Goal: Information Seeking & Learning: Learn about a topic

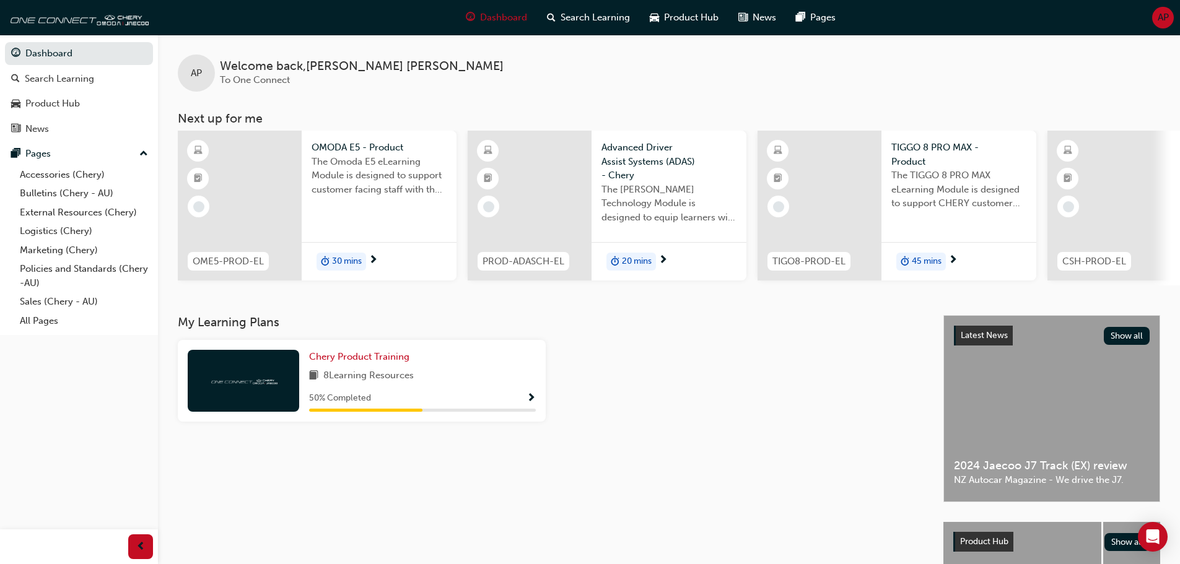
click at [349, 253] on div "30 mins" at bounding box center [341, 262] width 50 height 19
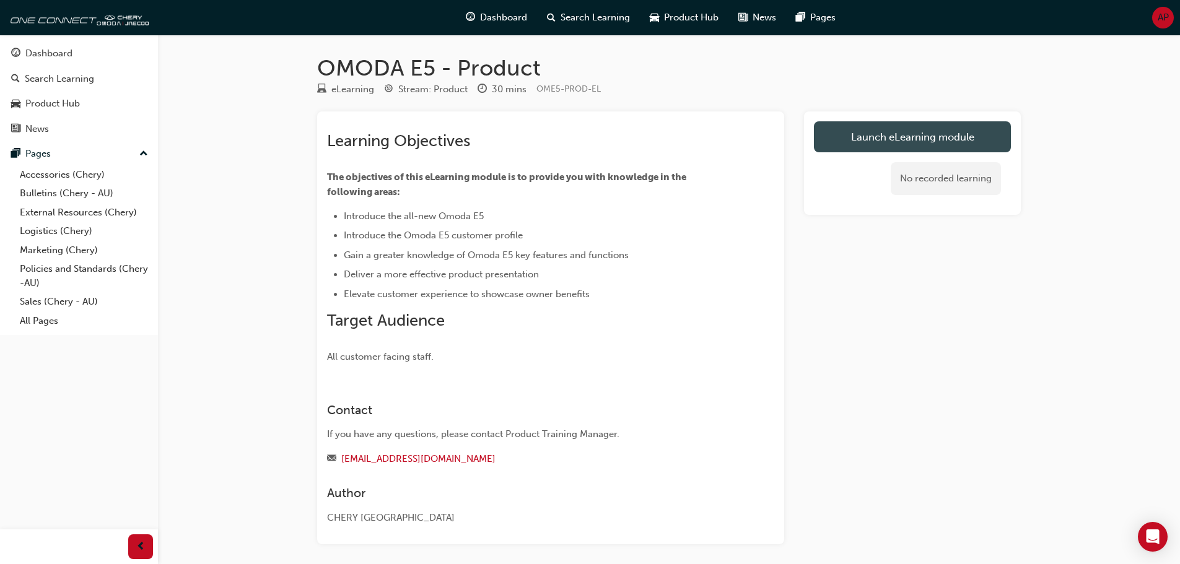
click at [869, 137] on link "Launch eLearning module" at bounding box center [912, 136] width 197 height 31
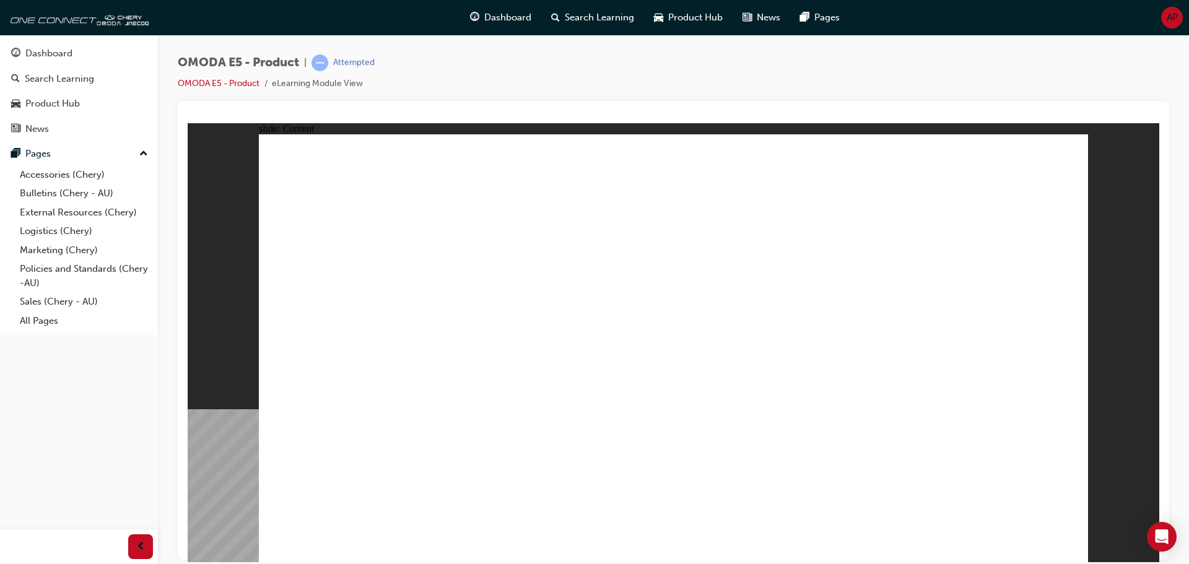
drag, startPoint x: 512, startPoint y: 231, endPoint x: 520, endPoint y: 223, distance: 11.0
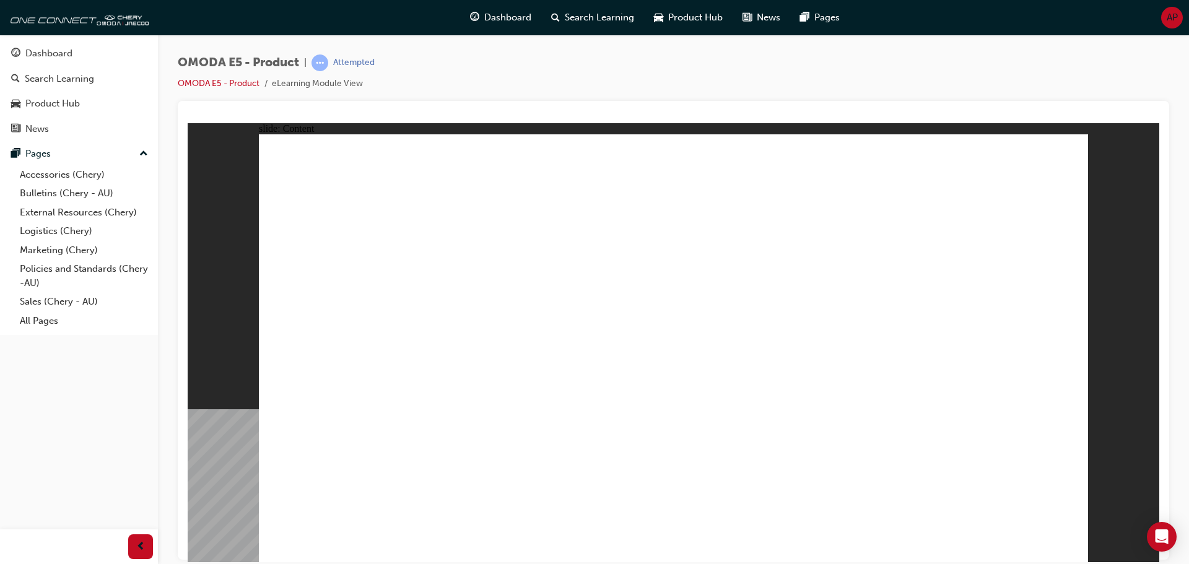
drag, startPoint x: 315, startPoint y: 230, endPoint x: 347, endPoint y: 218, distance: 34.3
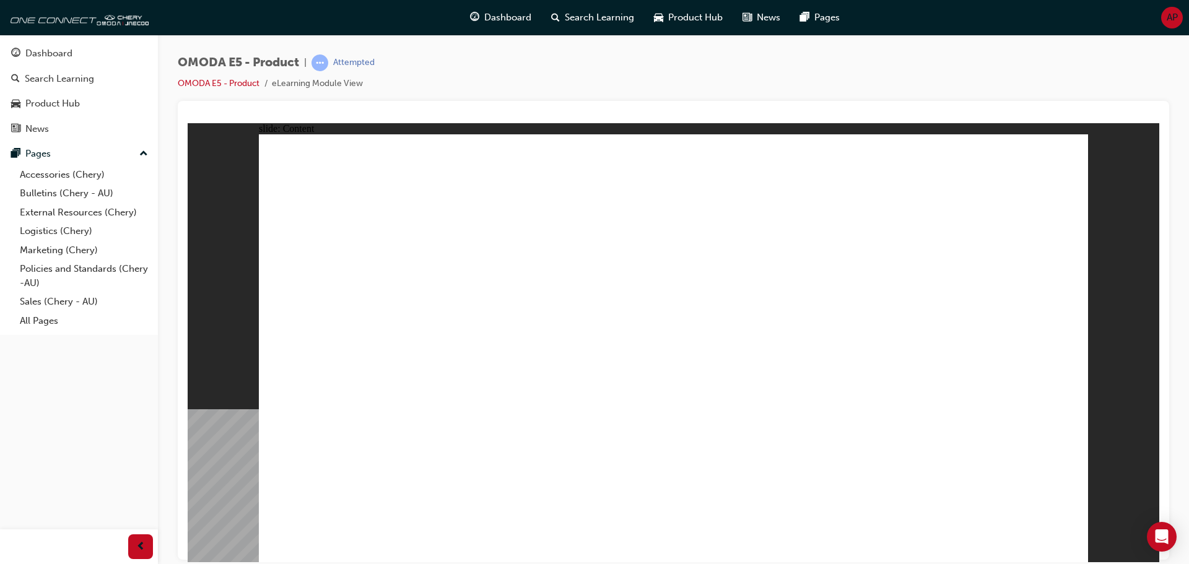
drag, startPoint x: 477, startPoint y: 212, endPoint x: 552, endPoint y: 208, distance: 75.7
drag, startPoint x: 403, startPoint y: 214, endPoint x: 420, endPoint y: 214, distance: 17.3
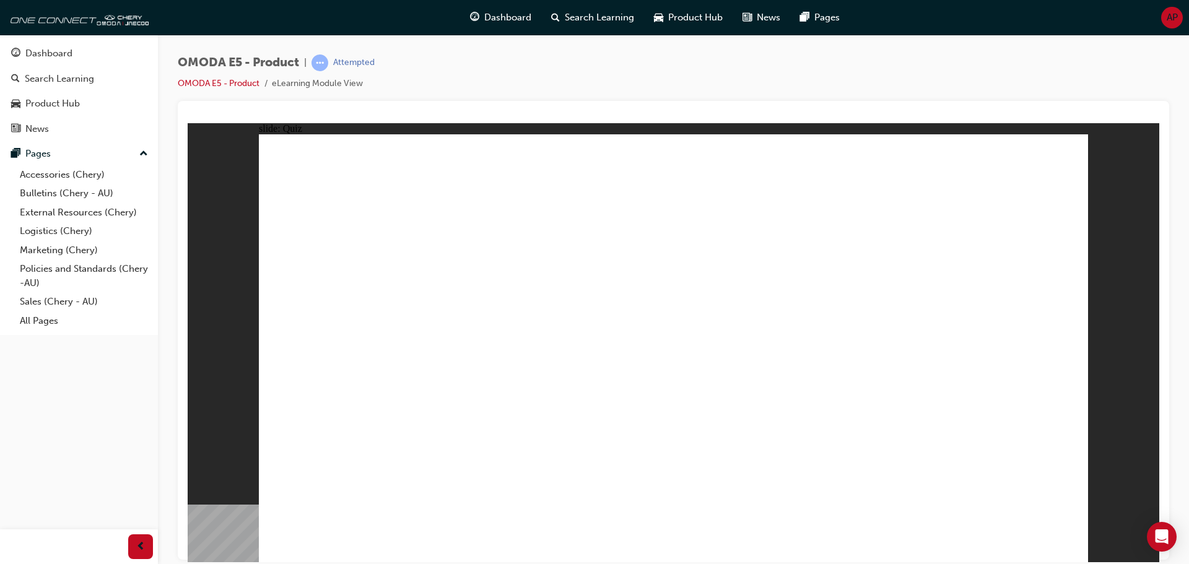
radio input "true"
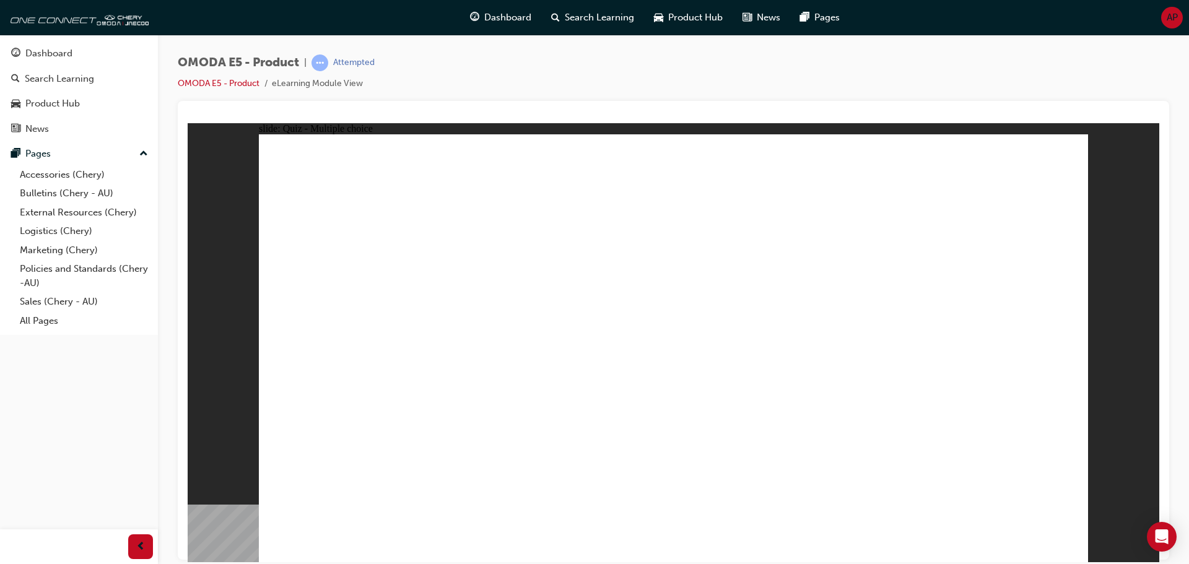
radio input "true"
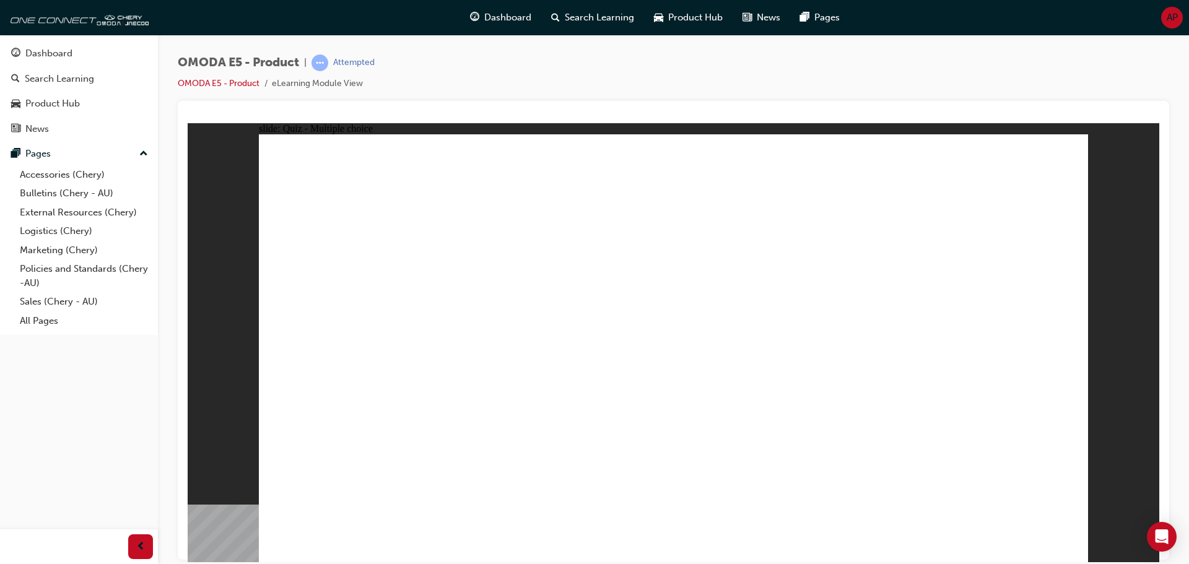
radio input "true"
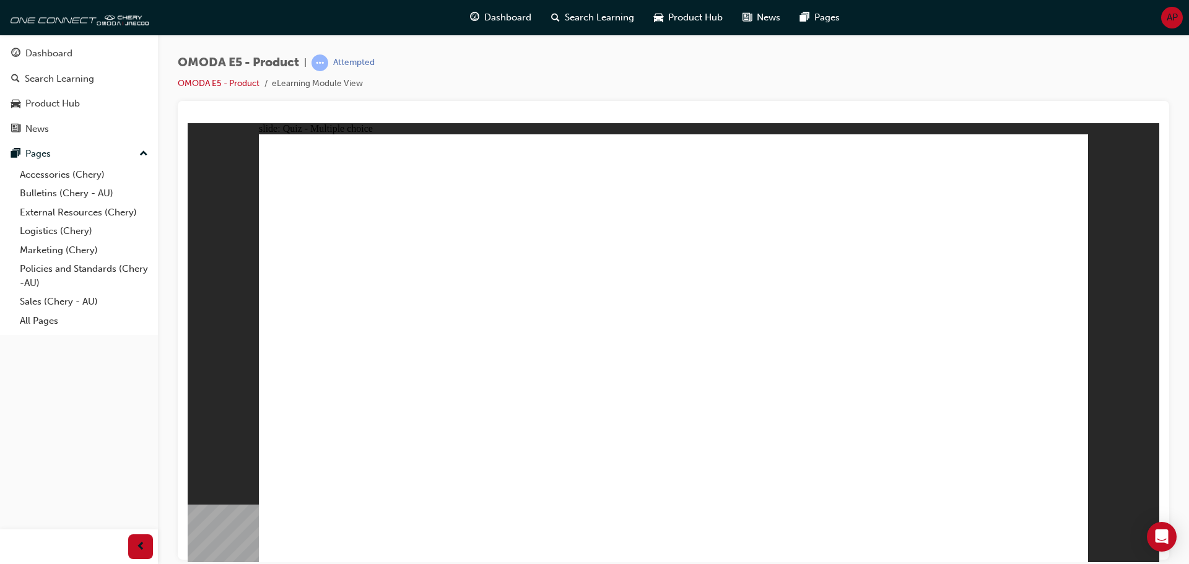
radio input "true"
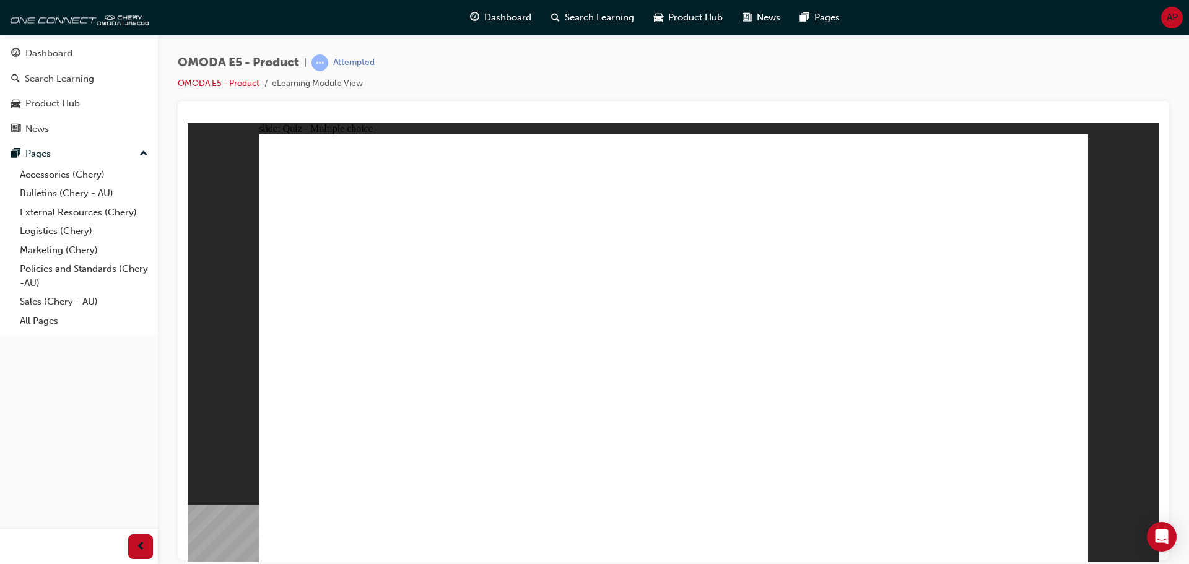
radio input "true"
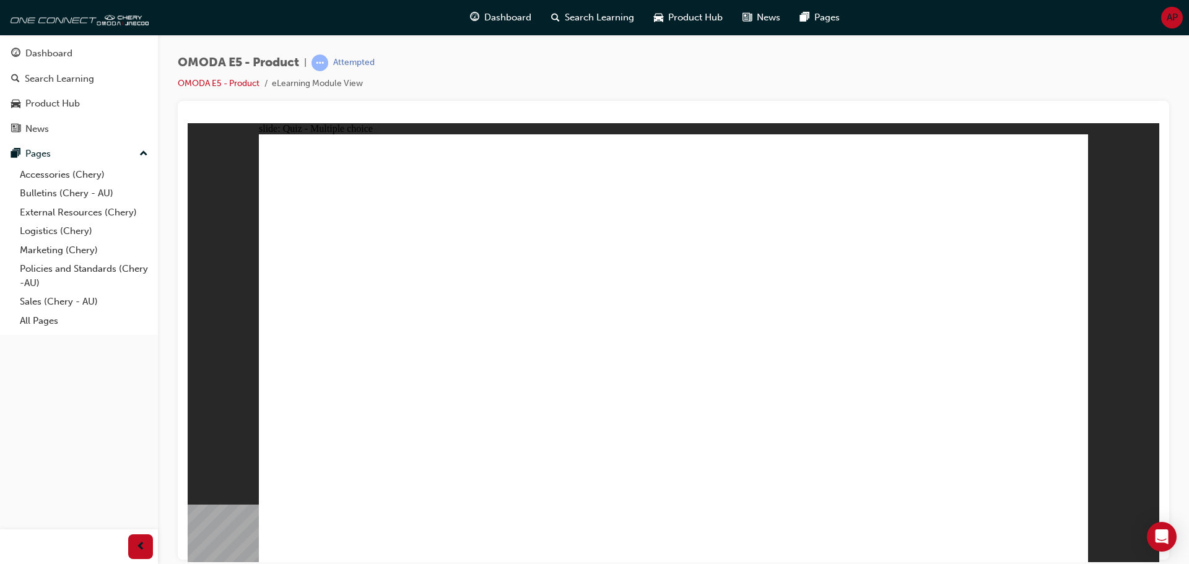
radio input "true"
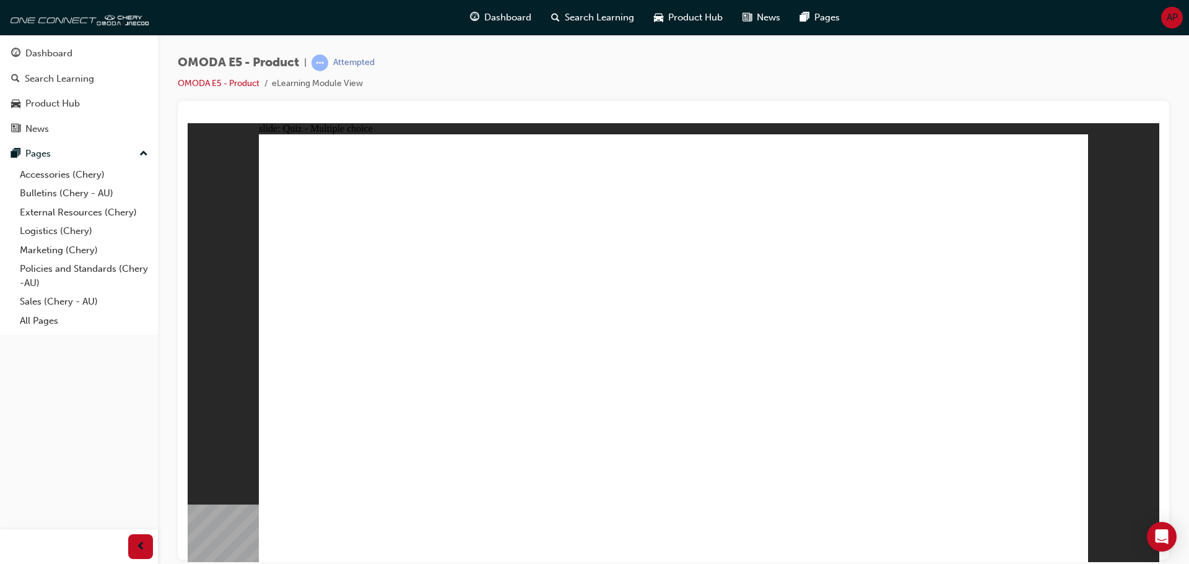
radio input "true"
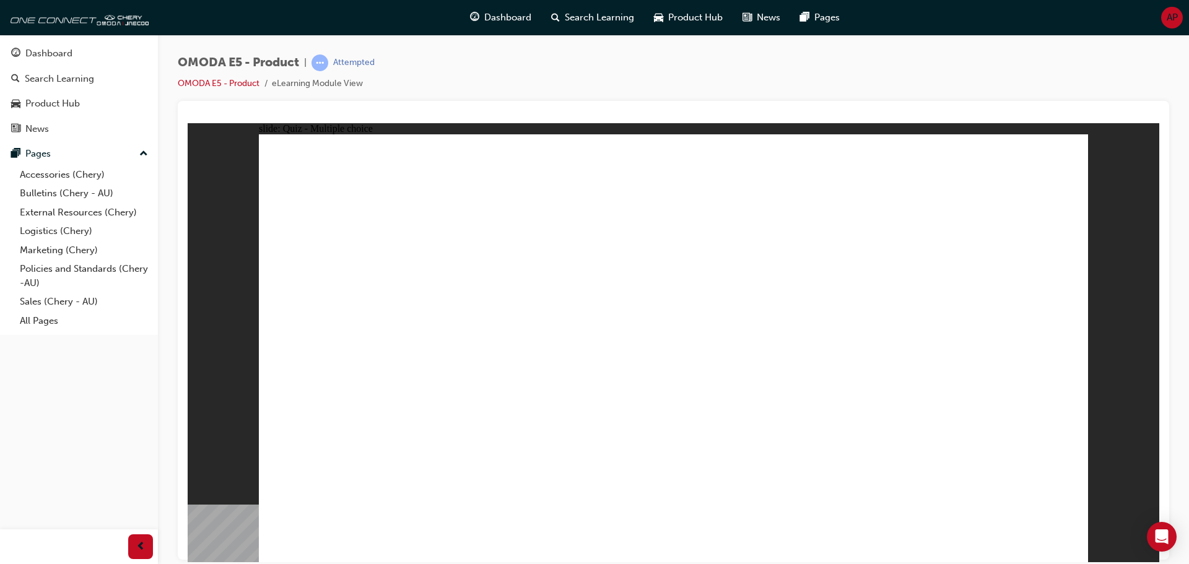
radio input "true"
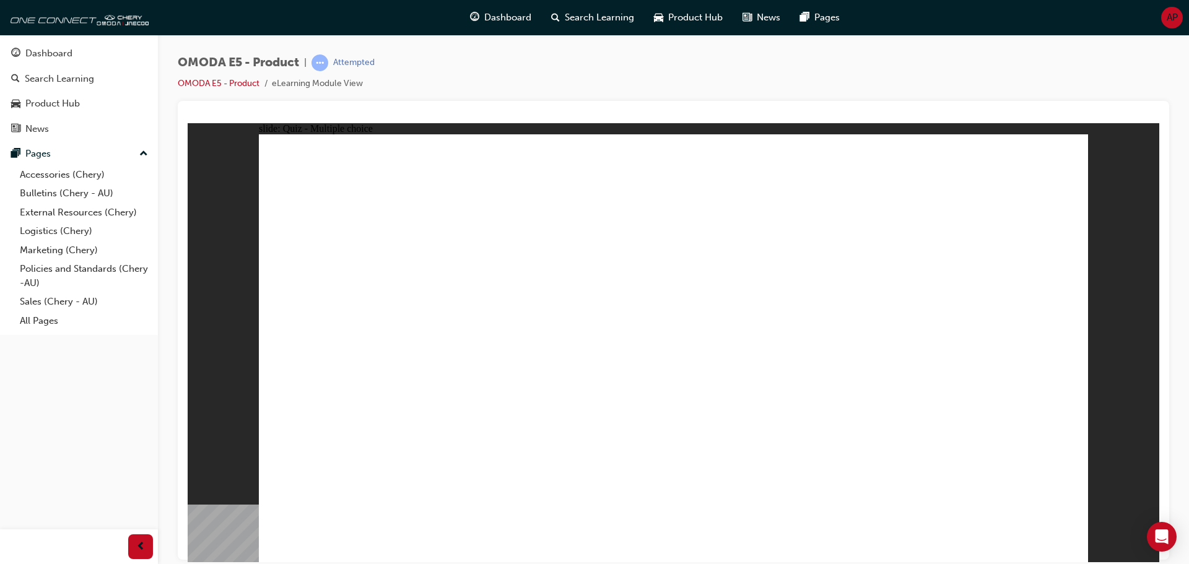
radio input "true"
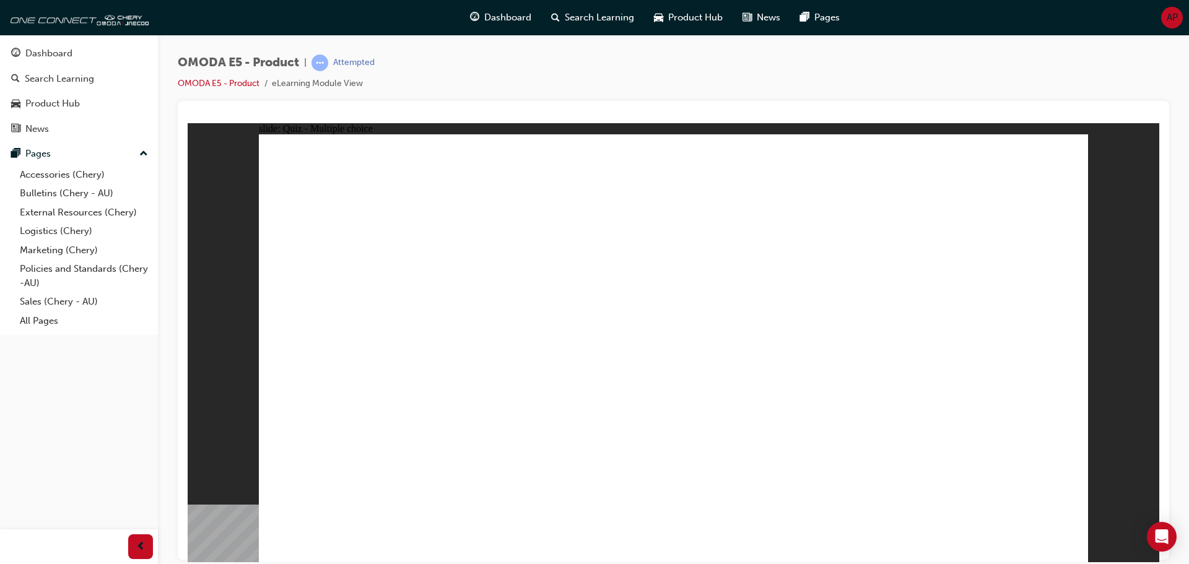
radio input "true"
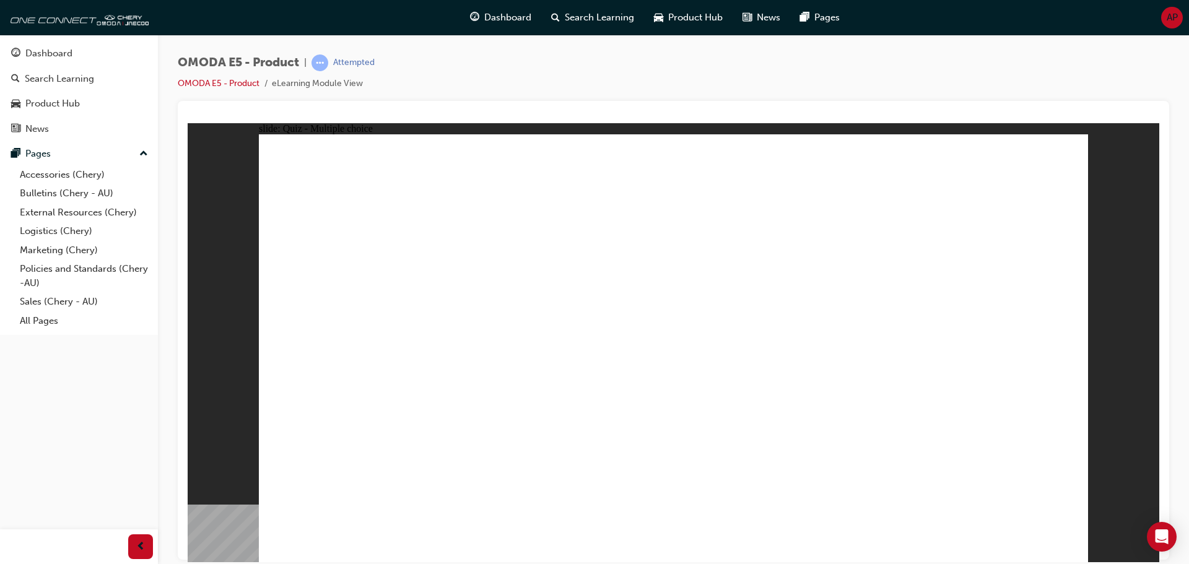
radio input "true"
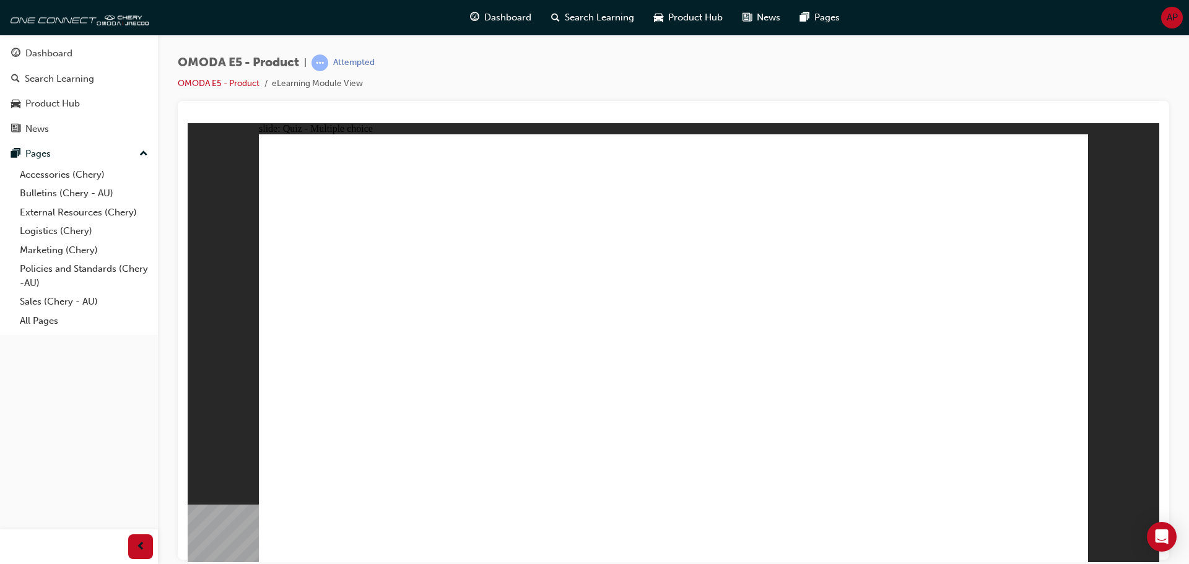
drag, startPoint x: 677, startPoint y: 433, endPoint x: 672, endPoint y: 426, distance: 8.8
radio input "true"
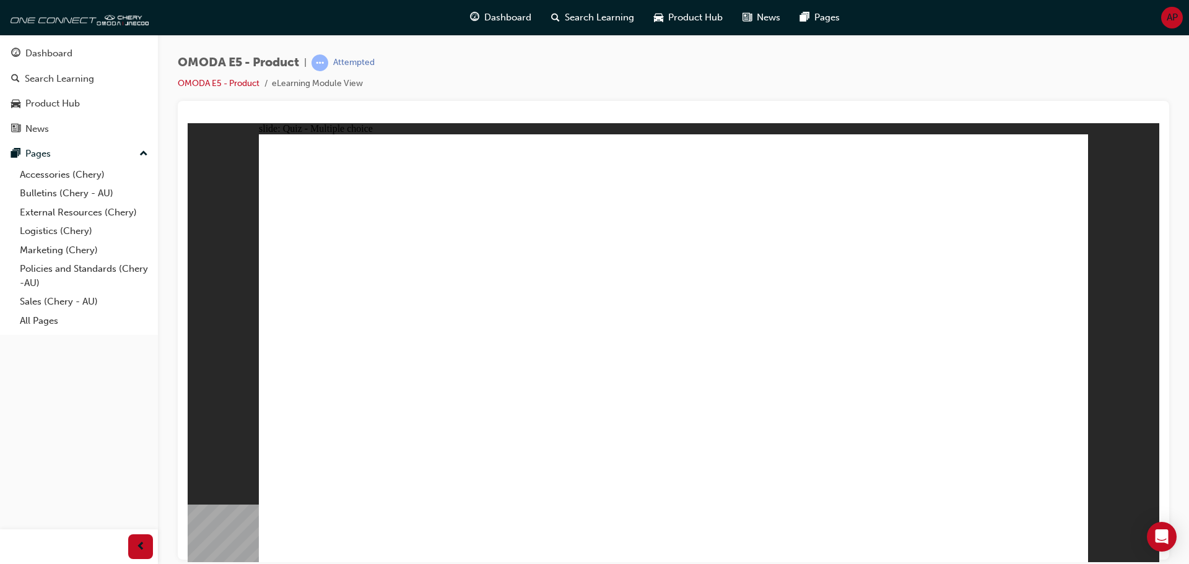
radio input "true"
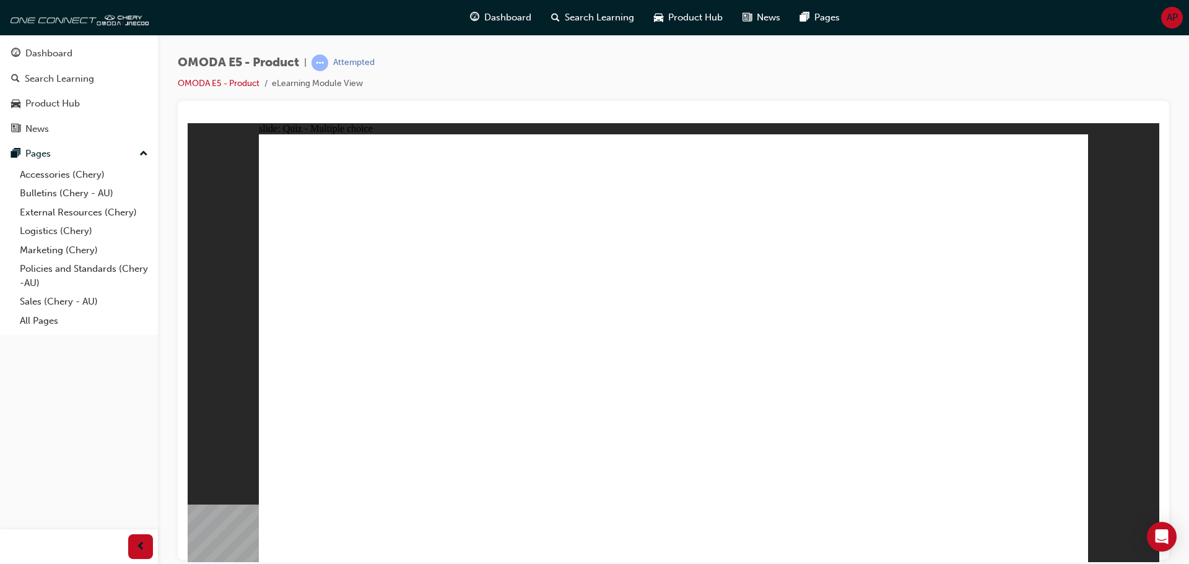
radio input "true"
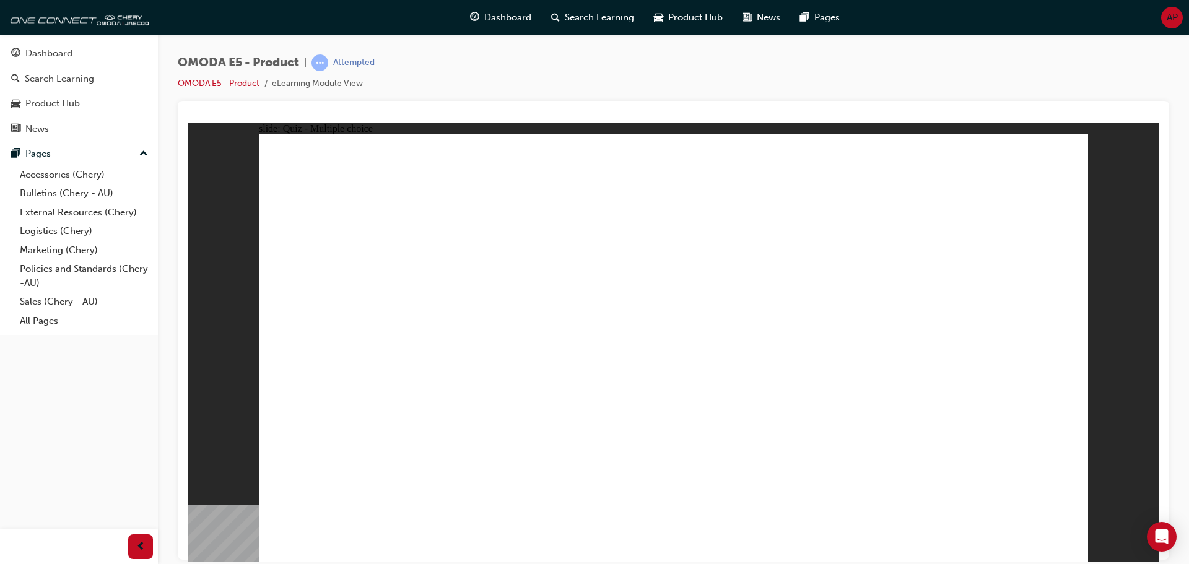
radio input "true"
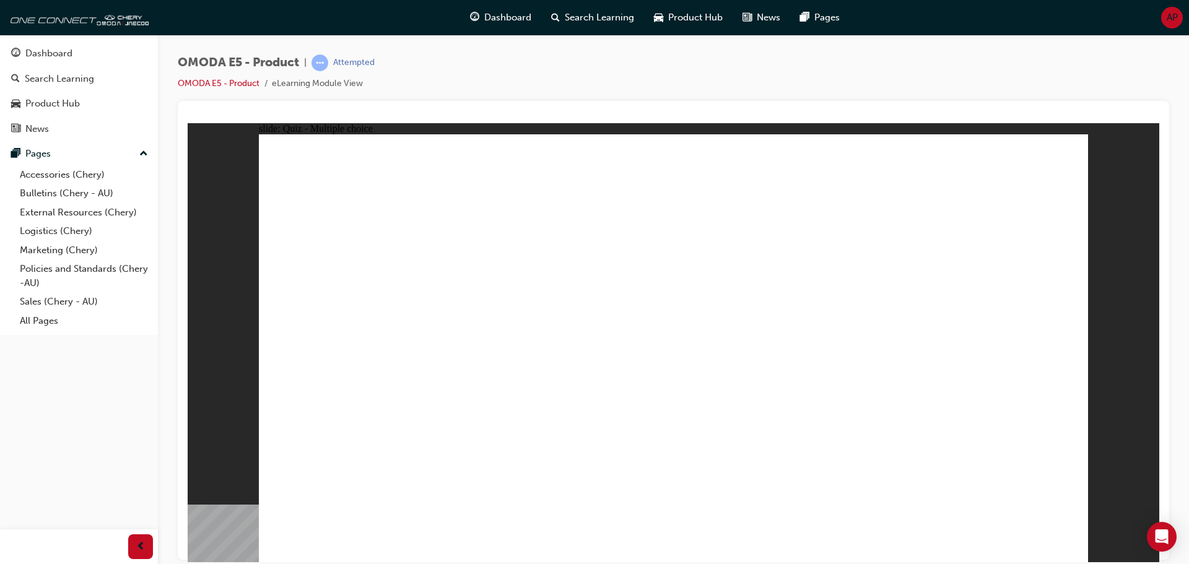
radio input "true"
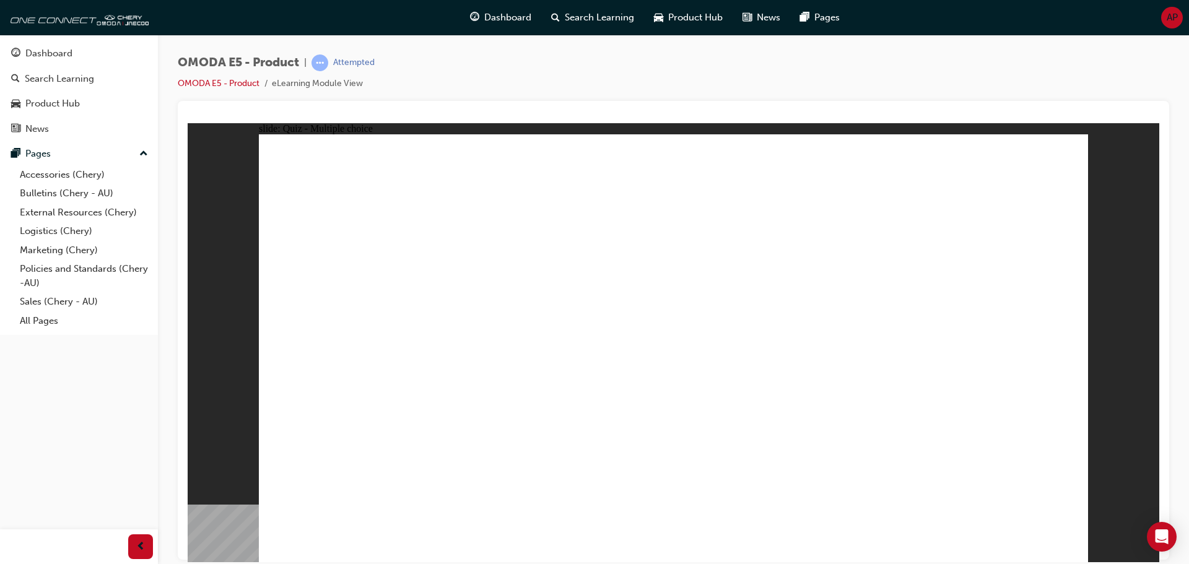
radio input "true"
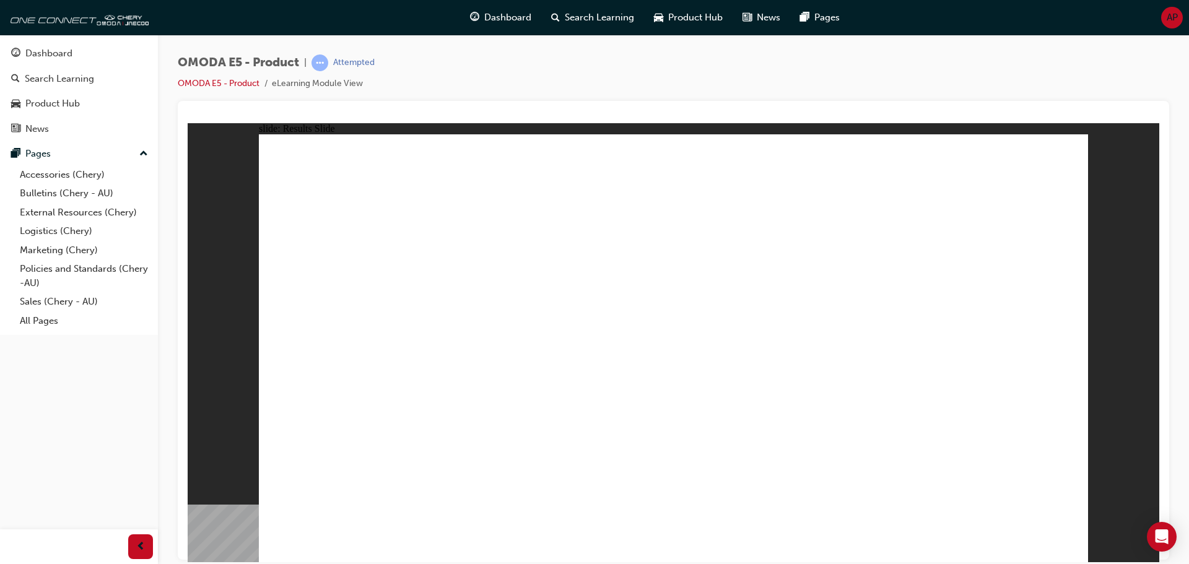
radio input "true"
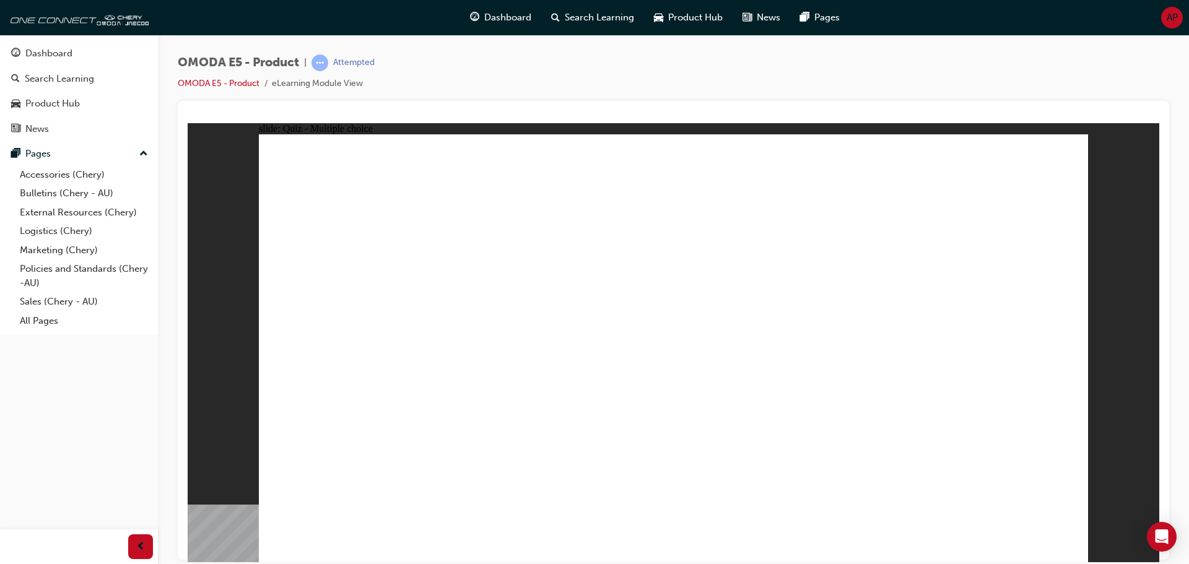
radio input "true"
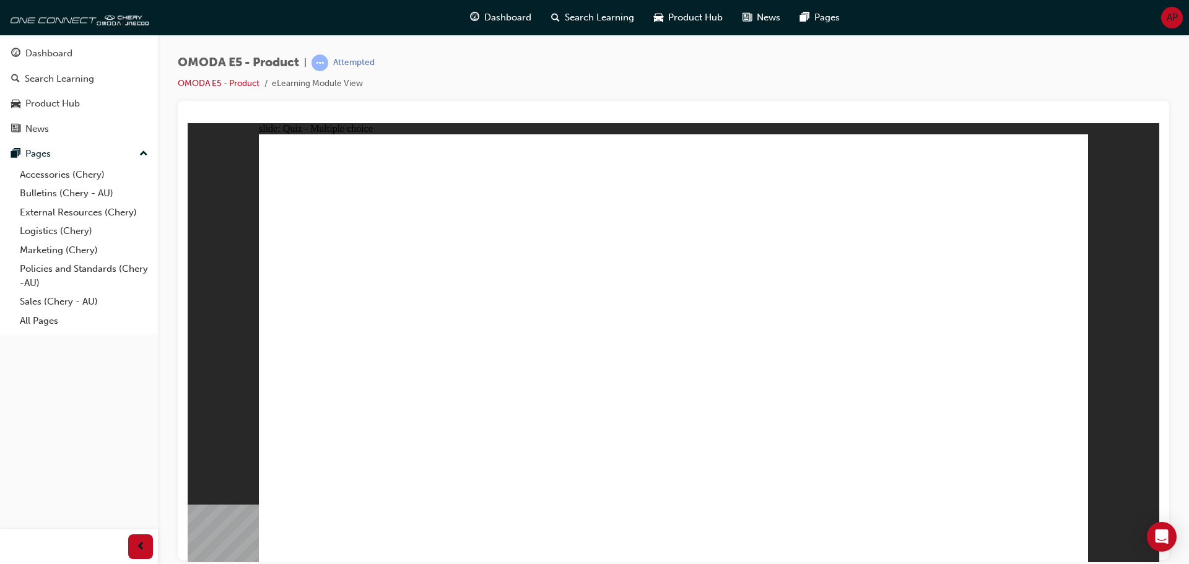
radio input "true"
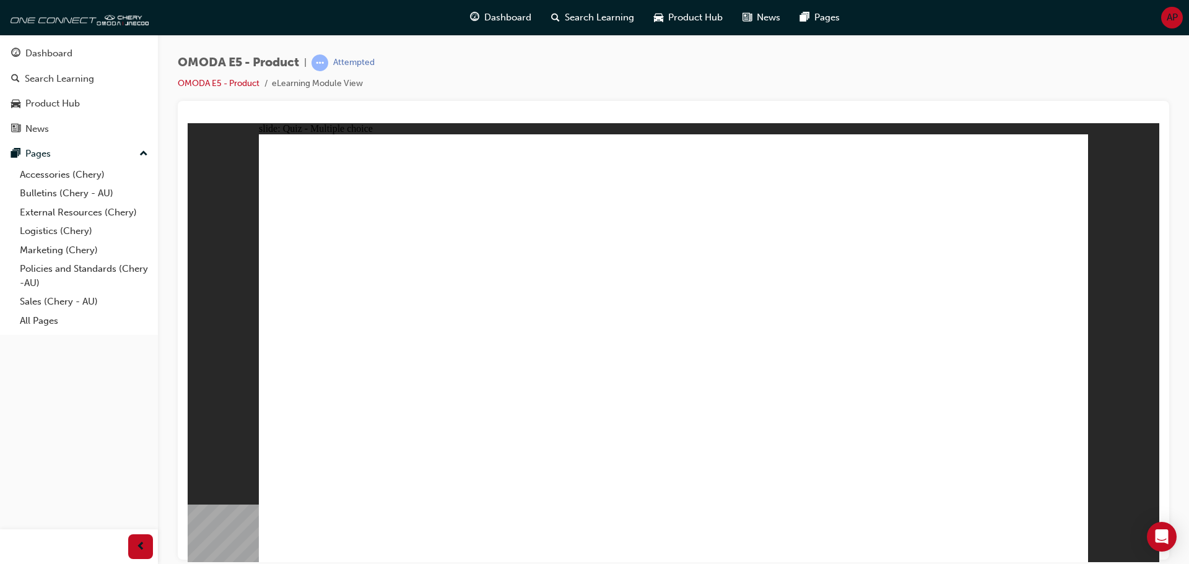
radio input "true"
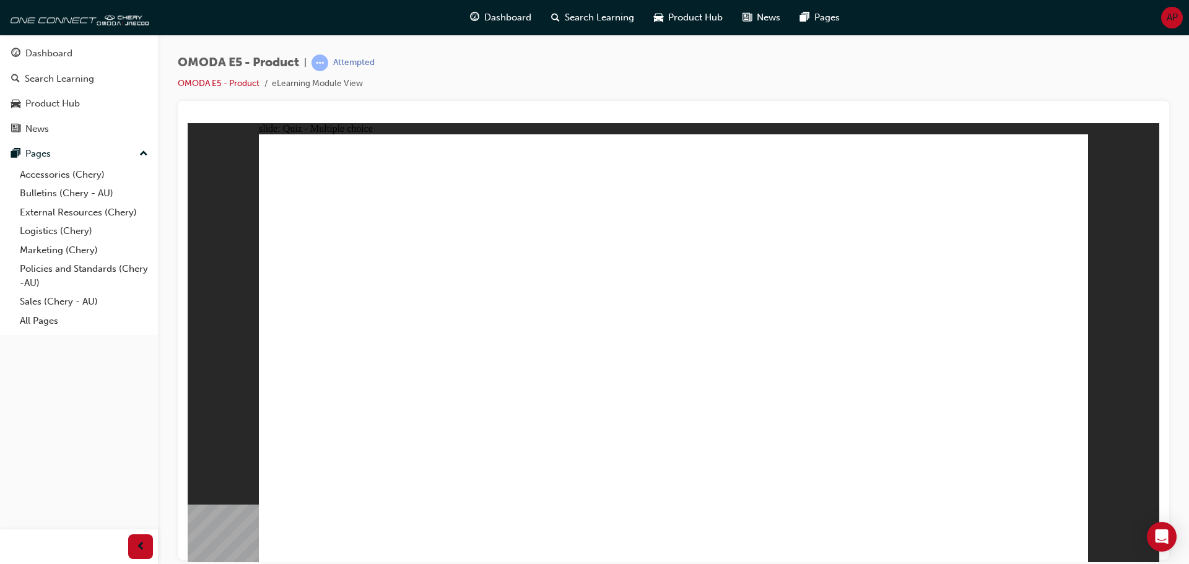
drag, startPoint x: 314, startPoint y: 251, endPoint x: 427, endPoint y: 255, distance: 112.7
drag, startPoint x: 541, startPoint y: 255, endPoint x: 459, endPoint y: 259, distance: 81.9
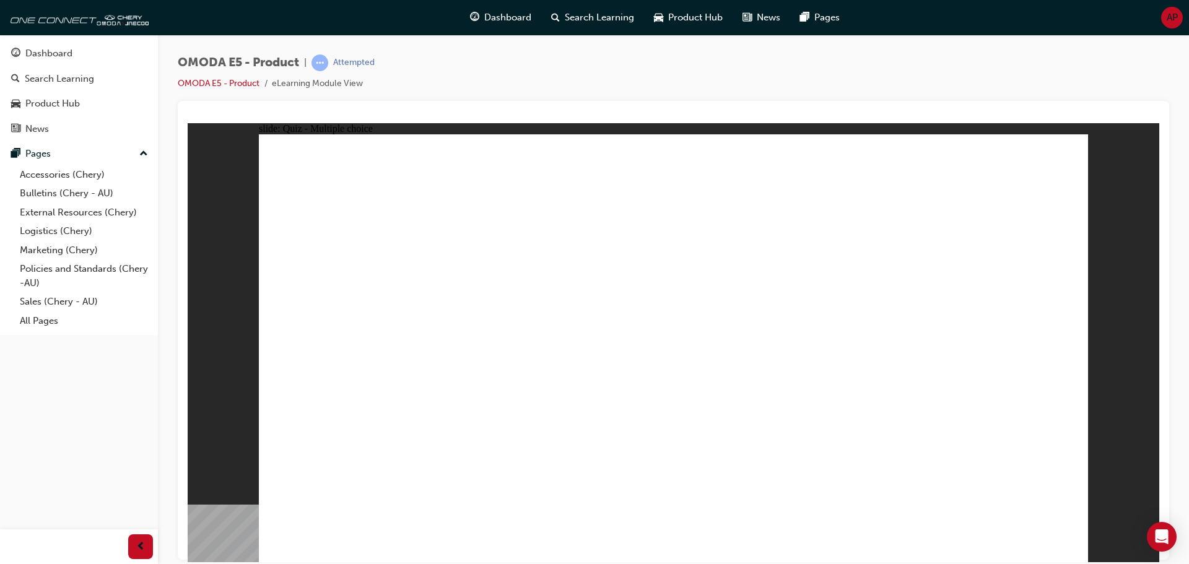
radio input "true"
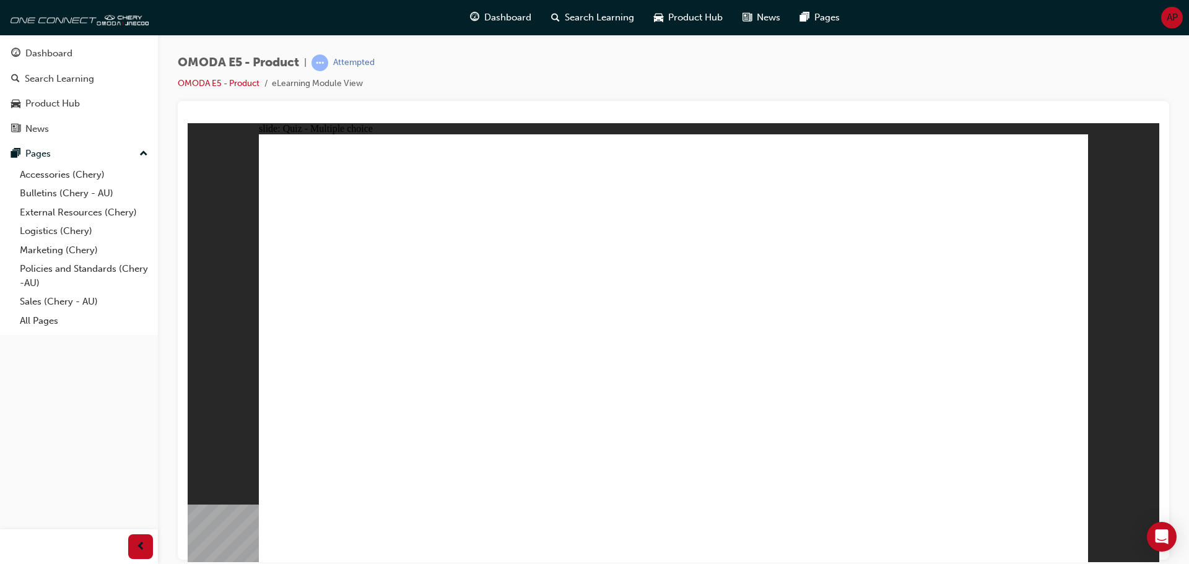
radio input "true"
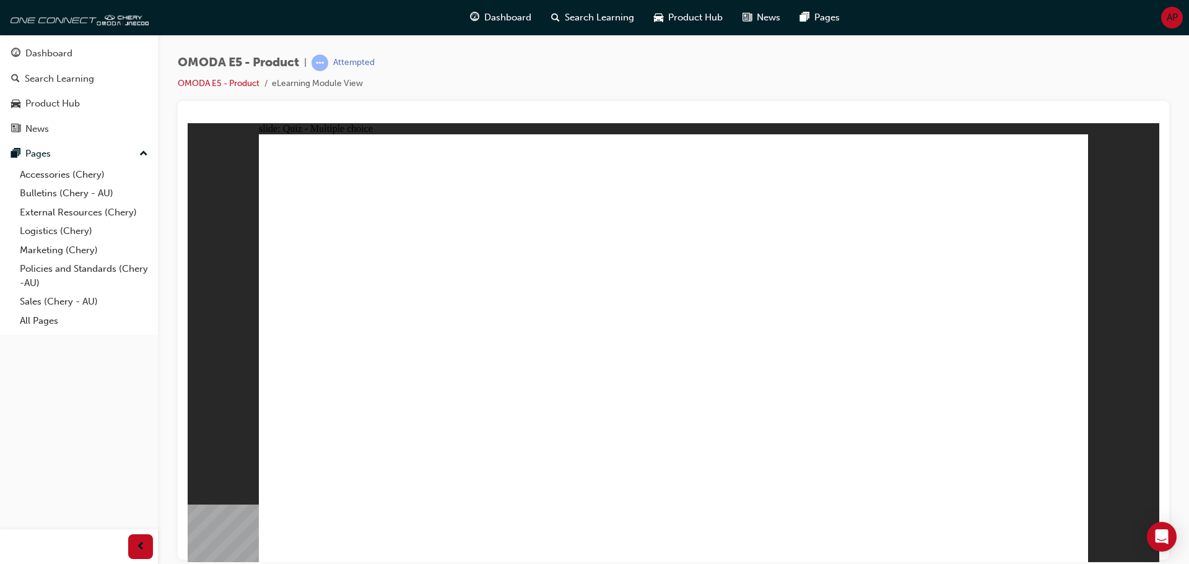
radio input "true"
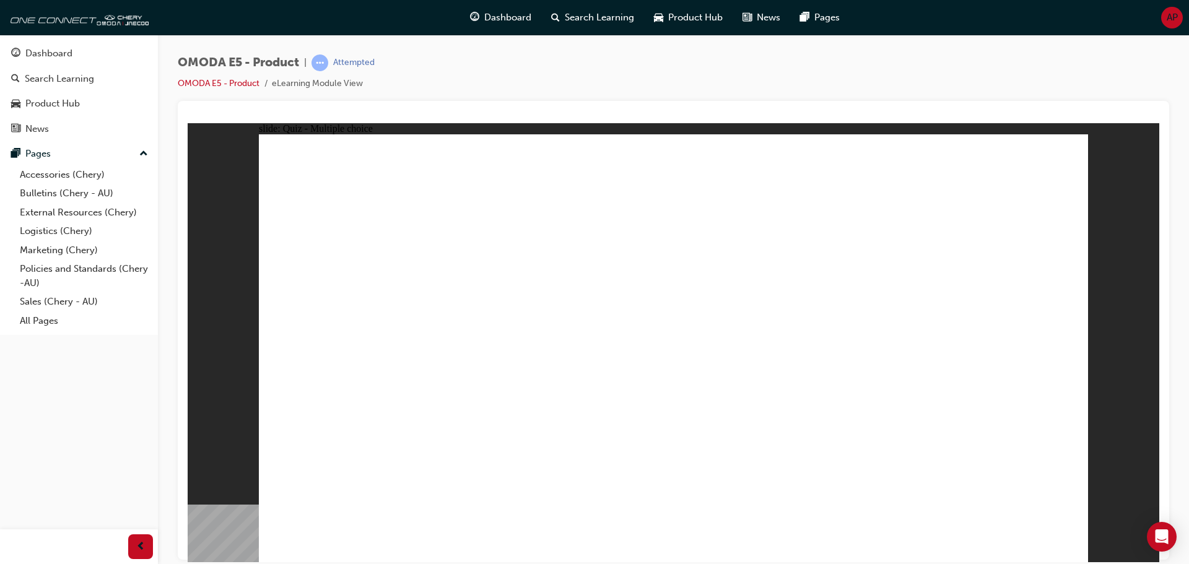
radio input "true"
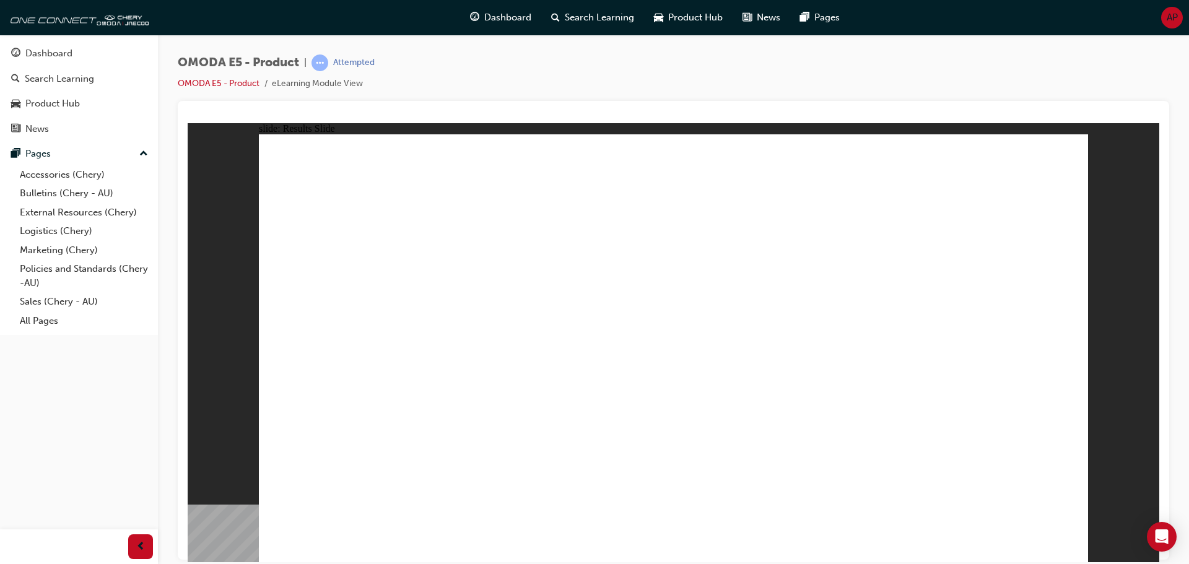
radio input "true"
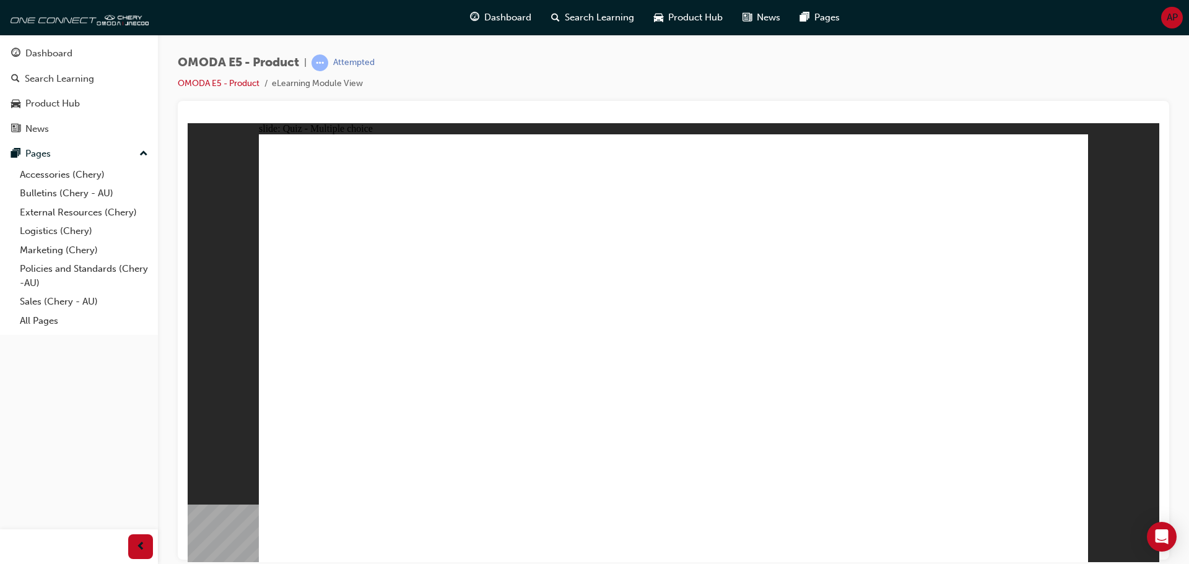
radio input "true"
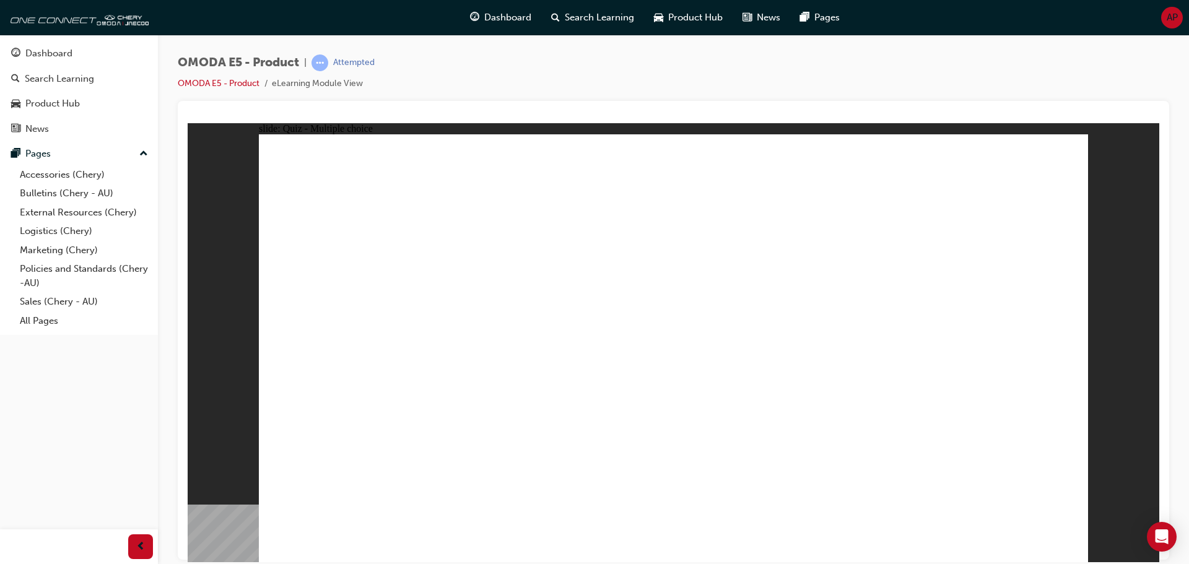
radio input "true"
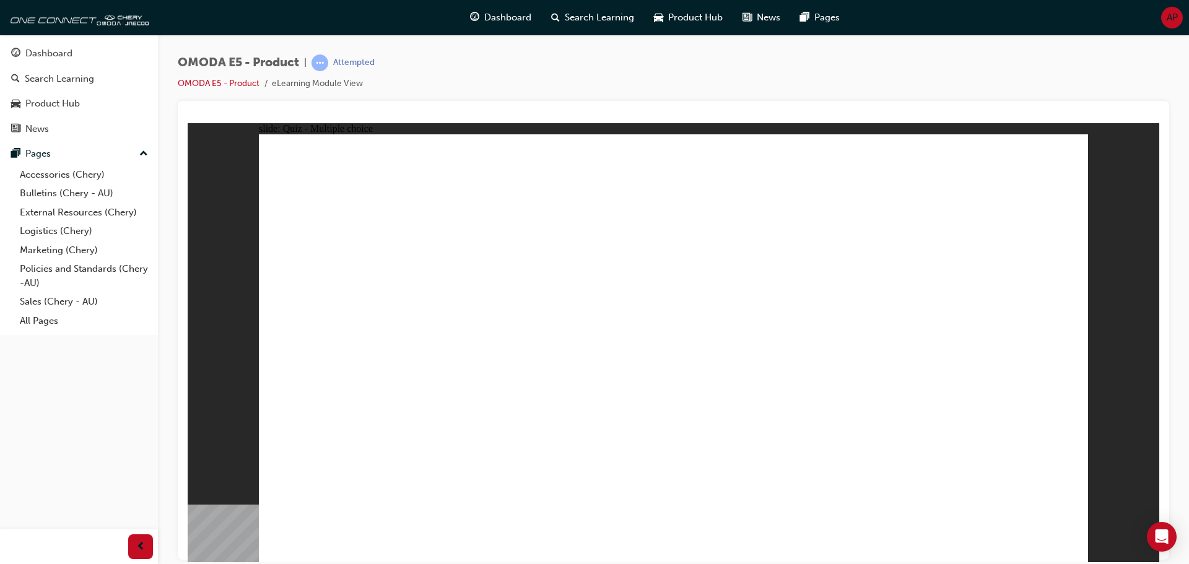
radio input "true"
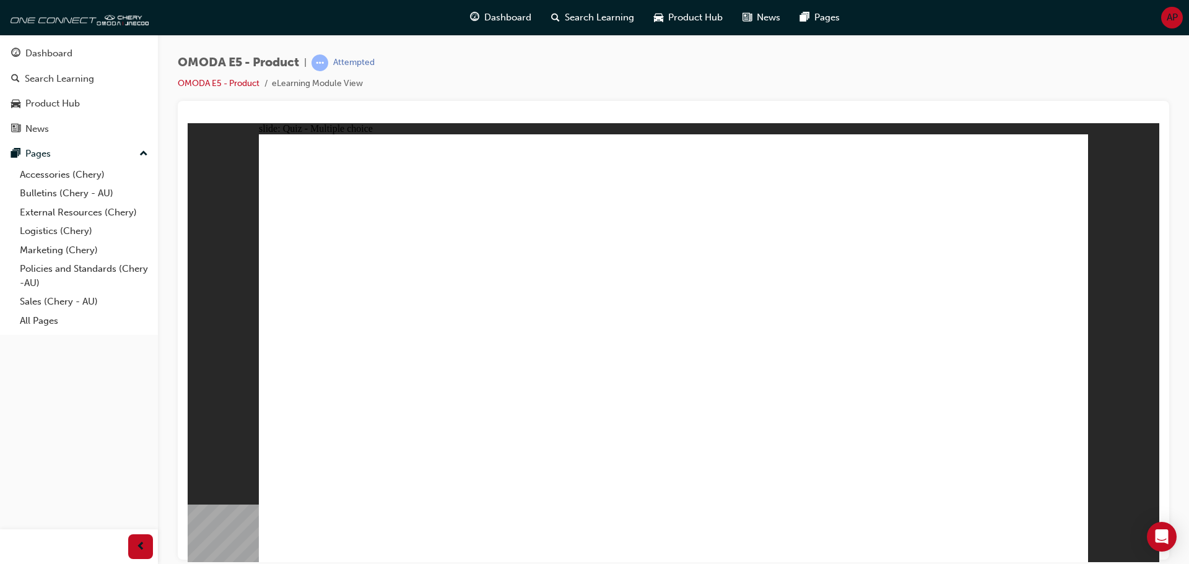
radio input "true"
drag, startPoint x: 316, startPoint y: 252, endPoint x: 515, endPoint y: 249, distance: 198.2
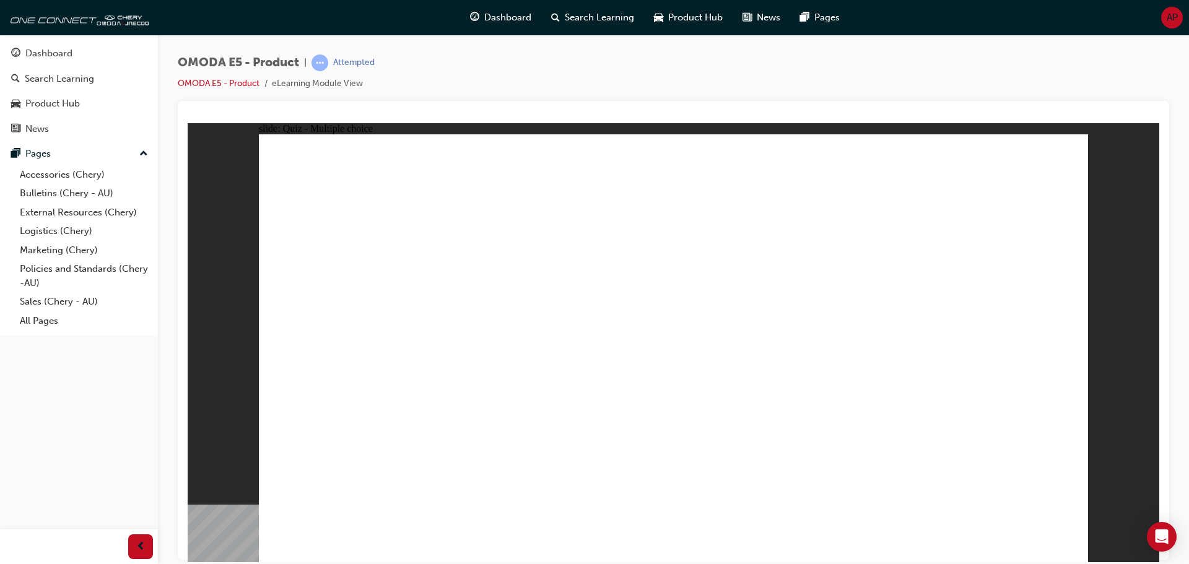
radio input "true"
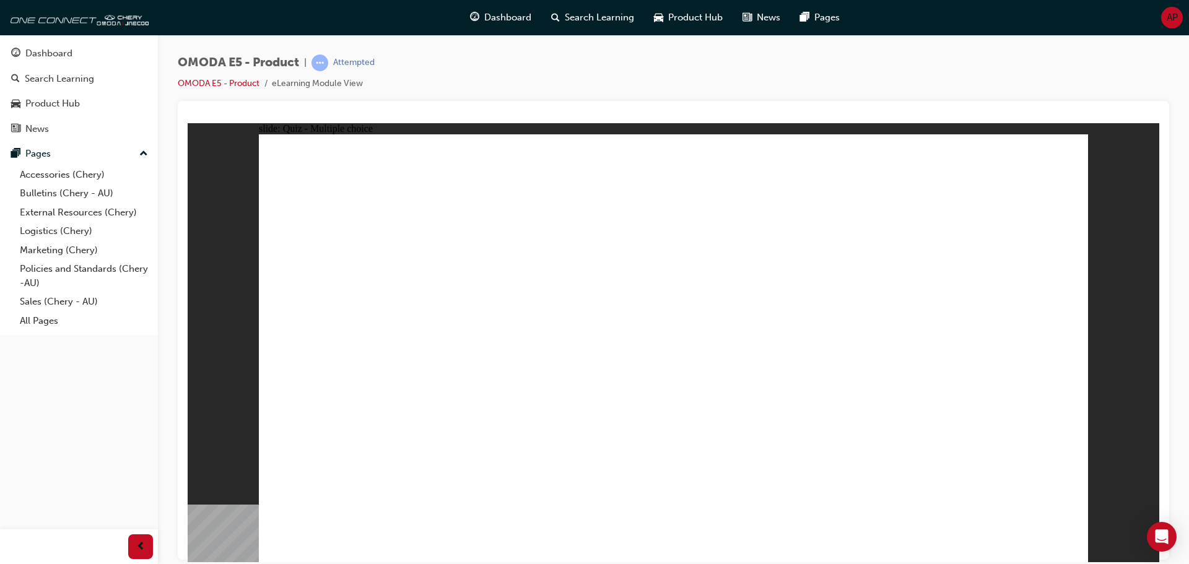
radio input "true"
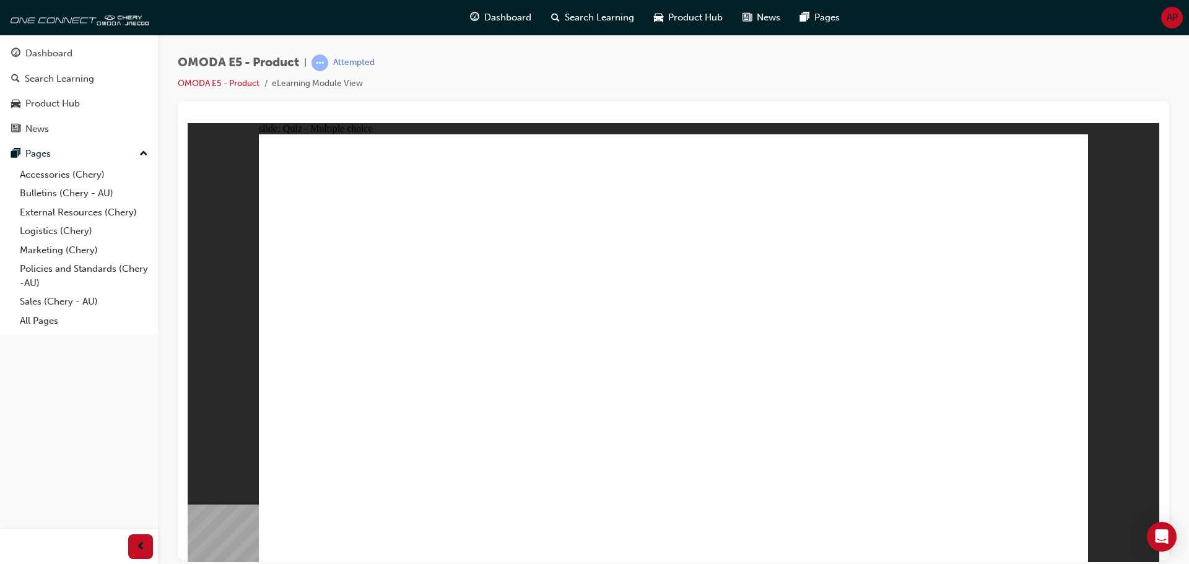
radio input "true"
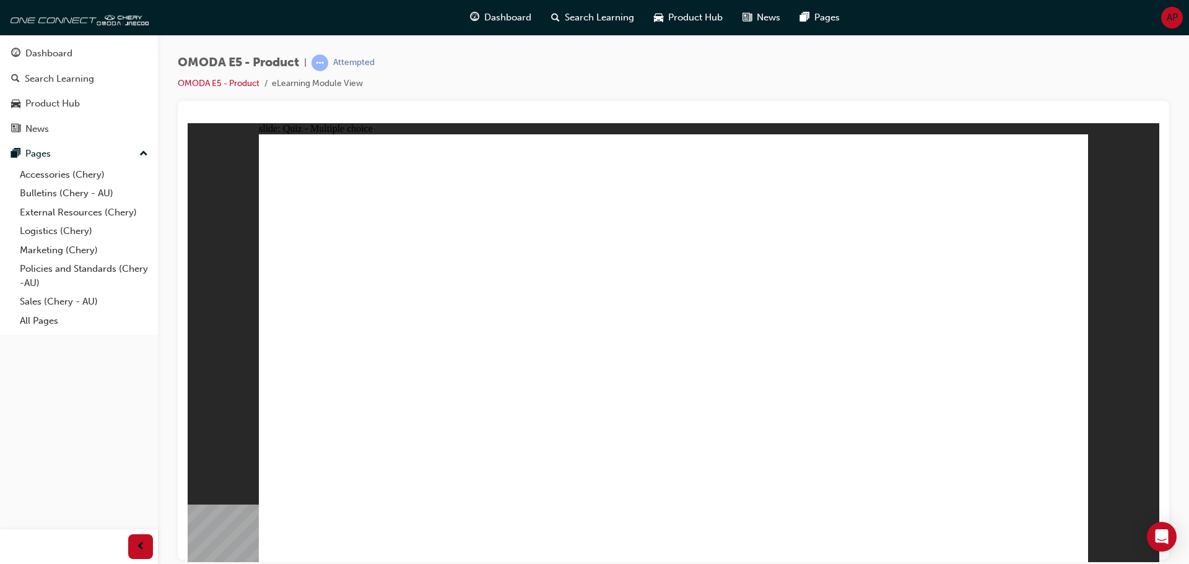
radio input "true"
drag, startPoint x: 539, startPoint y: 421, endPoint x: 533, endPoint y: 414, distance: 9.6
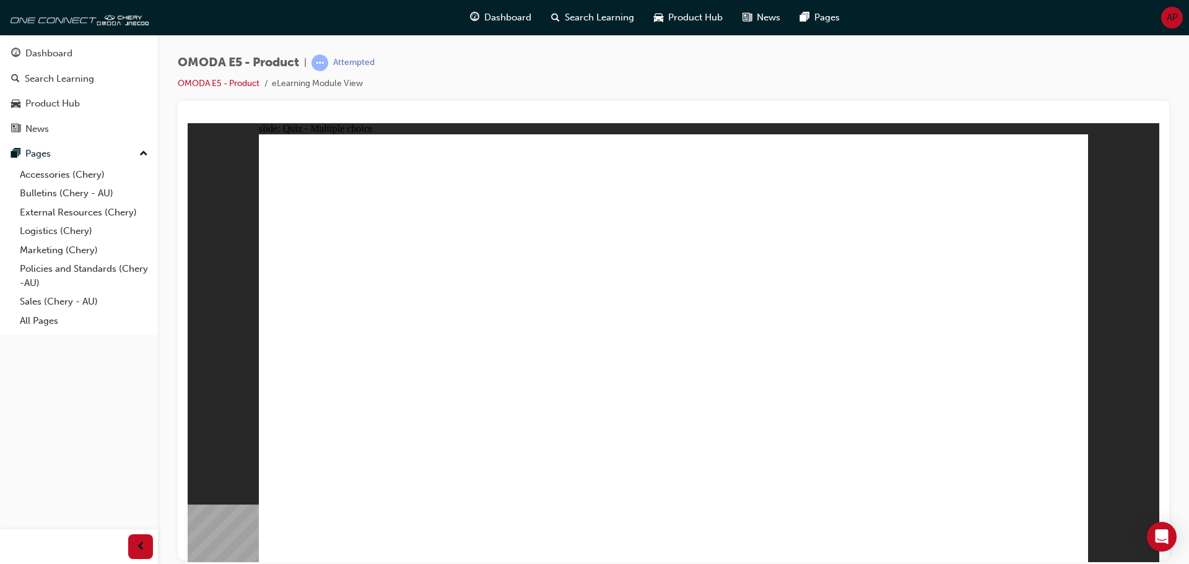
radio input "true"
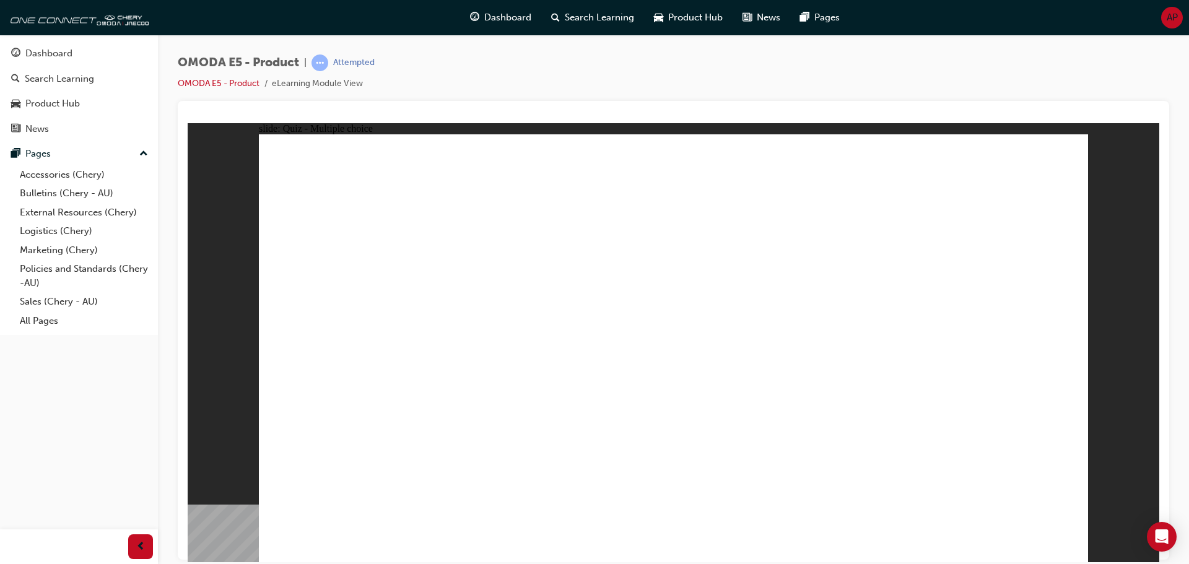
radio input "true"
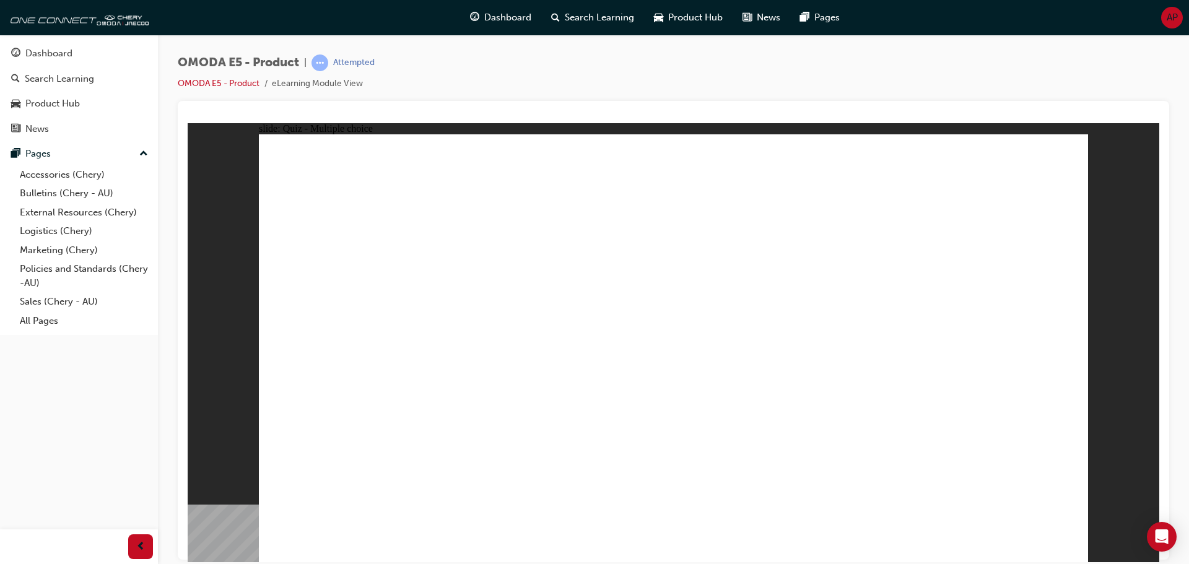
radio input "true"
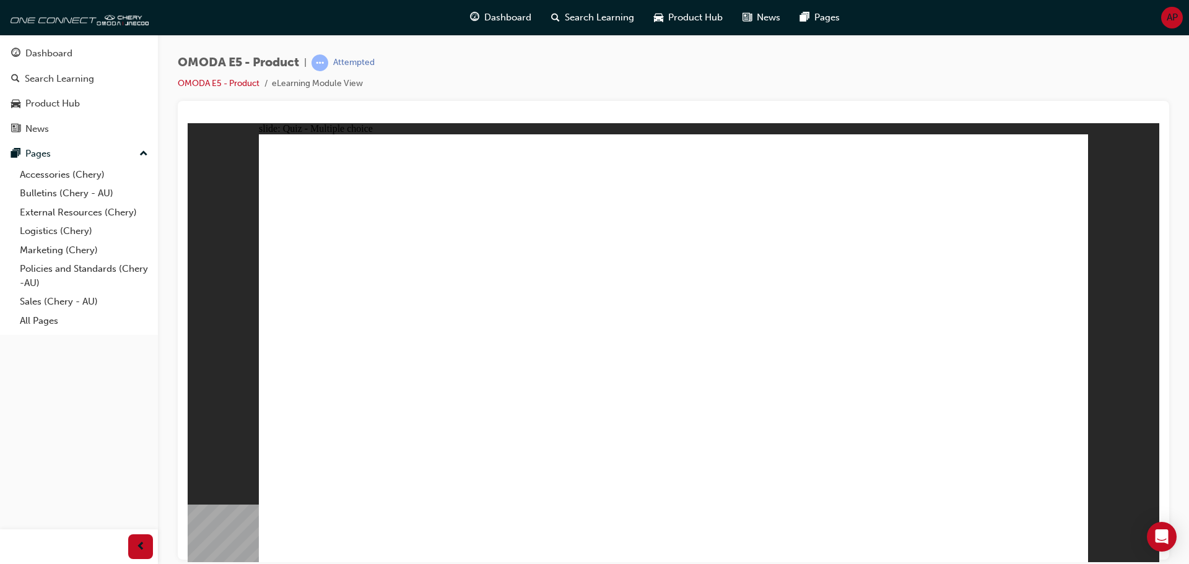
radio input "true"
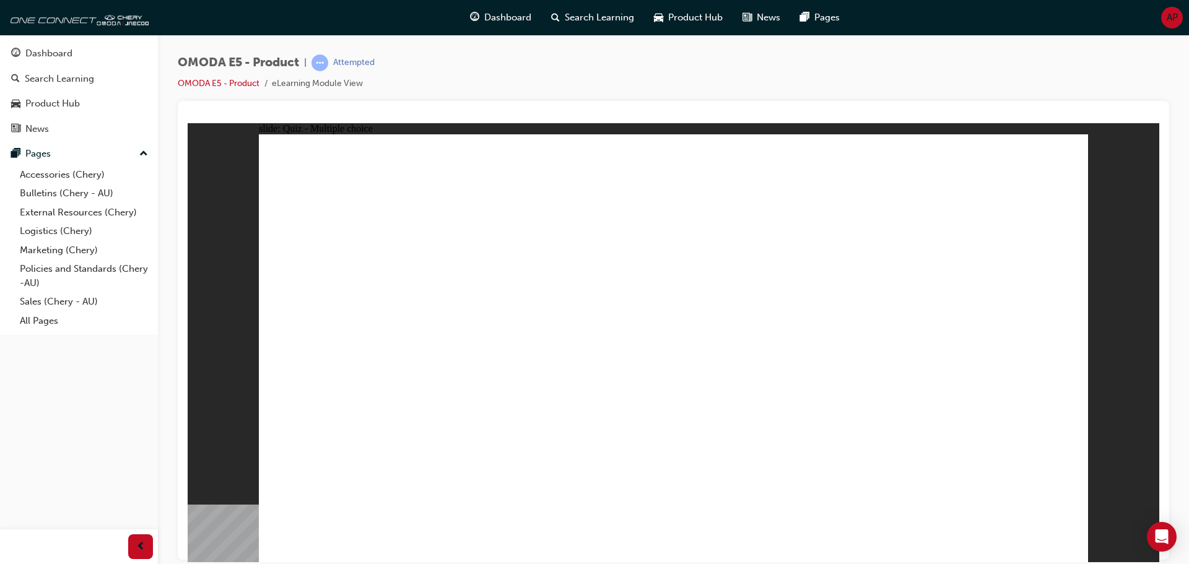
radio input "true"
drag, startPoint x: 573, startPoint y: 401, endPoint x: 555, endPoint y: 409, distance: 19.7
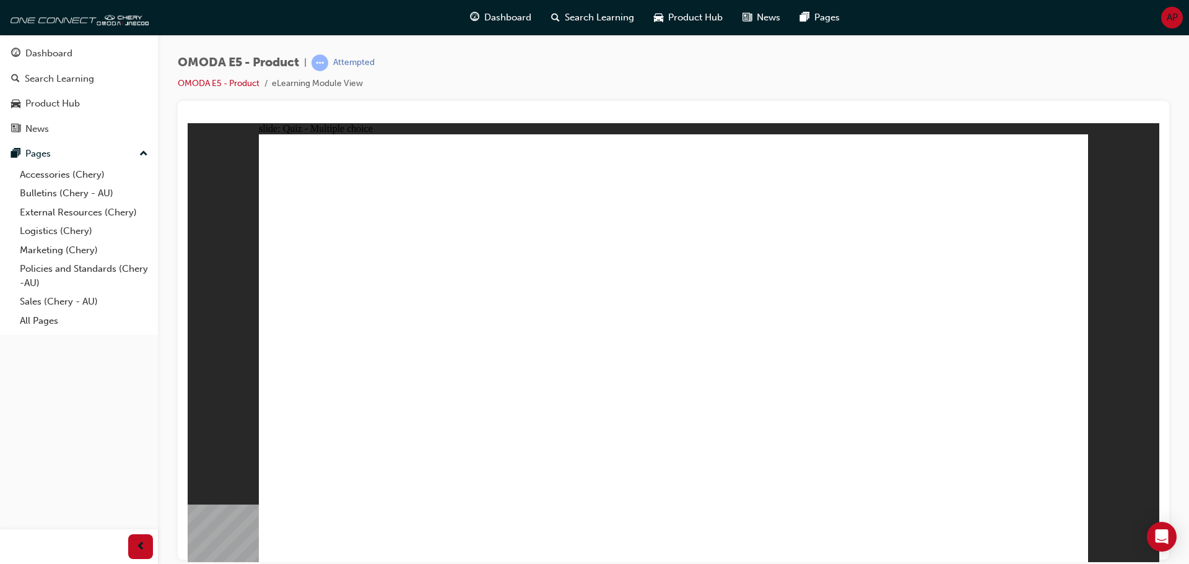
radio input "true"
drag, startPoint x: 640, startPoint y: 418, endPoint x: 666, endPoint y: 416, distance: 25.5
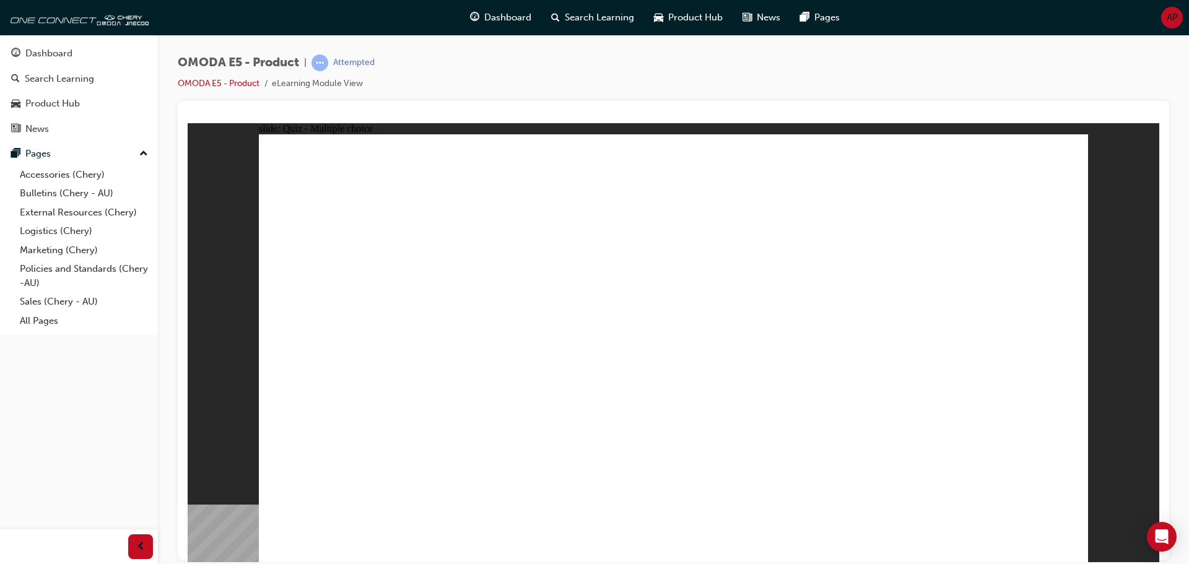
radio input "true"
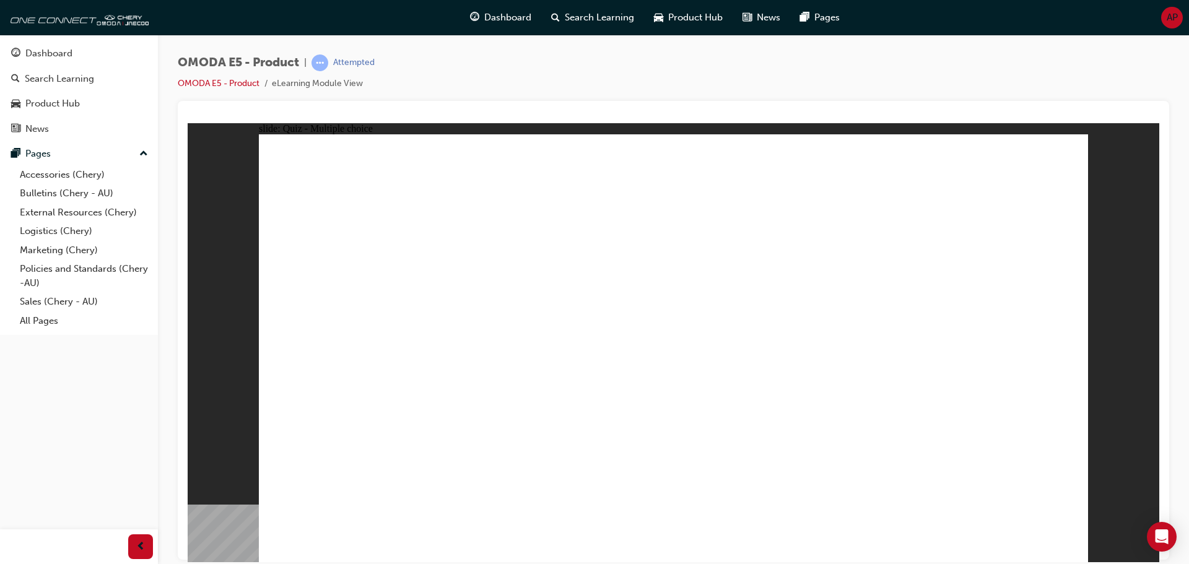
radio input "true"
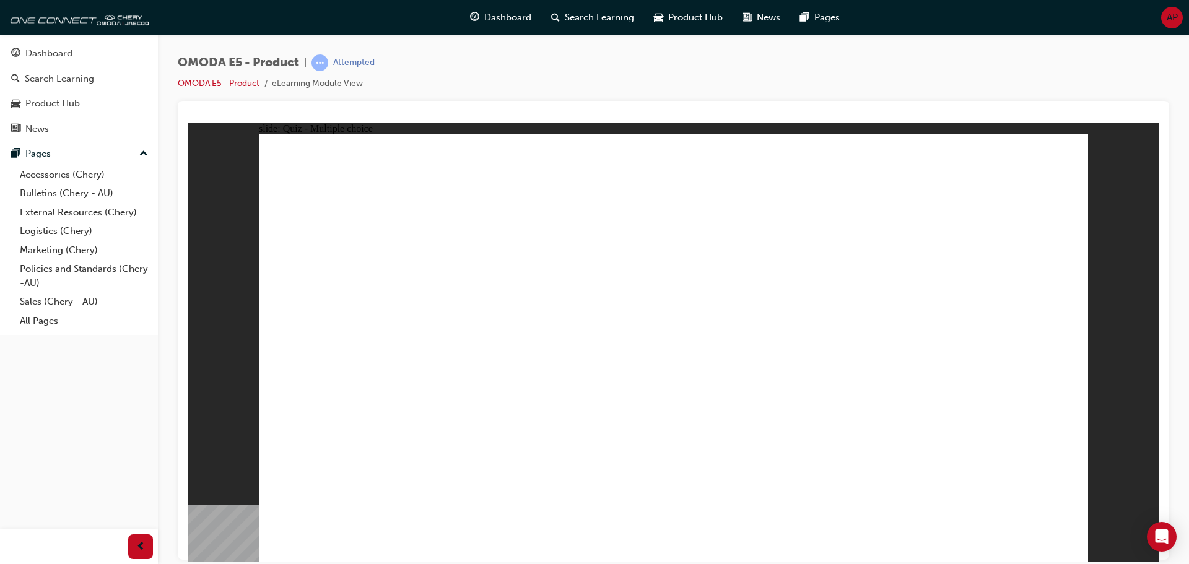
radio input "true"
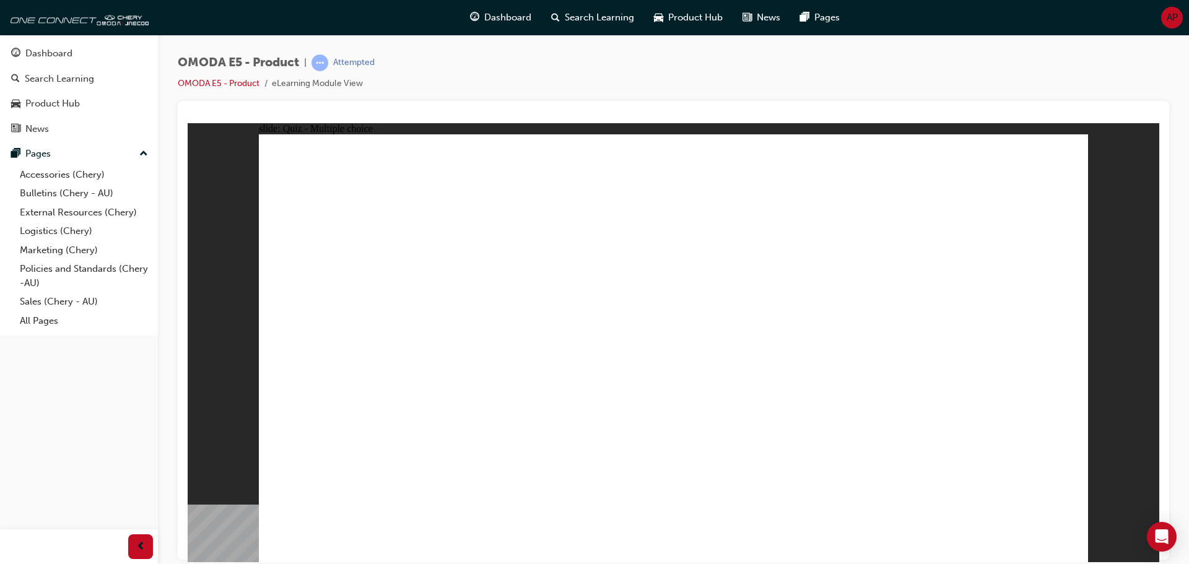
radio input "true"
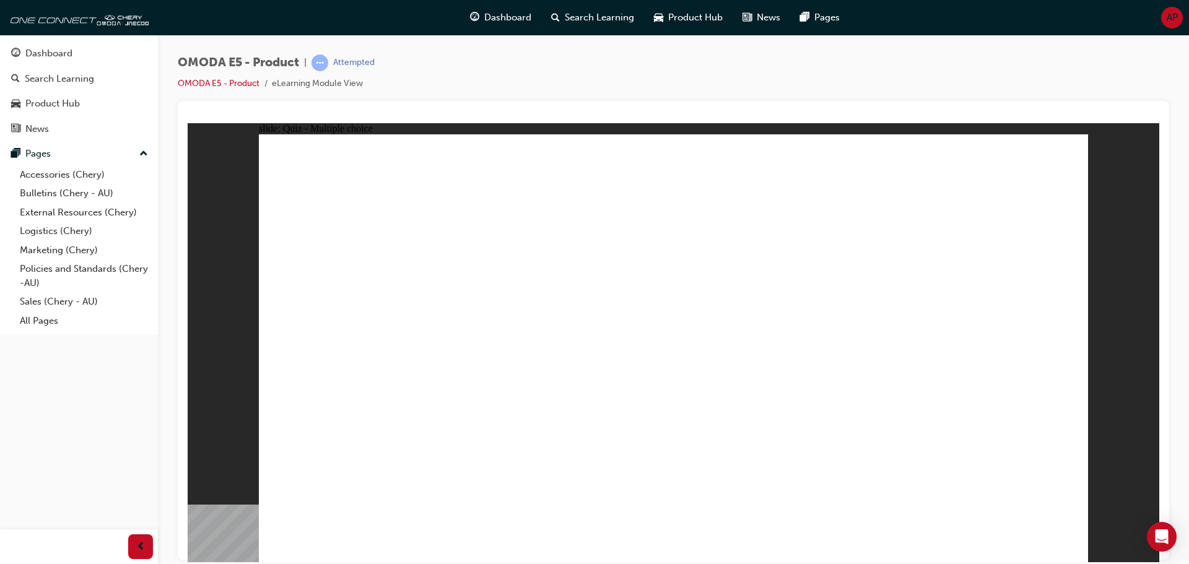
radio input "true"
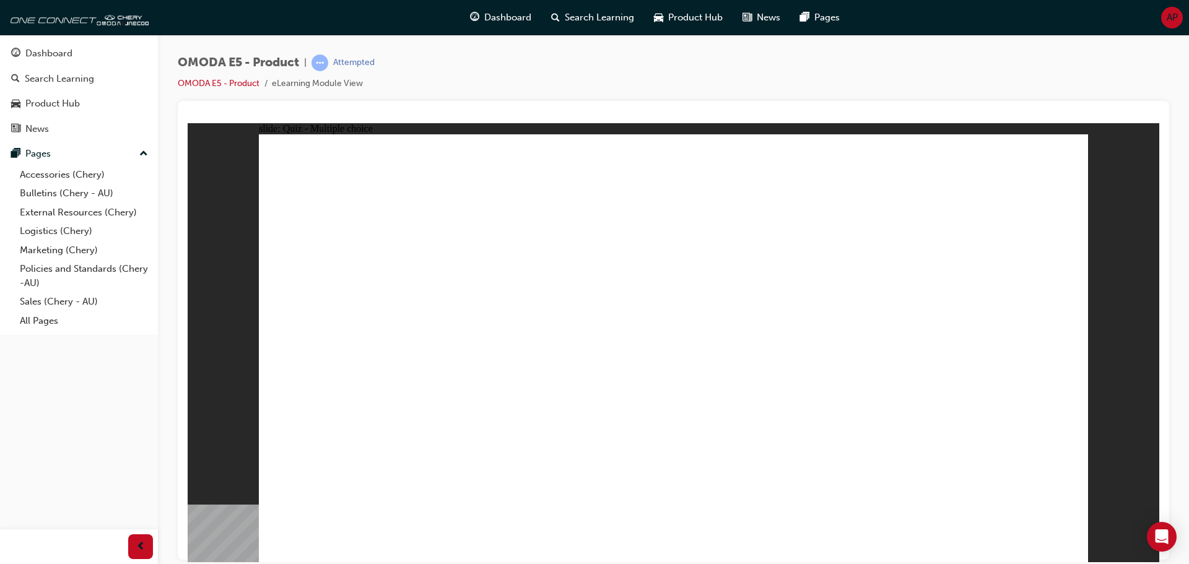
radio input "true"
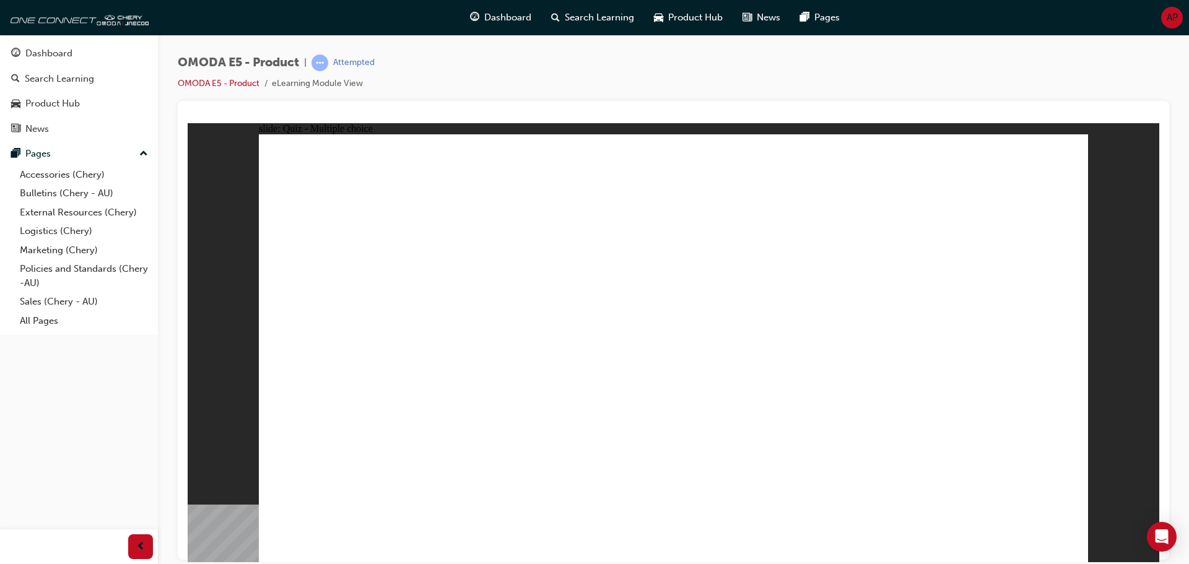
radio input "true"
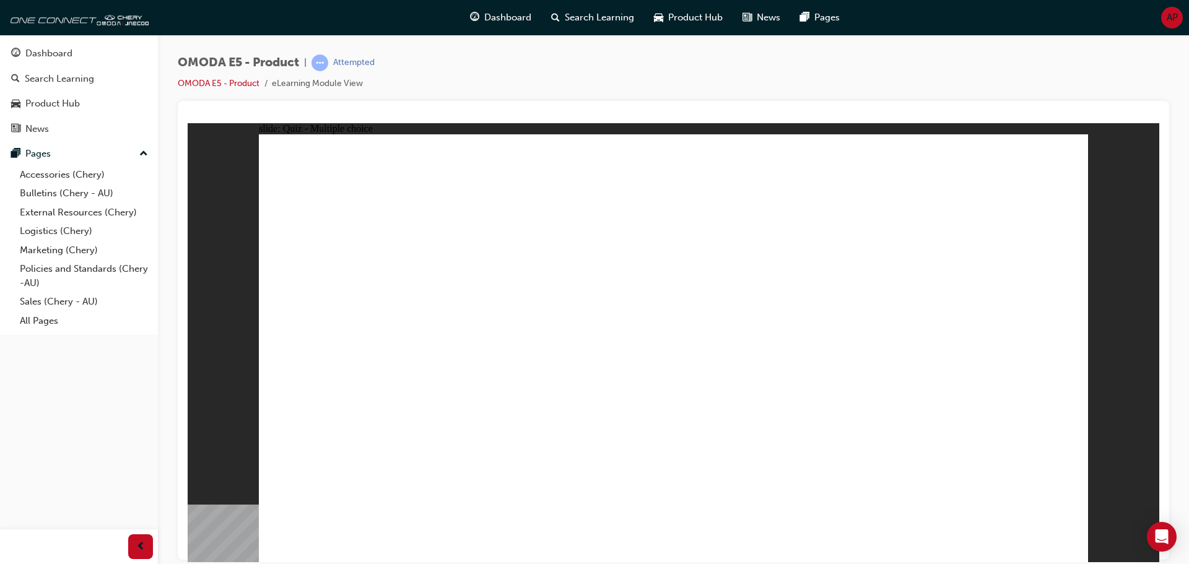
radio input "true"
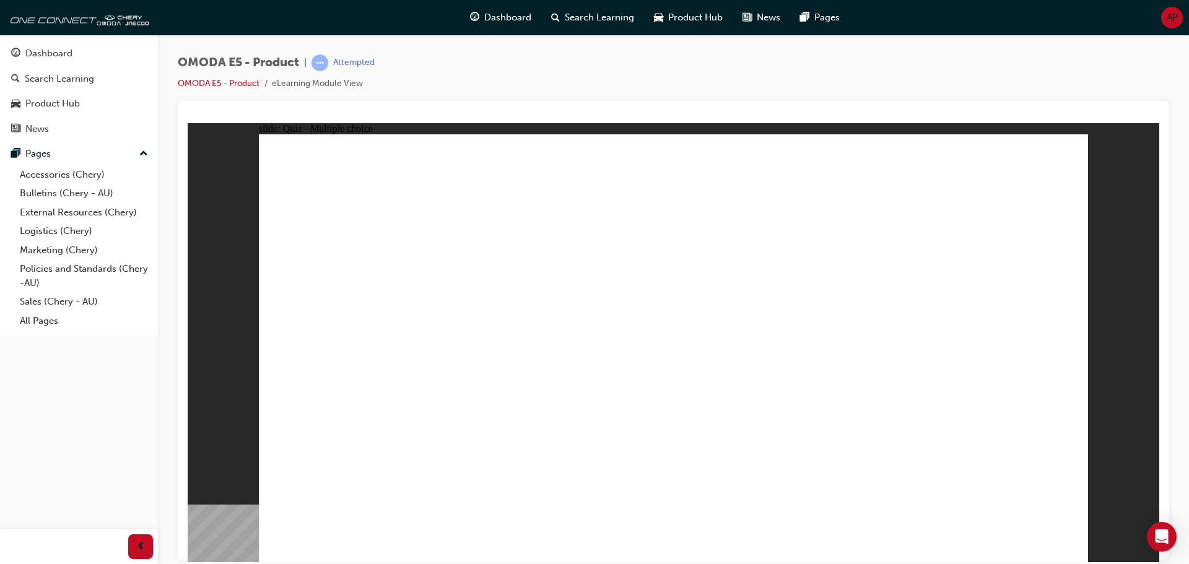
radio input "true"
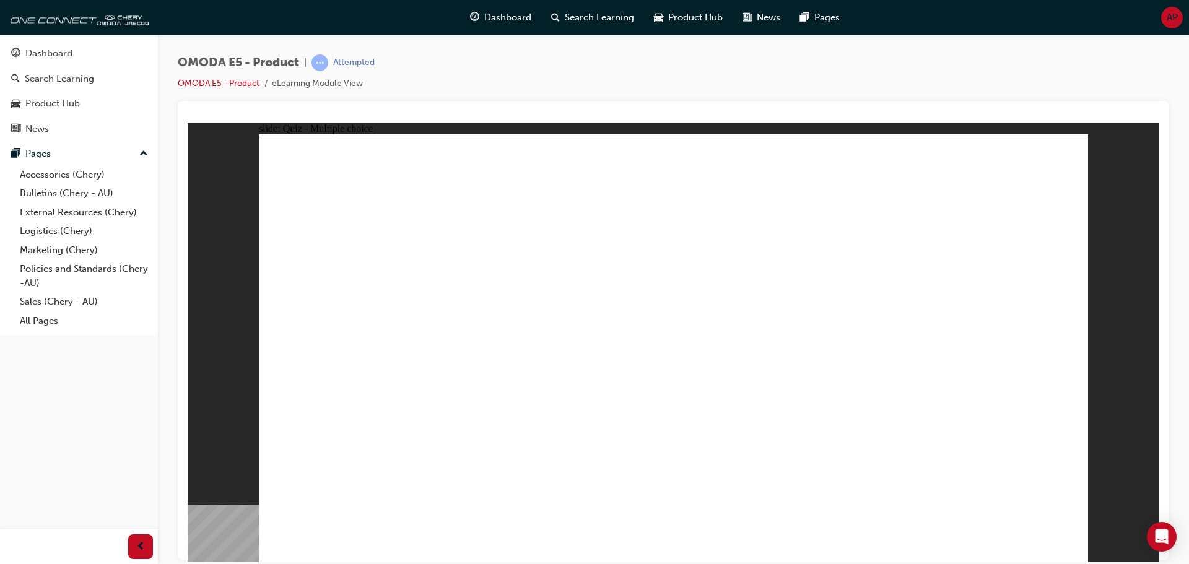
radio input "true"
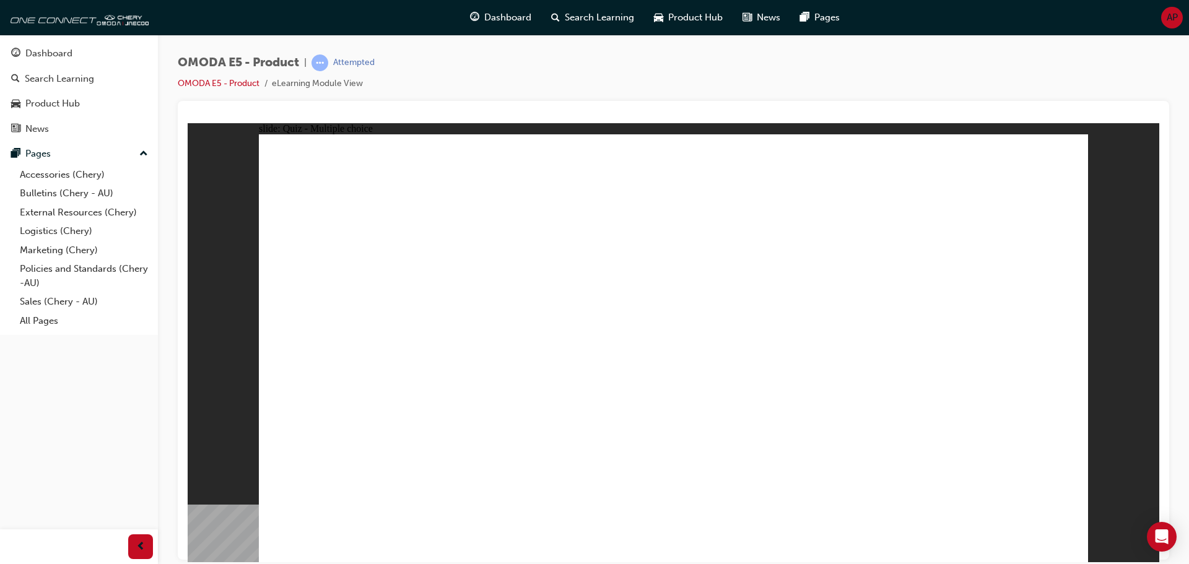
radio input "true"
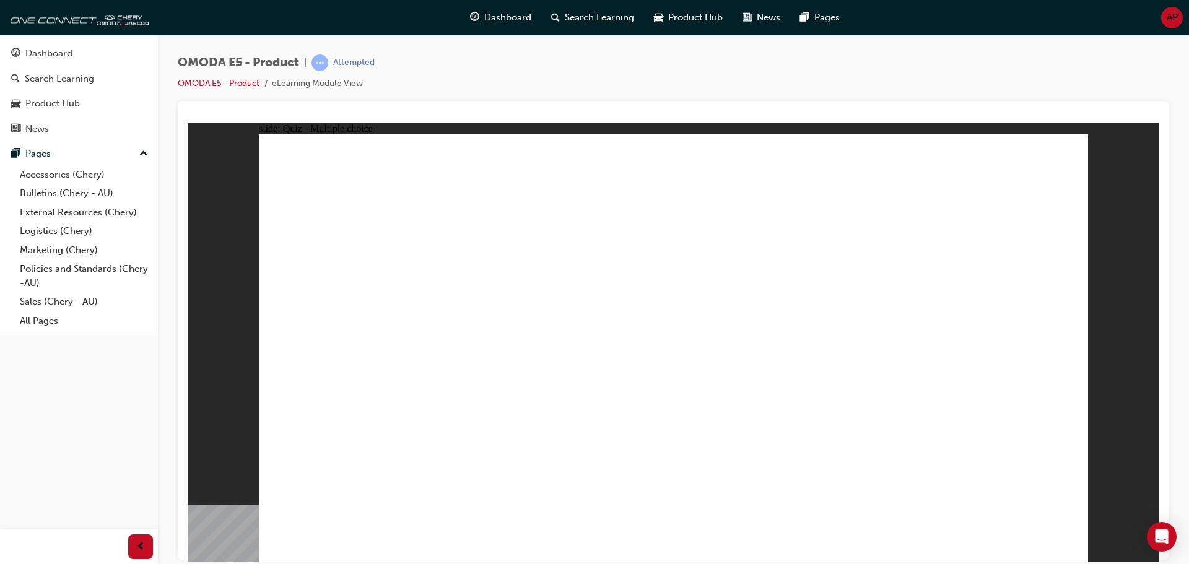
radio input "true"
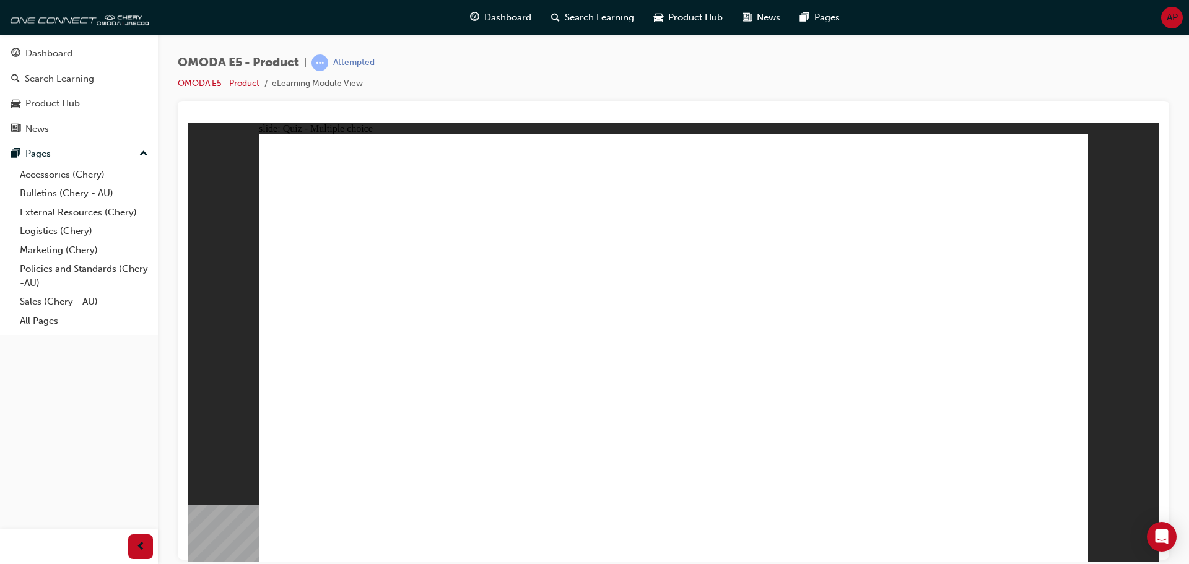
radio input "true"
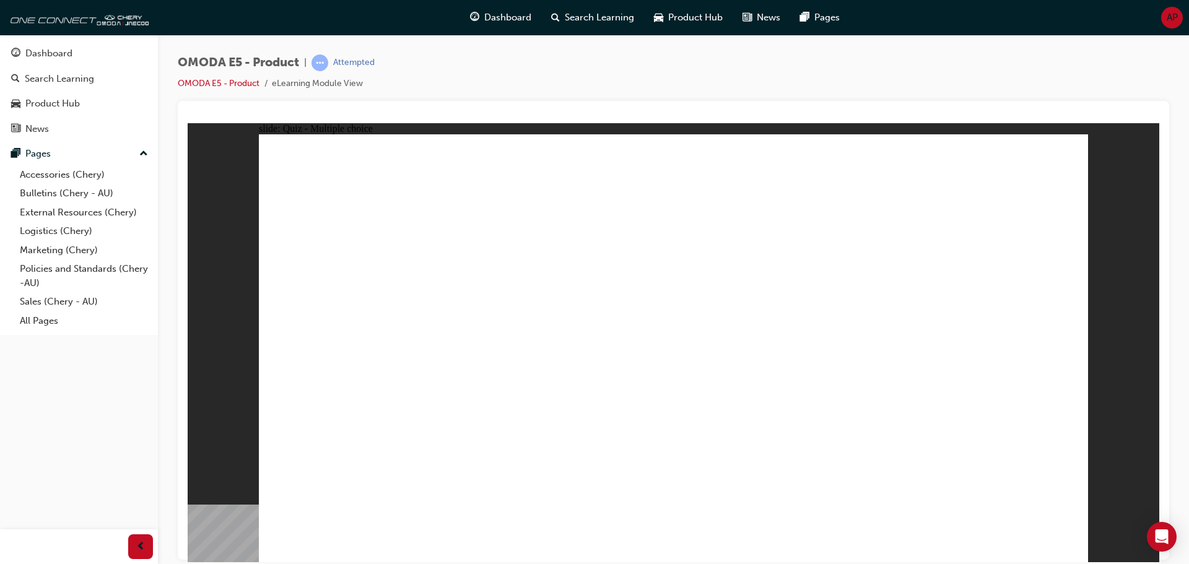
drag, startPoint x: 676, startPoint y: 433, endPoint x: 669, endPoint y: 423, distance: 12.5
radio input "true"
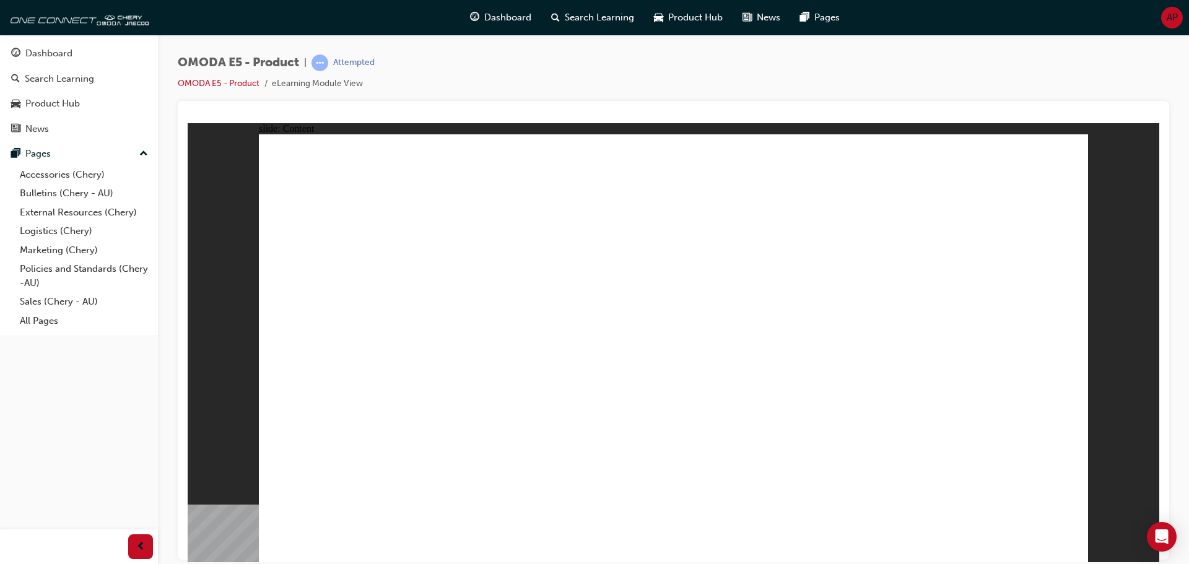
click at [132, 546] on div "button" at bounding box center [140, 546] width 25 height 25
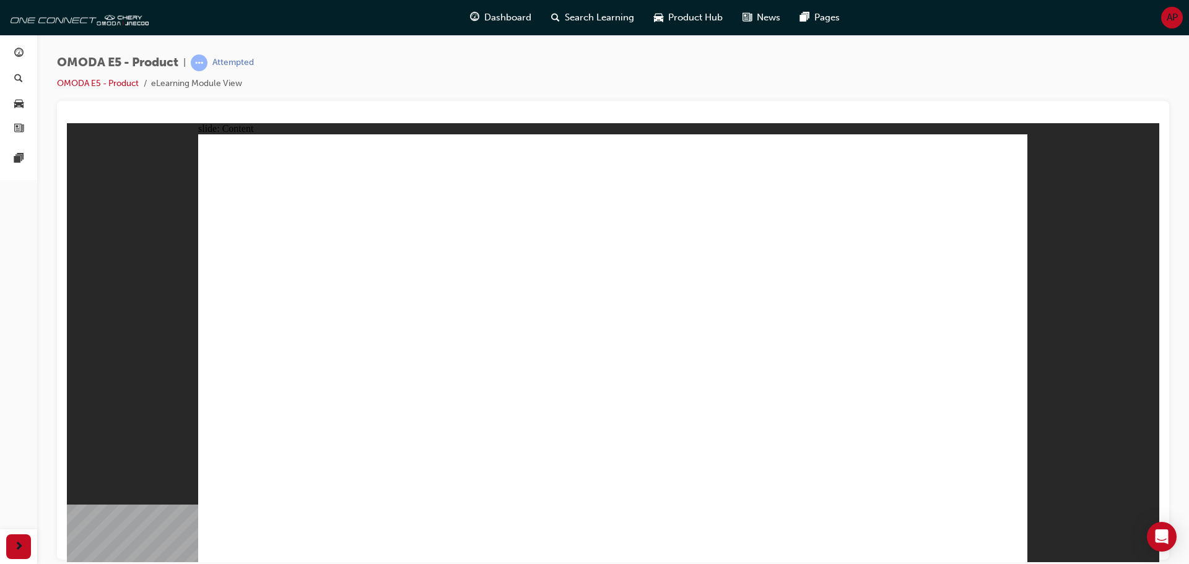
click at [21, 549] on span "next-icon" at bounding box center [18, 546] width 9 height 15
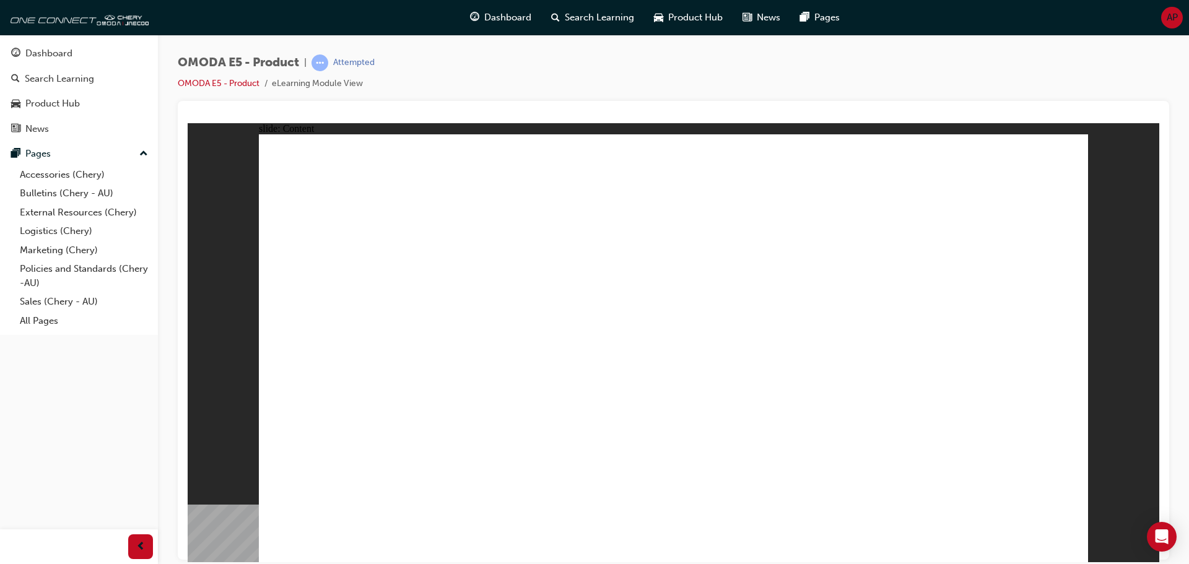
click at [612, 24] on span "Search Learning" at bounding box center [599, 18] width 69 height 14
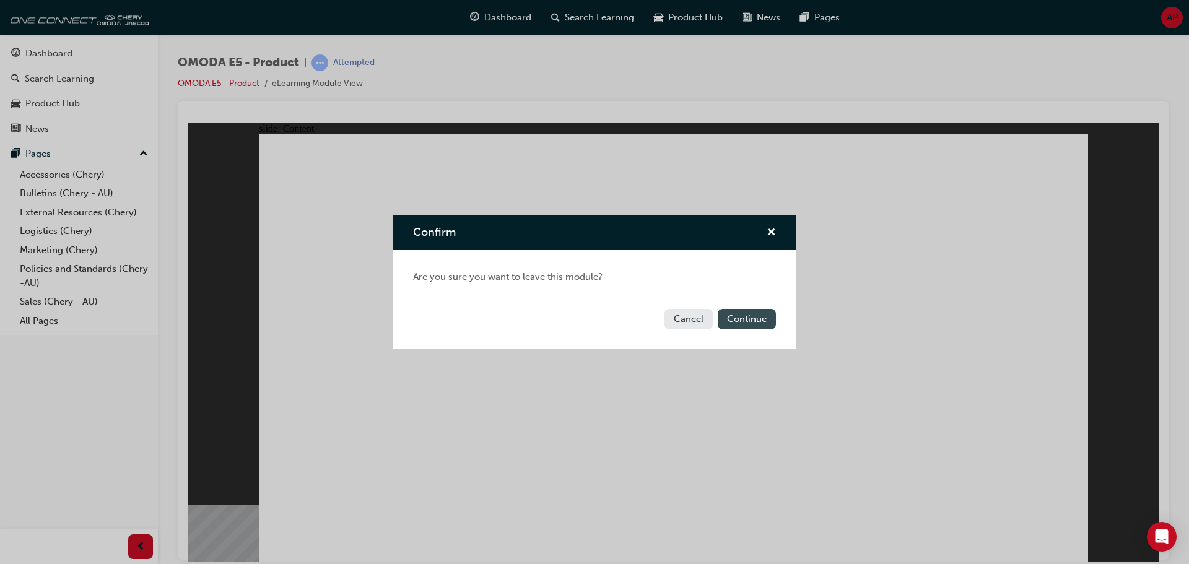
click at [756, 324] on button "Continue" at bounding box center [747, 319] width 58 height 20
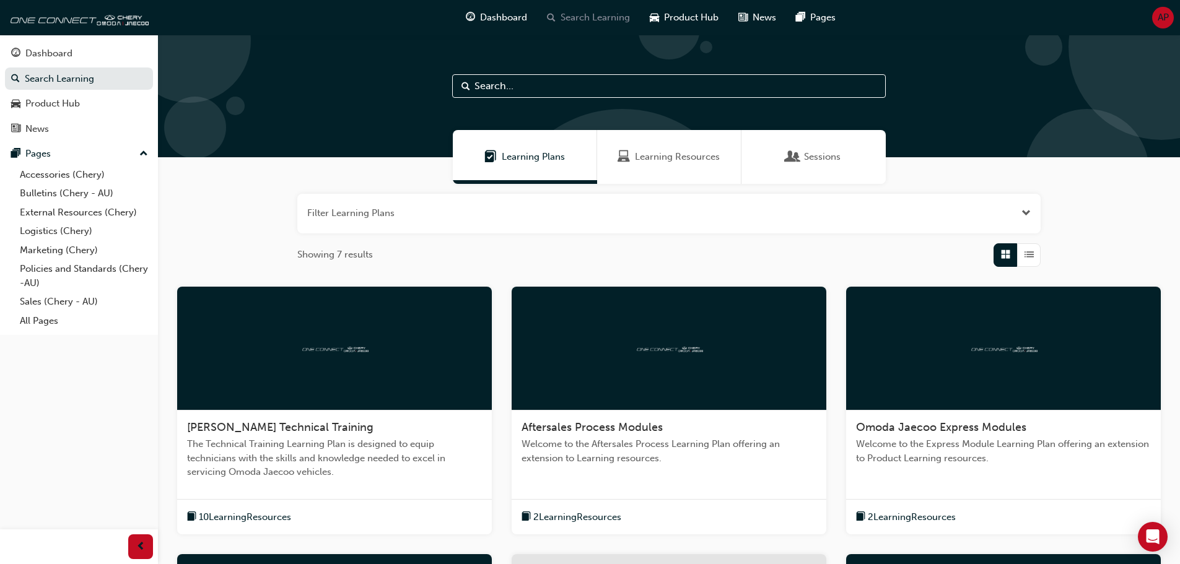
click at [582, 18] on span "Search Learning" at bounding box center [594, 18] width 69 height 14
click at [502, 20] on span "Dashboard" at bounding box center [503, 18] width 47 height 14
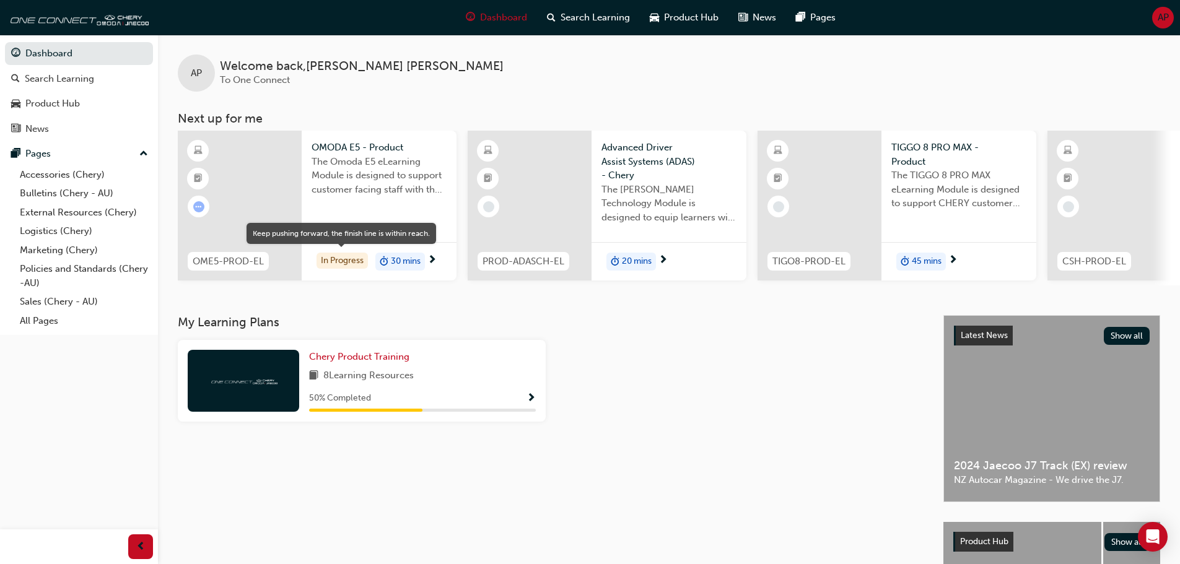
click at [341, 256] on div "In Progress" at bounding box center [341, 261] width 51 height 17
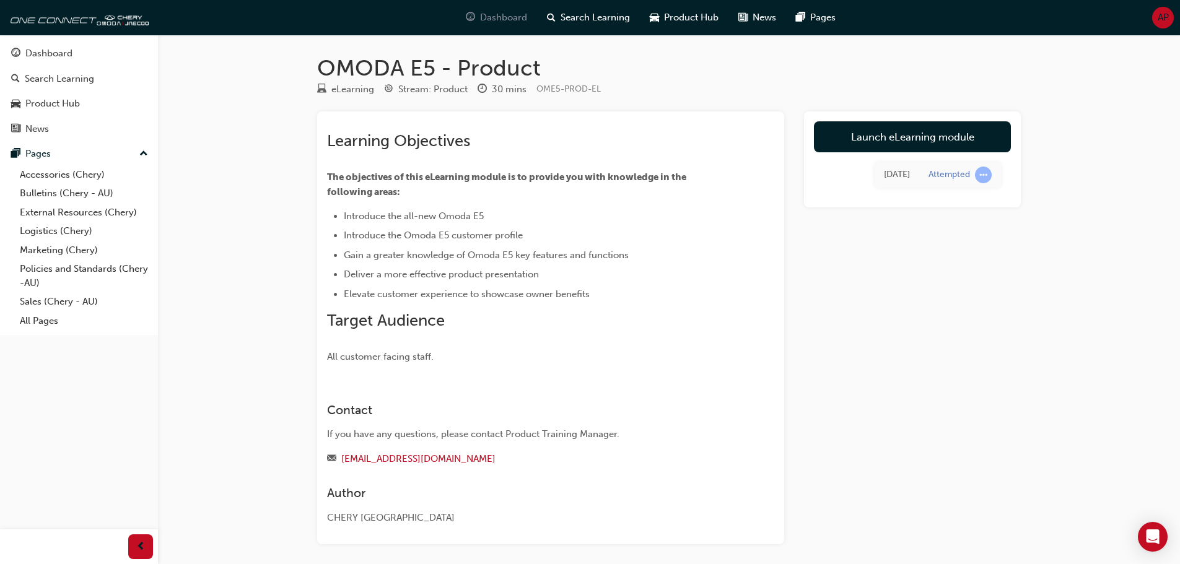
click at [512, 19] on span "Dashboard" at bounding box center [503, 18] width 47 height 14
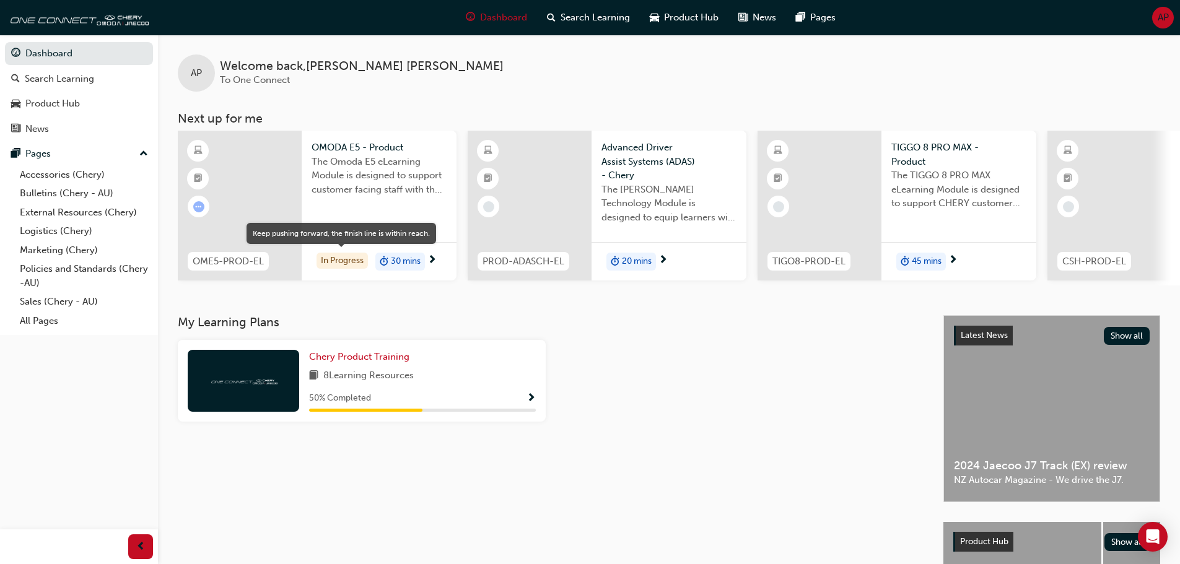
click at [336, 261] on div "In Progress" at bounding box center [341, 261] width 51 height 17
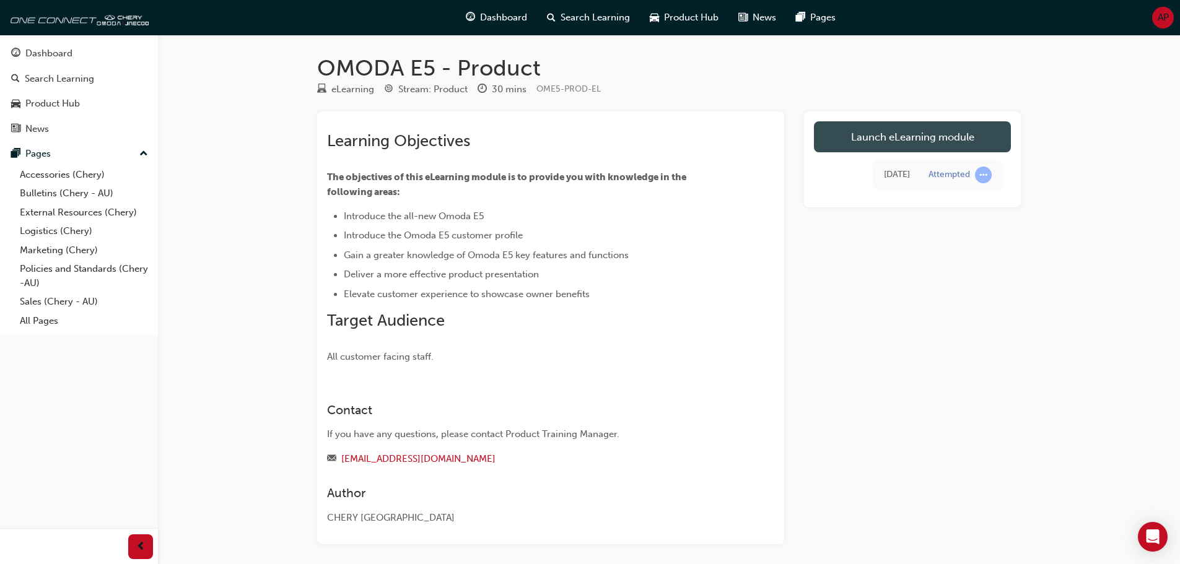
click at [905, 139] on link "Launch eLearning module" at bounding box center [912, 136] width 197 height 31
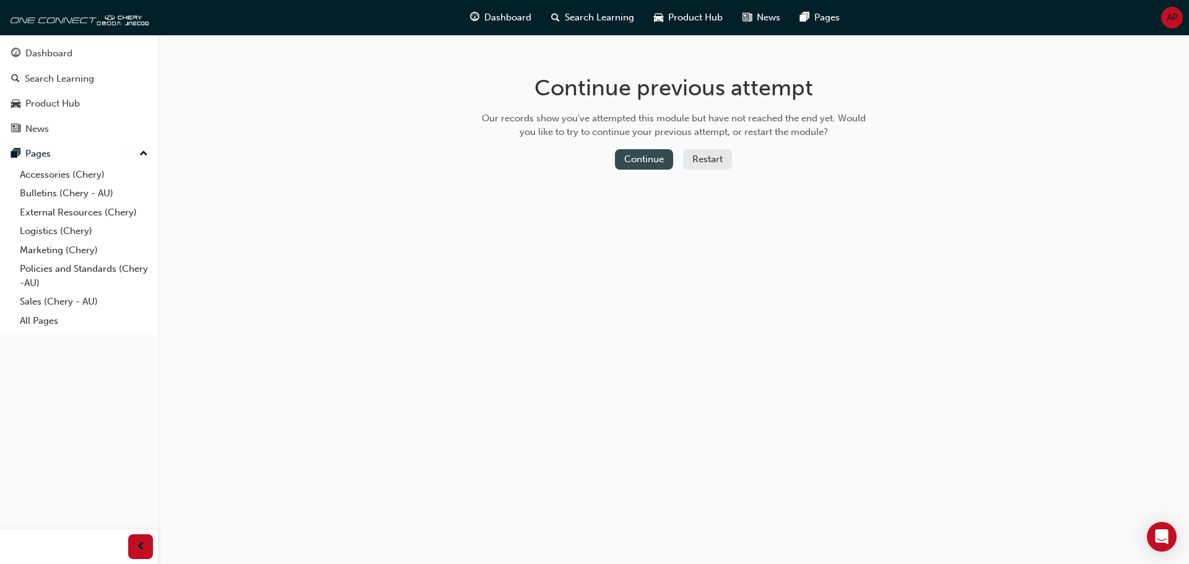
click at [642, 163] on button "Continue" at bounding box center [644, 159] width 58 height 20
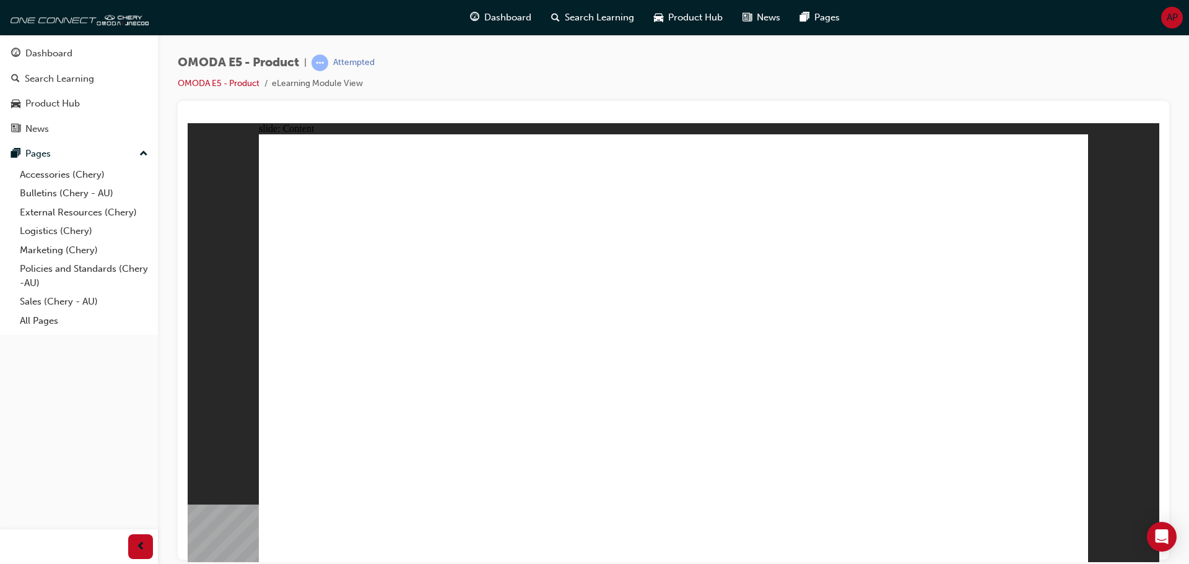
drag, startPoint x: 523, startPoint y: 172, endPoint x: 529, endPoint y: 175, distance: 7.5
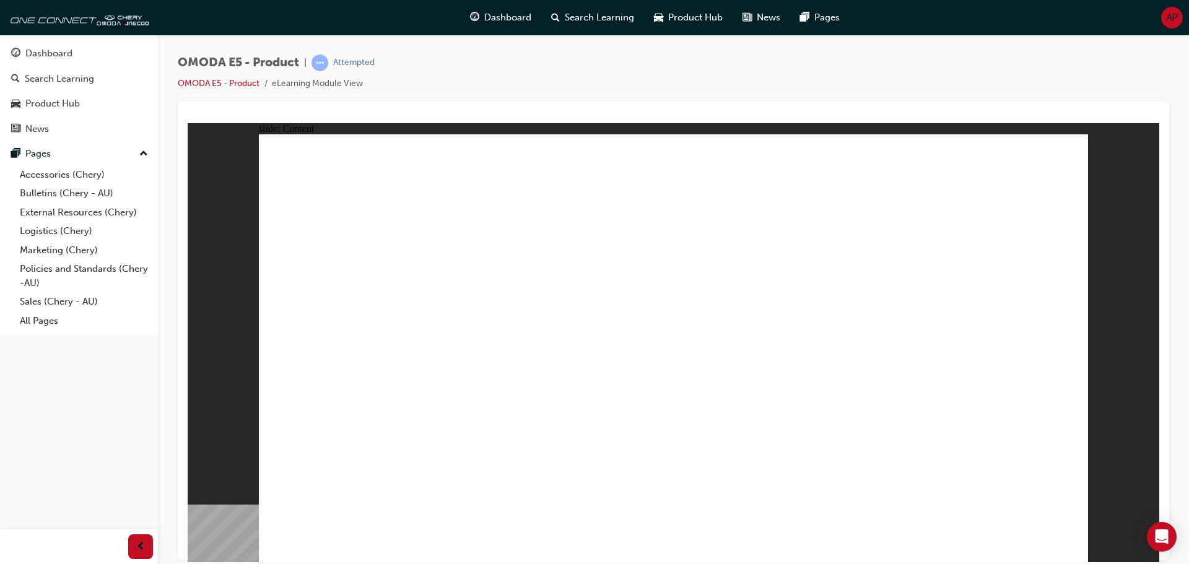
click at [508, 17] on span "Dashboard" at bounding box center [507, 18] width 47 height 14
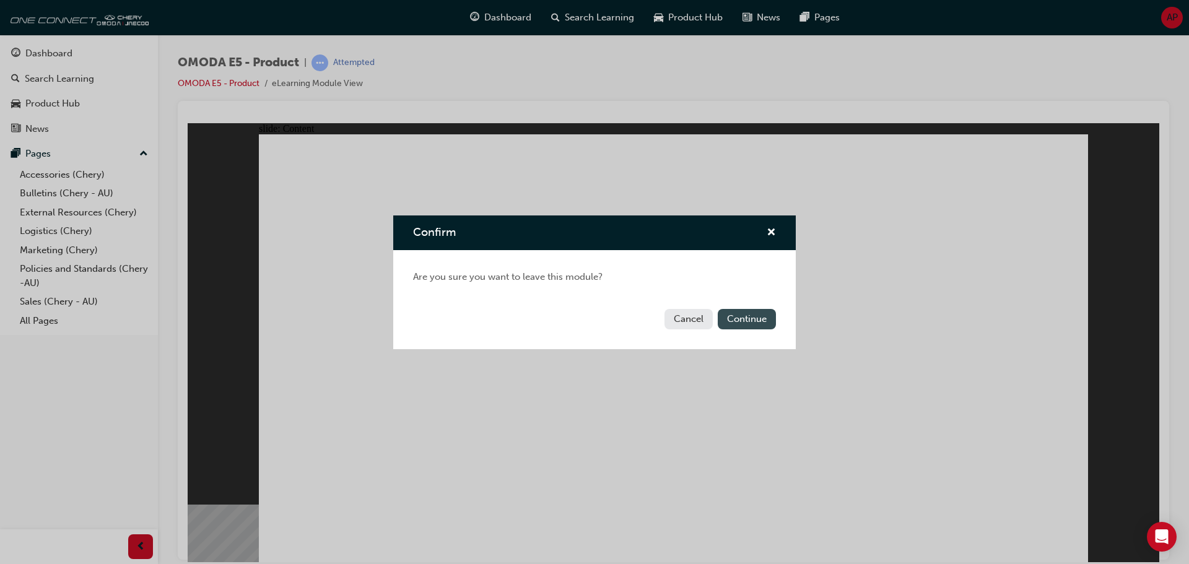
click at [746, 318] on button "Continue" at bounding box center [747, 319] width 58 height 20
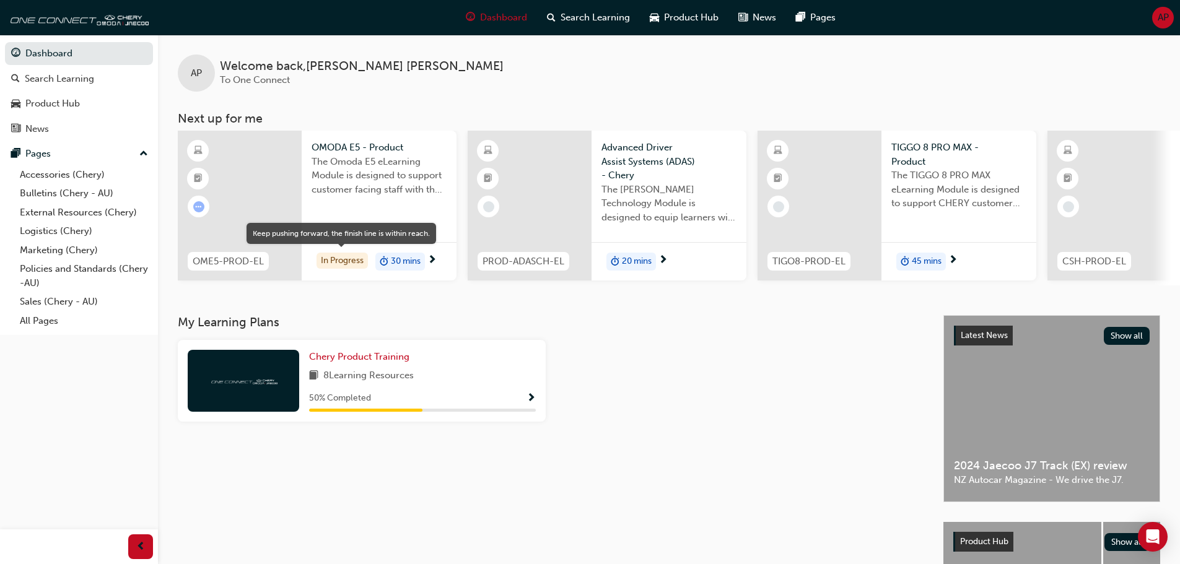
click at [348, 260] on div "In Progress" at bounding box center [341, 261] width 51 height 17
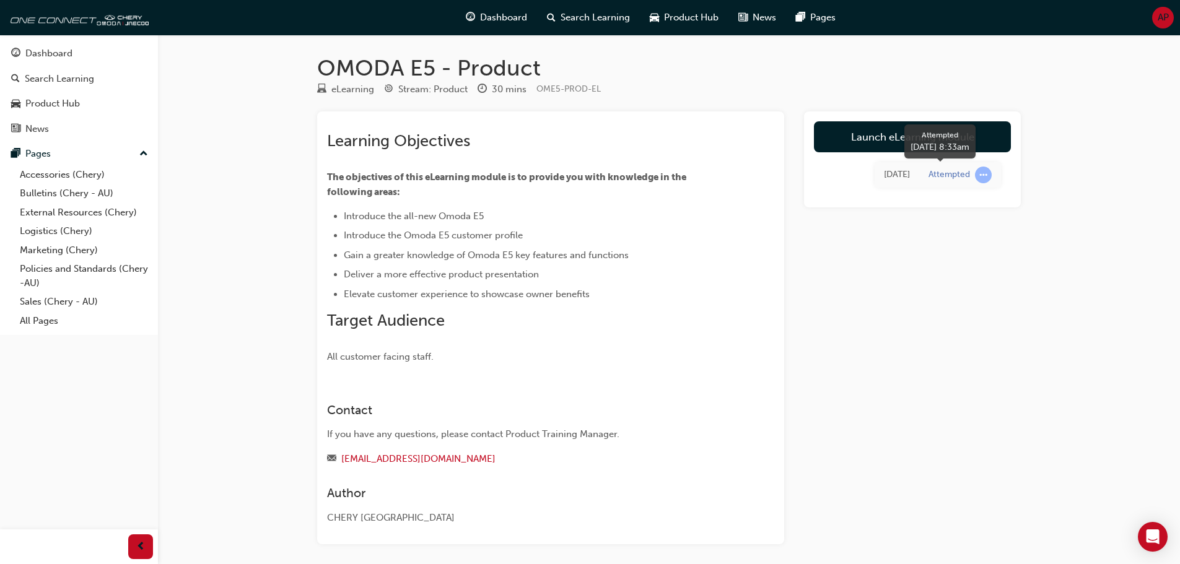
click at [983, 176] on span "learningRecordVerb_ATTEMPT-icon" at bounding box center [983, 175] width 17 height 17
click at [886, 139] on link "Launch eLearning module" at bounding box center [912, 136] width 197 height 31
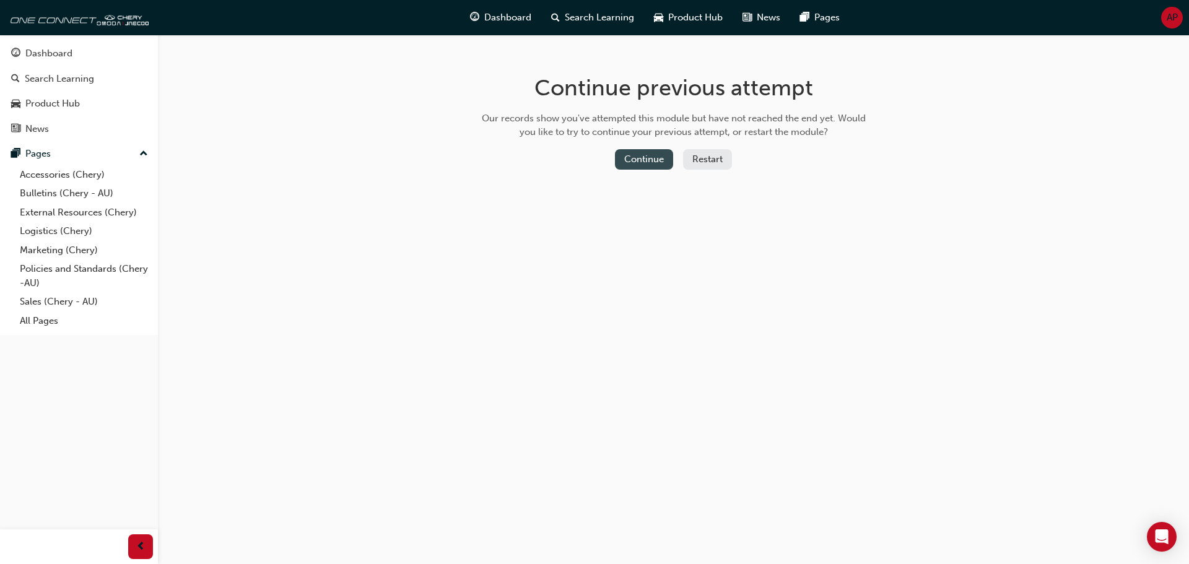
click at [645, 163] on button "Continue" at bounding box center [644, 159] width 58 height 20
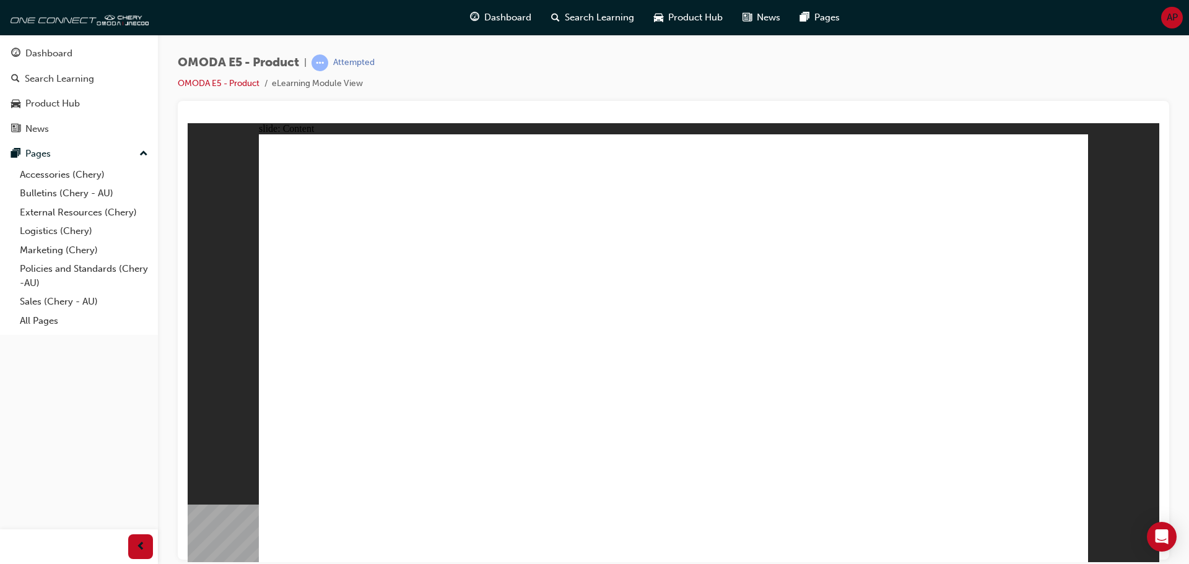
drag, startPoint x: 903, startPoint y: 458, endPoint x: 919, endPoint y: 456, distance: 16.3
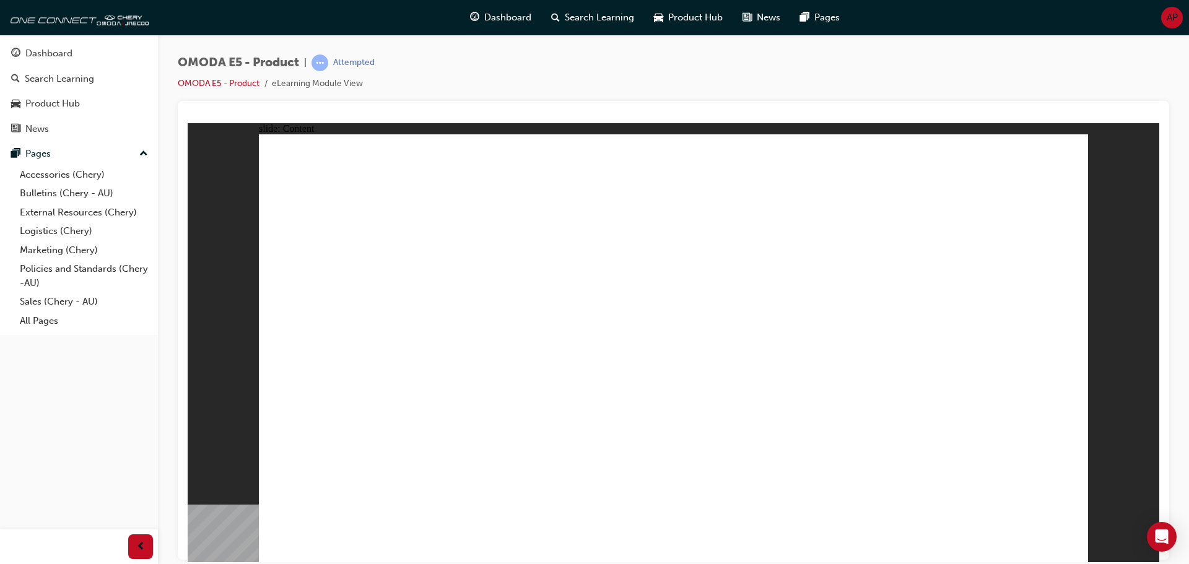
drag, startPoint x: 498, startPoint y: 482, endPoint x: 642, endPoint y: 543, distance: 156.0
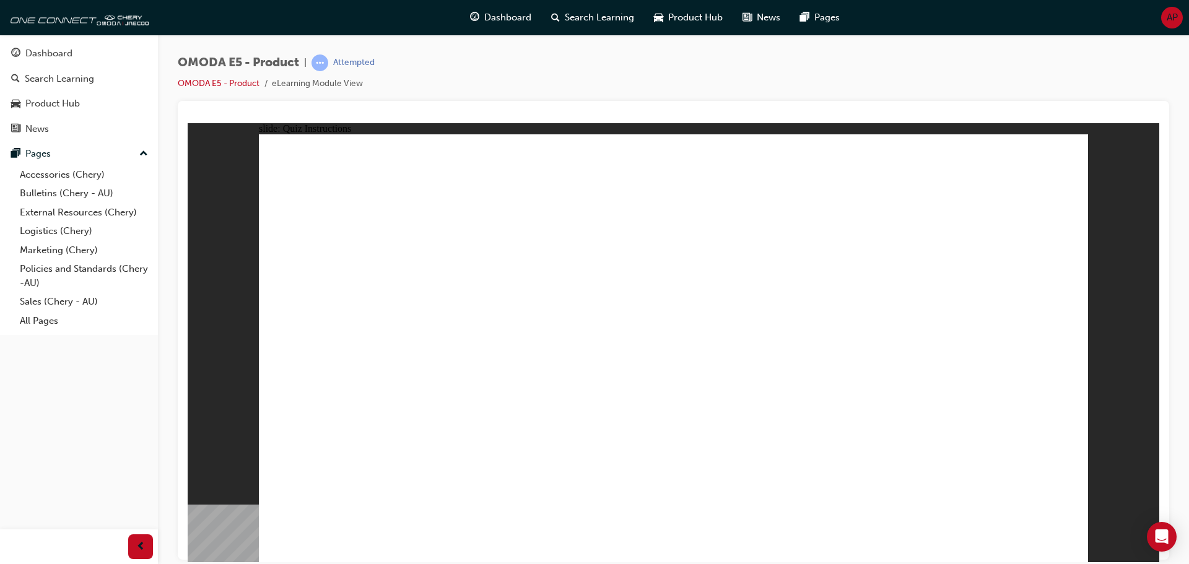
radio input "true"
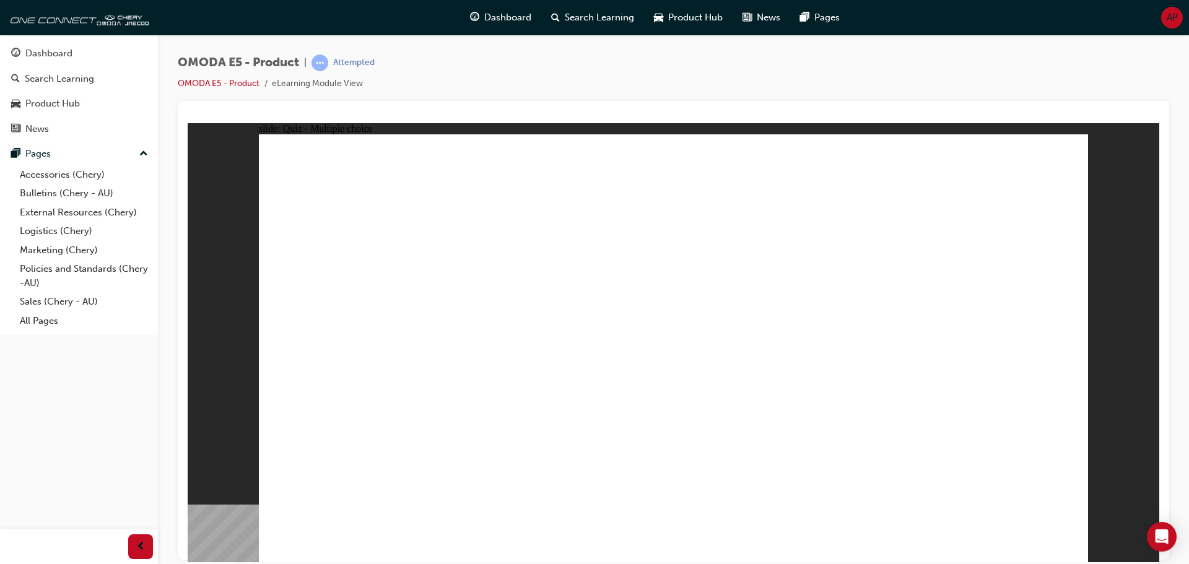
radio input "true"
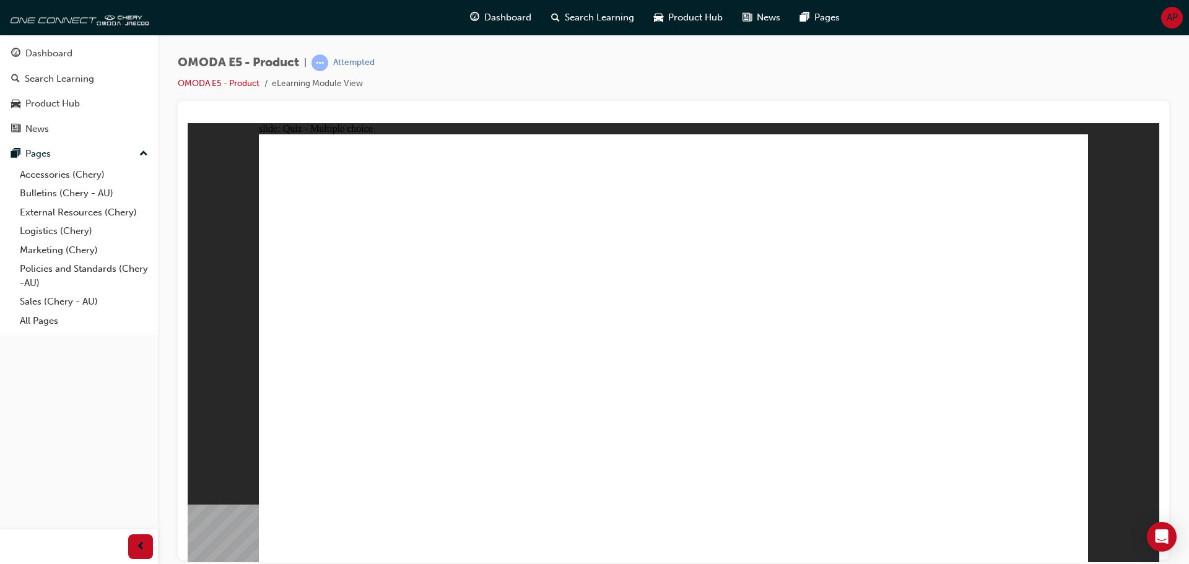
radio input "true"
drag, startPoint x: 315, startPoint y: 256, endPoint x: 493, endPoint y: 268, distance: 178.7
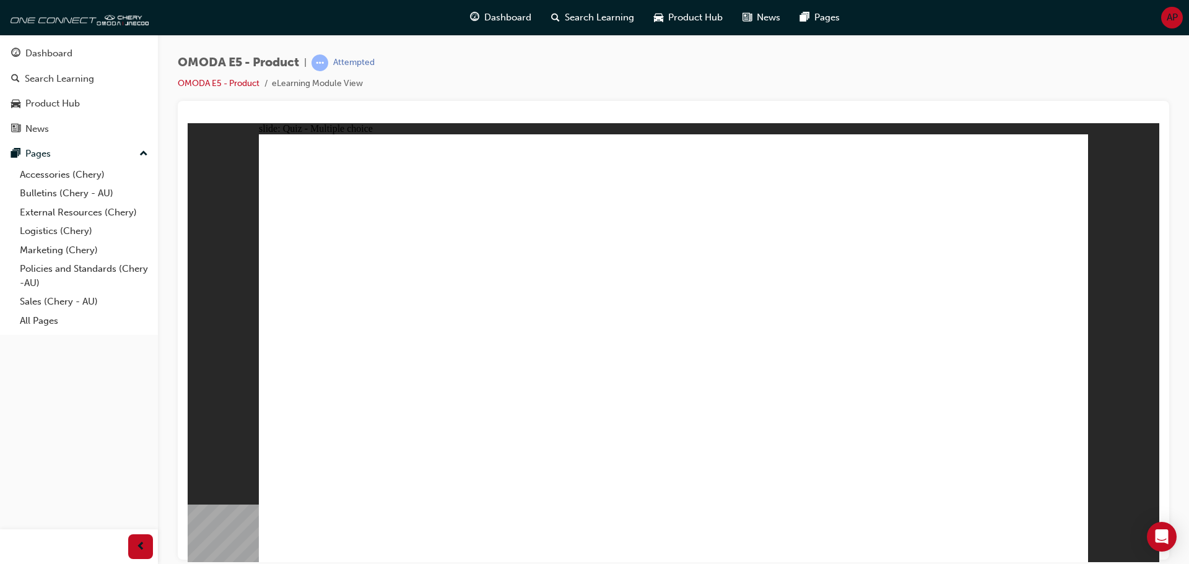
drag, startPoint x: 444, startPoint y: 305, endPoint x: 272, endPoint y: 291, distance: 172.7
radio input "true"
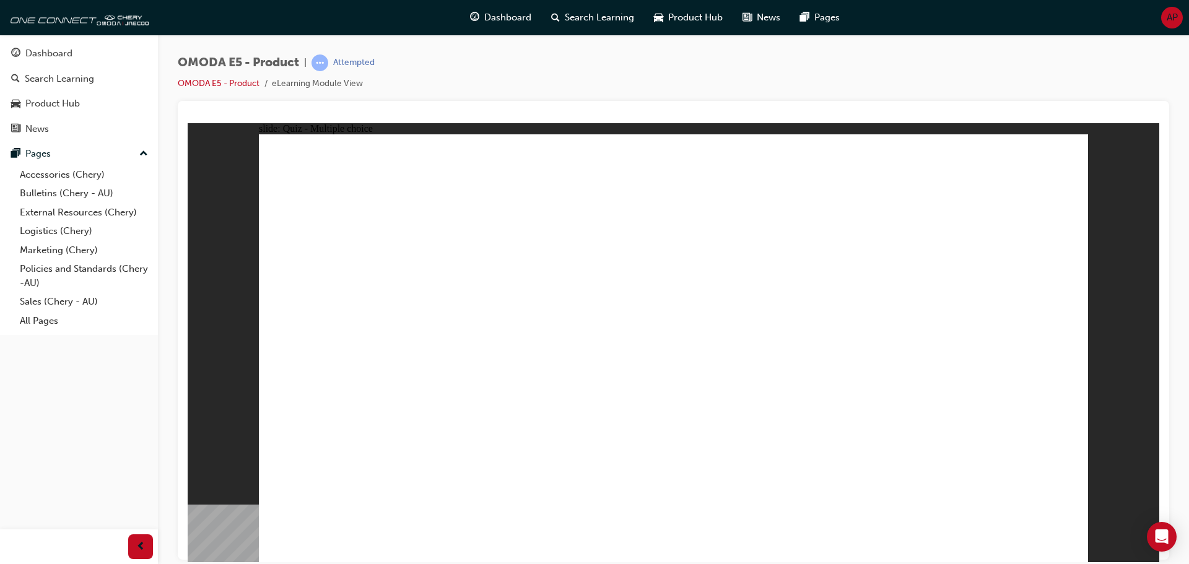
radio input "true"
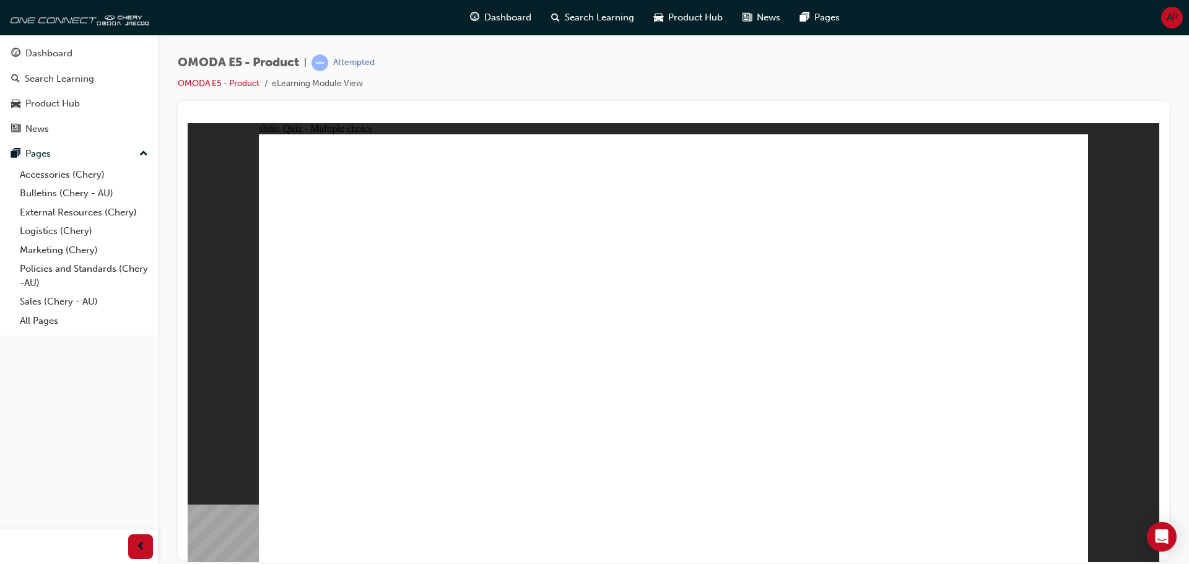
radio input "true"
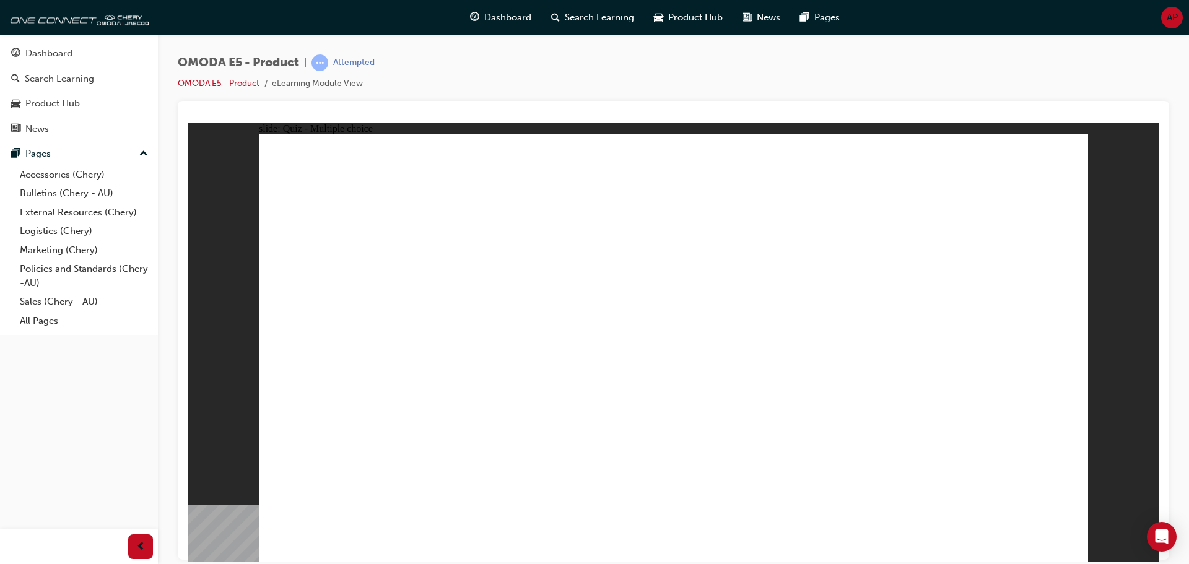
radio input "true"
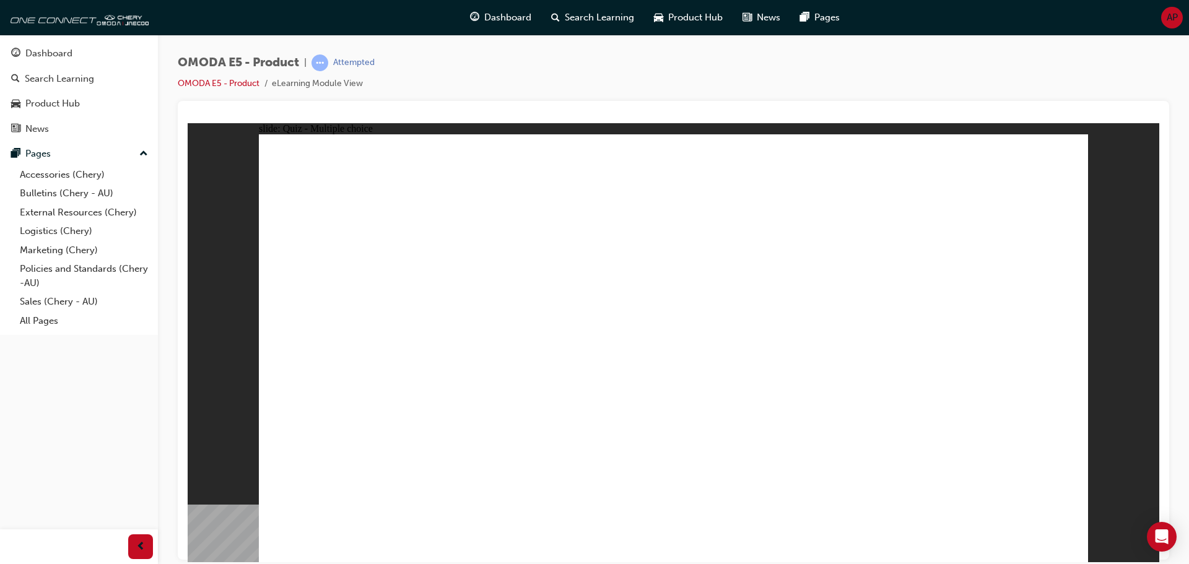
radio input "true"
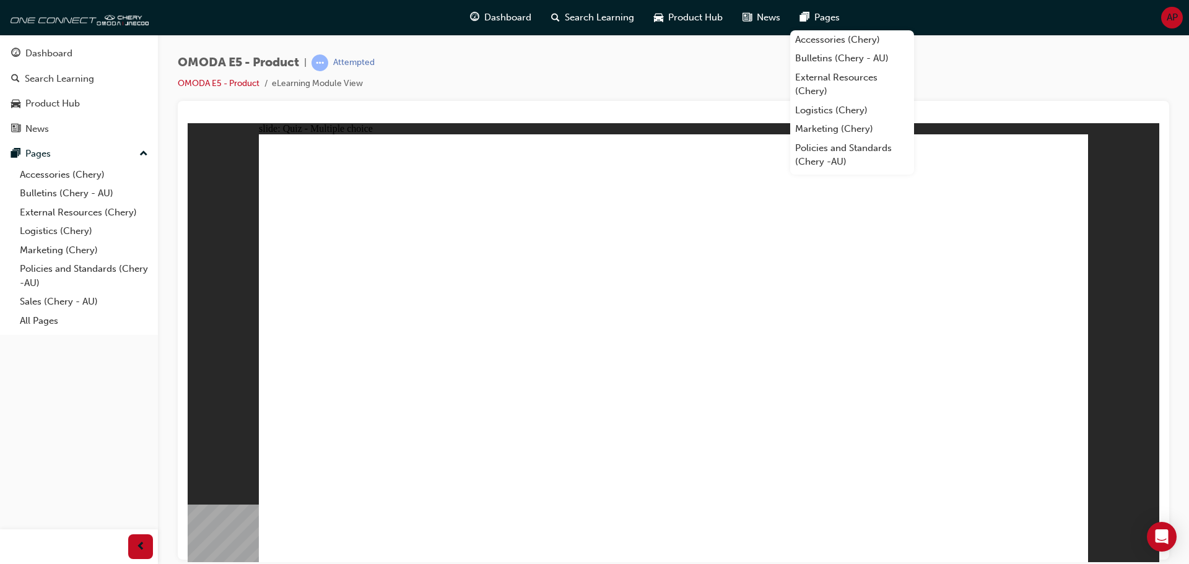
radio input "true"
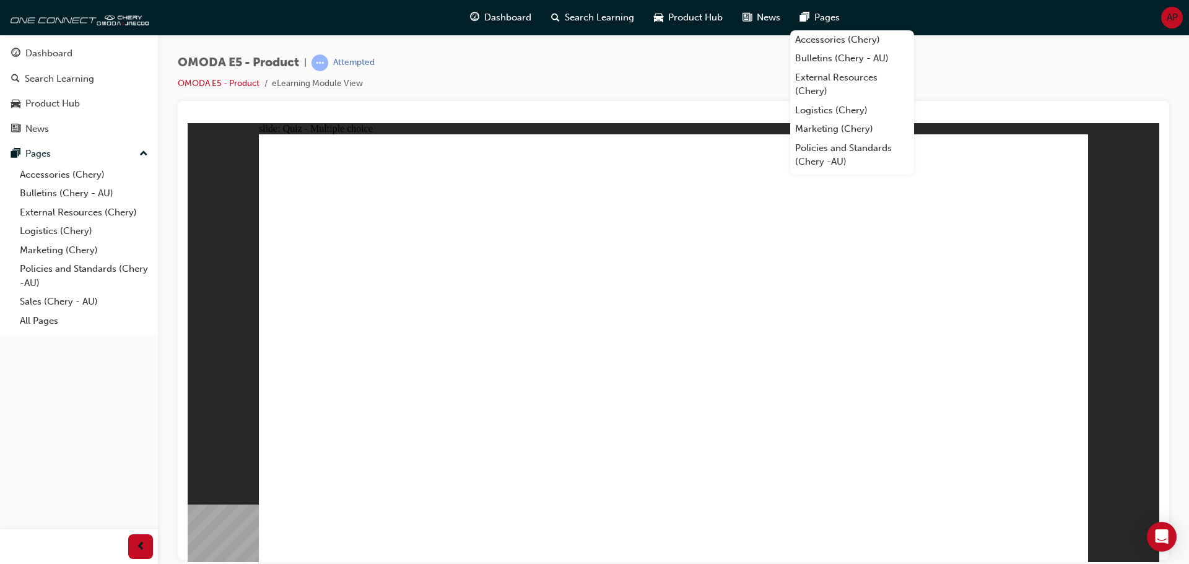
radio input "true"
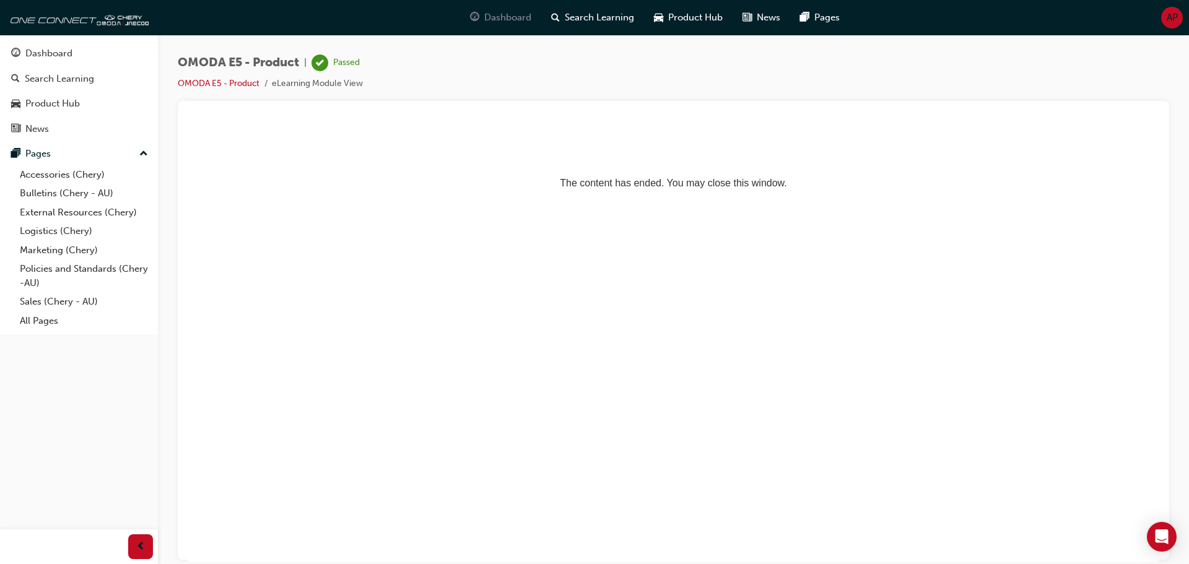
click at [504, 16] on span "Dashboard" at bounding box center [507, 18] width 47 height 14
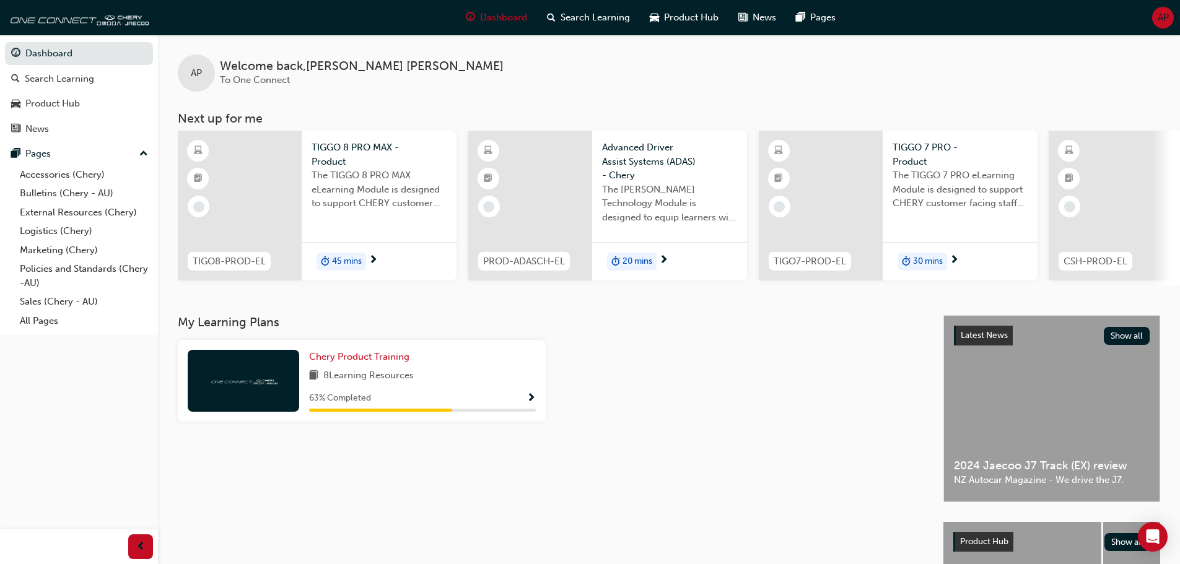
click at [529, 401] on span "Show Progress" at bounding box center [530, 398] width 9 height 11
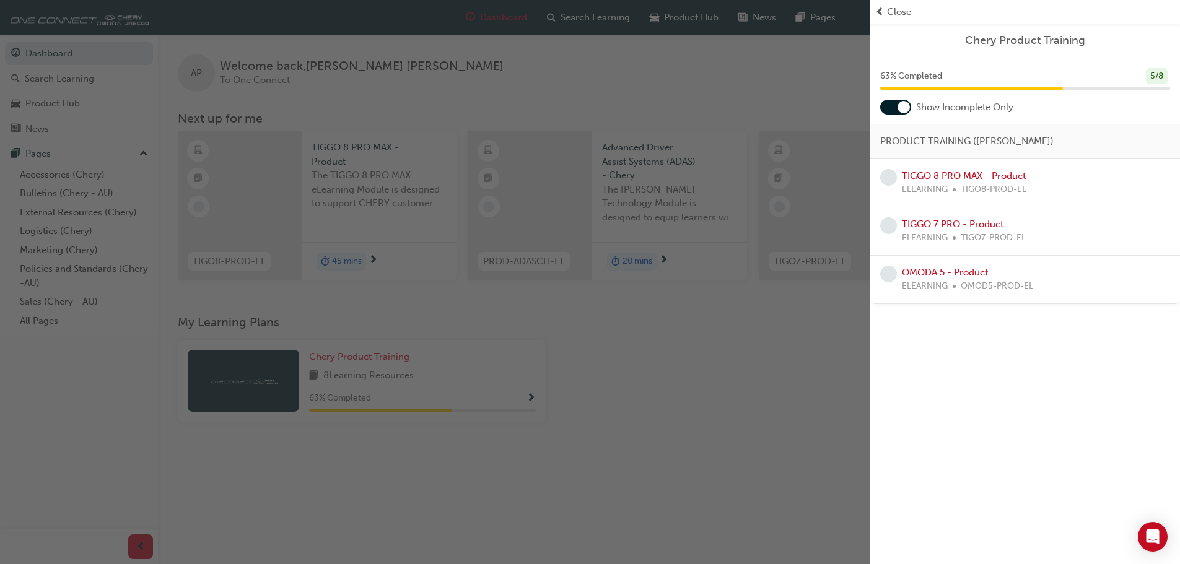
click at [754, 460] on div "button" at bounding box center [435, 282] width 870 height 564
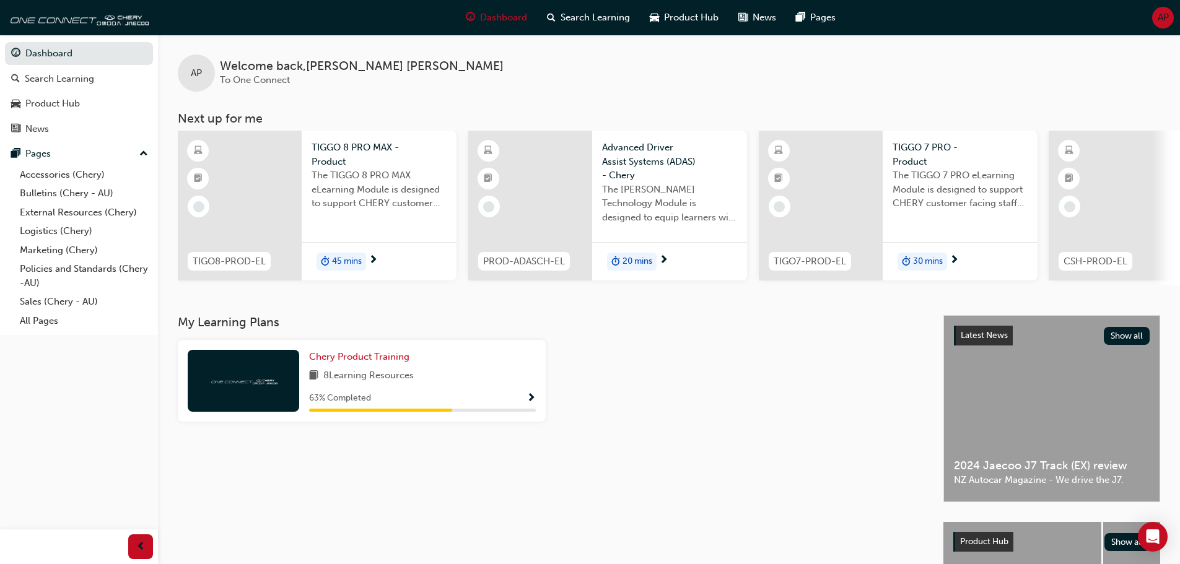
click at [347, 251] on div "45 mins" at bounding box center [379, 261] width 155 height 39
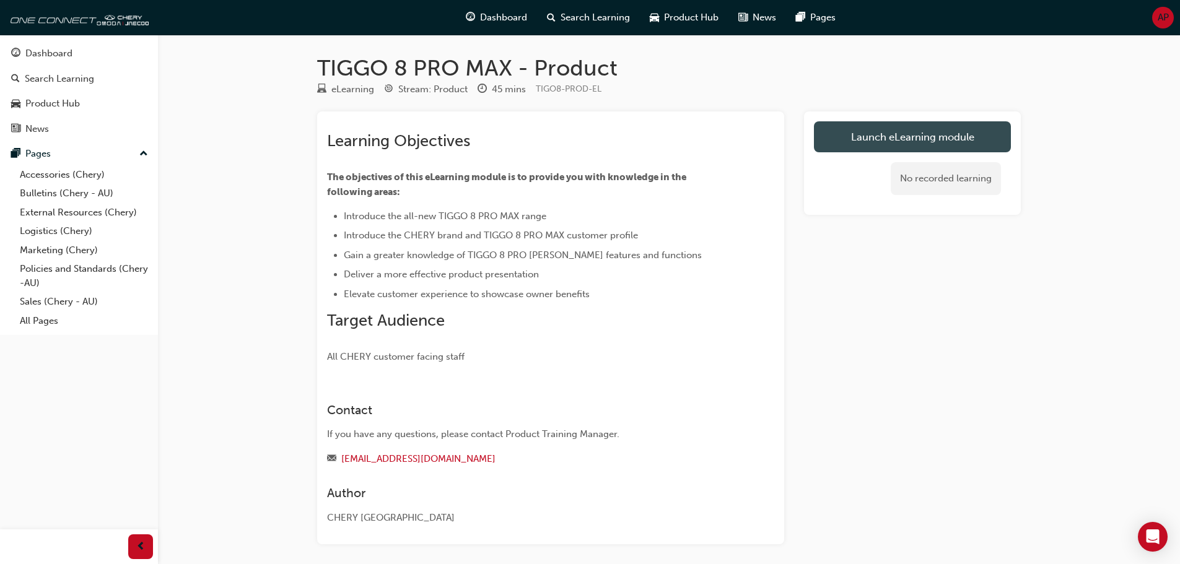
click at [899, 131] on link "Launch eLearning module" at bounding box center [912, 136] width 197 height 31
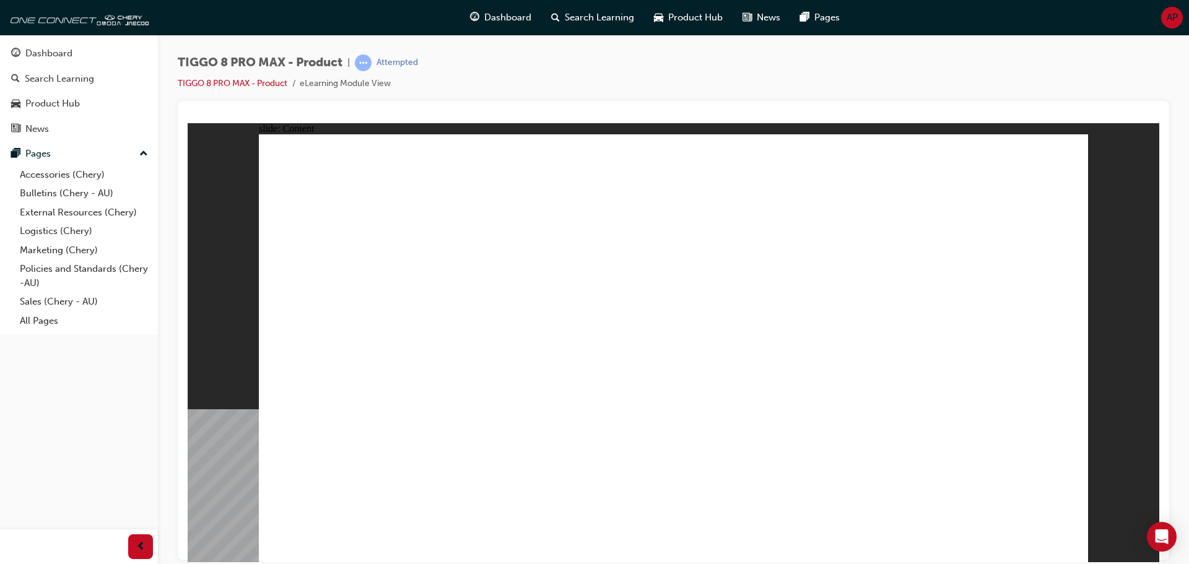
drag, startPoint x: 864, startPoint y: 432, endPoint x: 941, endPoint y: 461, distance: 82.1
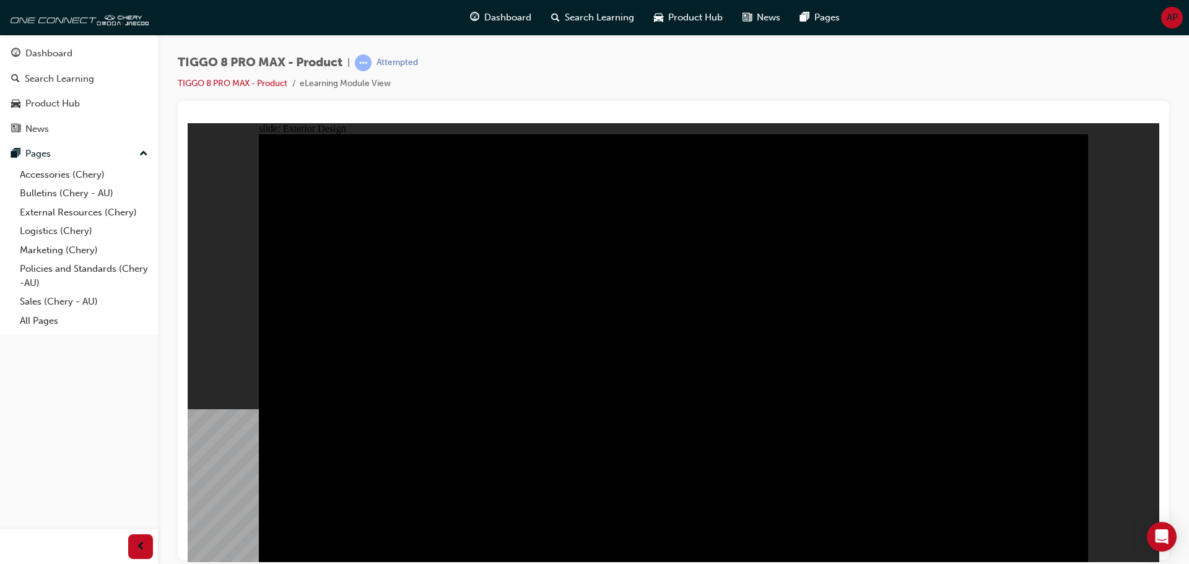
drag, startPoint x: 968, startPoint y: 270, endPoint x: 974, endPoint y: 229, distance: 41.3
drag, startPoint x: 1006, startPoint y: 208, endPoint x: 977, endPoint y: 271, distance: 69.5
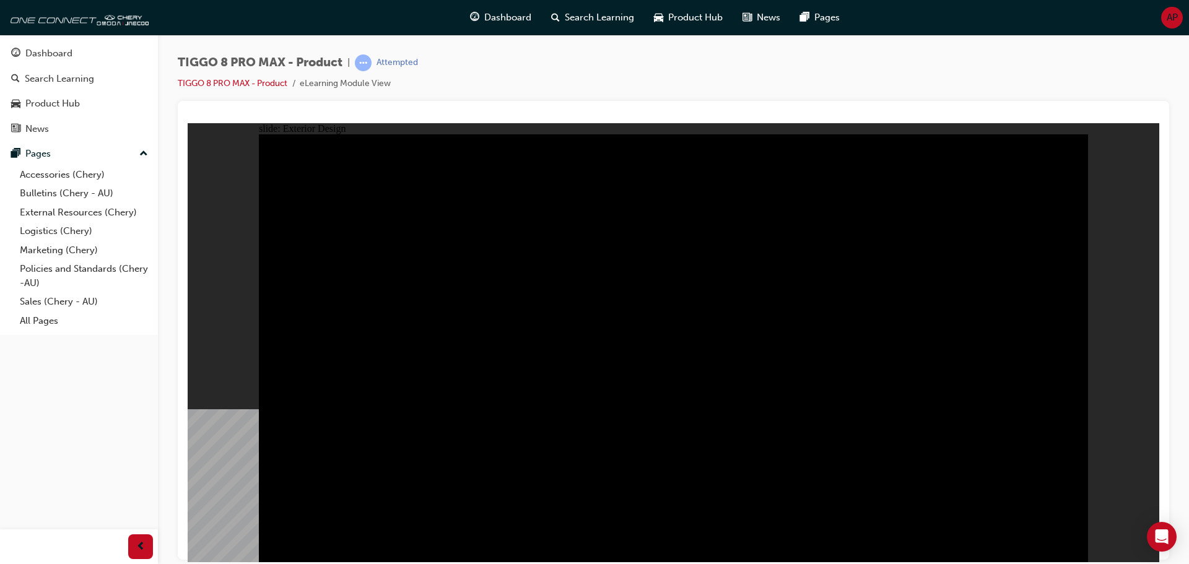
drag, startPoint x: 939, startPoint y: 277, endPoint x: 952, endPoint y: 285, distance: 15.3
drag, startPoint x: 953, startPoint y: 286, endPoint x: 991, endPoint y: 218, distance: 78.2
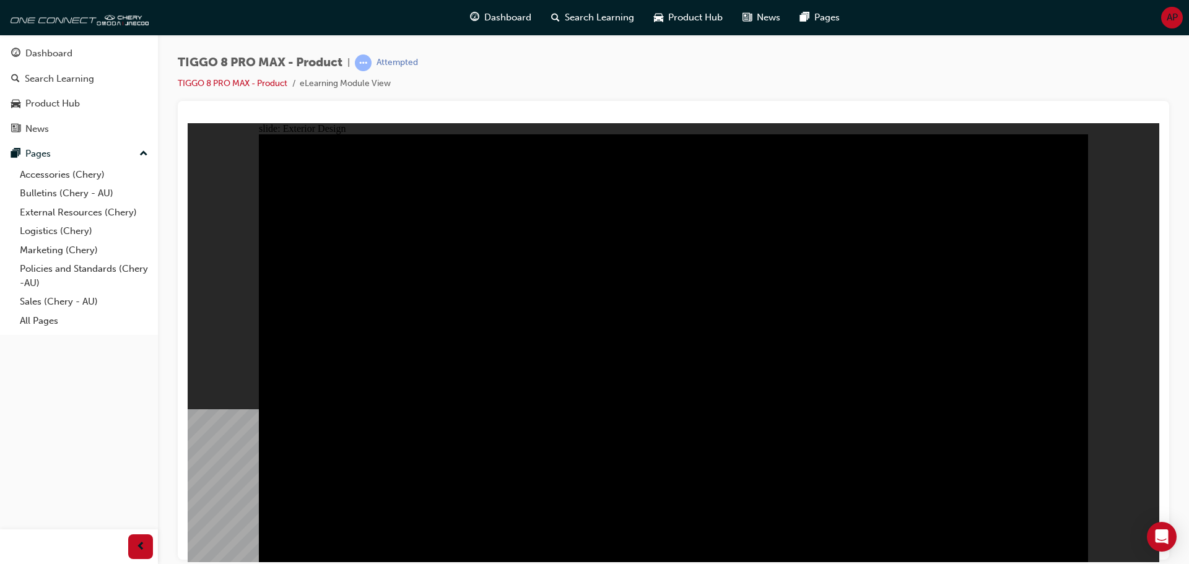
drag, startPoint x: 780, startPoint y: 411, endPoint x: 895, endPoint y: 340, distance: 134.6
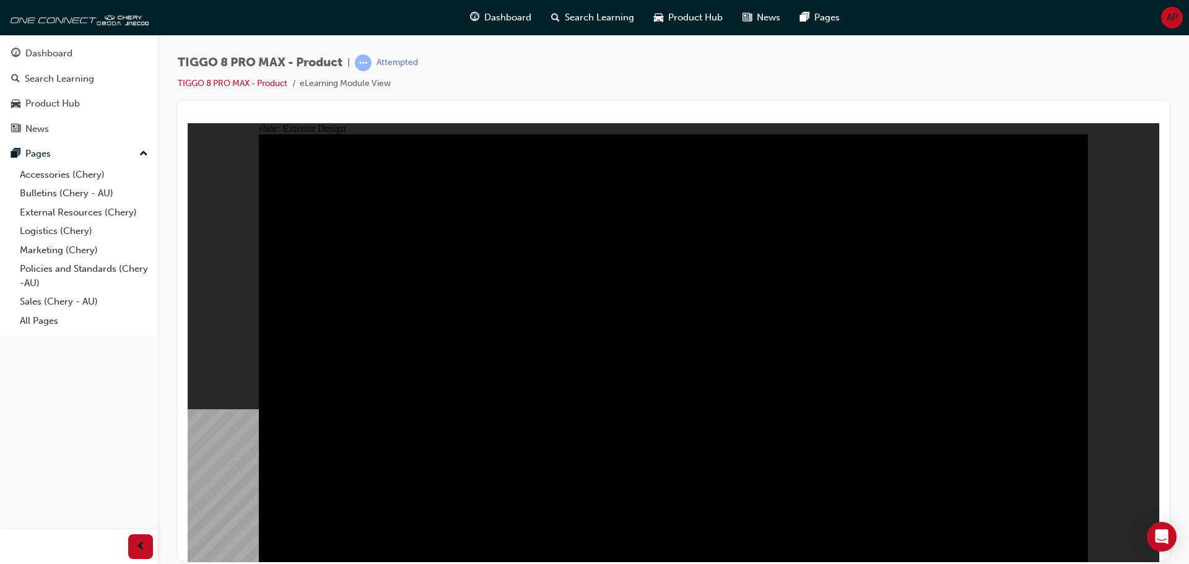
drag, startPoint x: 371, startPoint y: 303, endPoint x: 424, endPoint y: 316, distance: 54.4
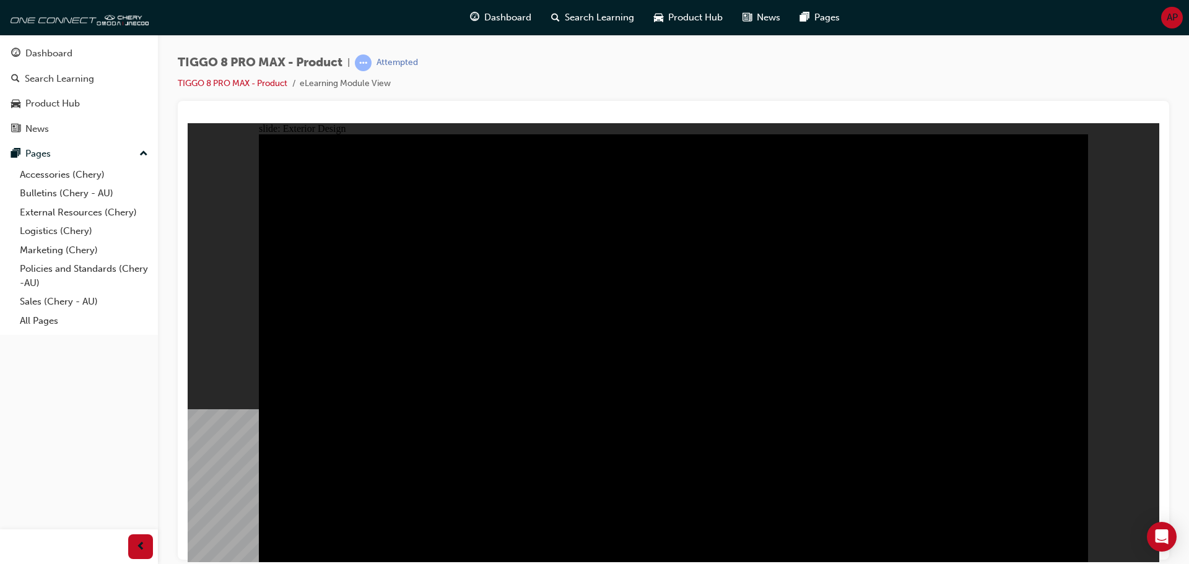
drag, startPoint x: 518, startPoint y: 328, endPoint x: 504, endPoint y: 284, distance: 46.0
drag, startPoint x: 494, startPoint y: 201, endPoint x: 697, endPoint y: 193, distance: 202.7
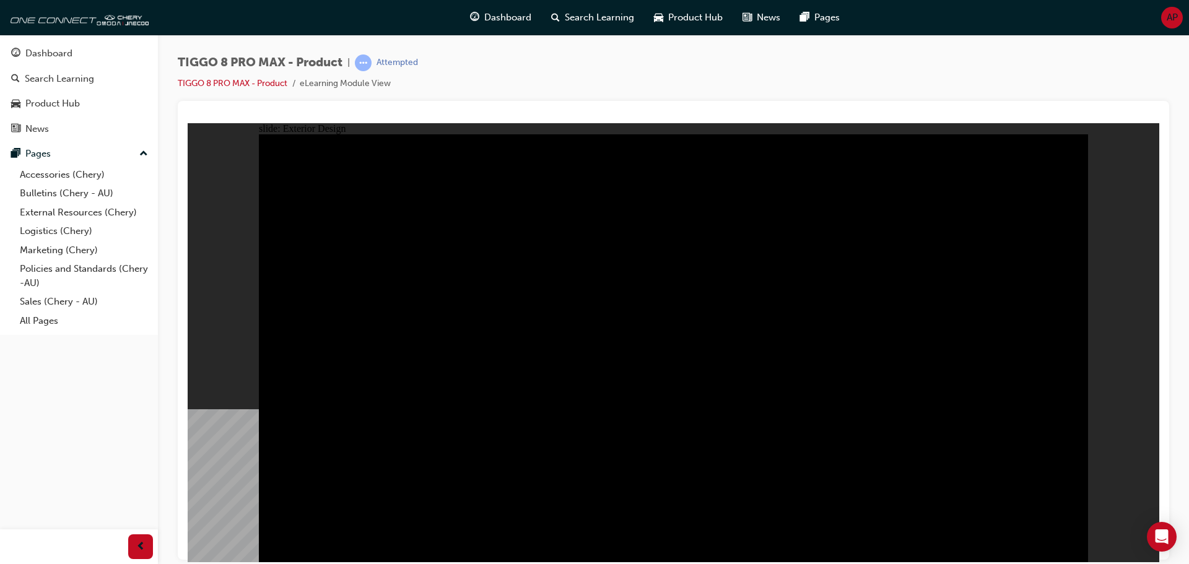
drag, startPoint x: 638, startPoint y: 480, endPoint x: 867, endPoint y: 490, distance: 229.4
drag, startPoint x: 365, startPoint y: 474, endPoint x: 453, endPoint y: 482, distance: 88.2
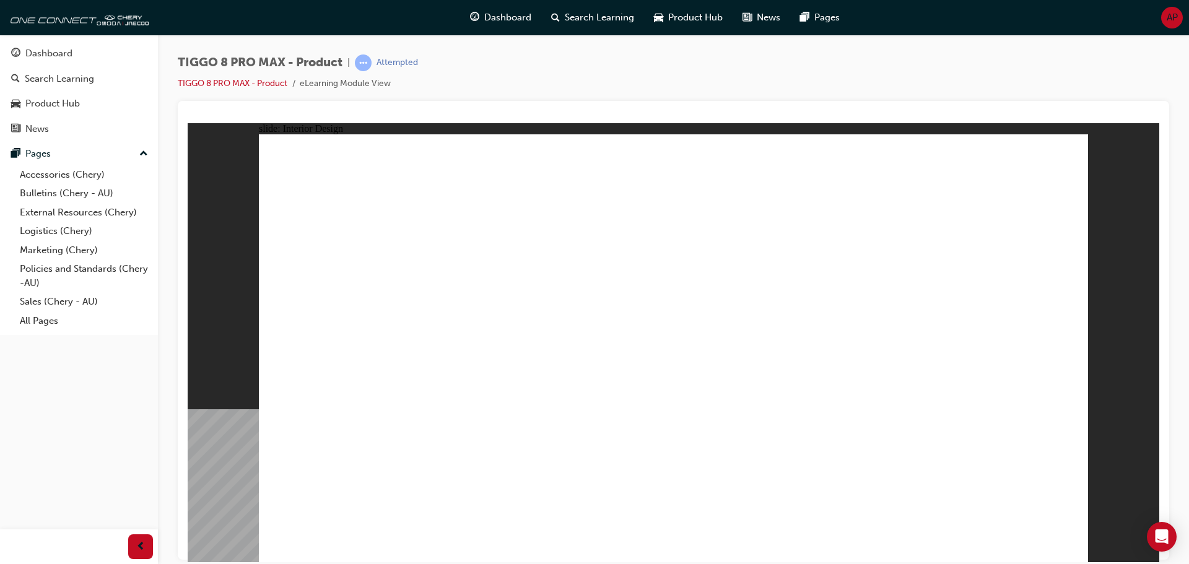
drag, startPoint x: 617, startPoint y: 378, endPoint x: 628, endPoint y: 377, distance: 10.6
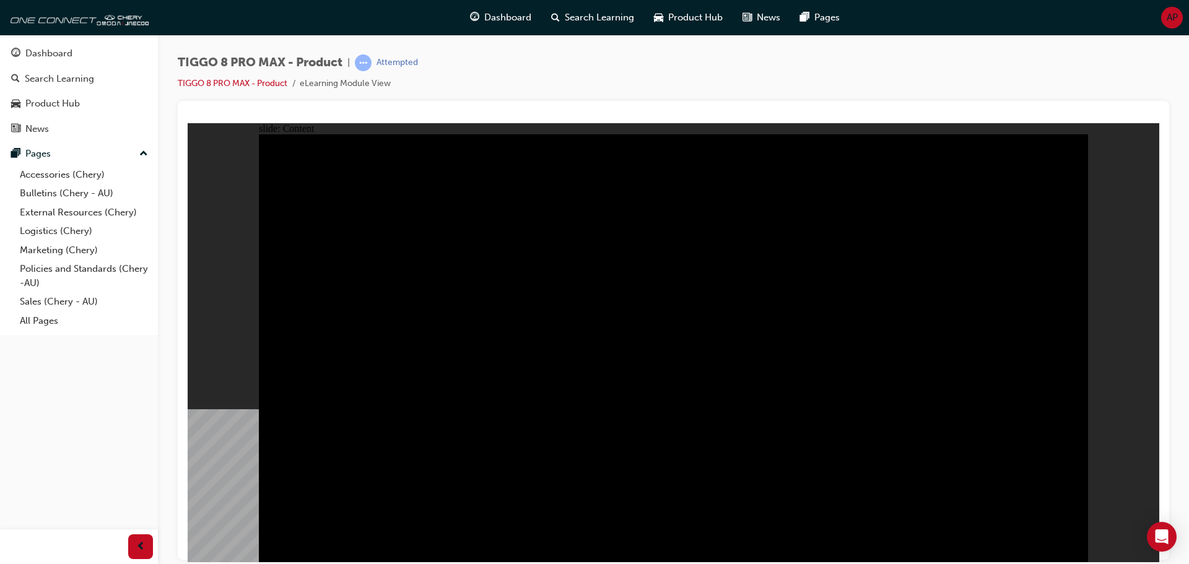
drag, startPoint x: 1073, startPoint y: 546, endPoint x: 1066, endPoint y: 543, distance: 7.8
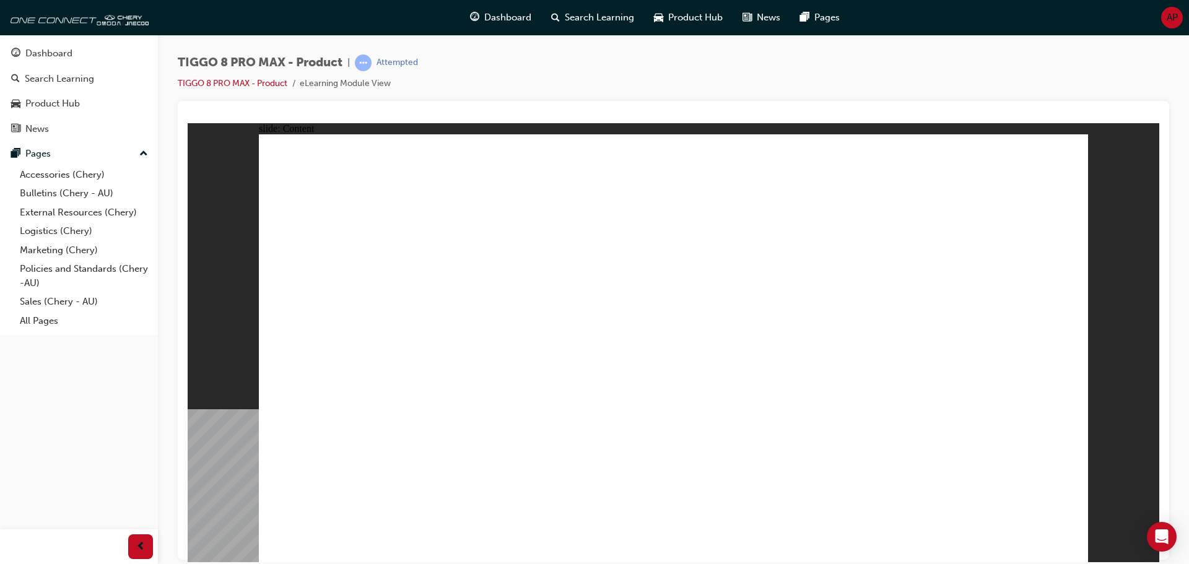
drag, startPoint x: 464, startPoint y: 221, endPoint x: 507, endPoint y: 220, distance: 42.1
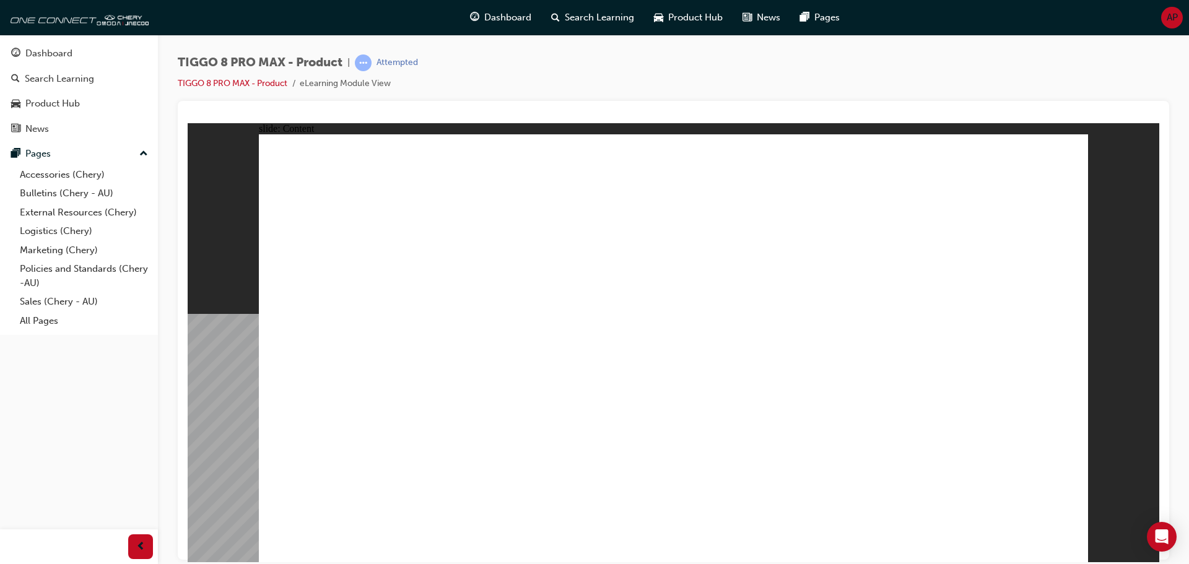
drag, startPoint x: 373, startPoint y: 236, endPoint x: 351, endPoint y: 218, distance: 29.1
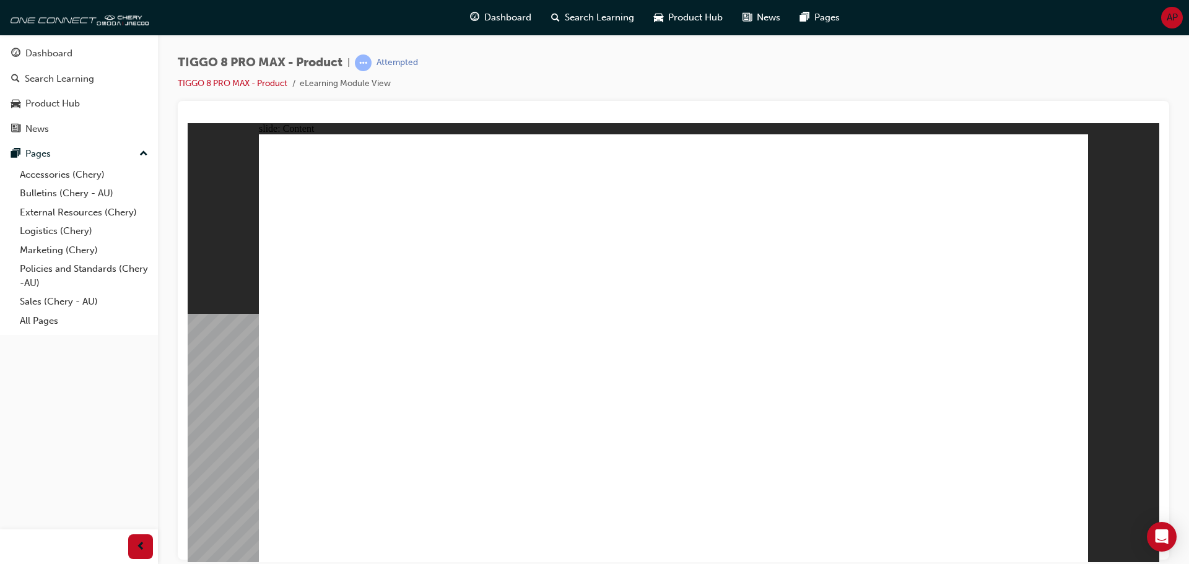
drag, startPoint x: 357, startPoint y: 235, endPoint x: 487, endPoint y: 206, distance: 133.3
drag, startPoint x: 538, startPoint y: 206, endPoint x: 920, endPoint y: 138, distance: 388.1
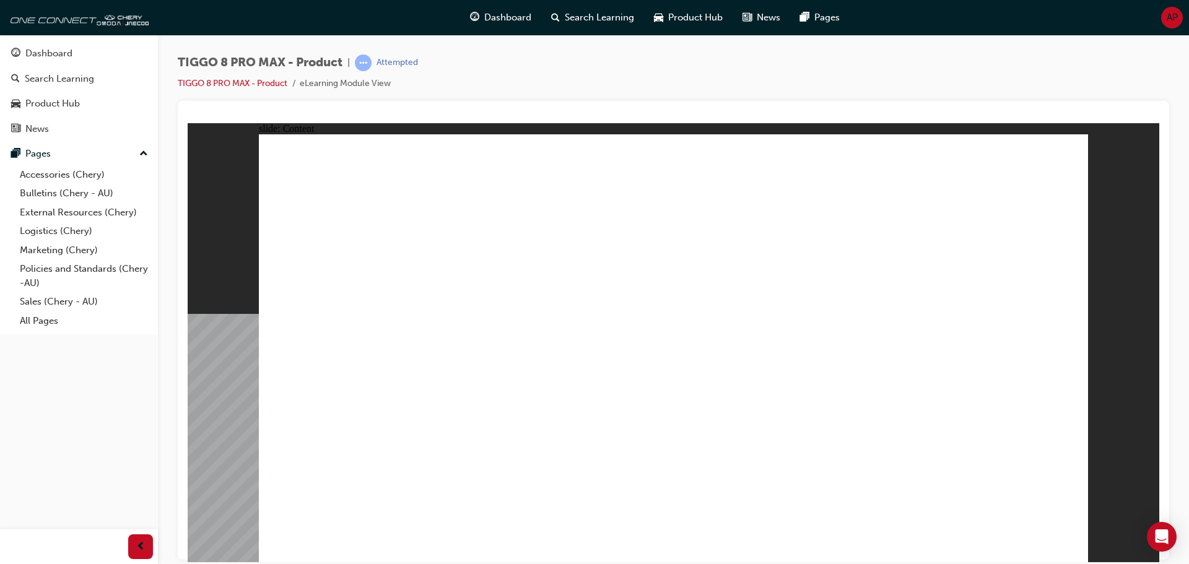
drag, startPoint x: 393, startPoint y: 195, endPoint x: 647, endPoint y: 212, distance: 254.5
drag, startPoint x: 616, startPoint y: 220, endPoint x: 692, endPoint y: 225, distance: 76.3
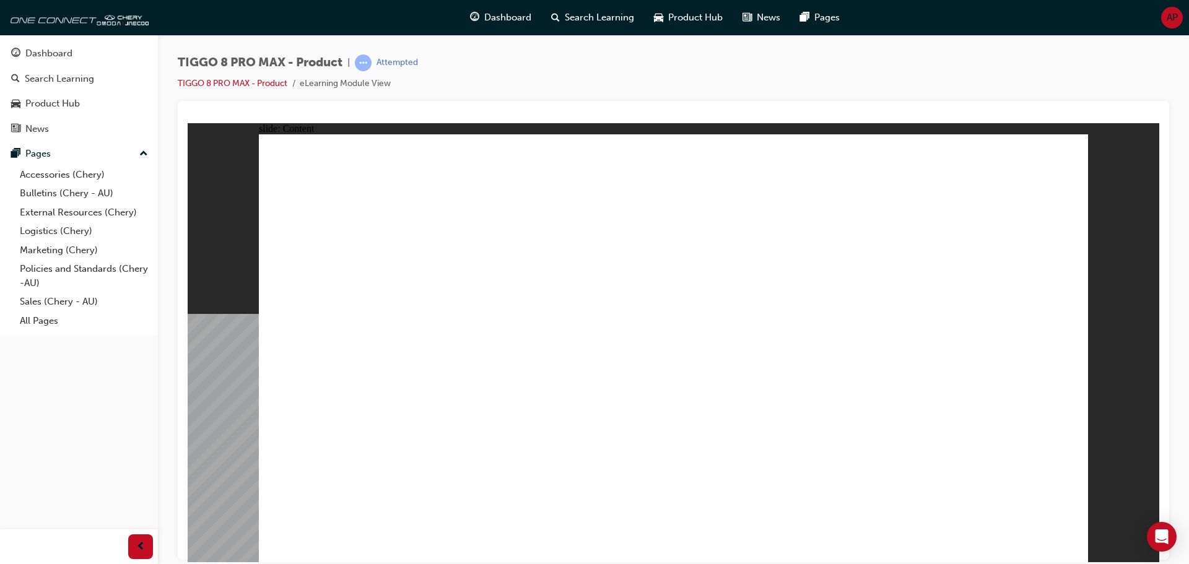
drag, startPoint x: 491, startPoint y: 217, endPoint x: 811, endPoint y: 184, distance: 321.9
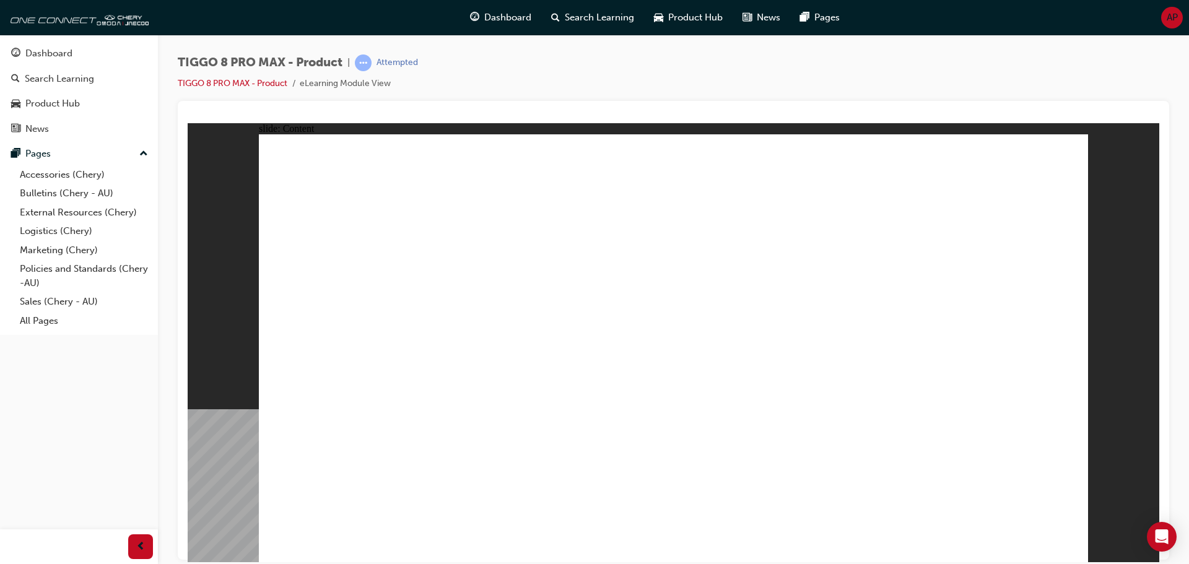
drag, startPoint x: 461, startPoint y: 417, endPoint x: 692, endPoint y: 443, distance: 233.1
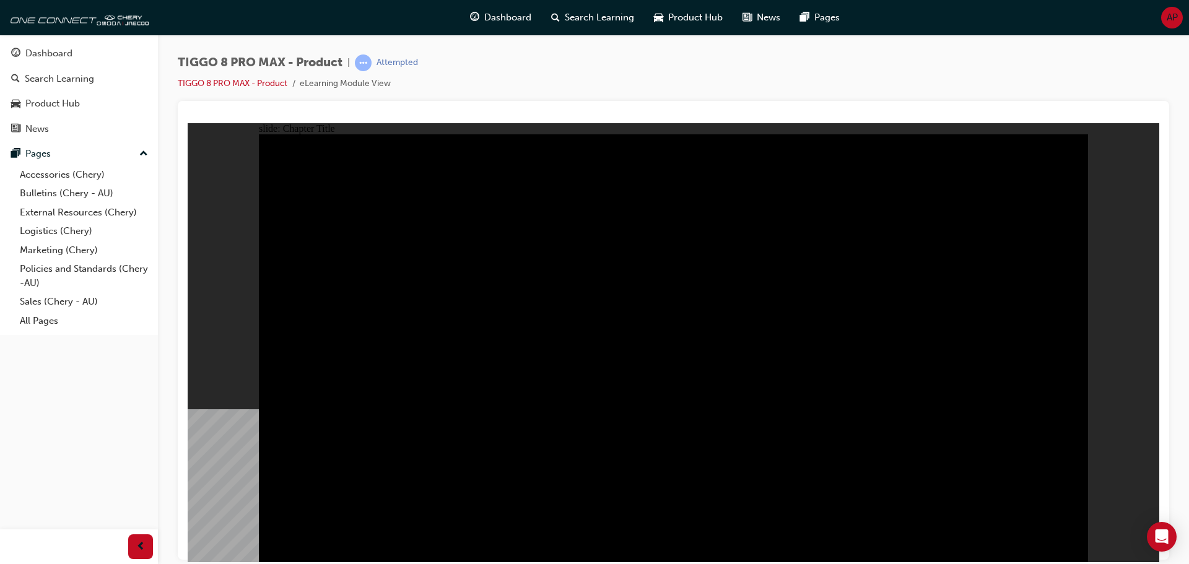
radio input "true"
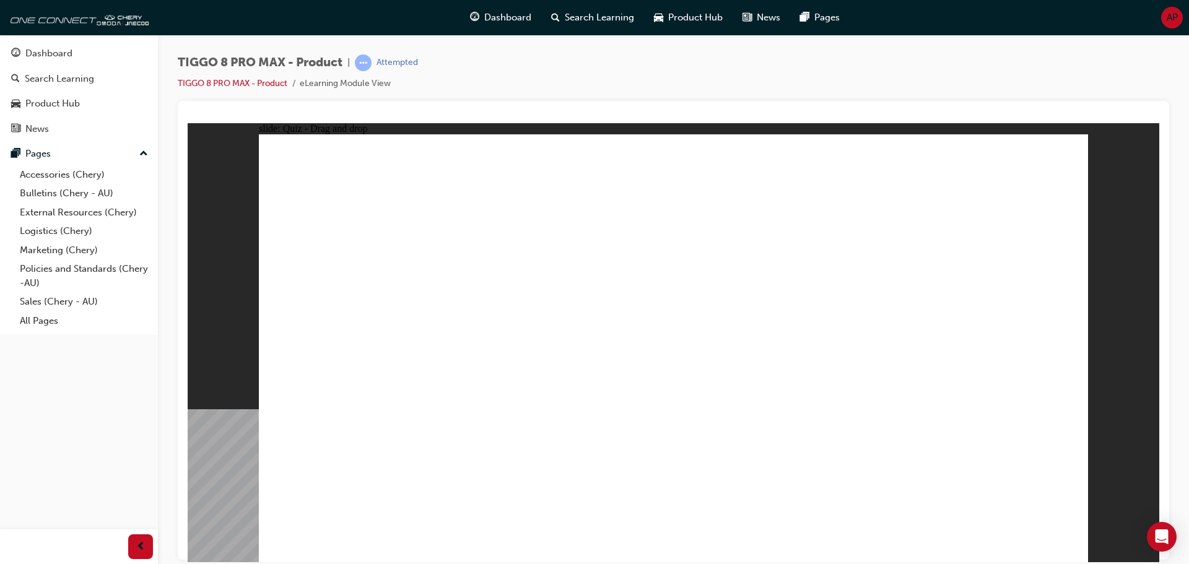
drag, startPoint x: 665, startPoint y: 174, endPoint x: 703, endPoint y: 367, distance: 196.3
drag, startPoint x: 753, startPoint y: 260, endPoint x: 547, endPoint y: 366, distance: 231.3
drag, startPoint x: 899, startPoint y: 263, endPoint x: 999, endPoint y: 363, distance: 141.0
drag, startPoint x: 972, startPoint y: 178, endPoint x: 339, endPoint y: 373, distance: 662.1
drag, startPoint x: 830, startPoint y: 163, endPoint x: 852, endPoint y: 358, distance: 195.7
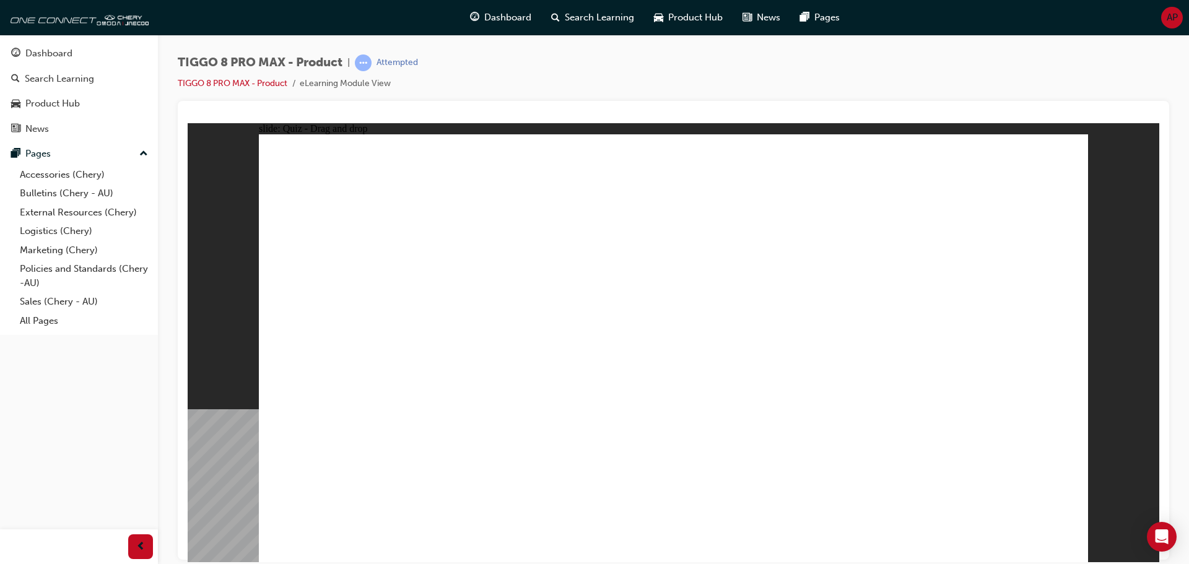
checkbox input "true"
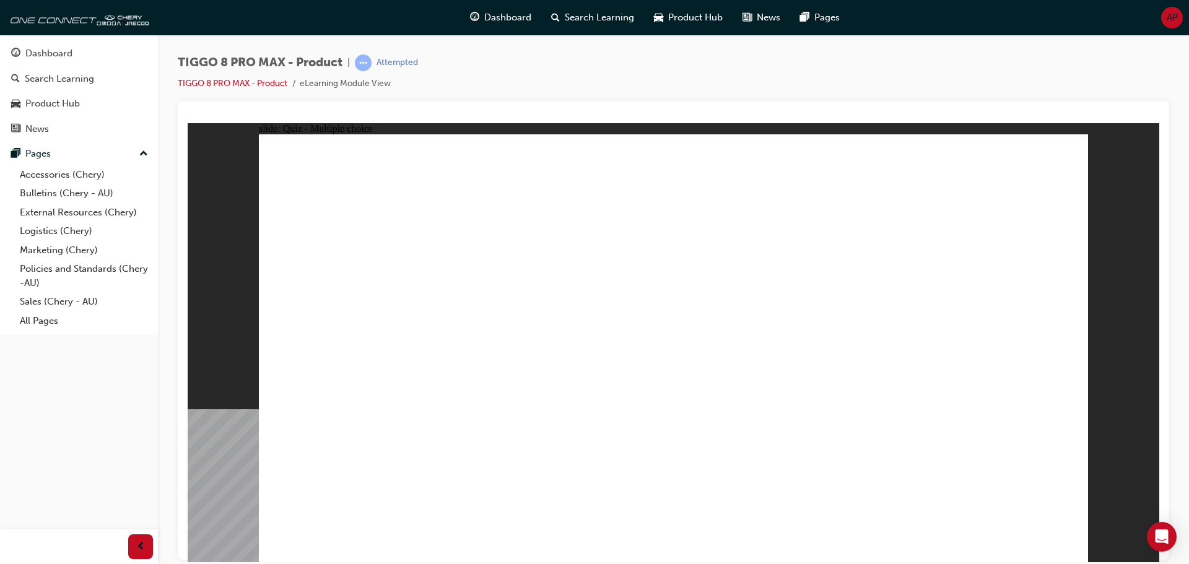
checkbox input "true"
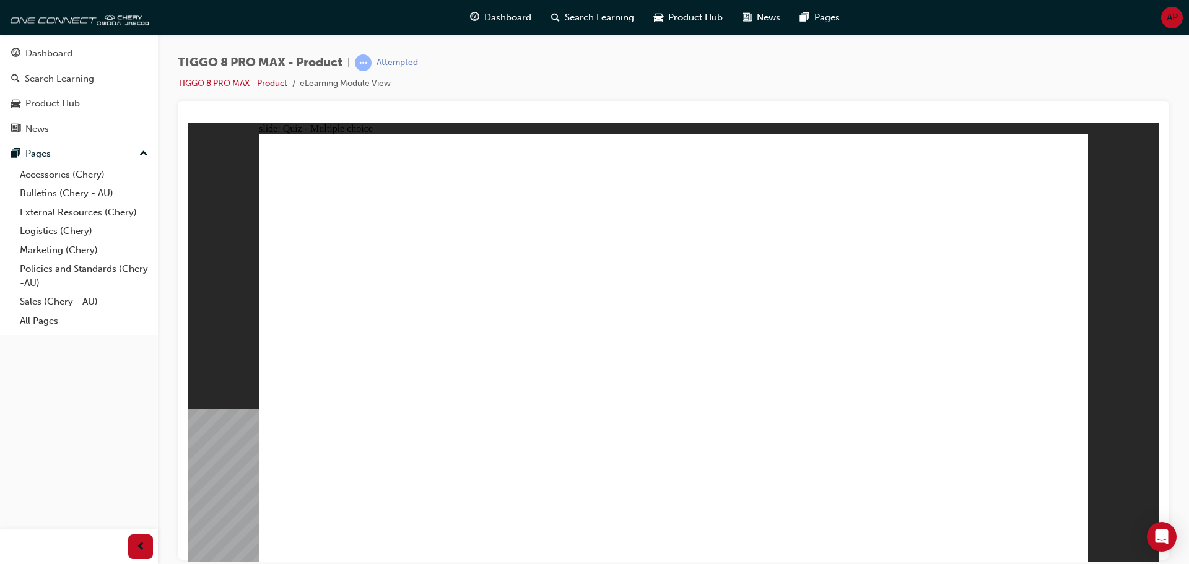
radio input "true"
drag, startPoint x: 661, startPoint y: 180, endPoint x: 700, endPoint y: 379, distance: 202.6
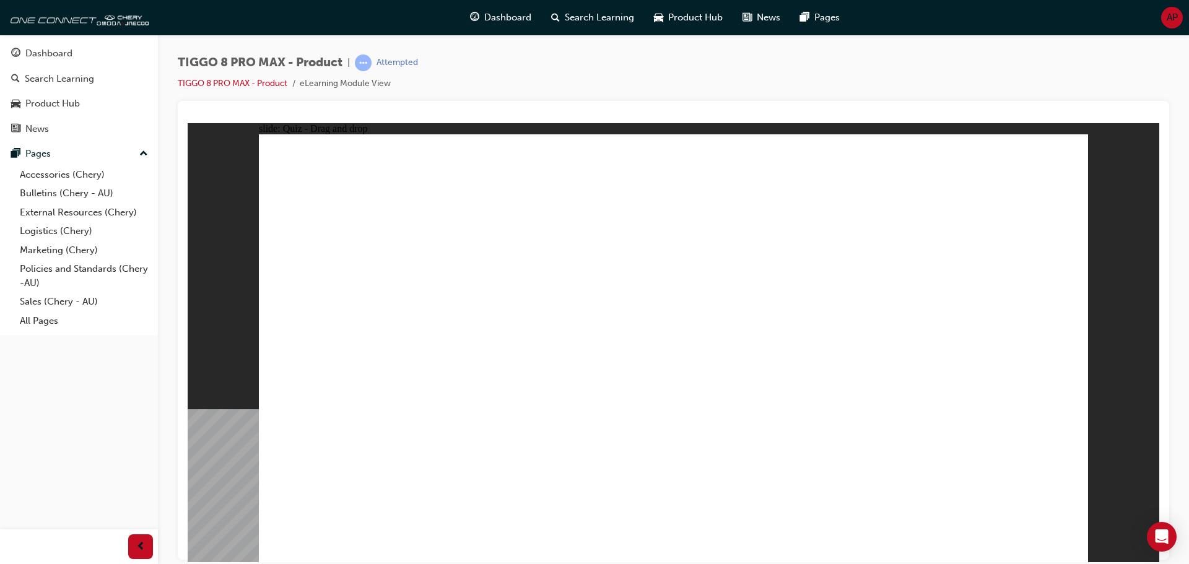
drag, startPoint x: 666, startPoint y: 208, endPoint x: 852, endPoint y: 383, distance: 255.4
drag, startPoint x: 797, startPoint y: 247, endPoint x: 705, endPoint y: 425, distance: 200.5
drag, startPoint x: 833, startPoint y: 212, endPoint x: 863, endPoint y: 407, distance: 196.8
drag, startPoint x: 955, startPoint y: 207, endPoint x: 690, endPoint y: 432, distance: 346.7
drag, startPoint x: 972, startPoint y: 179, endPoint x: 850, endPoint y: 429, distance: 277.8
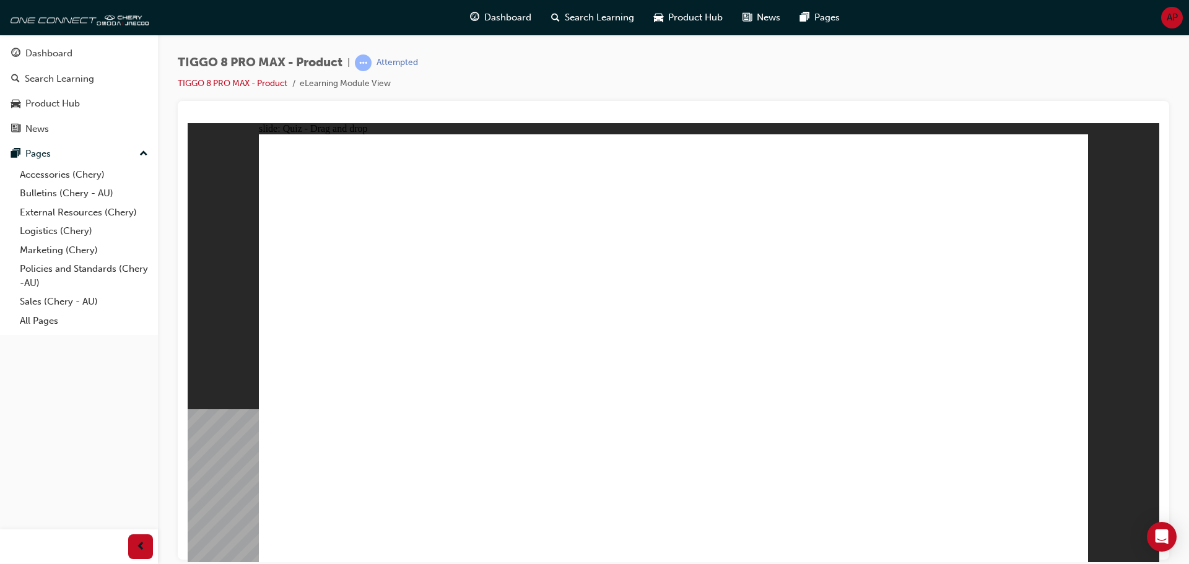
drag, startPoint x: 825, startPoint y: 177, endPoint x: 713, endPoint y: 455, distance: 299.5
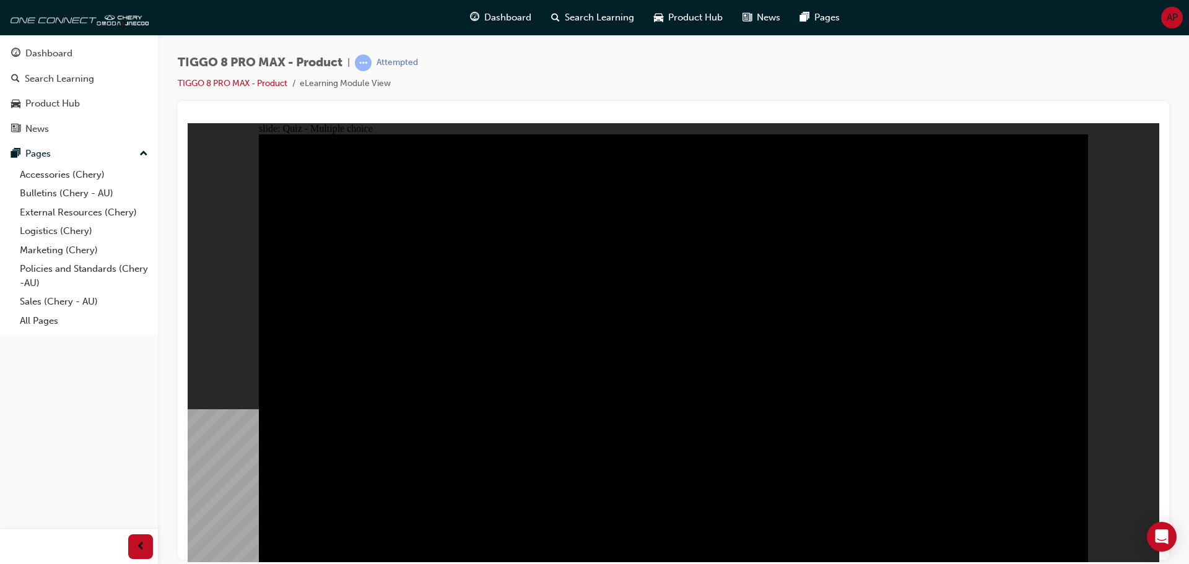
radio input "true"
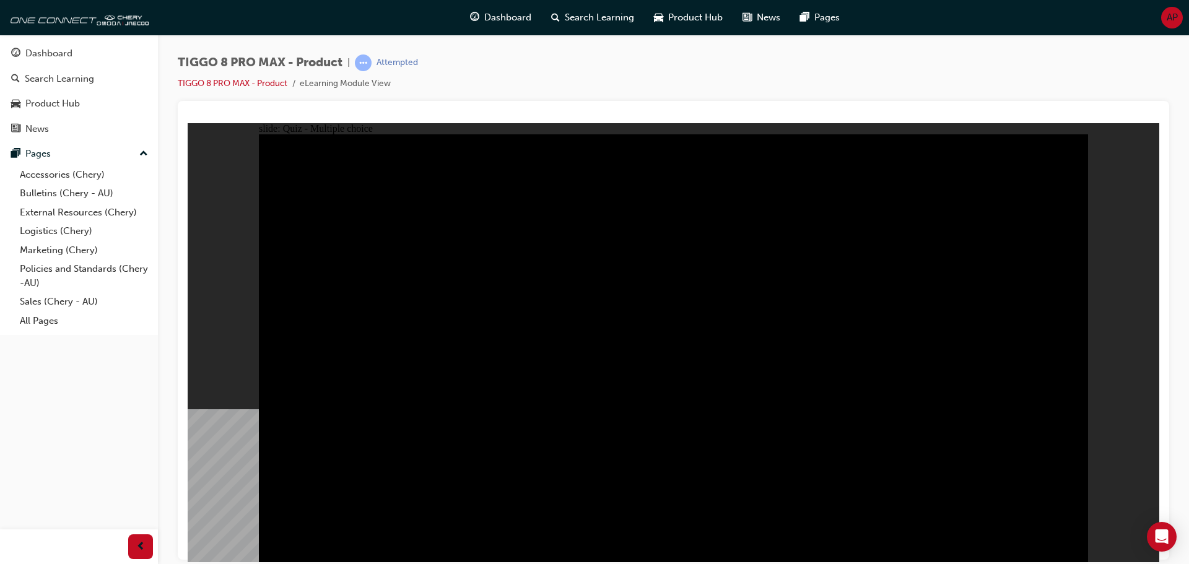
radio input "true"
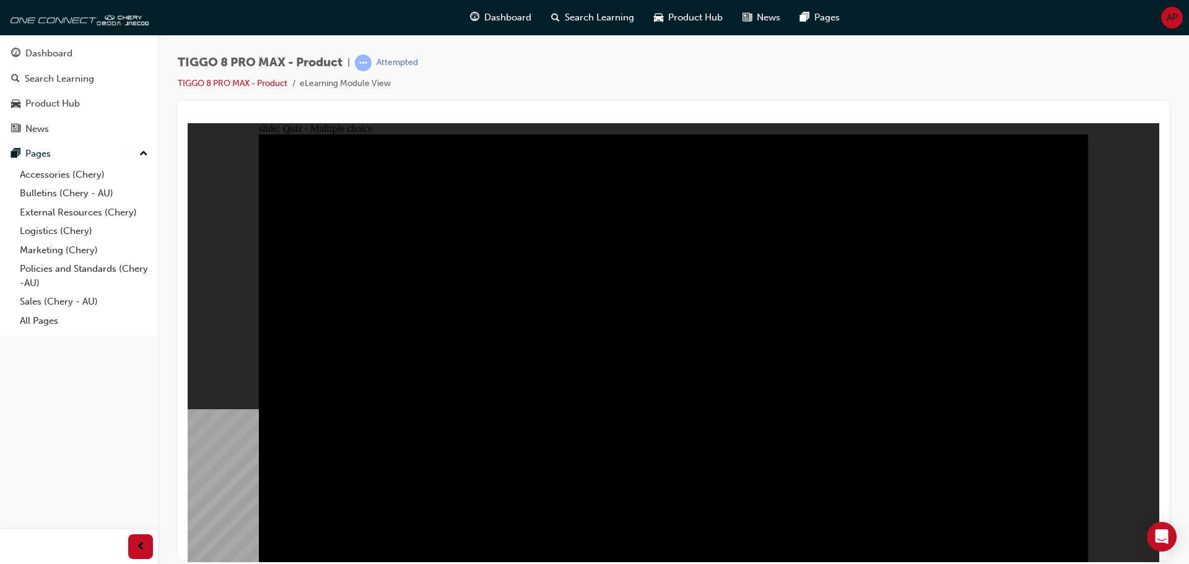
checkbox input "true"
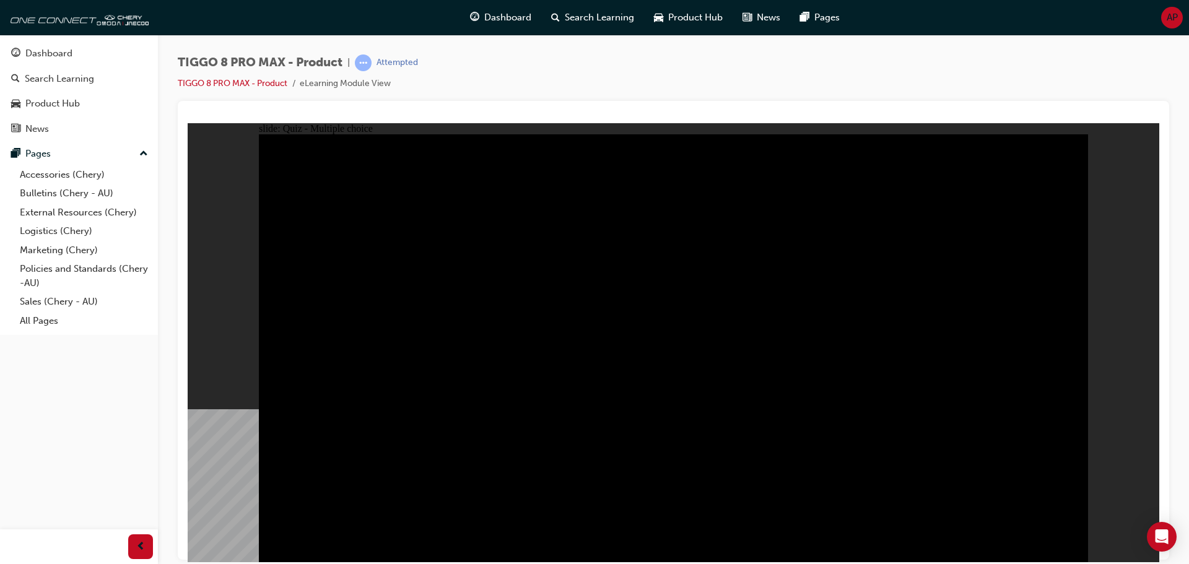
checkbox input "true"
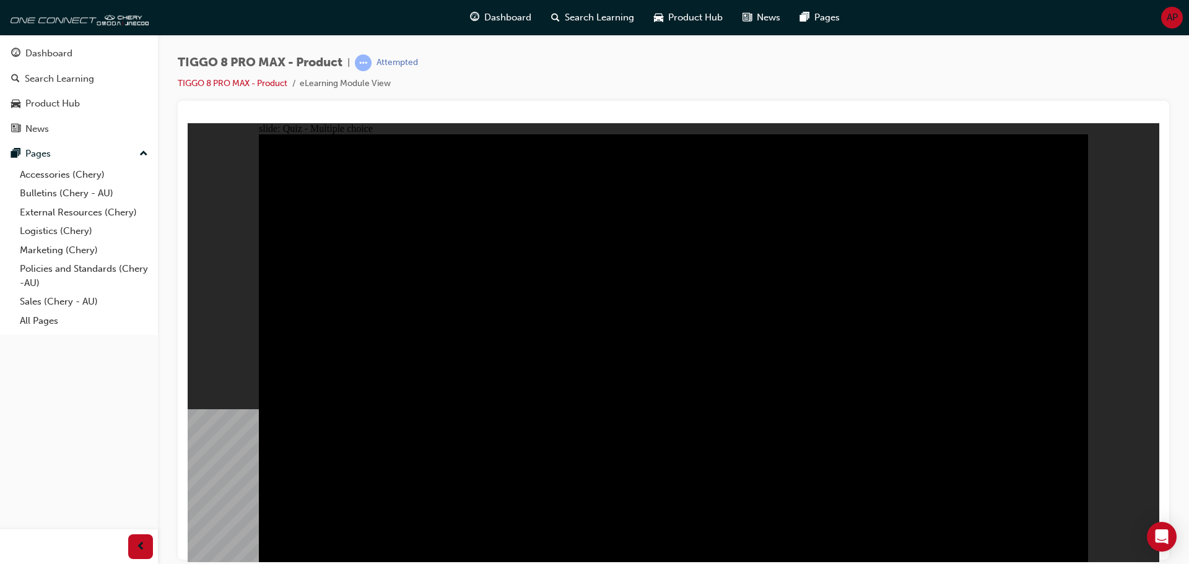
checkbox input "true"
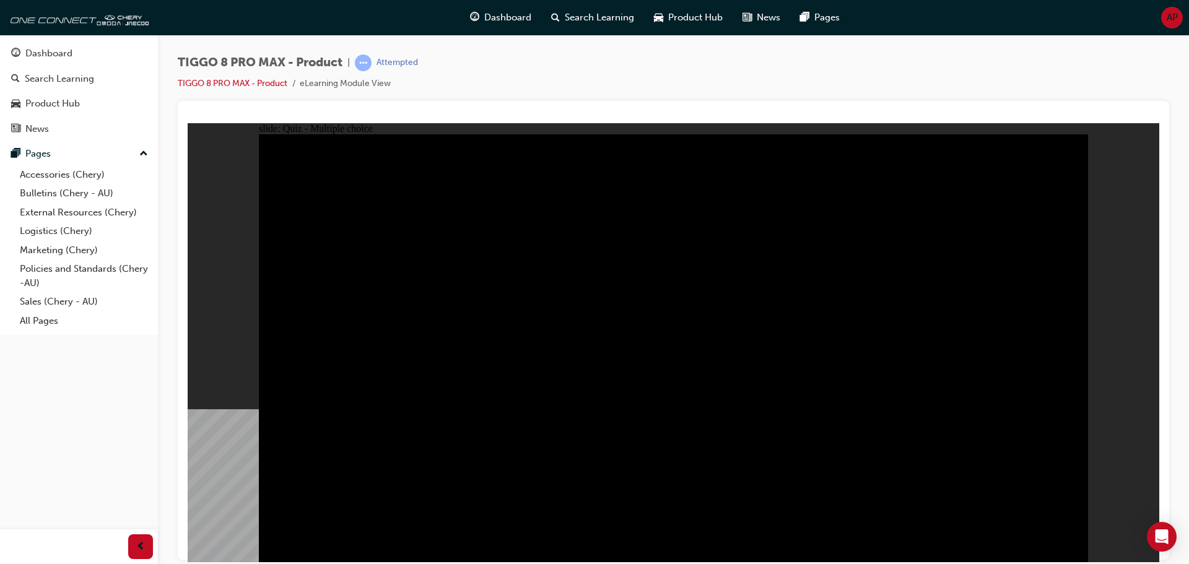
checkbox input "true"
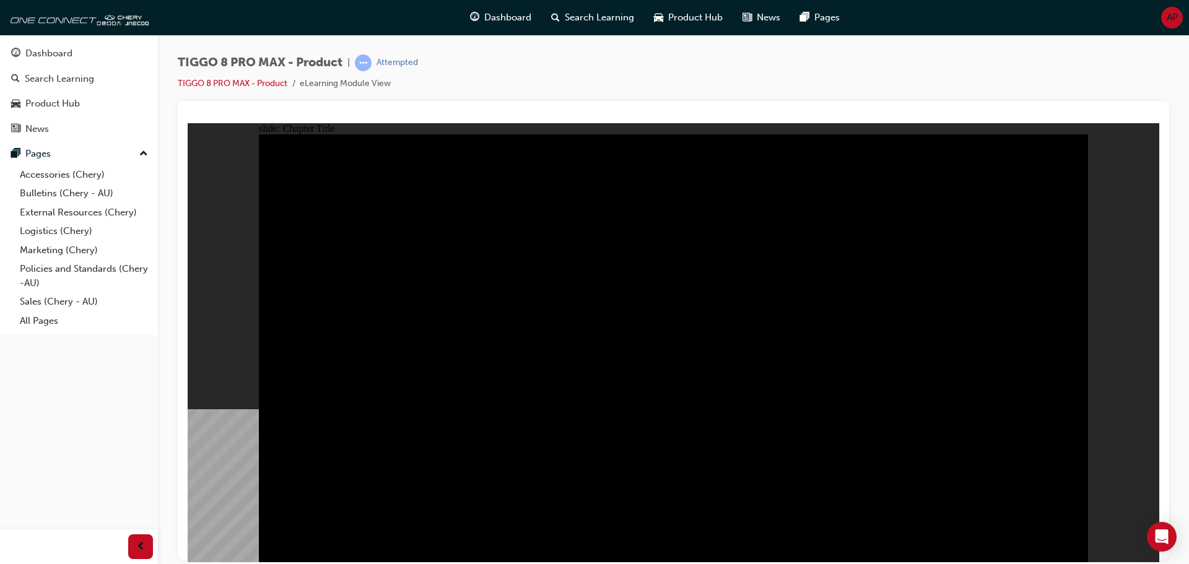
radio input "true"
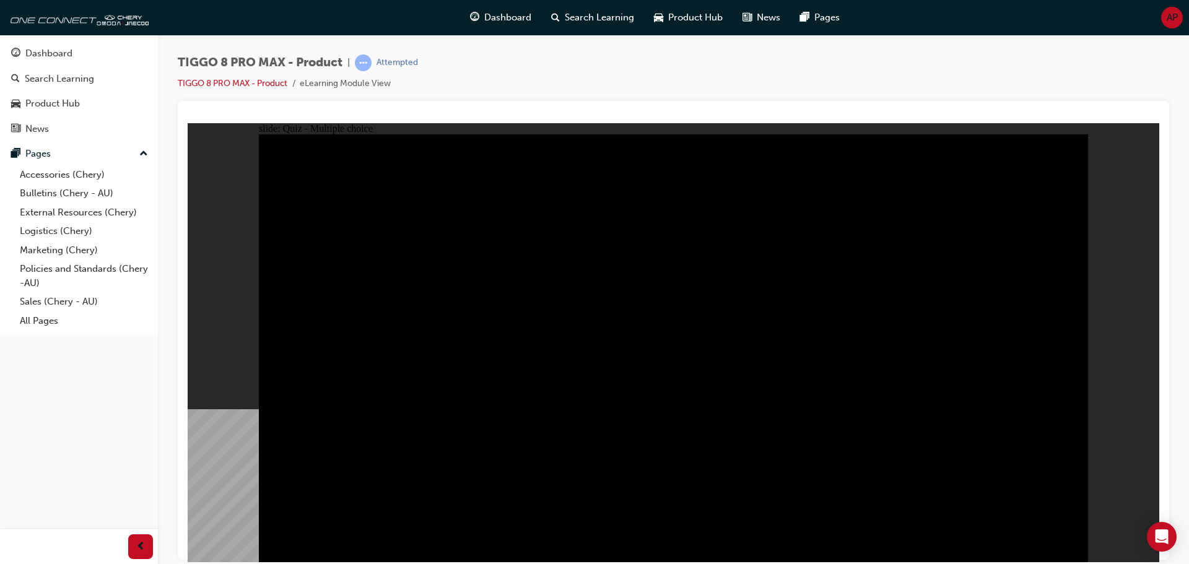
radio input "true"
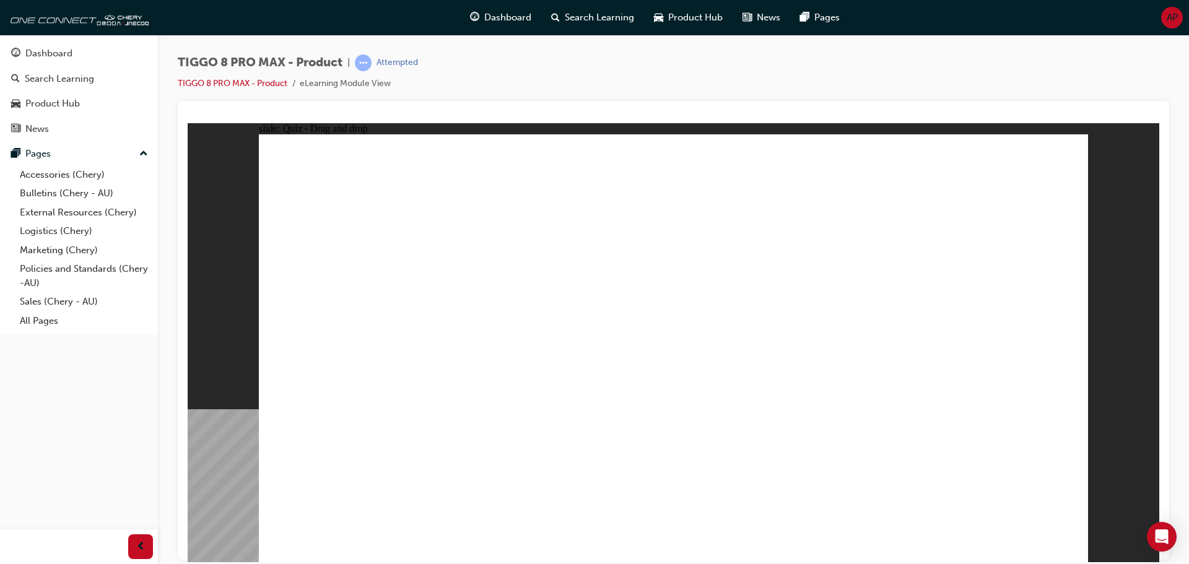
drag, startPoint x: 975, startPoint y: 170, endPoint x: 336, endPoint y: 370, distance: 670.4
drag, startPoint x: 657, startPoint y: 180, endPoint x: 686, endPoint y: 375, distance: 197.8
drag, startPoint x: 729, startPoint y: 263, endPoint x: 529, endPoint y: 360, distance: 223.0
drag, startPoint x: 868, startPoint y: 250, endPoint x: 955, endPoint y: 355, distance: 136.3
drag, startPoint x: 815, startPoint y: 181, endPoint x: 836, endPoint y: 374, distance: 194.4
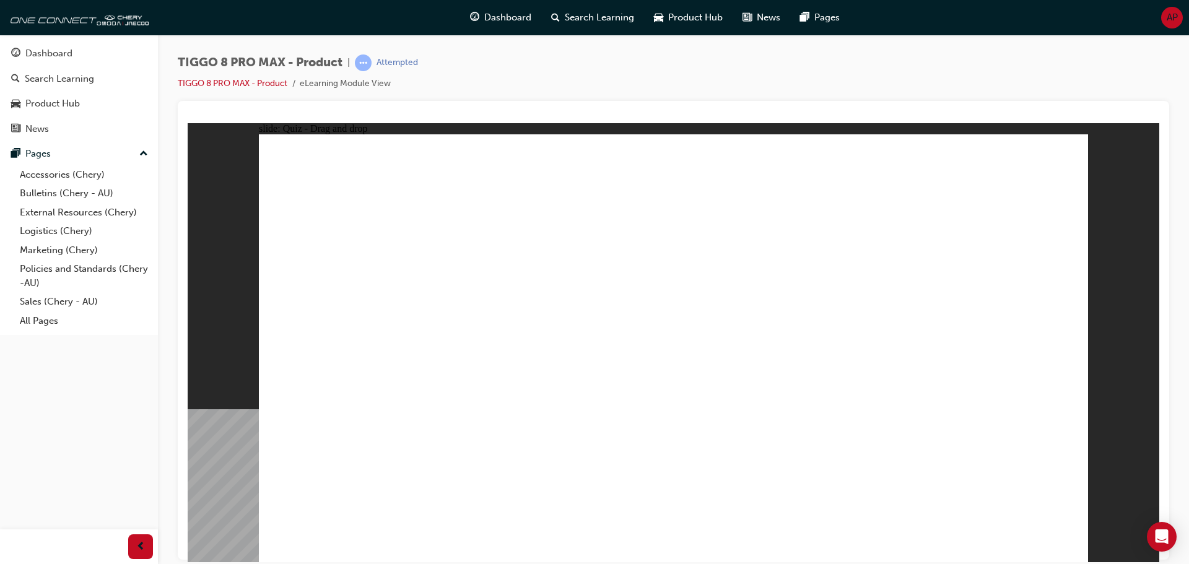
checkbox input "true"
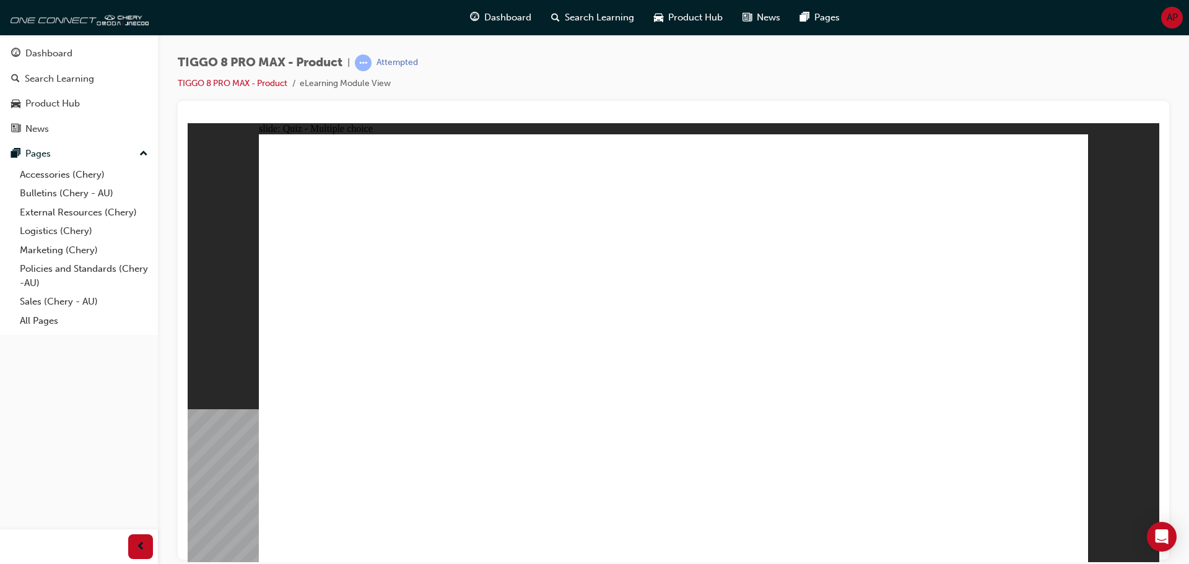
checkbox input "true"
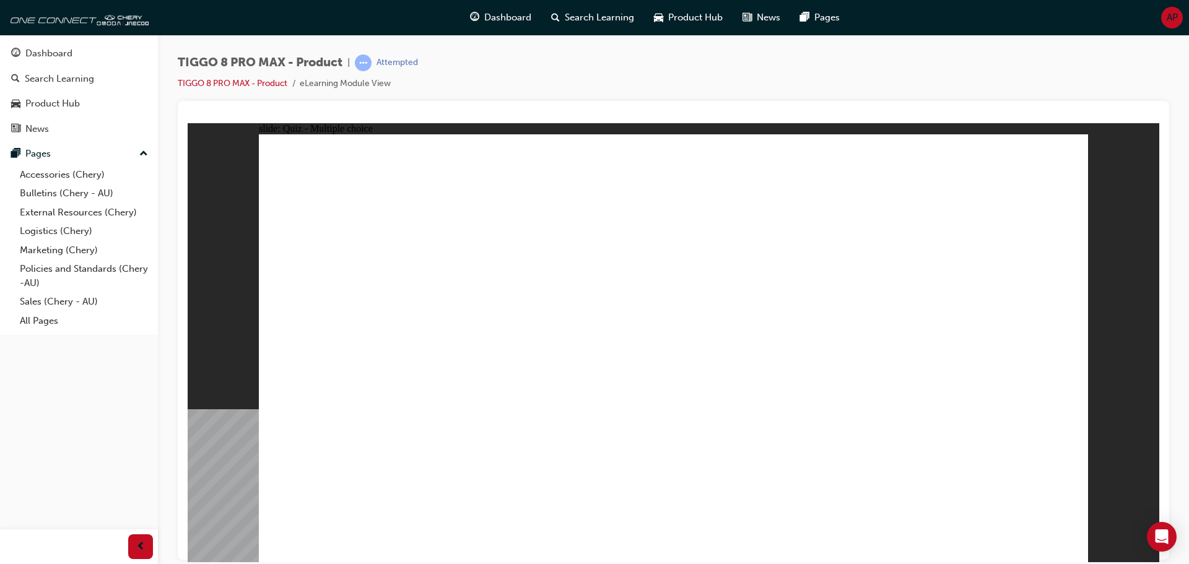
radio input "true"
drag, startPoint x: 671, startPoint y: 206, endPoint x: 747, endPoint y: 394, distance: 203.4
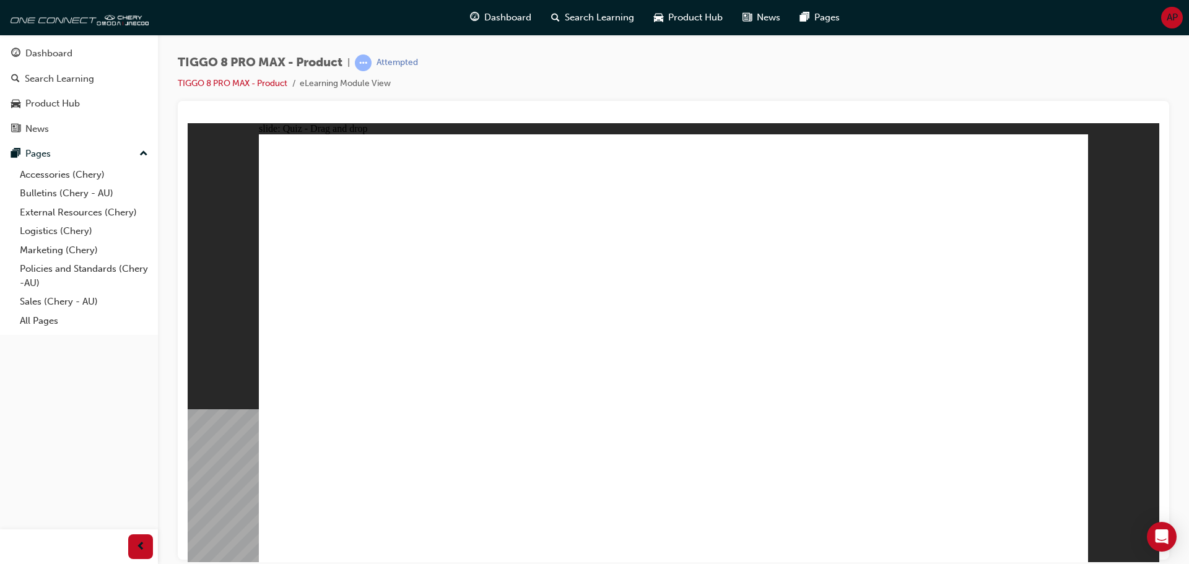
drag, startPoint x: 684, startPoint y: 173, endPoint x: 749, endPoint y: 424, distance: 259.3
drag, startPoint x: 810, startPoint y: 242, endPoint x: 718, endPoint y: 449, distance: 226.8
drag, startPoint x: 808, startPoint y: 220, endPoint x: 836, endPoint y: 415, distance: 196.5
drag, startPoint x: 830, startPoint y: 175, endPoint x: 732, endPoint y: 442, distance: 284.9
drag, startPoint x: 988, startPoint y: 205, endPoint x: 868, endPoint y: 432, distance: 256.5
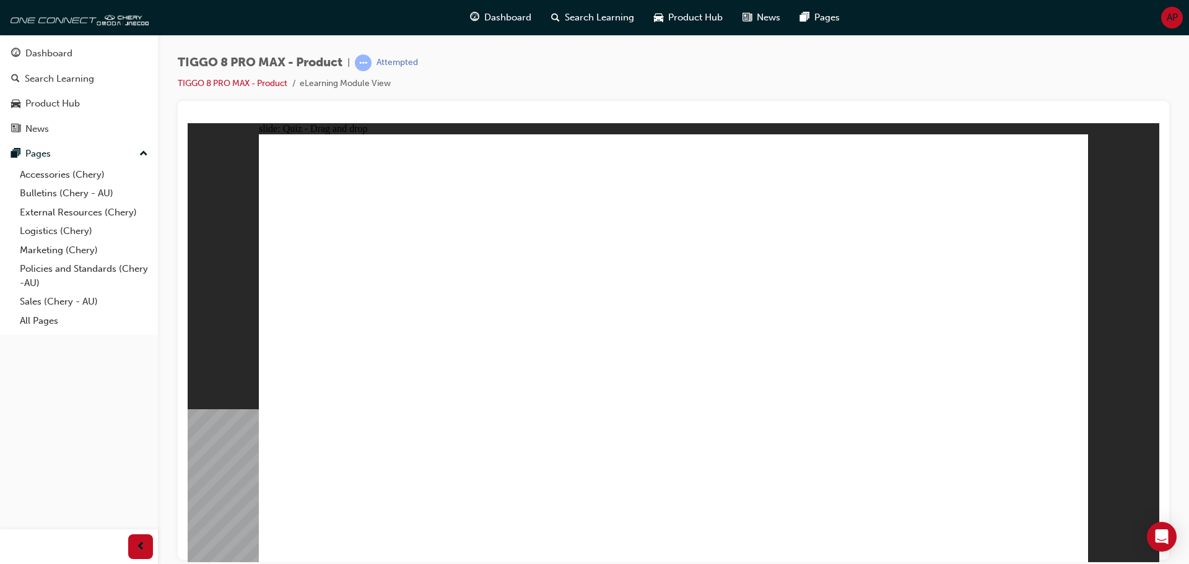
drag, startPoint x: 1006, startPoint y: 184, endPoint x: 905, endPoint y: 483, distance: 315.5
drag, startPoint x: 1004, startPoint y: 176, endPoint x: 888, endPoint y: 454, distance: 300.6
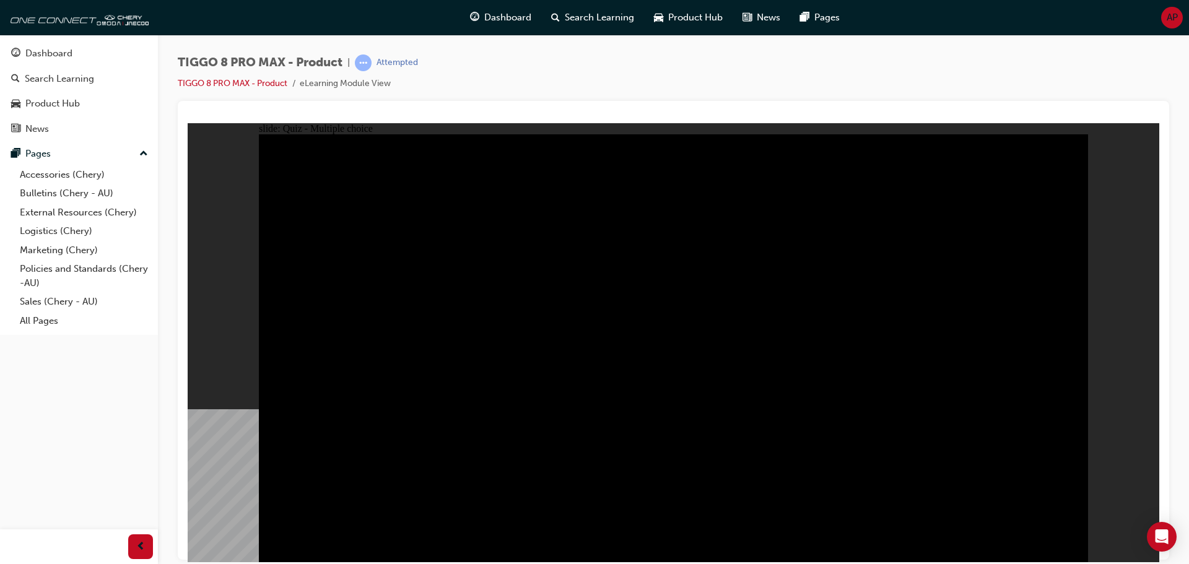
radio input "true"
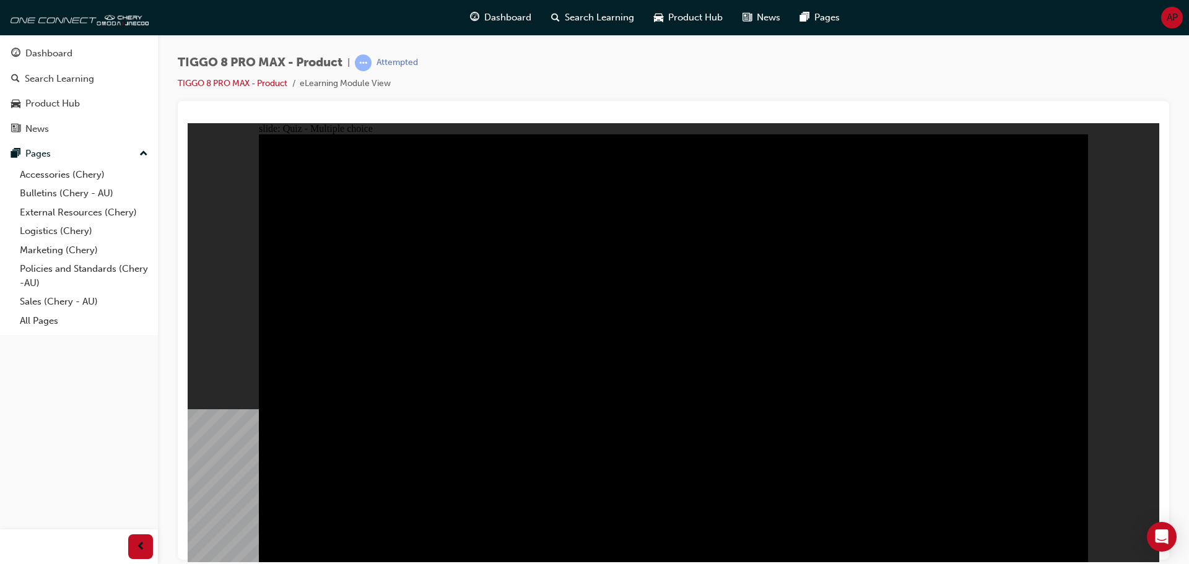
radio input "true"
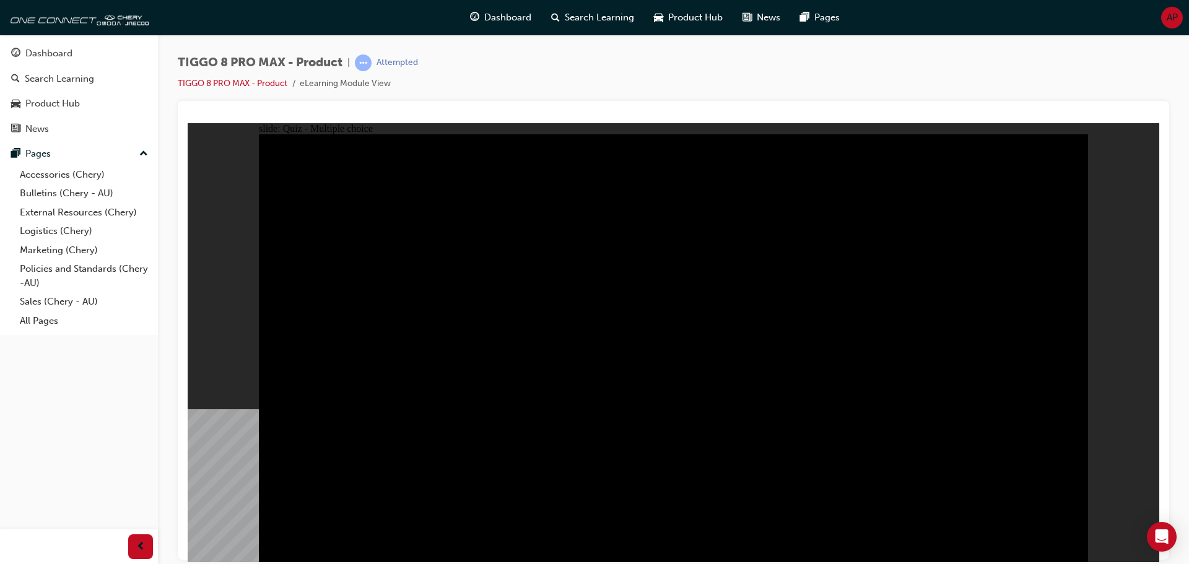
checkbox input "true"
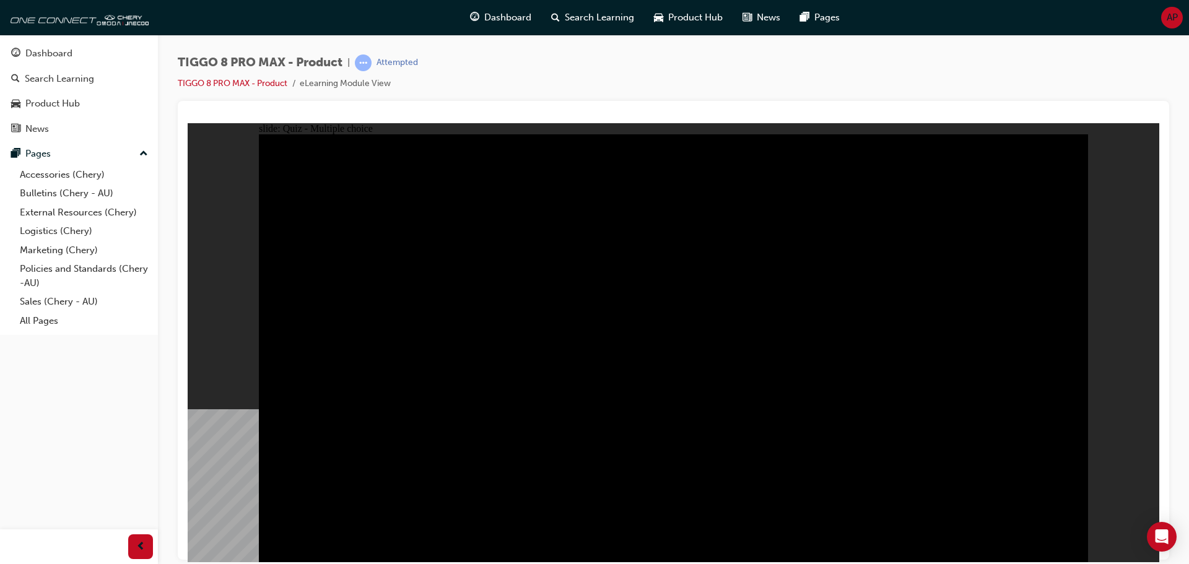
checkbox input "true"
drag, startPoint x: 1009, startPoint y: 450, endPoint x: 1004, endPoint y: 471, distance: 21.0
checkbox input "true"
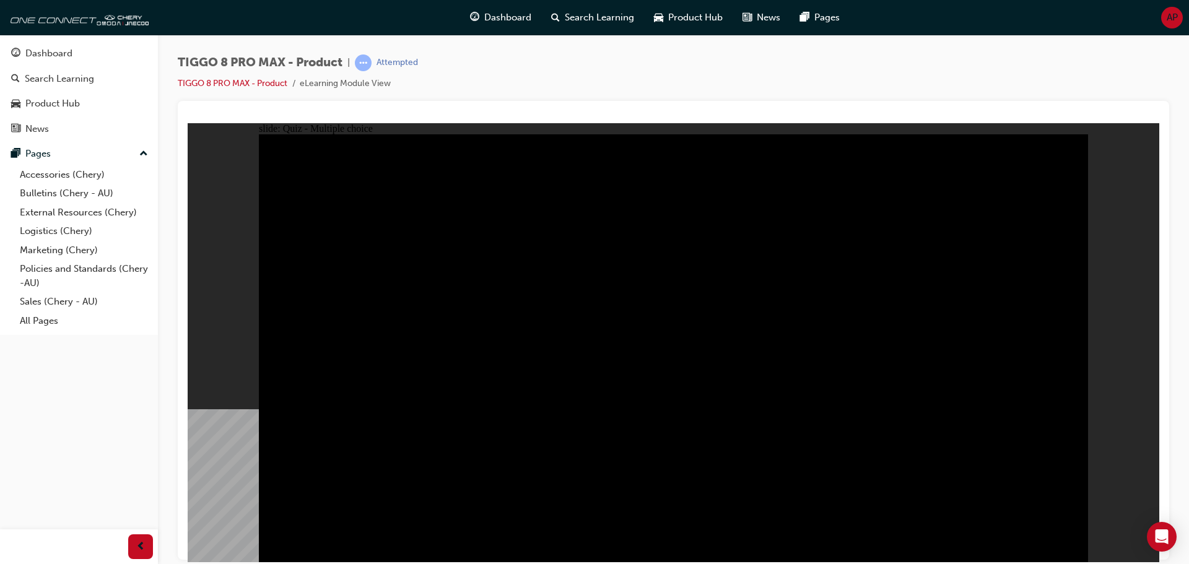
checkbox input "true"
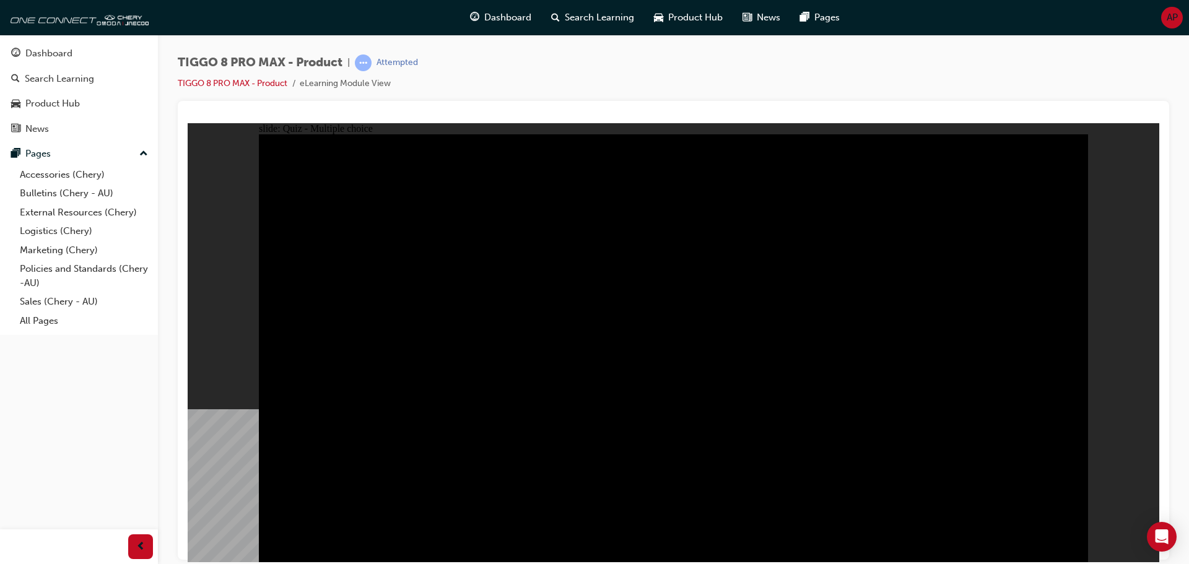
checkbox input "true"
drag, startPoint x: 819, startPoint y: 374, endPoint x: 744, endPoint y: 375, distance: 74.3
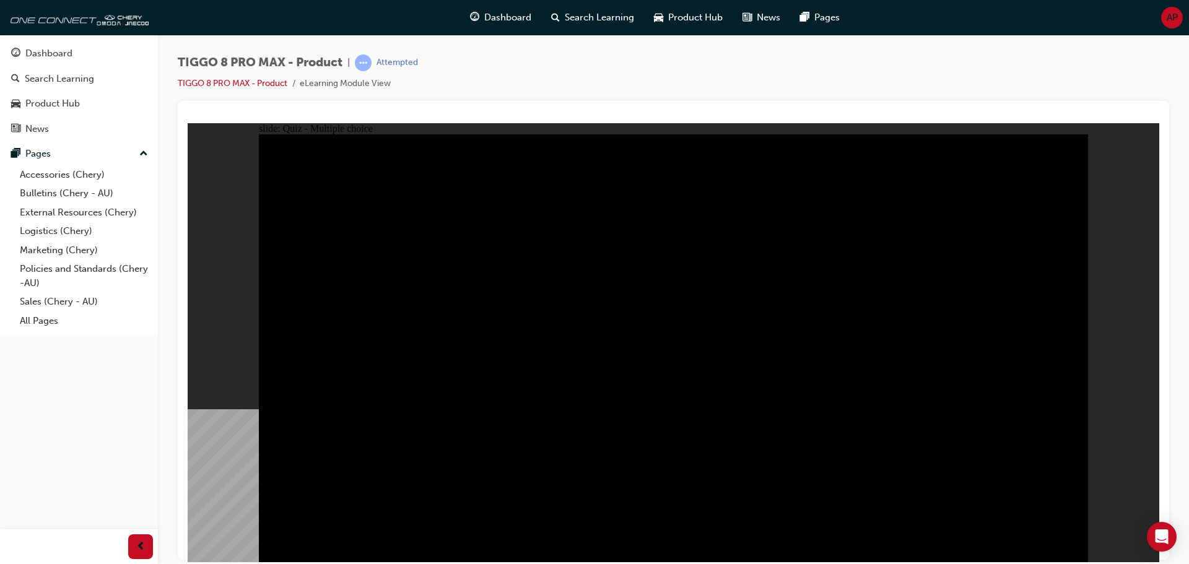
checkbox input "true"
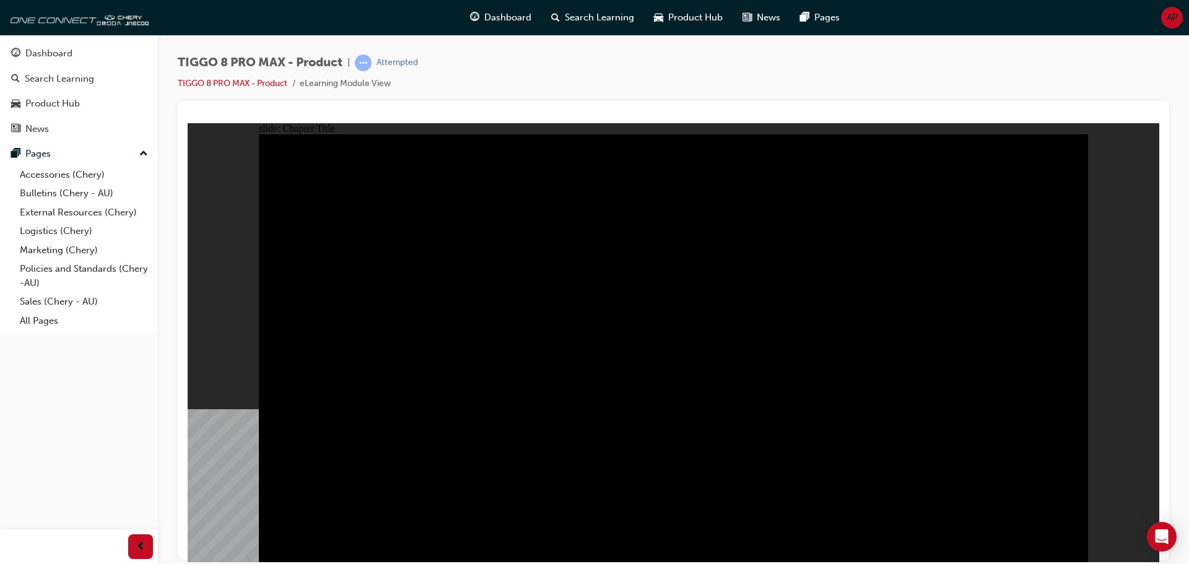
radio input "true"
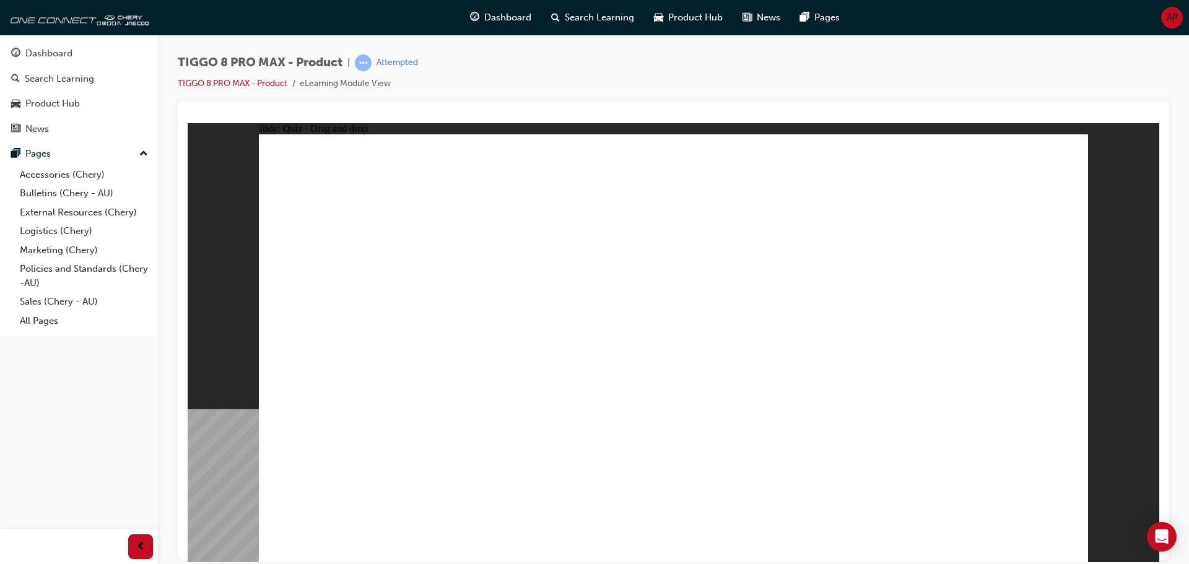
drag, startPoint x: 900, startPoint y: 262, endPoint x: 997, endPoint y: 364, distance: 140.6
drag, startPoint x: 777, startPoint y: 266, endPoint x: 725, endPoint y: 372, distance: 118.0
drag, startPoint x: 681, startPoint y: 372, endPoint x: 667, endPoint y: 277, distance: 95.8
drag, startPoint x: 745, startPoint y: 264, endPoint x: 697, endPoint y: 372, distance: 118.1
drag, startPoint x: 652, startPoint y: 185, endPoint x: 847, endPoint y: 379, distance: 274.6
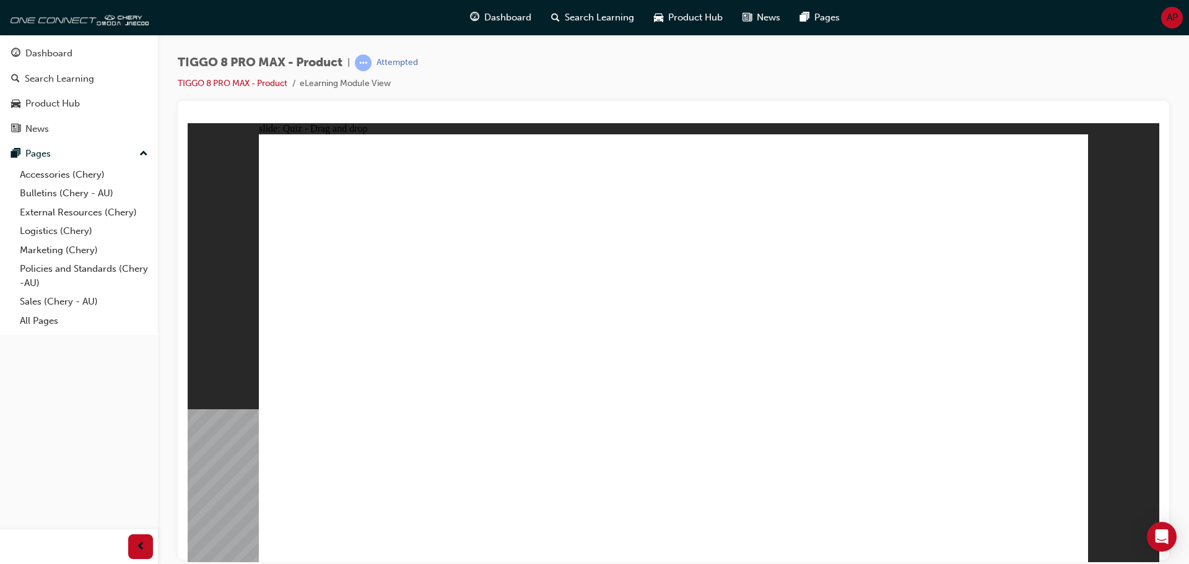
drag, startPoint x: 996, startPoint y: 174, endPoint x: 362, endPoint y: 368, distance: 663.3
drag, startPoint x: 792, startPoint y: 180, endPoint x: 498, endPoint y: 373, distance: 351.6
drag, startPoint x: 640, startPoint y: 419, endPoint x: 683, endPoint y: 423, distance: 43.6
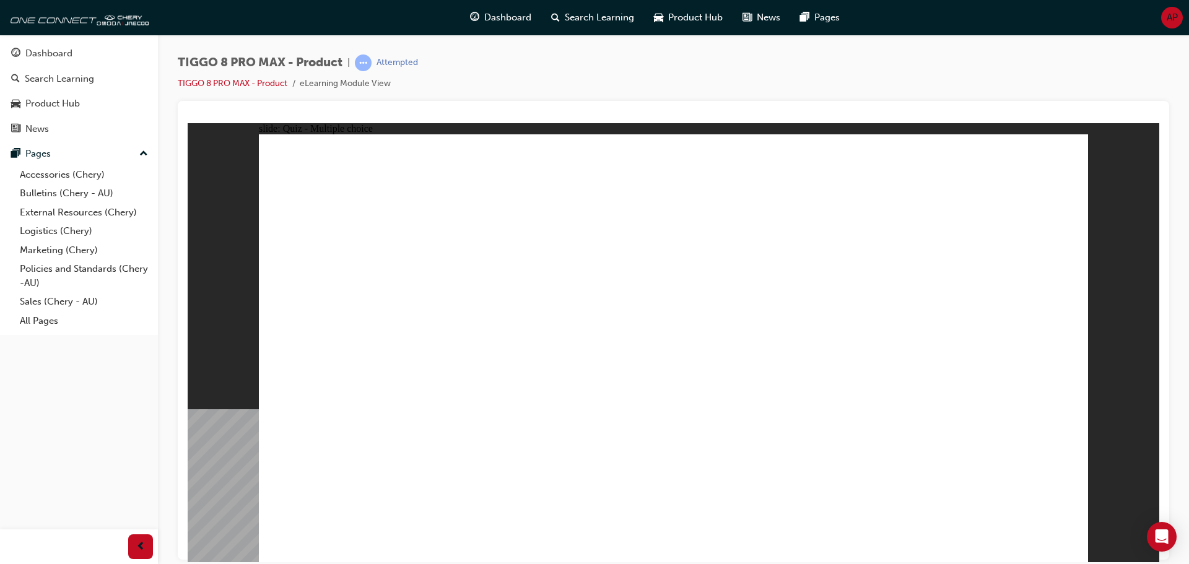
checkbox input "true"
drag, startPoint x: 845, startPoint y: 314, endPoint x: 848, endPoint y: 325, distance: 11.4
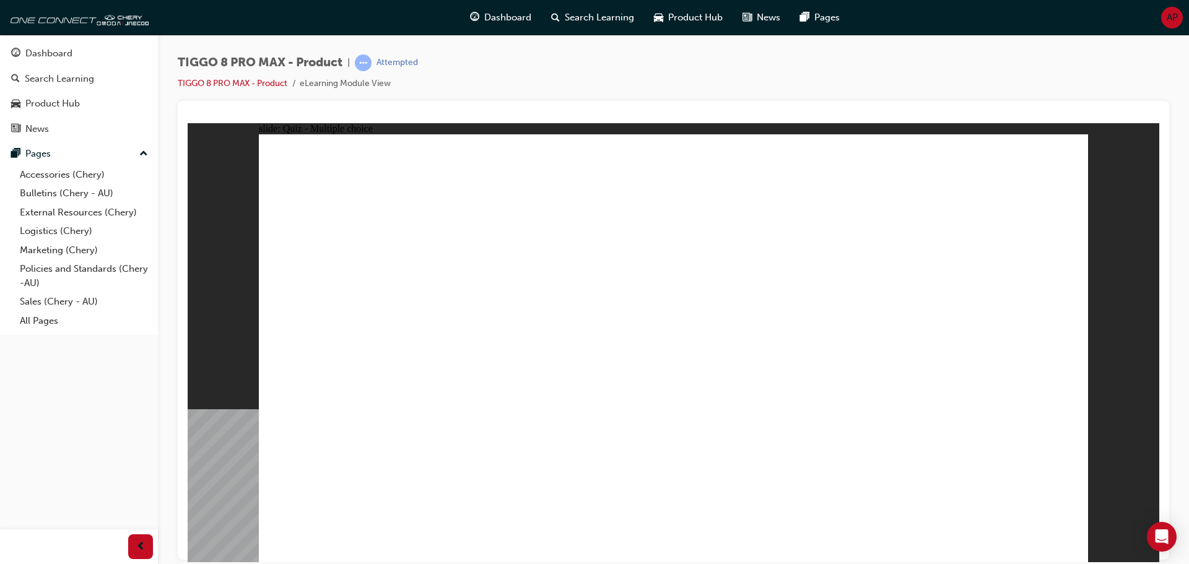
checkbox input "true"
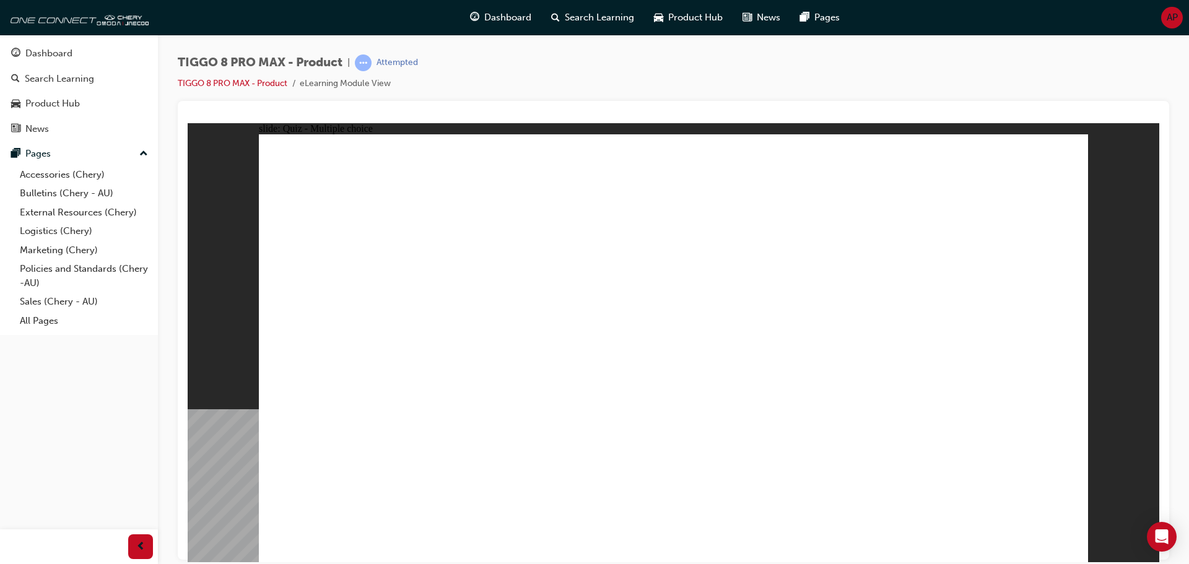
radio input "true"
drag, startPoint x: 668, startPoint y: 211, endPoint x: 711, endPoint y: 381, distance: 175.6
drag, startPoint x: 808, startPoint y: 240, endPoint x: 850, endPoint y: 386, distance: 151.9
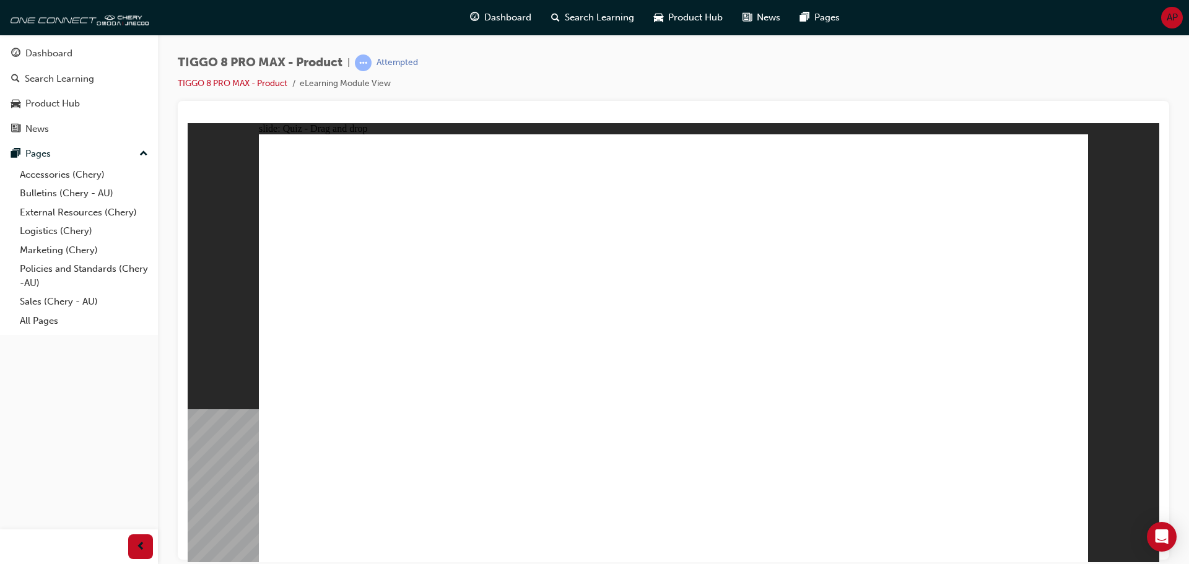
drag, startPoint x: 816, startPoint y: 211, endPoint x: 698, endPoint y: 419, distance: 238.8
drag, startPoint x: 651, startPoint y: 181, endPoint x: 838, endPoint y: 412, distance: 297.2
drag, startPoint x: 838, startPoint y: 179, endPoint x: 743, endPoint y: 438, distance: 276.4
drag, startPoint x: 962, startPoint y: 214, endPoint x: 843, endPoint y: 438, distance: 253.8
drag, startPoint x: 974, startPoint y: 182, endPoint x: 853, endPoint y: 455, distance: 298.3
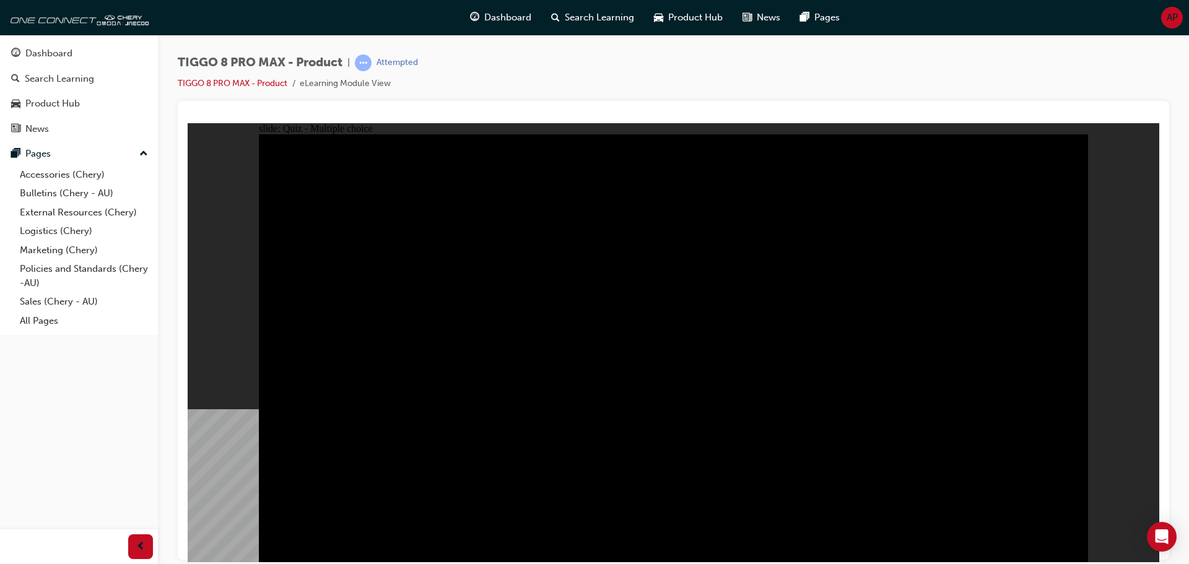
radio input "true"
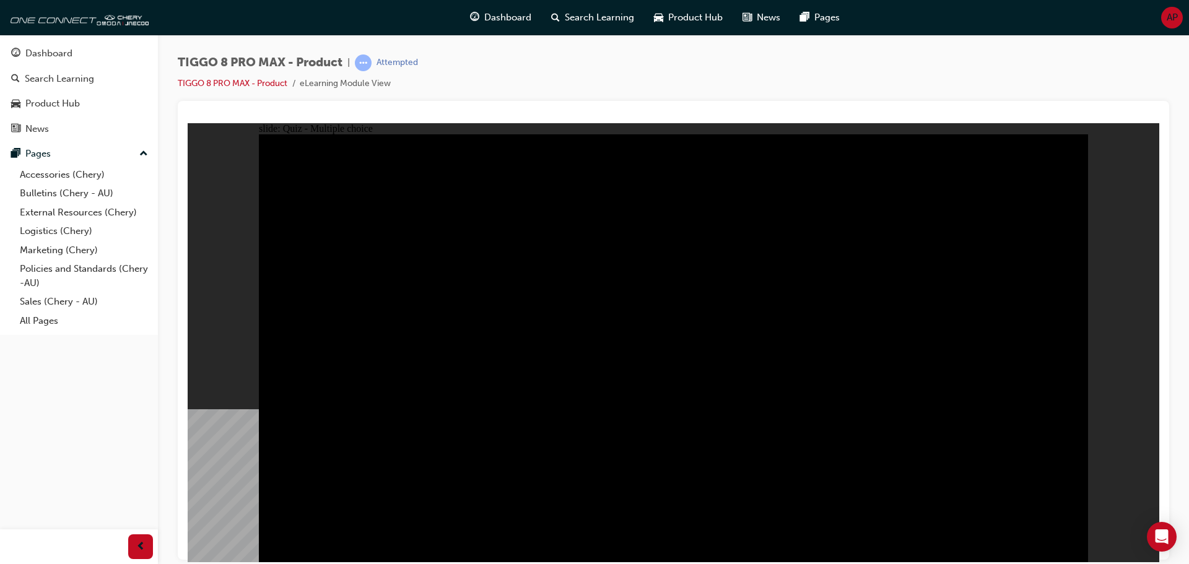
radio input "true"
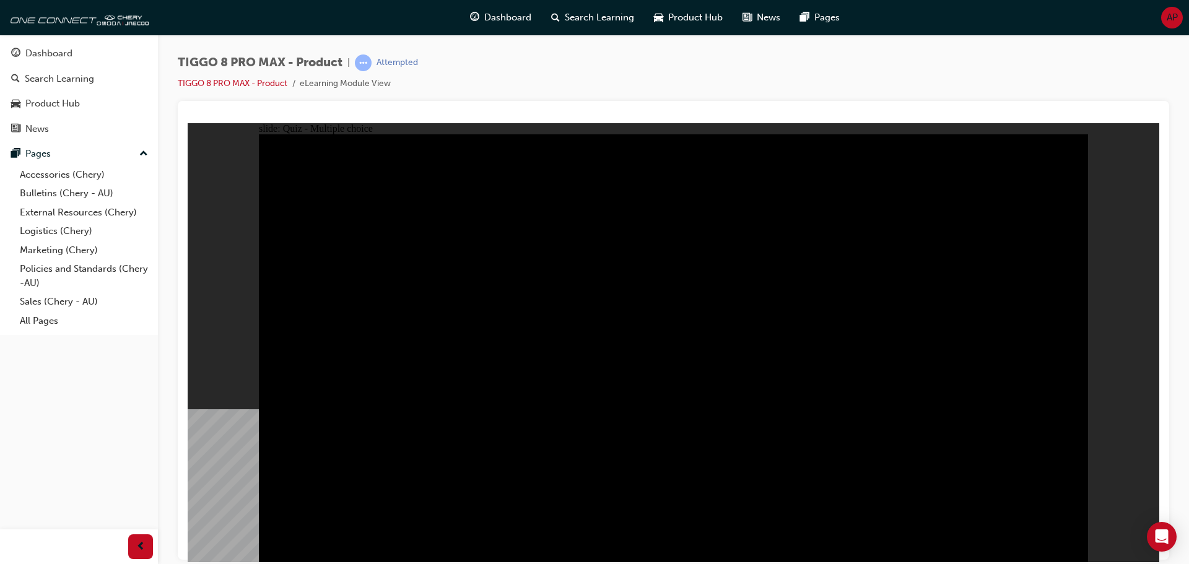
checkbox input "true"
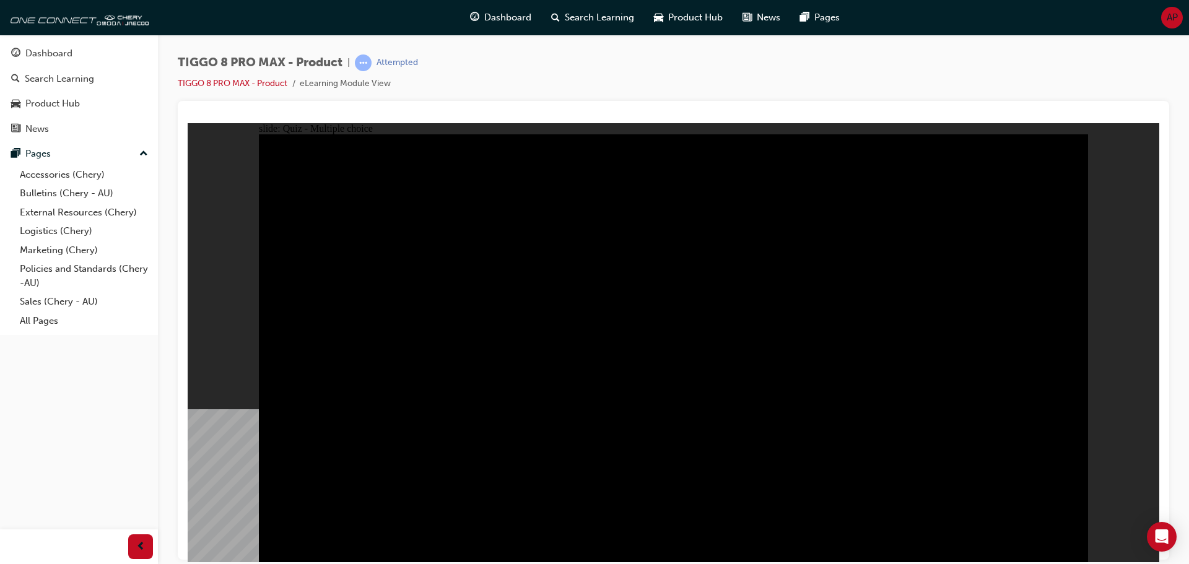
checkbox input "true"
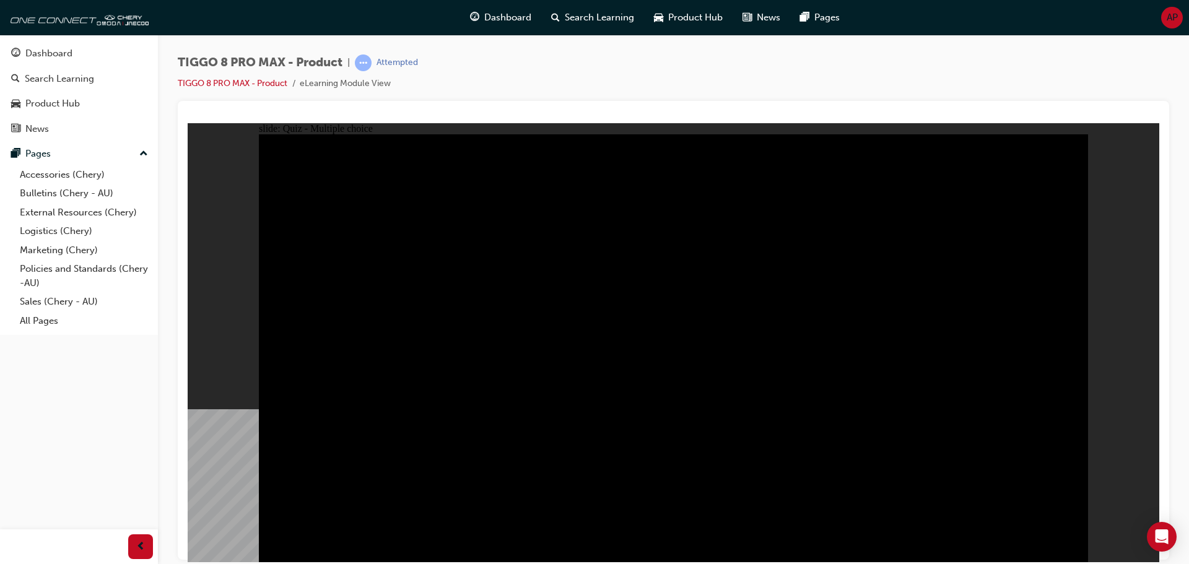
checkbox input "true"
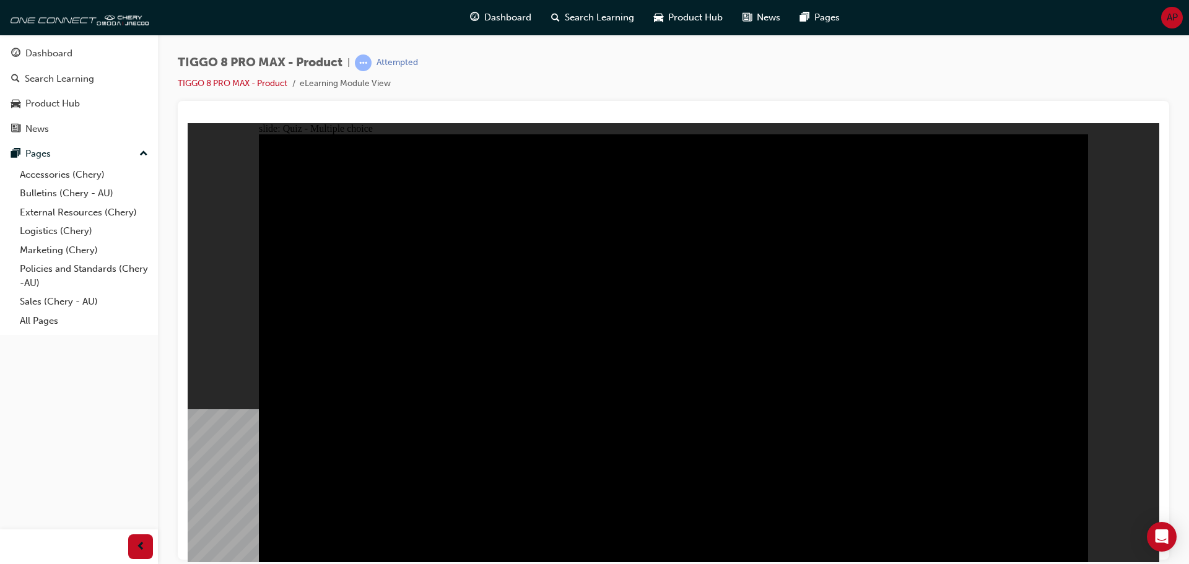
checkbox input "true"
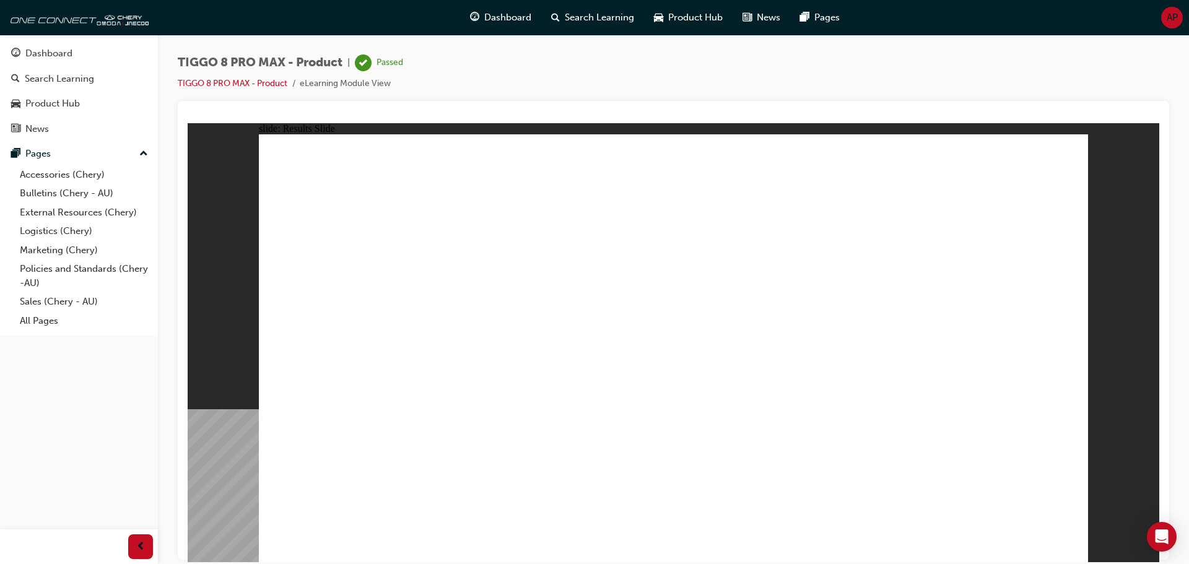
click at [495, 20] on span "Dashboard" at bounding box center [507, 18] width 47 height 14
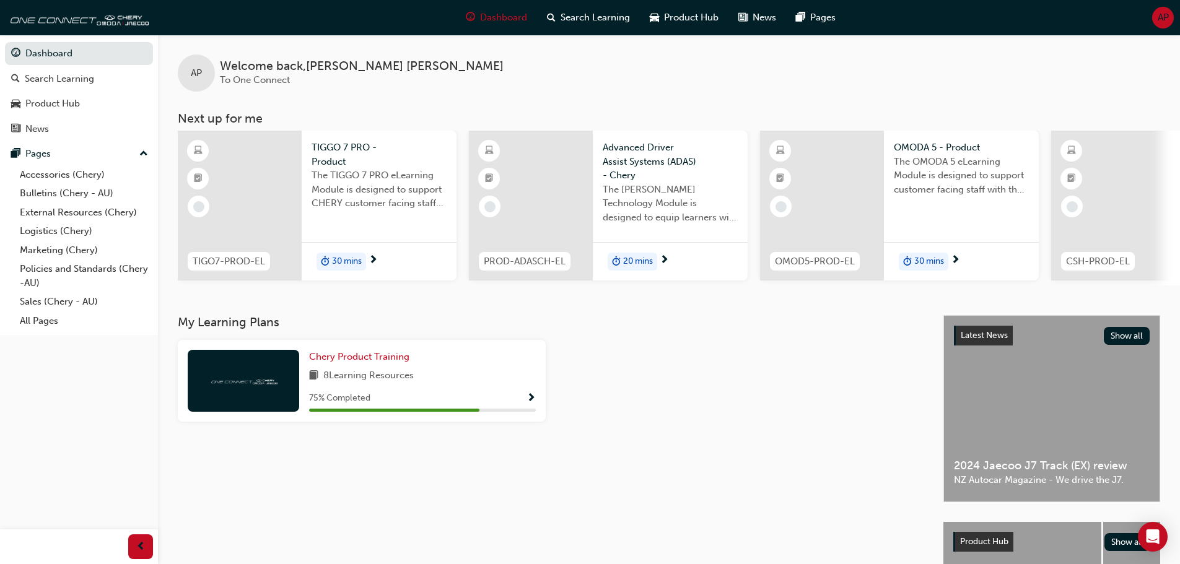
click at [400, 393] on div "Chery Product Training 8 Learning Resources 75 % Completed" at bounding box center [422, 381] width 227 height 62
click at [328, 362] on span "Chery Product Training" at bounding box center [359, 356] width 100 height 11
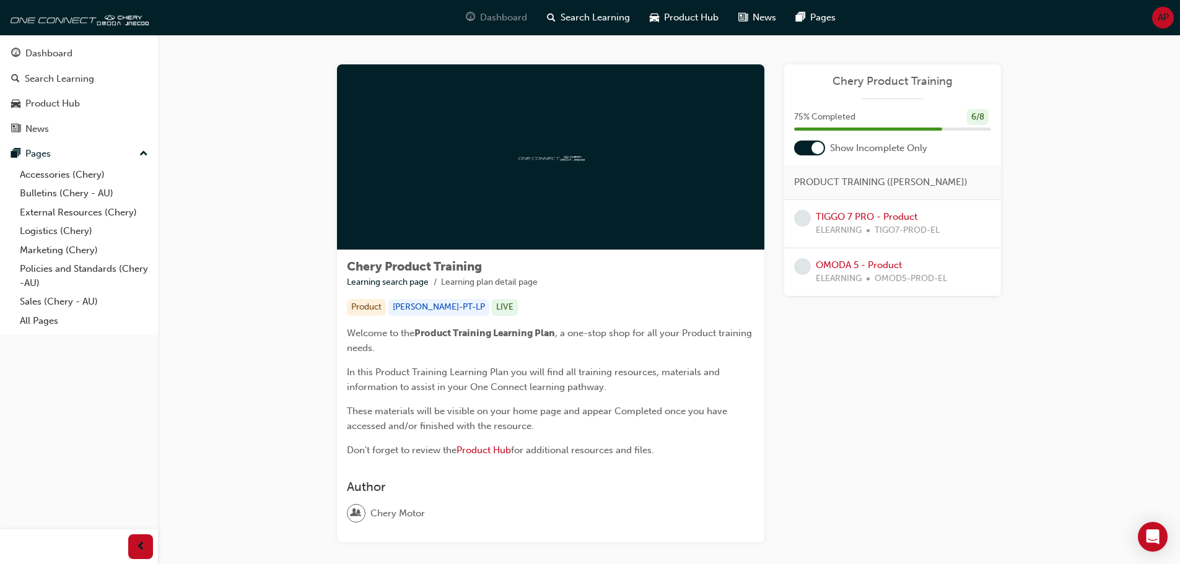
click at [500, 14] on span "Dashboard" at bounding box center [503, 18] width 47 height 14
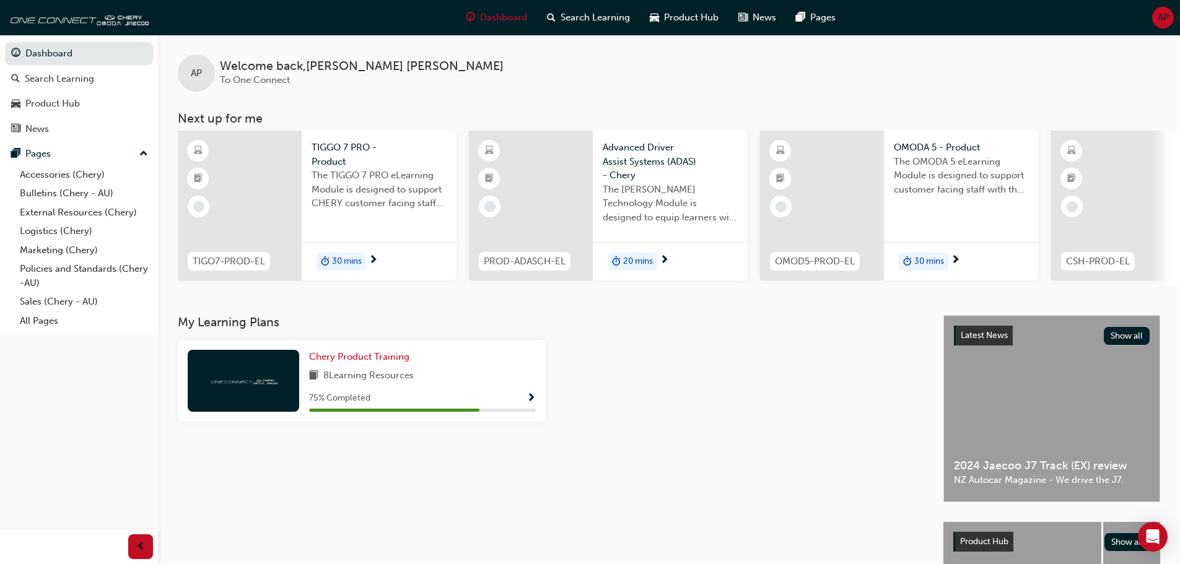
click at [344, 257] on span "30 mins" at bounding box center [347, 262] width 30 height 14
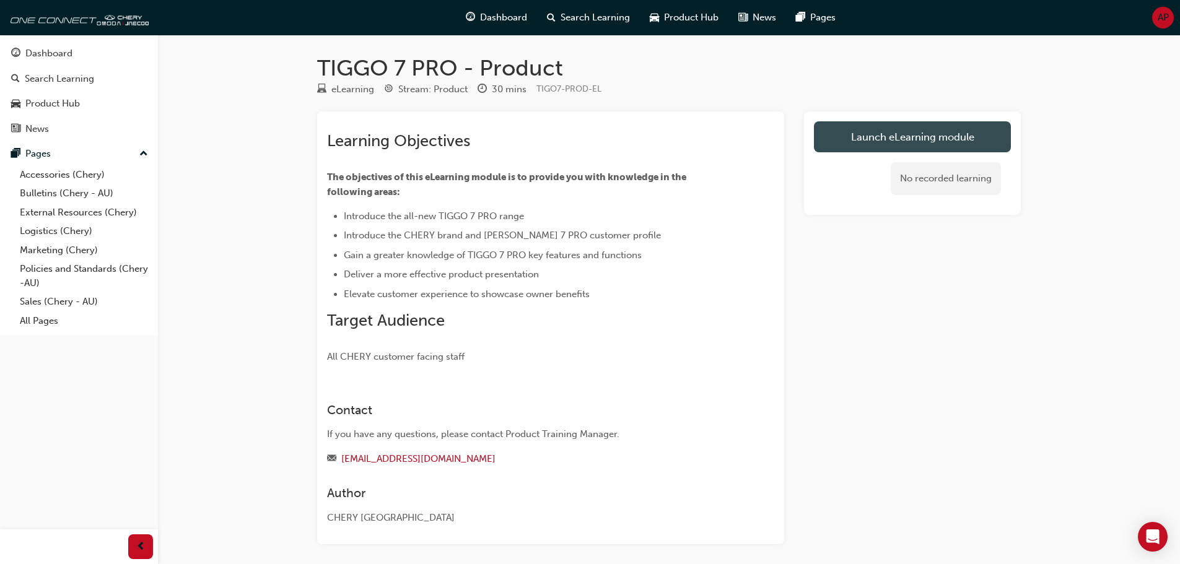
click at [898, 131] on link "Launch eLearning module" at bounding box center [912, 136] width 197 height 31
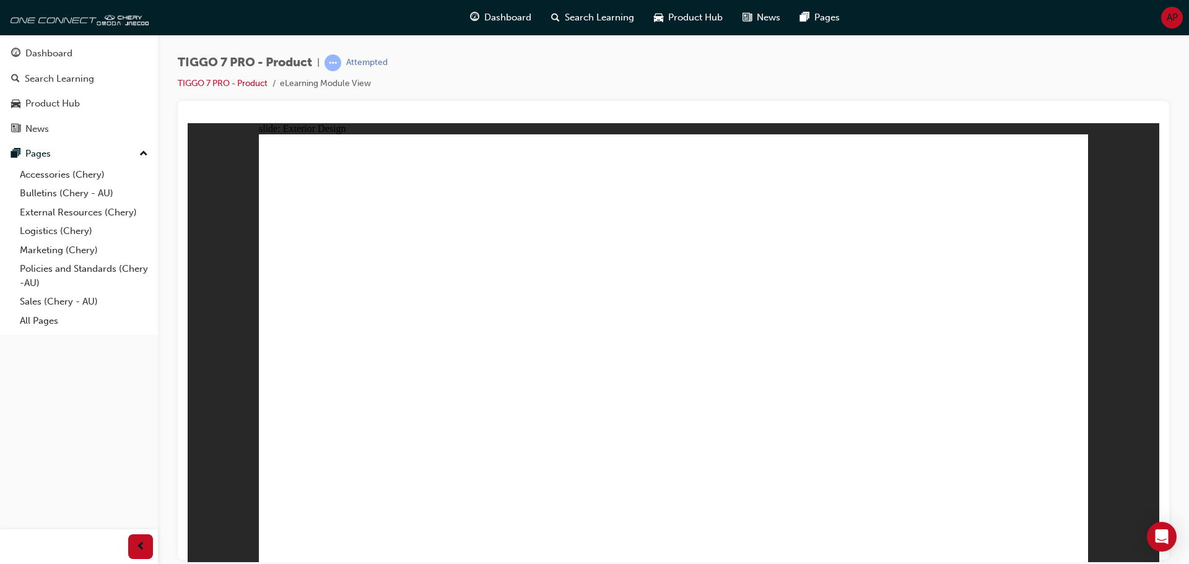
drag, startPoint x: 1062, startPoint y: 552, endPoint x: 1068, endPoint y: 541, distance: 12.8
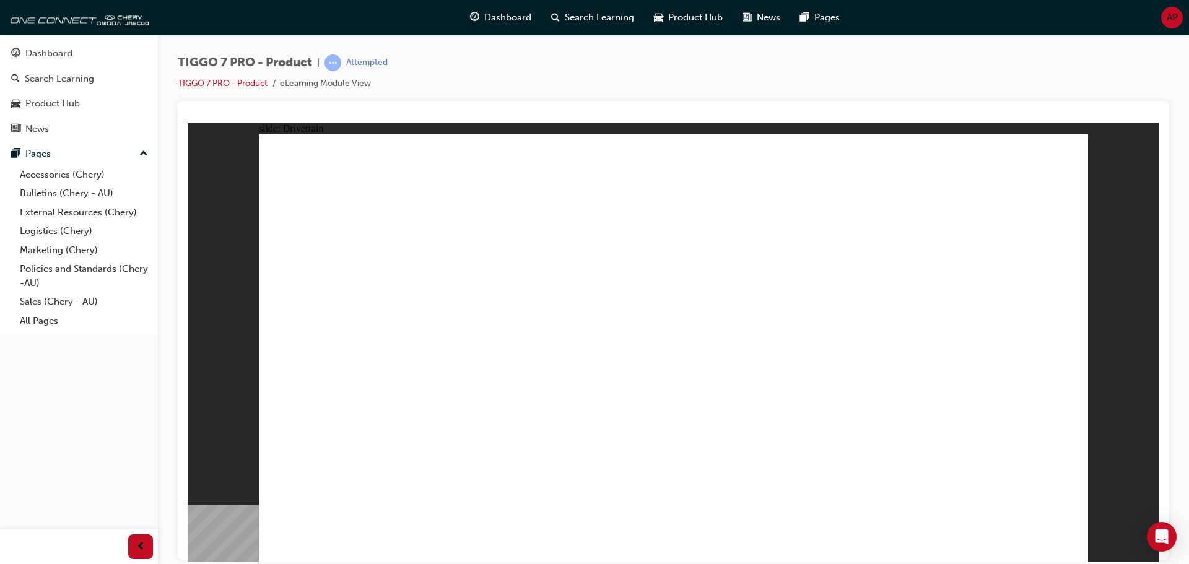
drag, startPoint x: 728, startPoint y: 453, endPoint x: 780, endPoint y: 360, distance: 106.2
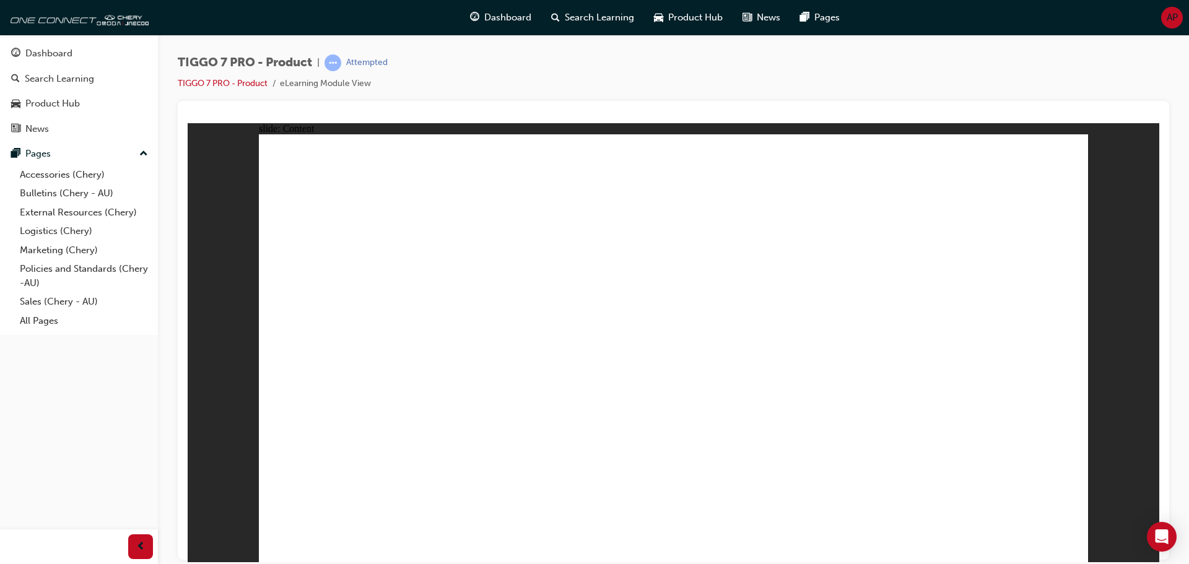
drag, startPoint x: 630, startPoint y: 419, endPoint x: 645, endPoint y: 421, distance: 15.0
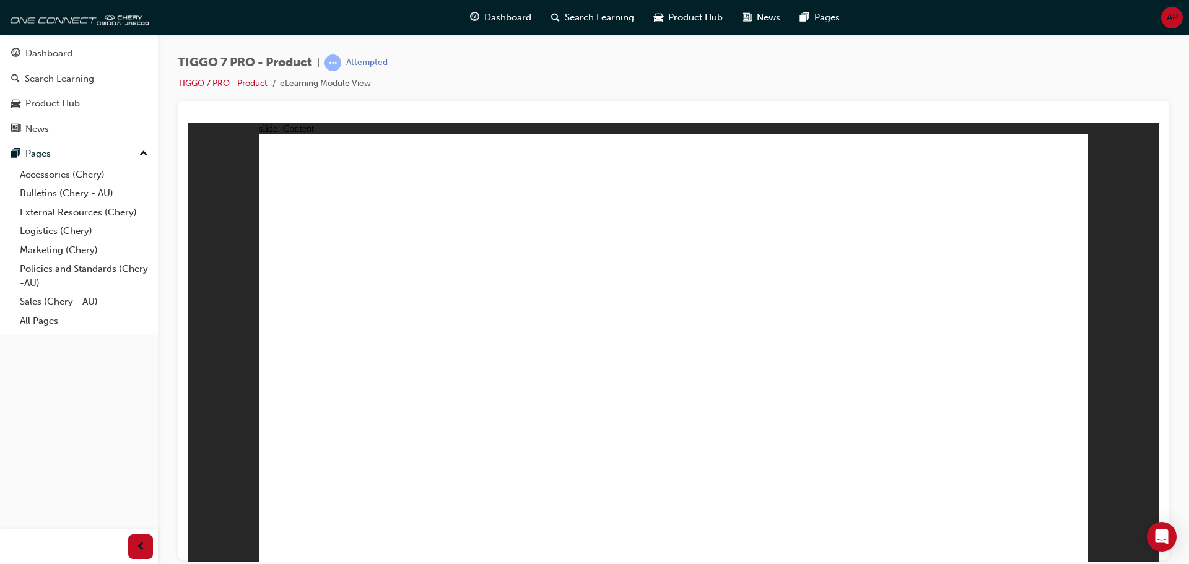
drag, startPoint x: 900, startPoint y: 259, endPoint x: 1019, endPoint y: 438, distance: 214.9
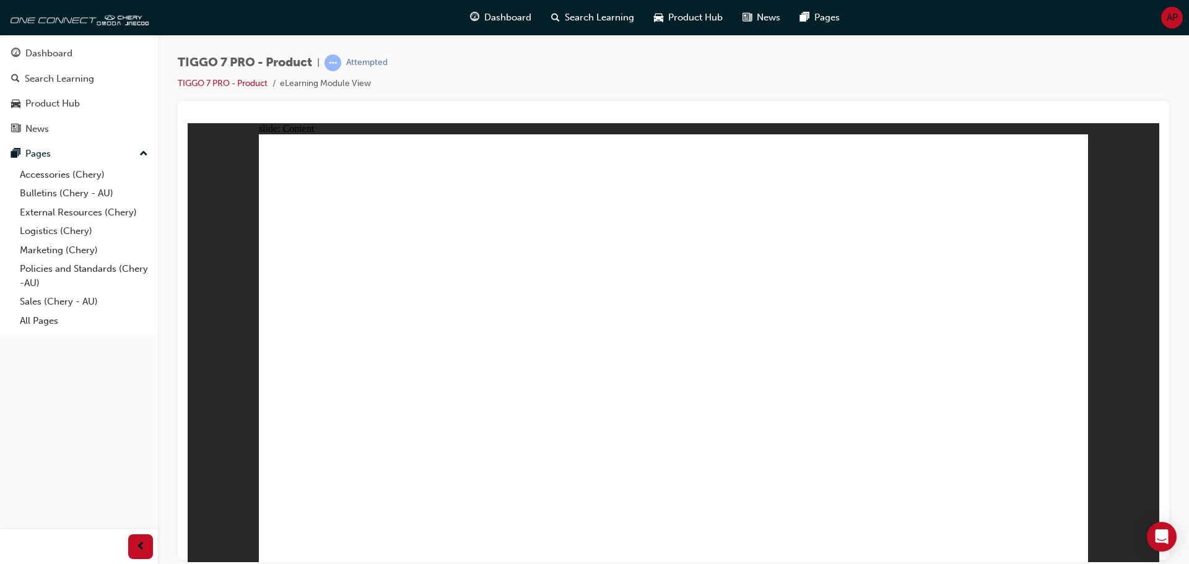
drag, startPoint x: 384, startPoint y: 421, endPoint x: 388, endPoint y: 427, distance: 7.1
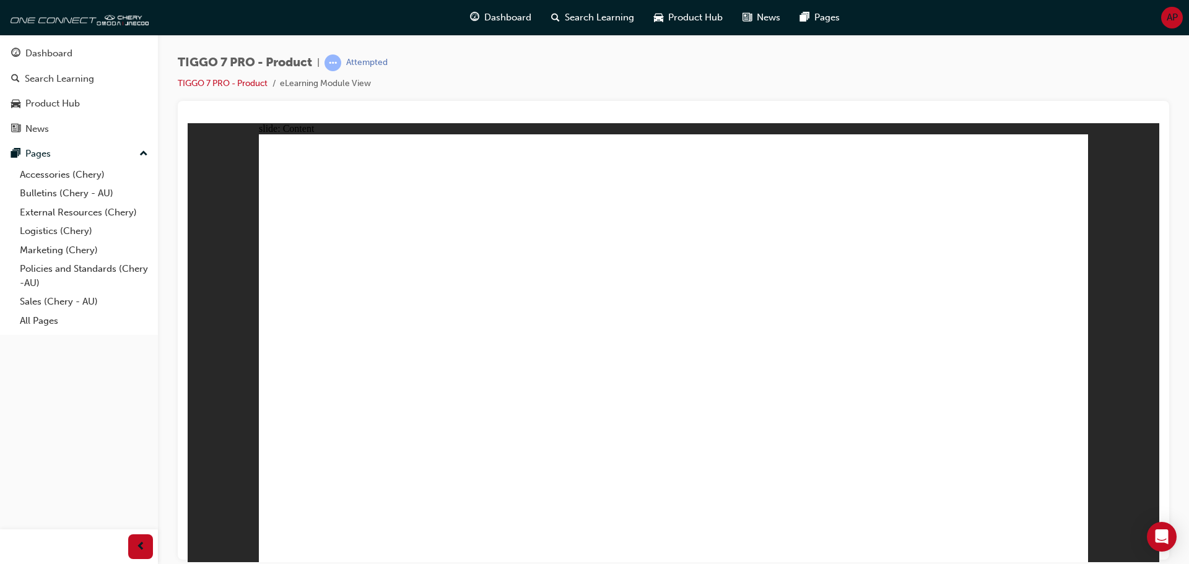
drag, startPoint x: 388, startPoint y: 224, endPoint x: 472, endPoint y: 222, distance: 84.2
drag, startPoint x: 550, startPoint y: 219, endPoint x: 560, endPoint y: 217, distance: 10.1
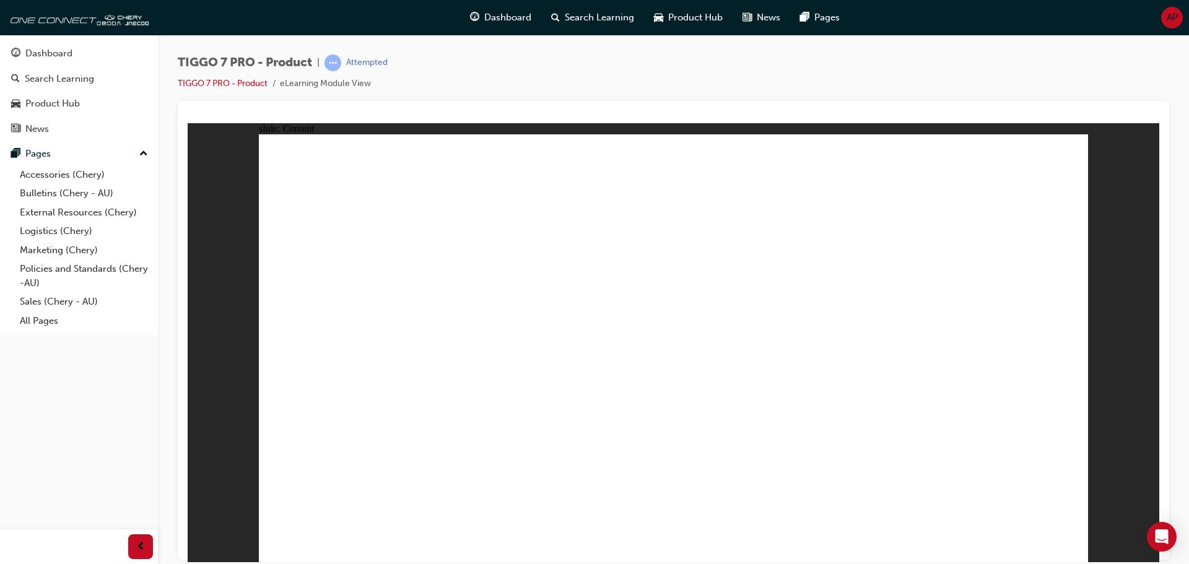
drag, startPoint x: 499, startPoint y: 206, endPoint x: 590, endPoint y: 211, distance: 90.6
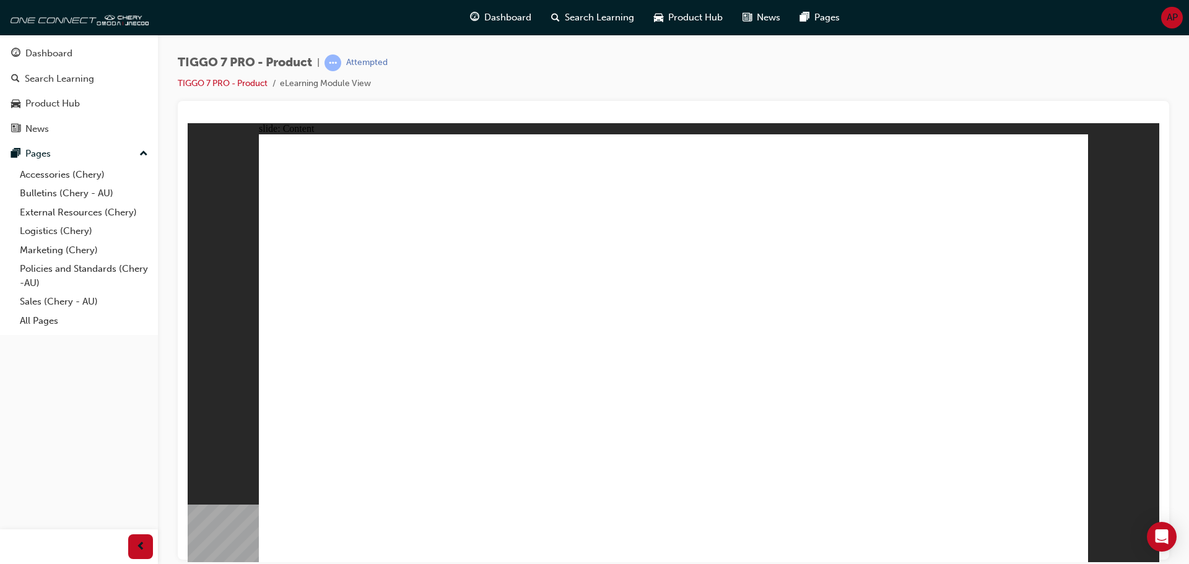
drag, startPoint x: 519, startPoint y: 216, endPoint x: 657, endPoint y: 209, distance: 138.2
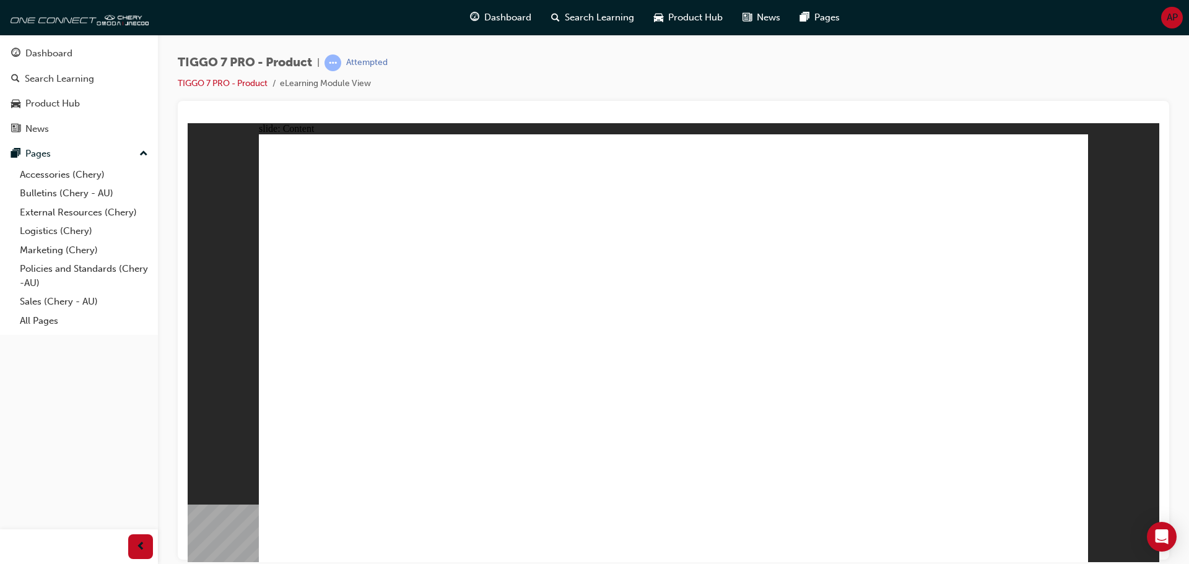
drag, startPoint x: 400, startPoint y: 217, endPoint x: 471, endPoint y: 208, distance: 71.1
drag, startPoint x: 471, startPoint y: 208, endPoint x: 586, endPoint y: 203, distance: 115.9
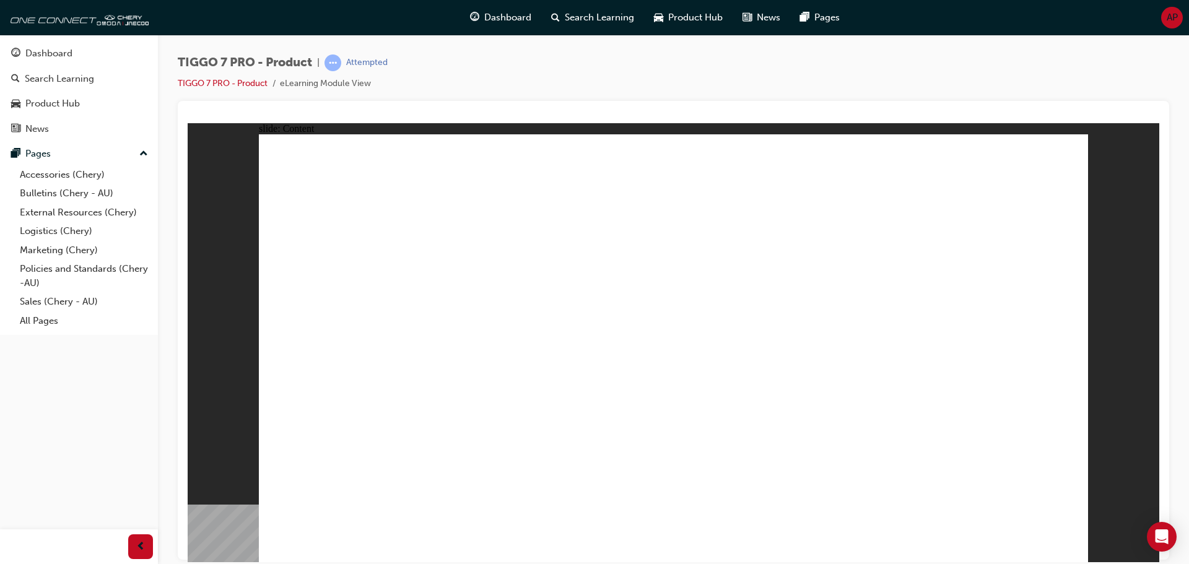
drag, startPoint x: 924, startPoint y: 294, endPoint x: 895, endPoint y: 300, distance: 29.3
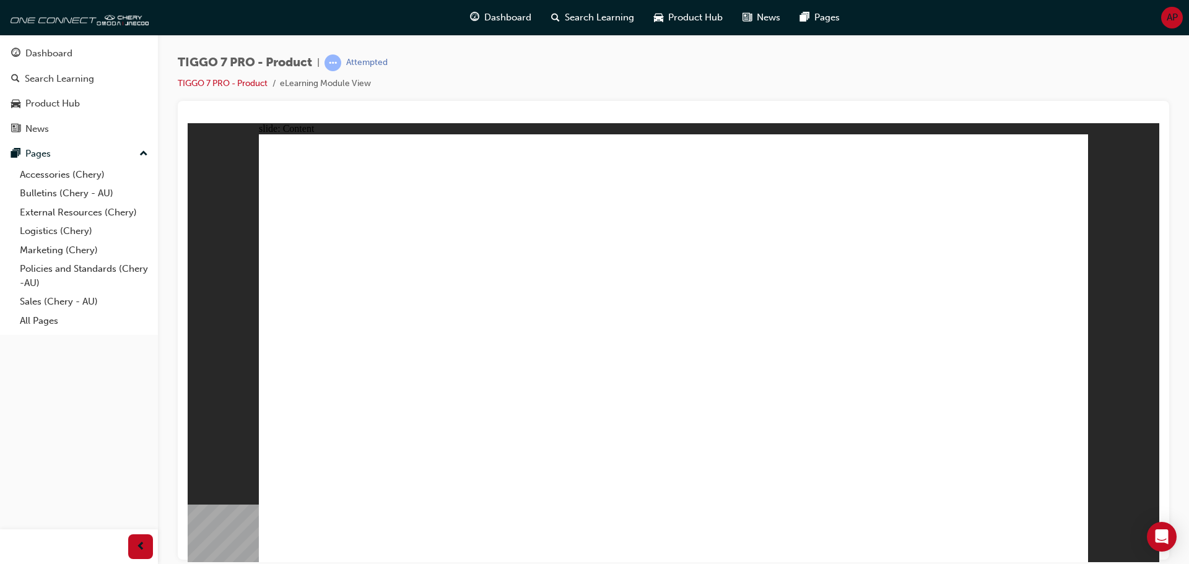
drag, startPoint x: 529, startPoint y: 221, endPoint x: 818, endPoint y: 176, distance: 292.7
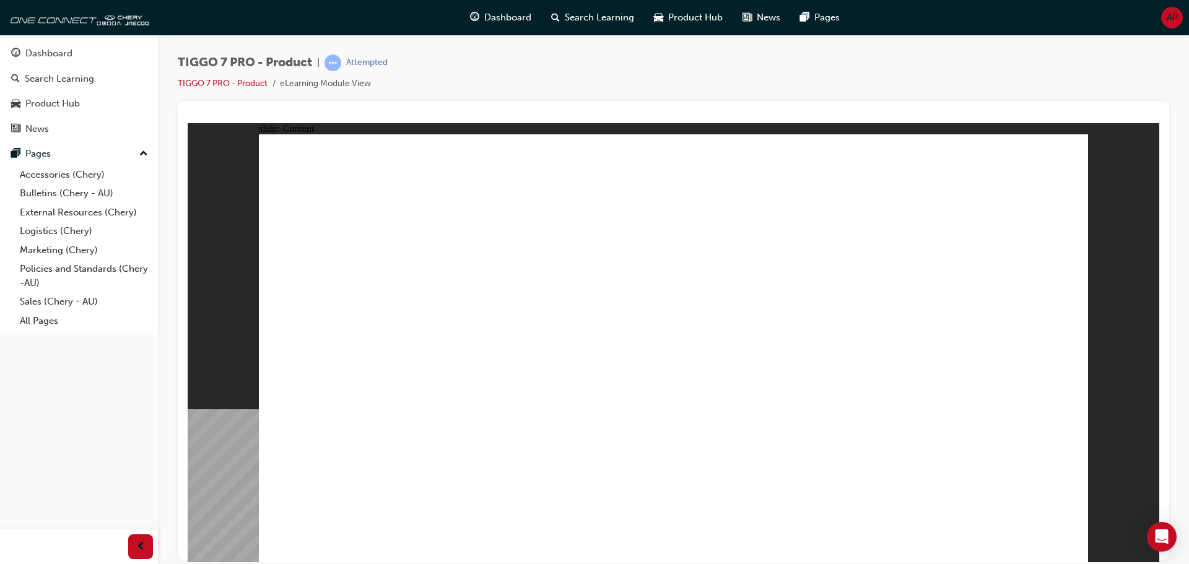
drag, startPoint x: 312, startPoint y: 194, endPoint x: 467, endPoint y: 209, distance: 155.6
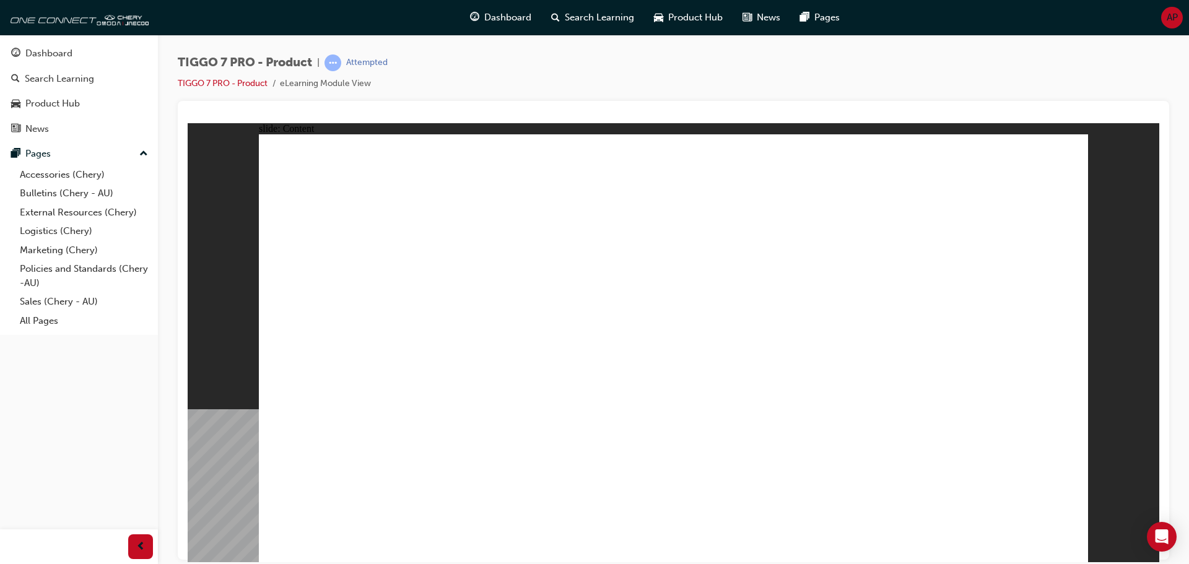
drag, startPoint x: 1071, startPoint y: 163, endPoint x: 1074, endPoint y: 152, distance: 11.6
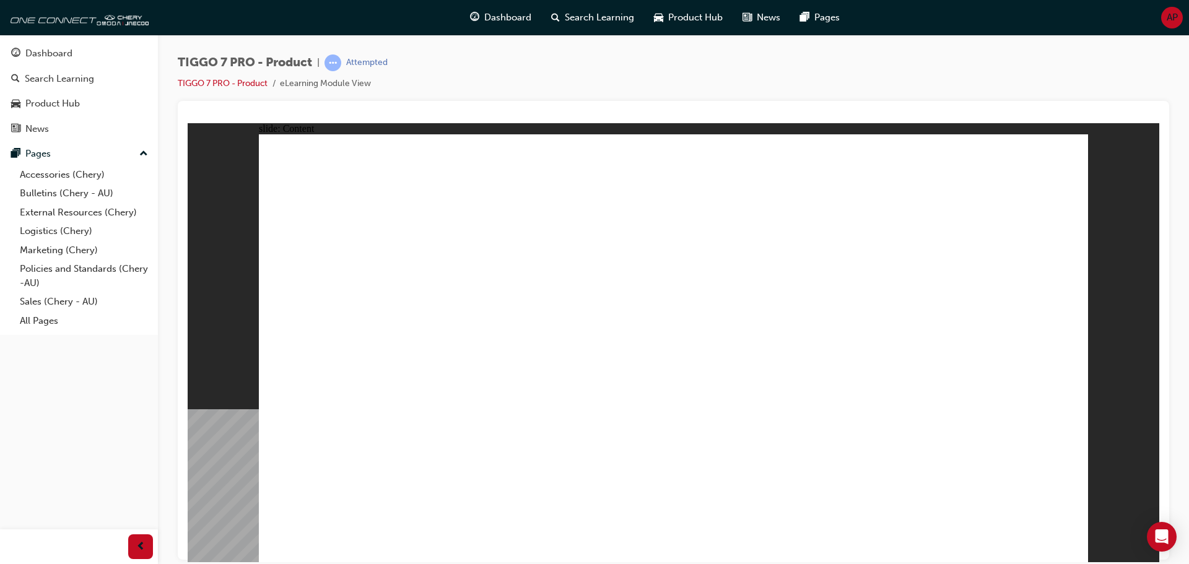
drag, startPoint x: 342, startPoint y: 224, endPoint x: 484, endPoint y: 216, distance: 142.7
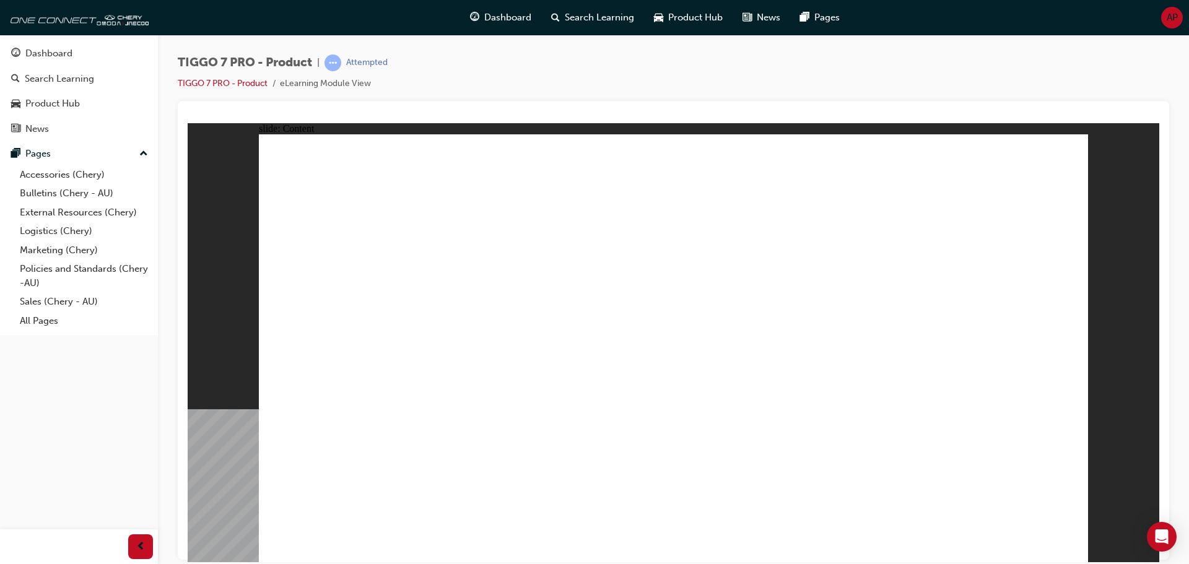
drag, startPoint x: 388, startPoint y: 237, endPoint x: 386, endPoint y: 230, distance: 7.1
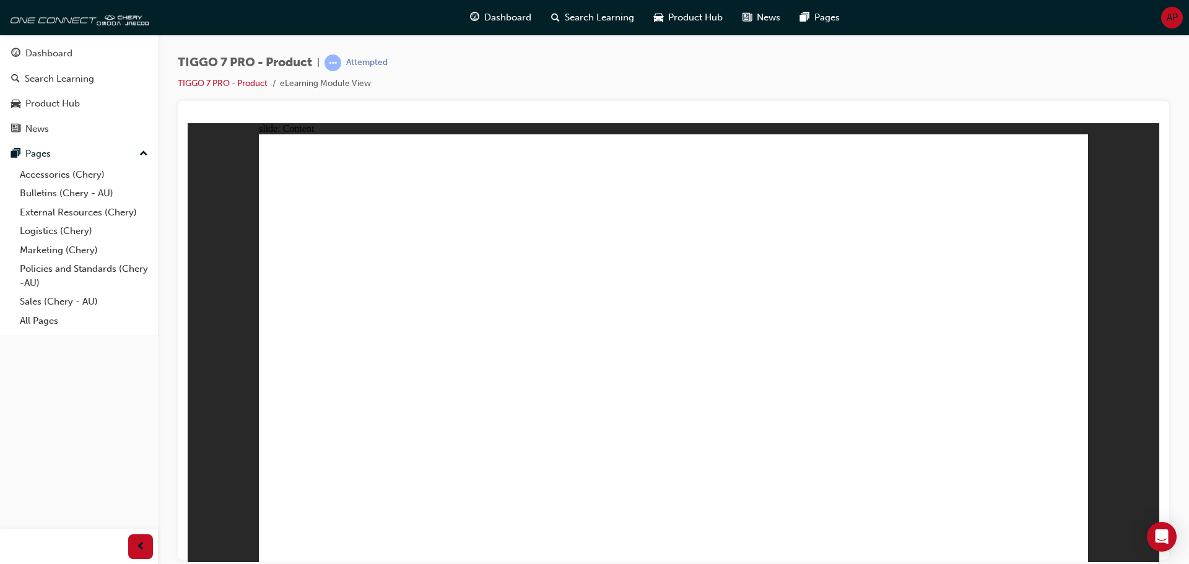
drag, startPoint x: 647, startPoint y: 171, endPoint x: 829, endPoint y: 363, distance: 264.6
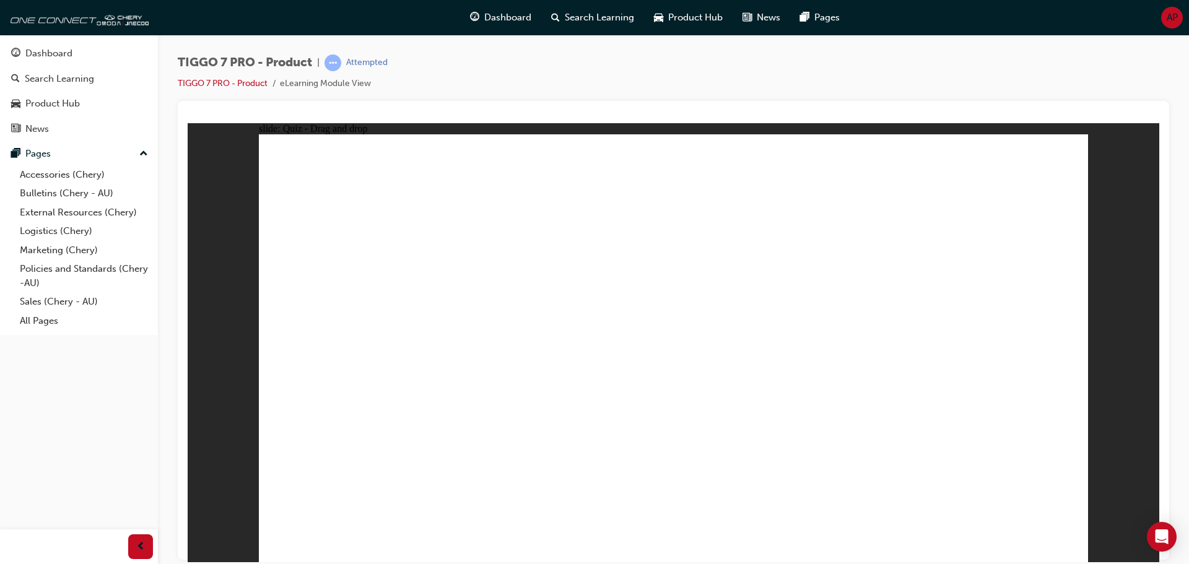
drag, startPoint x: 914, startPoint y: 255, endPoint x: 692, endPoint y: 362, distance: 246.2
drag, startPoint x: 830, startPoint y: 373, endPoint x: 977, endPoint y: 373, distance: 146.1
drag, startPoint x: 746, startPoint y: 257, endPoint x: 854, endPoint y: 362, distance: 150.6
drag, startPoint x: 821, startPoint y: 177, endPoint x: 352, endPoint y: 368, distance: 506.1
drag, startPoint x: 981, startPoint y: 180, endPoint x: 513, endPoint y: 375, distance: 507.2
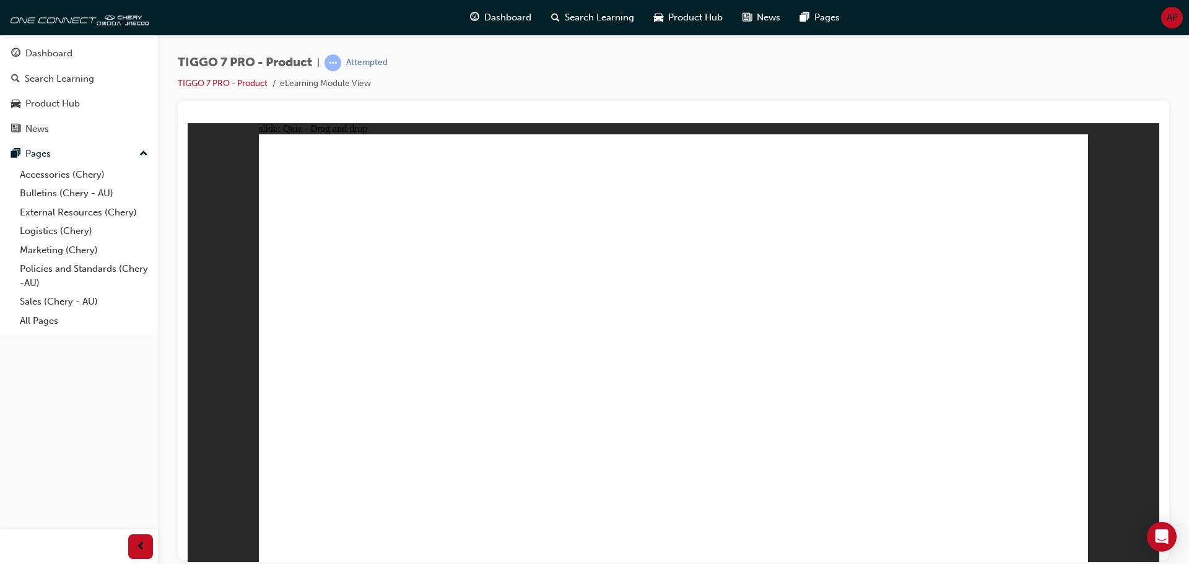
drag, startPoint x: 700, startPoint y: 234, endPoint x: 400, endPoint y: 386, distance: 336.2
drag, startPoint x: 869, startPoint y: 230, endPoint x: 424, endPoint y: 442, distance: 493.3
drag, startPoint x: 987, startPoint y: 231, endPoint x: 695, endPoint y: 408, distance: 341.8
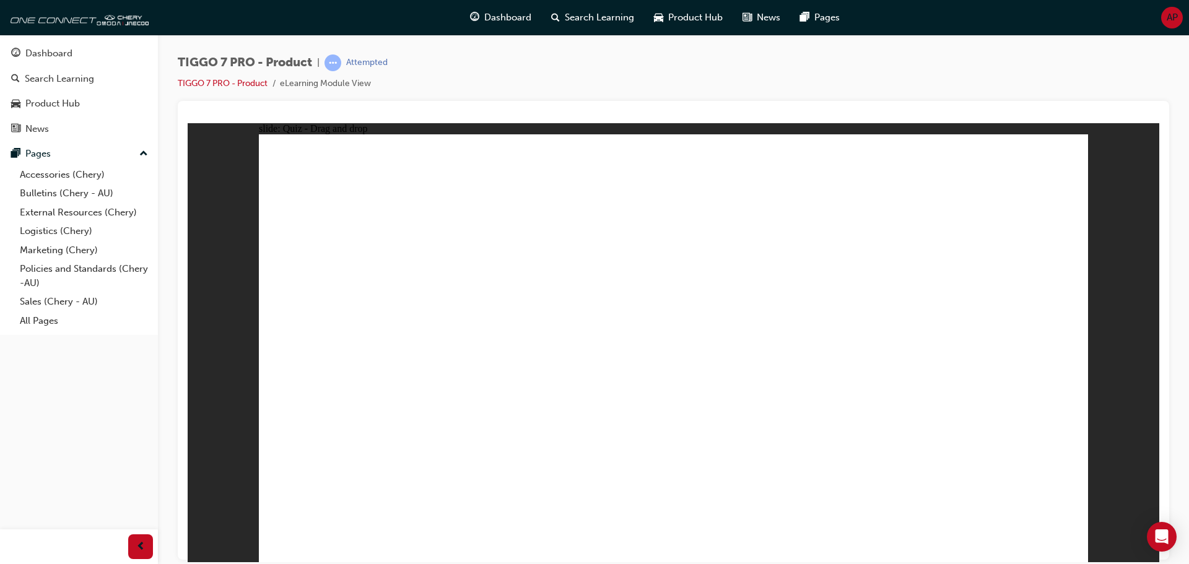
drag, startPoint x: 993, startPoint y: 484, endPoint x: 1014, endPoint y: 487, distance: 20.7
drag, startPoint x: 653, startPoint y: 176, endPoint x: 340, endPoint y: 400, distance: 385.3
drag, startPoint x: 762, startPoint y: 214, endPoint x: 445, endPoint y: 399, distance: 367.2
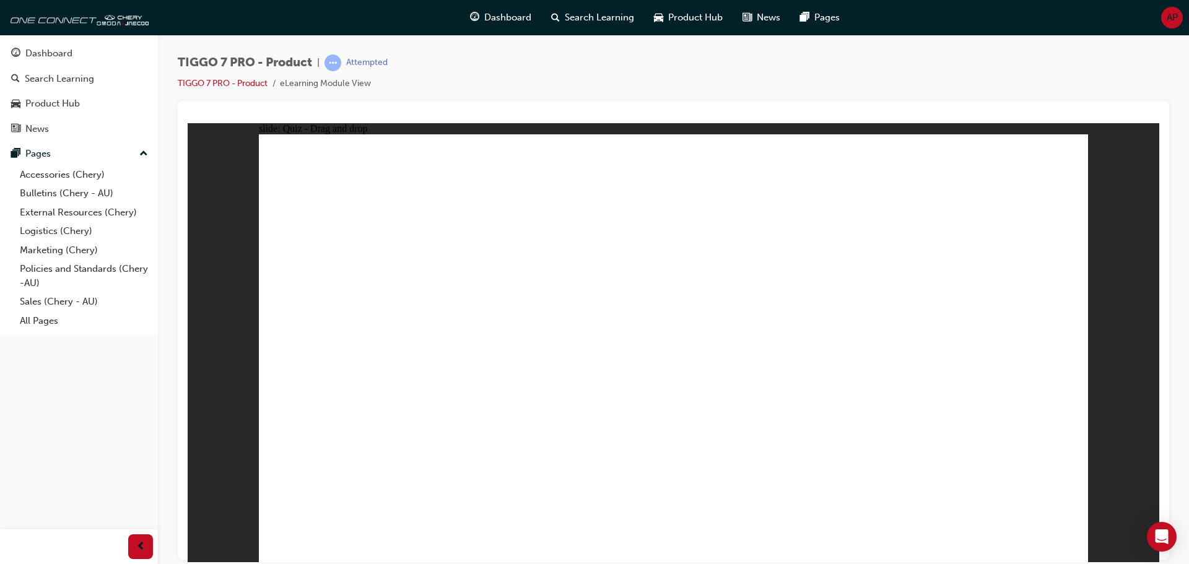
drag, startPoint x: 845, startPoint y: 248, endPoint x: 504, endPoint y: 404, distance: 375.2
drag, startPoint x: 669, startPoint y: 214, endPoint x: 585, endPoint y: 400, distance: 204.0
drag, startPoint x: 743, startPoint y: 253, endPoint x: 394, endPoint y: 437, distance: 393.6
drag, startPoint x: 760, startPoint y: 183, endPoint x: 433, endPoint y: 433, distance: 411.7
drag, startPoint x: 851, startPoint y: 213, endPoint x: 514, endPoint y: 421, distance: 396.0
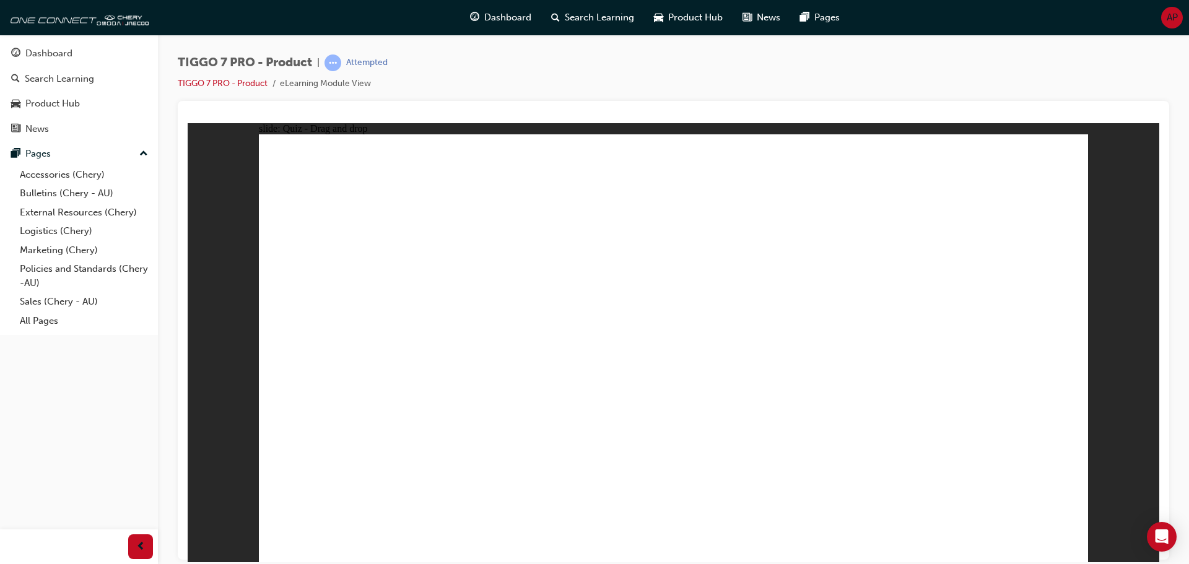
drag, startPoint x: 938, startPoint y: 240, endPoint x: 572, endPoint y: 413, distance: 404.7
drag, startPoint x: 823, startPoint y: 179, endPoint x: 334, endPoint y: 453, distance: 560.4
drag, startPoint x: 925, startPoint y: 216, endPoint x: 464, endPoint y: 470, distance: 525.8
drag, startPoint x: 928, startPoint y: 184, endPoint x: 499, endPoint y: 455, distance: 508.2
drag, startPoint x: 1022, startPoint y: 216, endPoint x: 573, endPoint y: 448, distance: 506.3
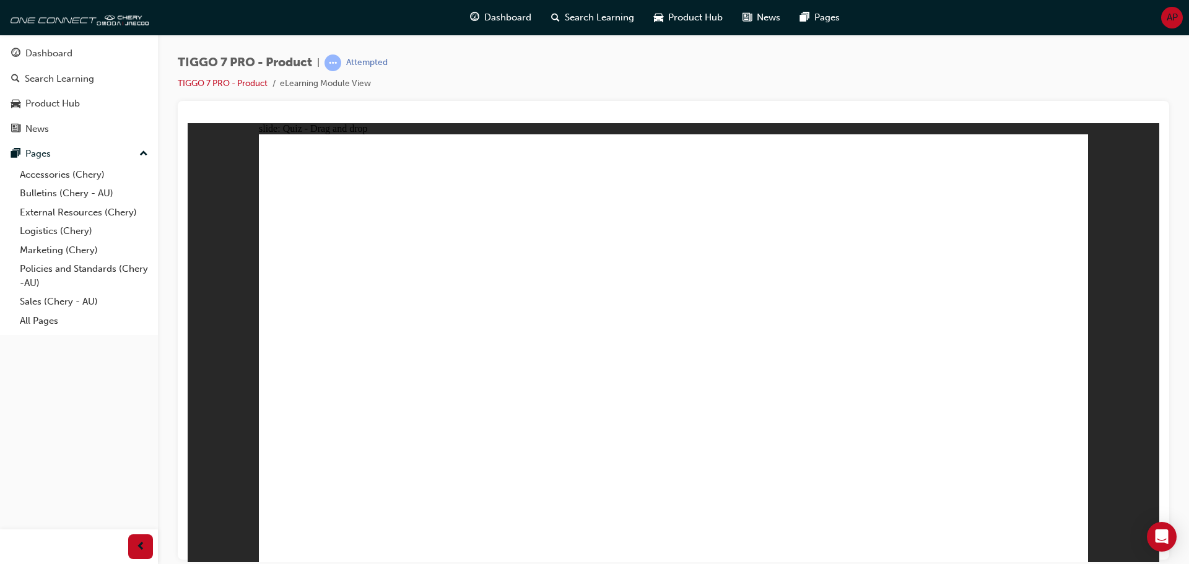
drag, startPoint x: 1017, startPoint y: 173, endPoint x: 565, endPoint y: 455, distance: 532.4
drag, startPoint x: 657, startPoint y: 413, endPoint x: 704, endPoint y: 418, distance: 47.3
drag, startPoint x: 1027, startPoint y: 205, endPoint x: 762, endPoint y: 352, distance: 303.3
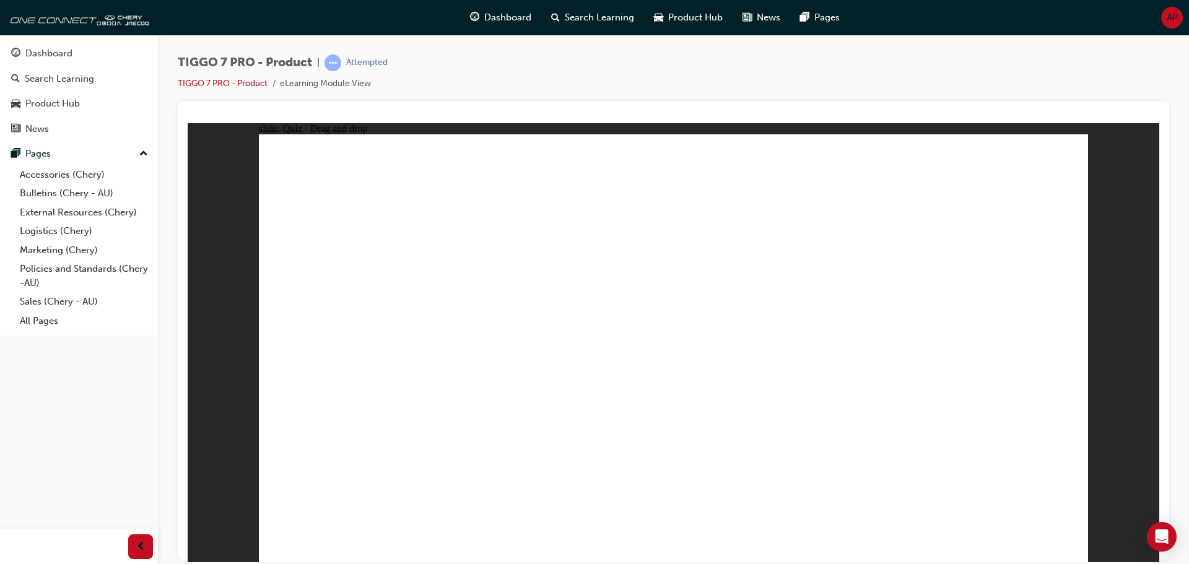
drag, startPoint x: 676, startPoint y: 228, endPoint x: 398, endPoint y: 346, distance: 302.7
drag, startPoint x: 848, startPoint y: 204, endPoint x: 518, endPoint y: 331, distance: 353.1
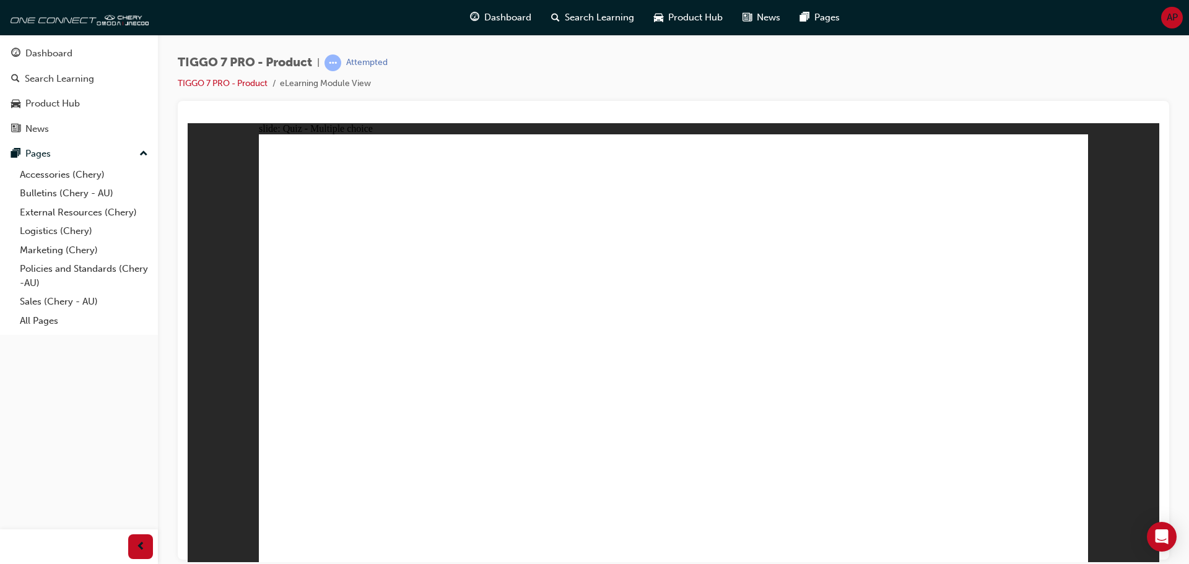
radio input "true"
drag, startPoint x: 674, startPoint y: 173, endPoint x: 728, endPoint y: 401, distance: 233.6
drag, startPoint x: 670, startPoint y: 215, endPoint x: 716, endPoint y: 428, distance: 217.9
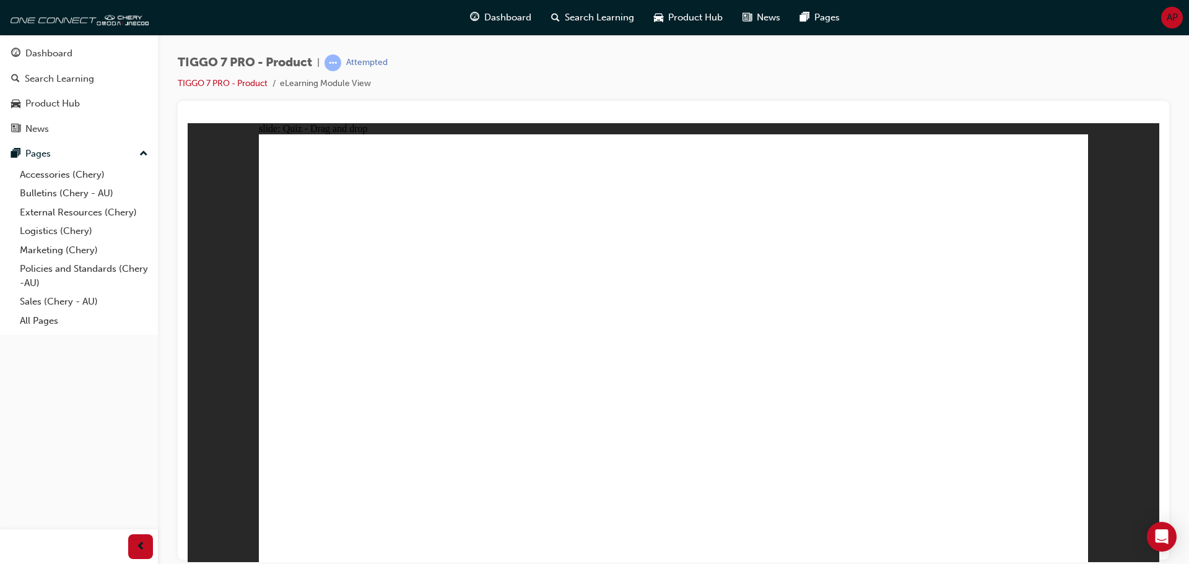
drag, startPoint x: 814, startPoint y: 206, endPoint x: 698, endPoint y: 414, distance: 238.4
drag, startPoint x: 833, startPoint y: 245, endPoint x: 874, endPoint y: 425, distance: 185.4
drag, startPoint x: 815, startPoint y: 182, endPoint x: 733, endPoint y: 457, distance: 286.8
drag, startPoint x: 993, startPoint y: 232, endPoint x: 891, endPoint y: 427, distance: 220.2
drag, startPoint x: 999, startPoint y: 177, endPoint x: 878, endPoint y: 466, distance: 313.6
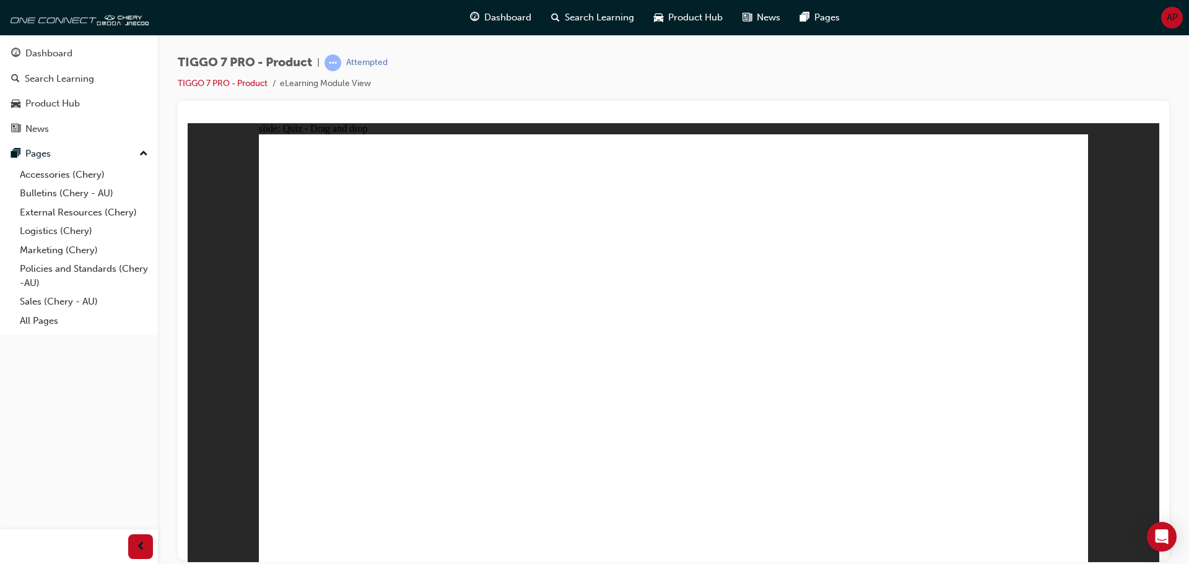
drag, startPoint x: 673, startPoint y: 424, endPoint x: 684, endPoint y: 428, distance: 11.7
radio input "true"
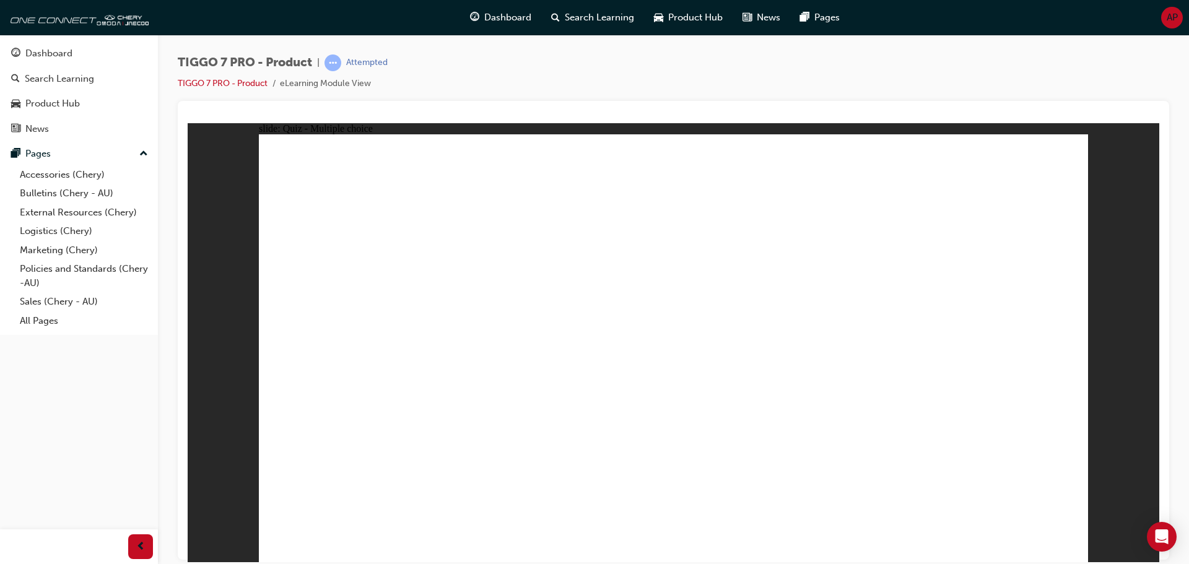
drag, startPoint x: 744, startPoint y: 261, endPoint x: 692, endPoint y: 368, distance: 118.5
drag, startPoint x: 625, startPoint y: 172, endPoint x: 818, endPoint y: 363, distance: 271.5
drag, startPoint x: 913, startPoint y: 264, endPoint x: 1024, endPoint y: 373, distance: 155.0
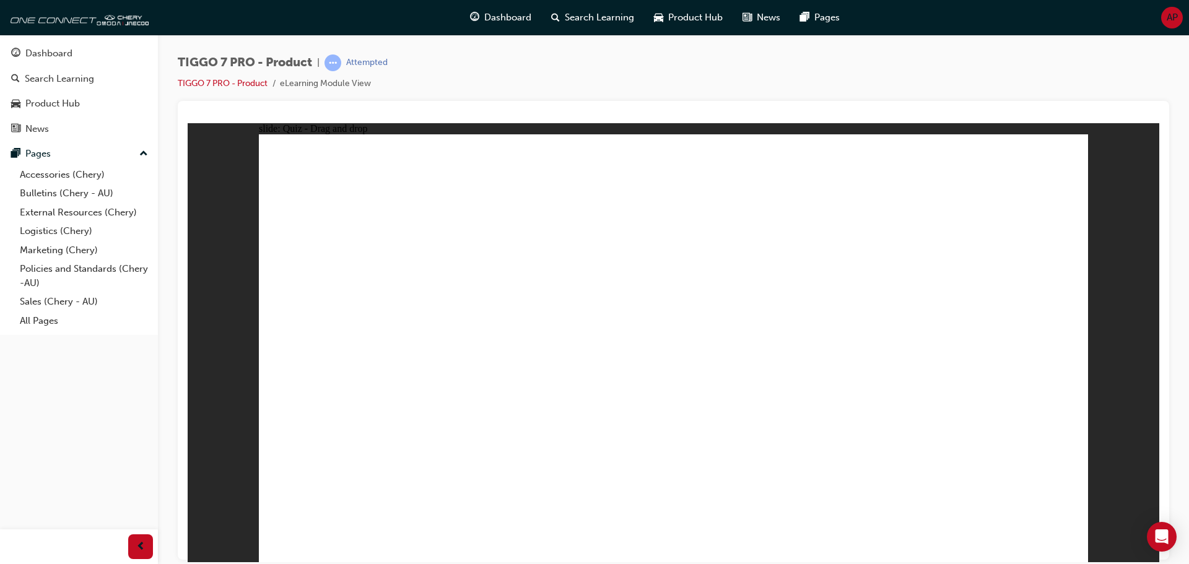
drag, startPoint x: 818, startPoint y: 175, endPoint x: 518, endPoint y: 368, distance: 357.1
drag, startPoint x: 965, startPoint y: 179, endPoint x: 339, endPoint y: 371, distance: 654.9
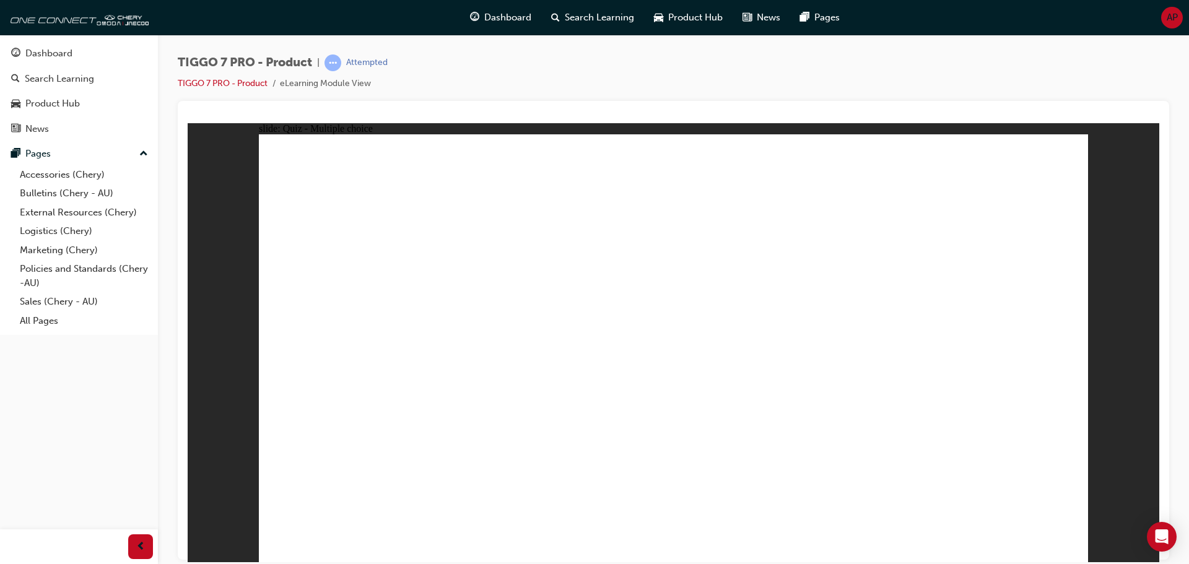
radio input "true"
click icon
radio input "true"
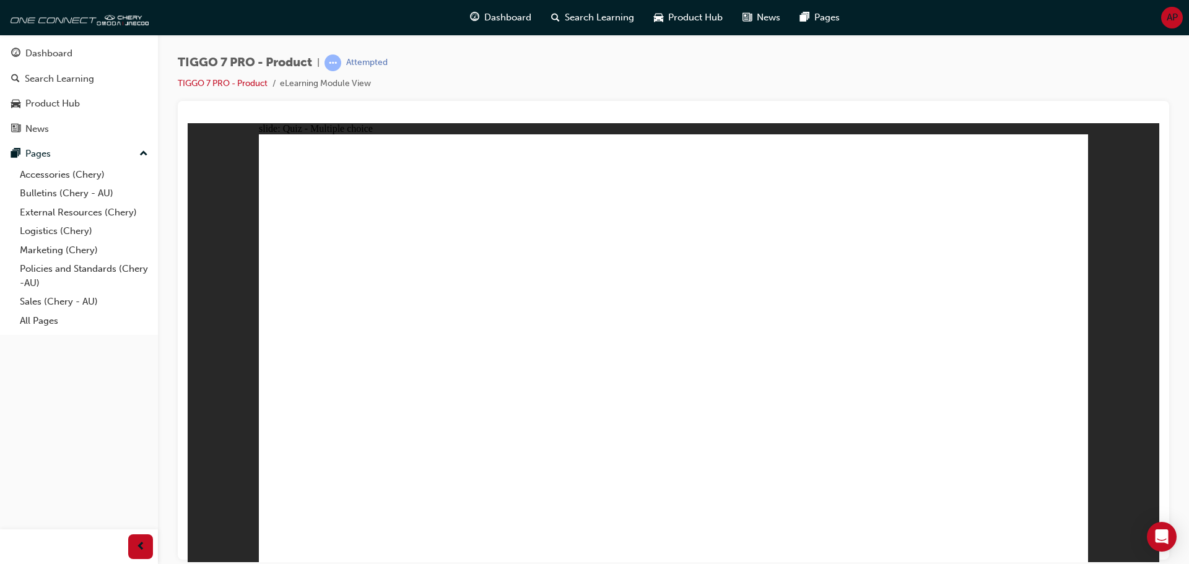
click icon
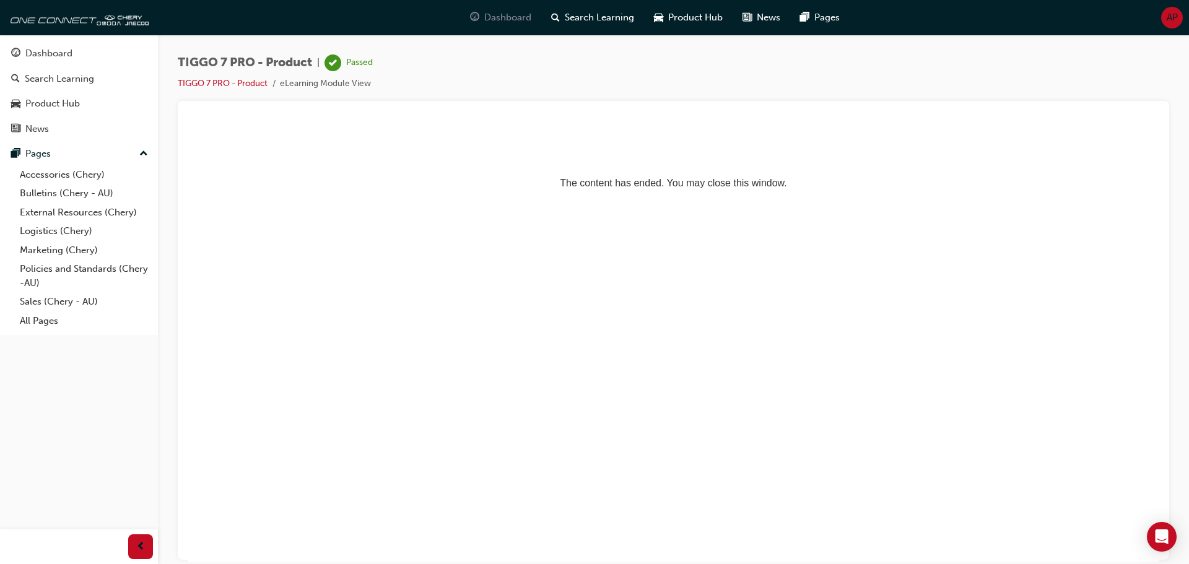
click span "Dashboard"
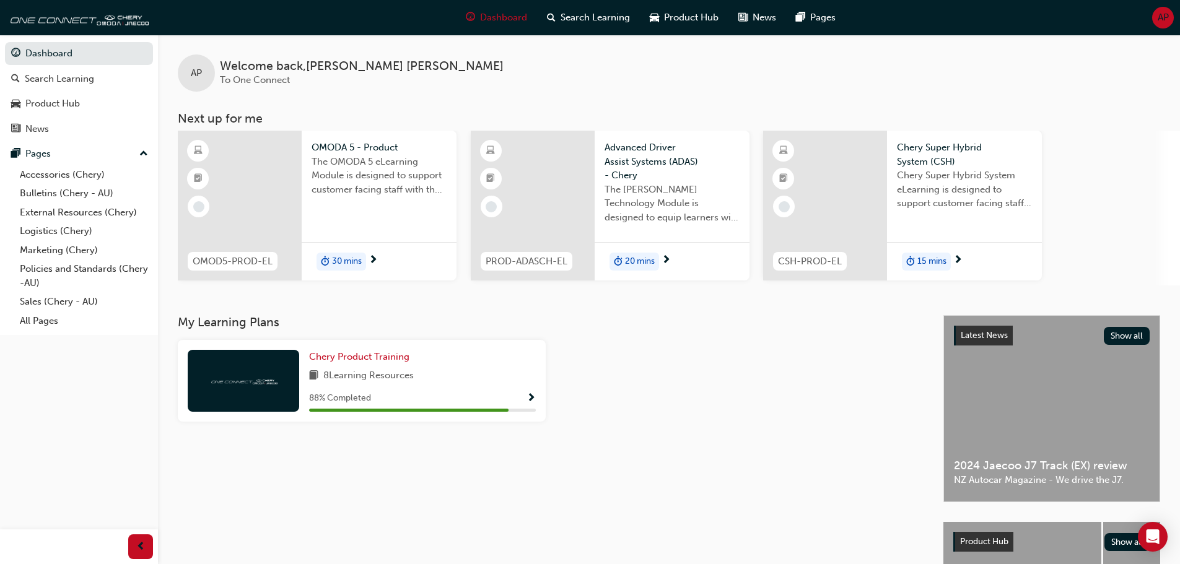
click span "8 Learning Resources"
click span "Chery Product Training"
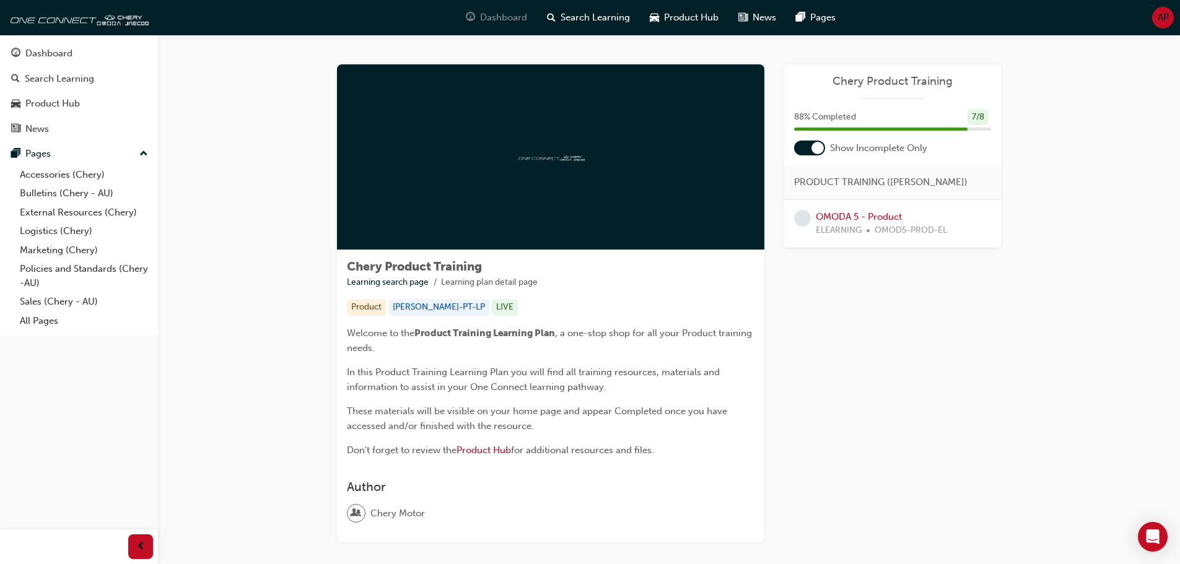
click span "Dashboard"
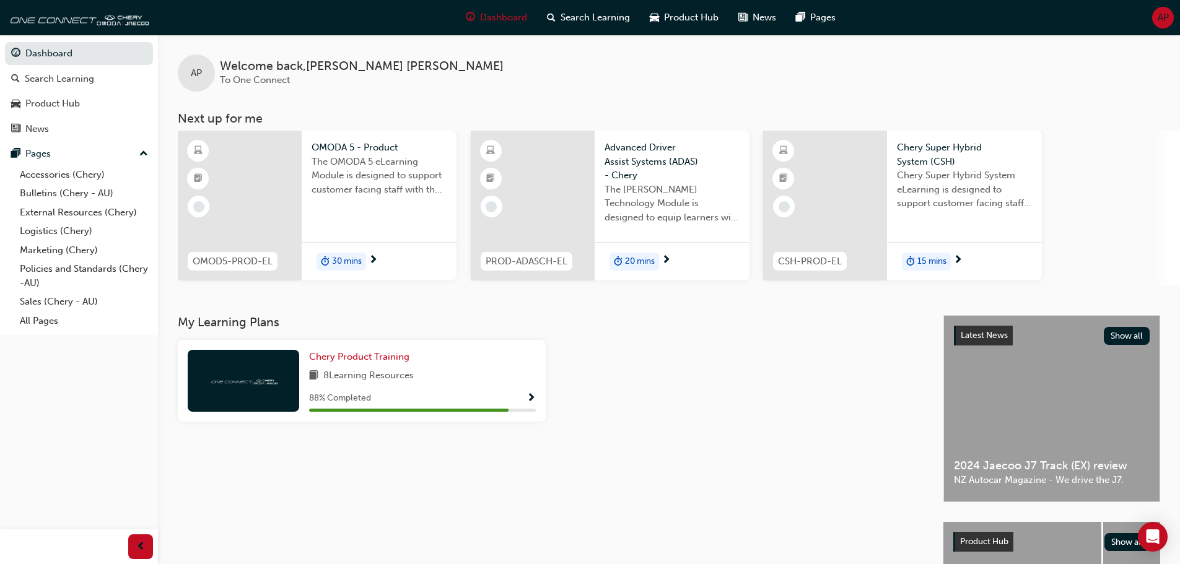
click div "30 mins"
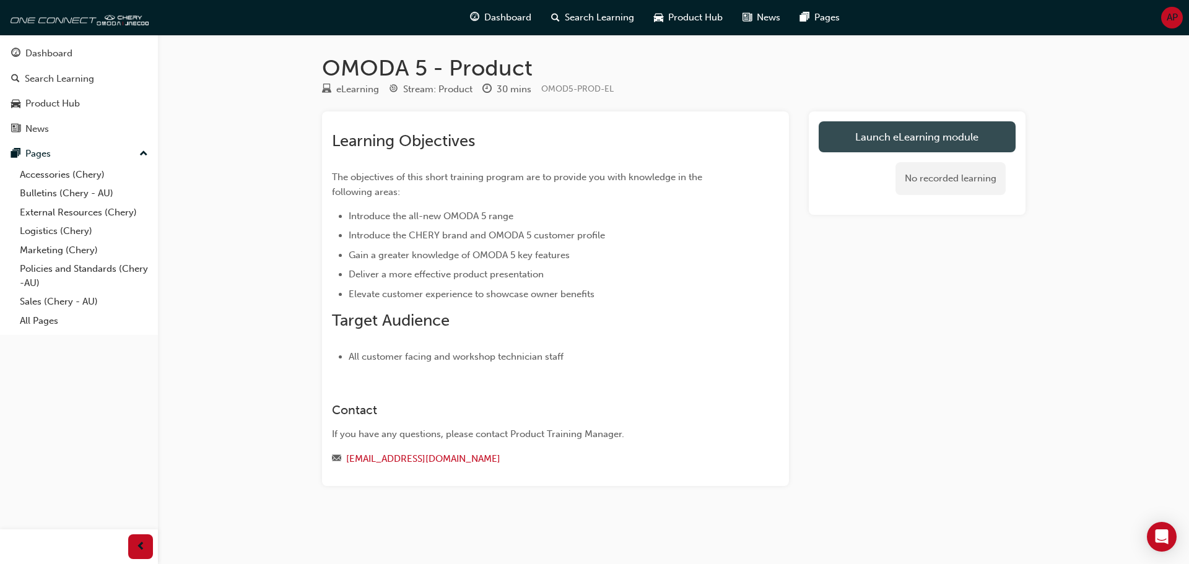
click link "Launch eLearning module"
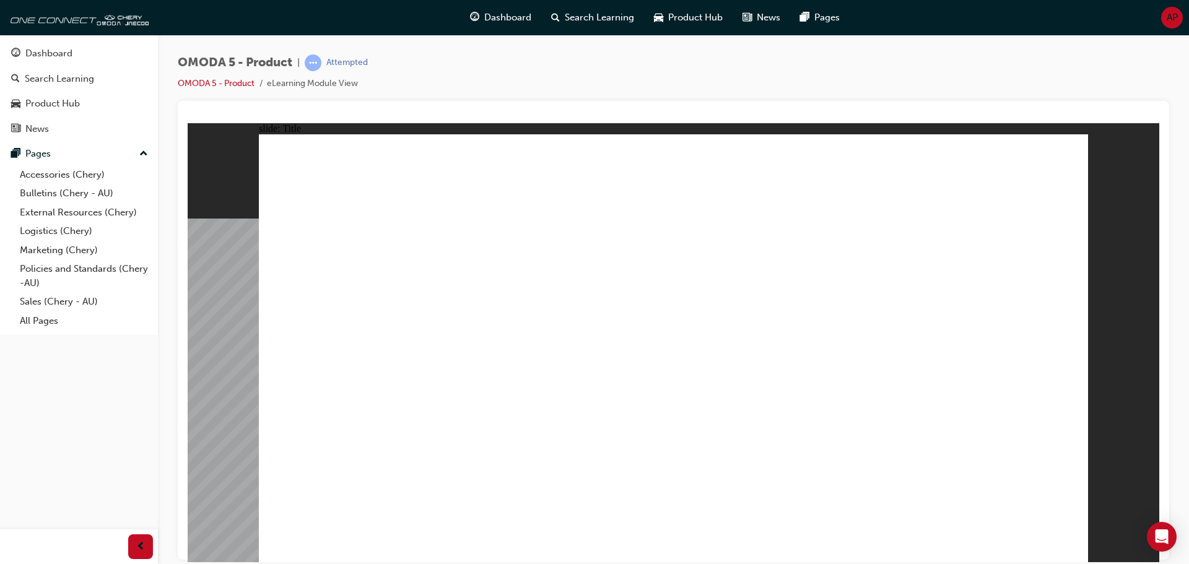
click icon
click image
drag, startPoint x: 137, startPoint y: 332, endPoint x: 168, endPoint y: 334, distance: 31.6
click icon
drag, startPoint x: 323, startPoint y: 329, endPoint x: 458, endPoint y: 345, distance: 135.3
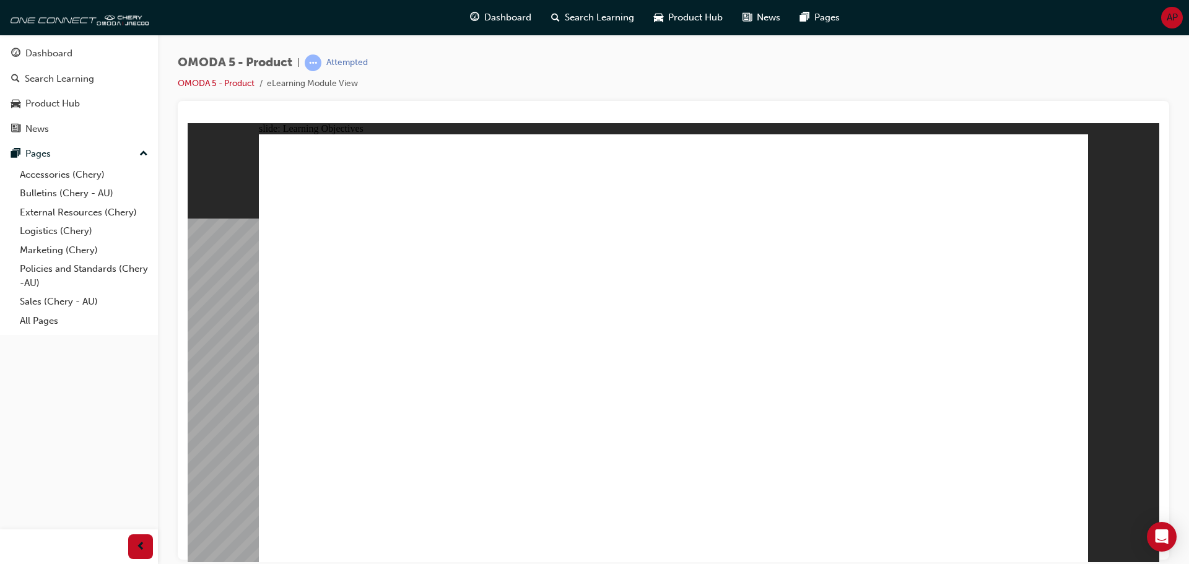
click icon
drag, startPoint x: 487, startPoint y: 331, endPoint x: 583, endPoint y: 326, distance: 96.8
click icon
drag, startPoint x: 645, startPoint y: 321, endPoint x: 715, endPoint y: 303, distance: 72.2
click icon
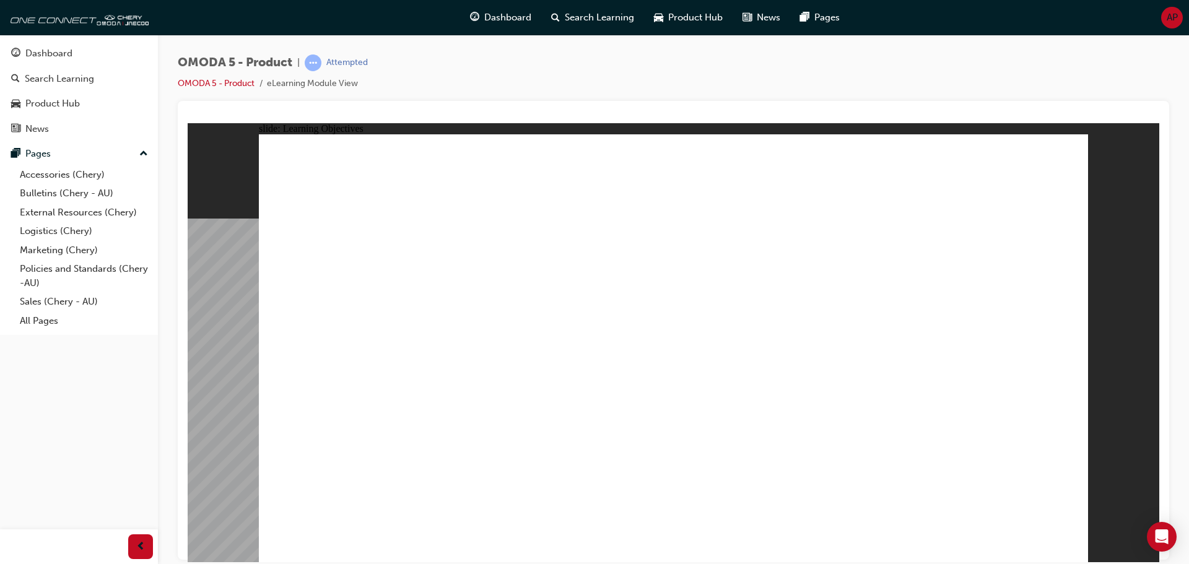
click icon
click image
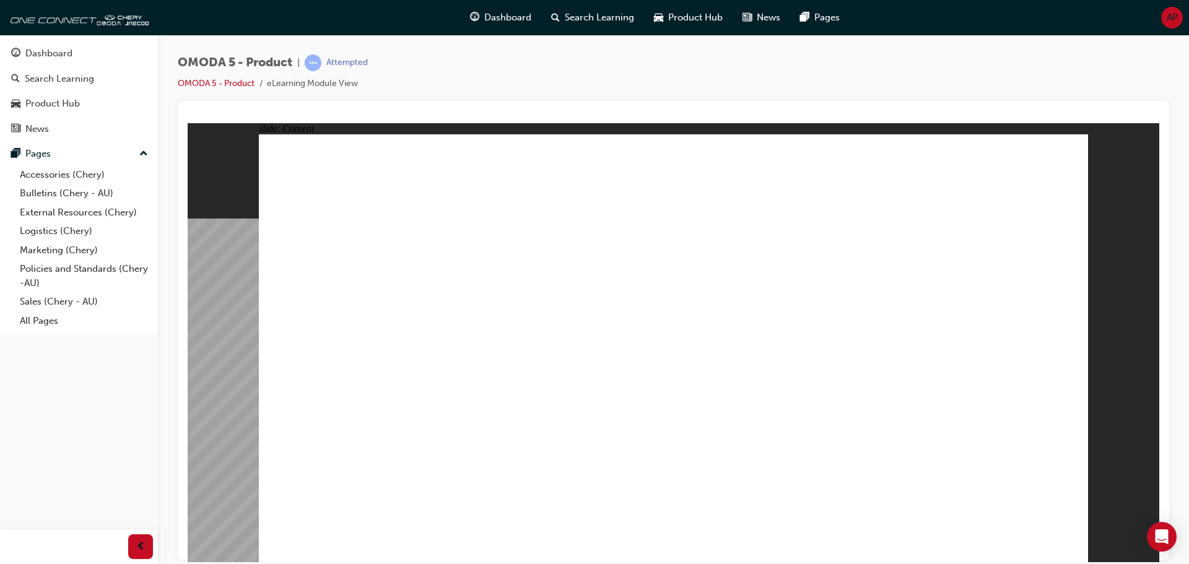
click icon
click image
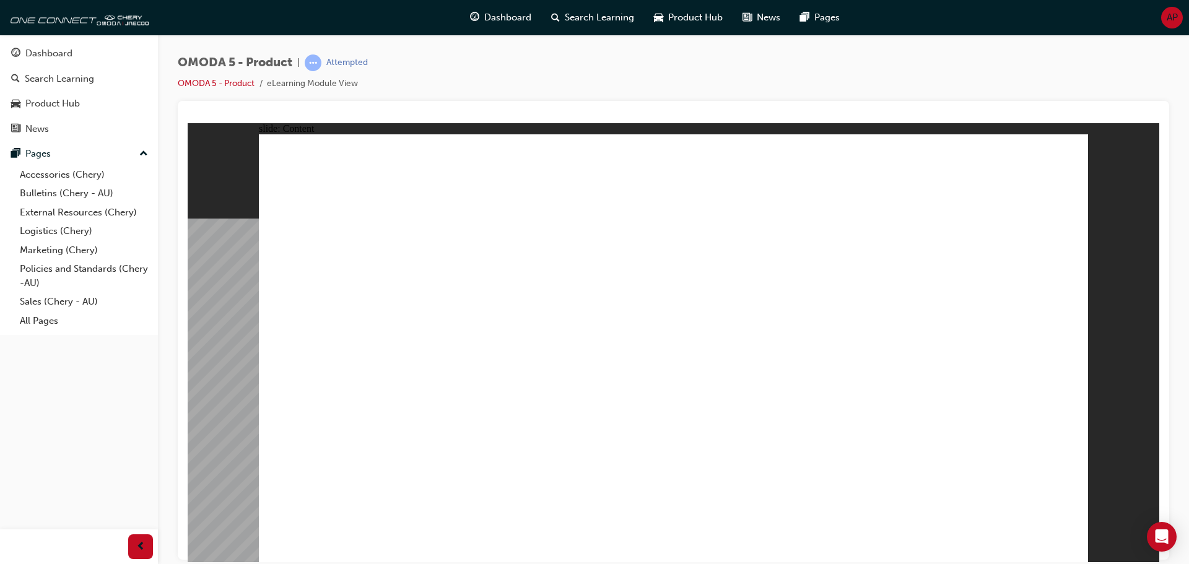
drag, startPoint x: 756, startPoint y: 255, endPoint x: 754, endPoint y: 268, distance: 13.2
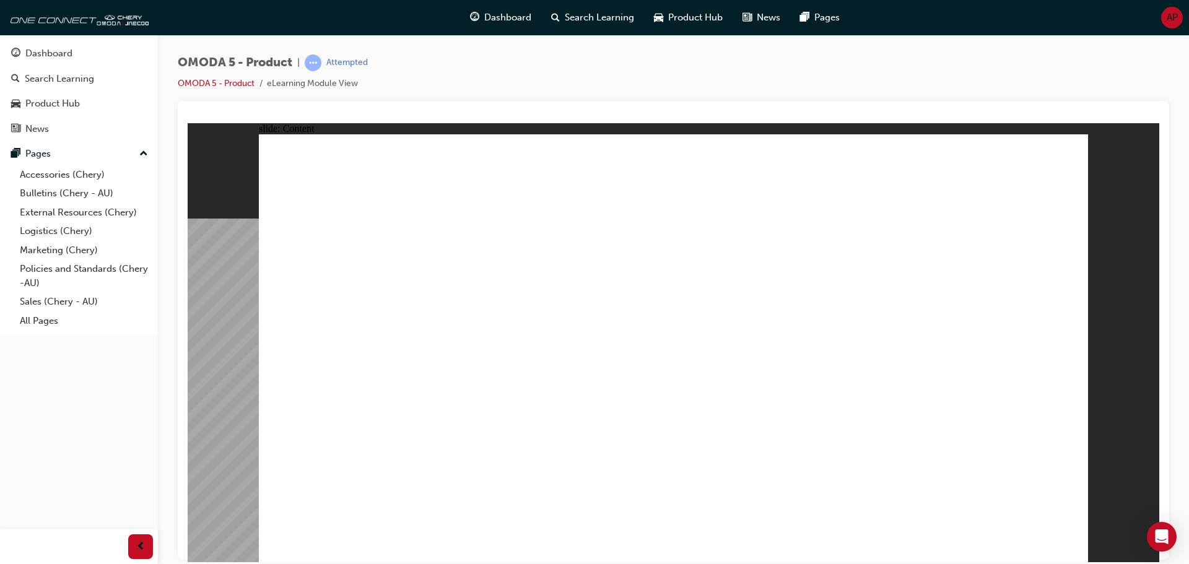
drag, startPoint x: 930, startPoint y: 242, endPoint x: 975, endPoint y: 323, distance: 93.2
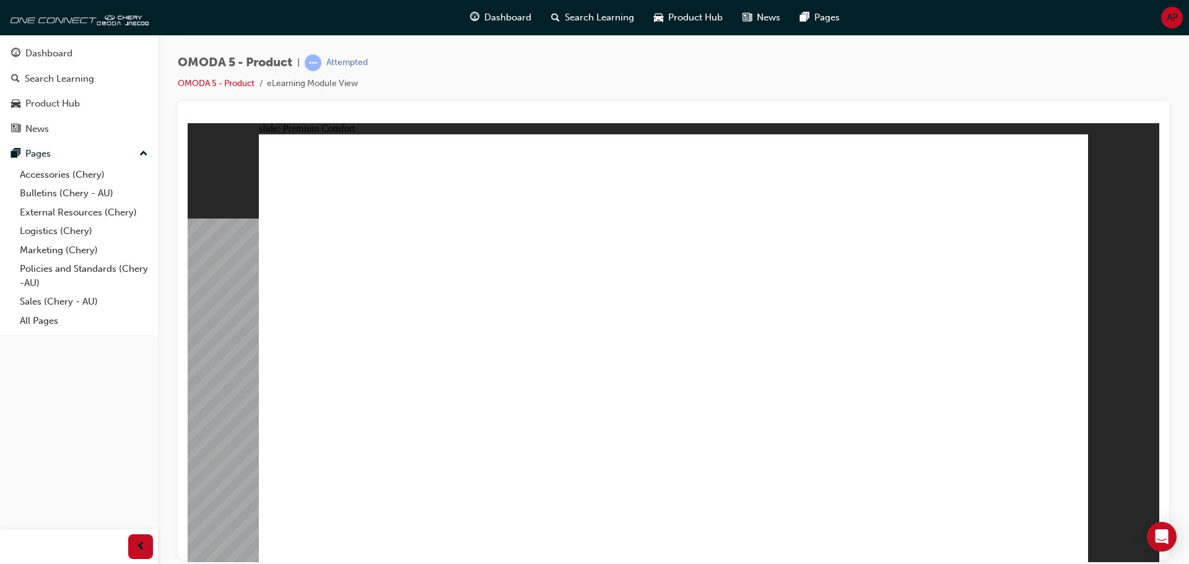
drag, startPoint x: 737, startPoint y: 172, endPoint x: 719, endPoint y: 230, distance: 61.5
drag, startPoint x: 739, startPoint y: 325, endPoint x: 815, endPoint y: 320, distance: 75.7
click at [760, 326] on div "FIVE-STAR OCCUPANT SAFETY The OMODA 5 has been designed for the world stage and…" at bounding box center [673, 353] width 829 height 439
drag, startPoint x: 889, startPoint y: 329, endPoint x: 894, endPoint y: 322, distance: 8.6
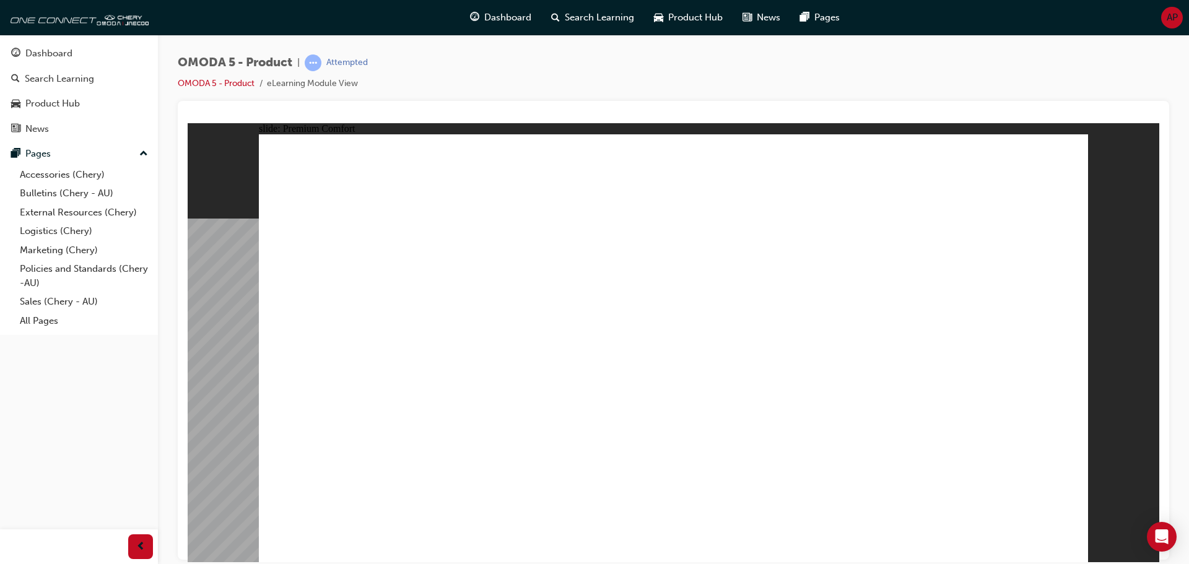
drag, startPoint x: 925, startPoint y: 235, endPoint x: 951, endPoint y: 222, distance: 29.1
drag, startPoint x: 1010, startPoint y: 196, endPoint x: 1006, endPoint y: 241, distance: 45.4
click at [1012, 205] on div "FIVE-STAR OCCUPANT SAFETY The OMODA 5 has been designed for the world stage and…" at bounding box center [673, 353] width 829 height 439
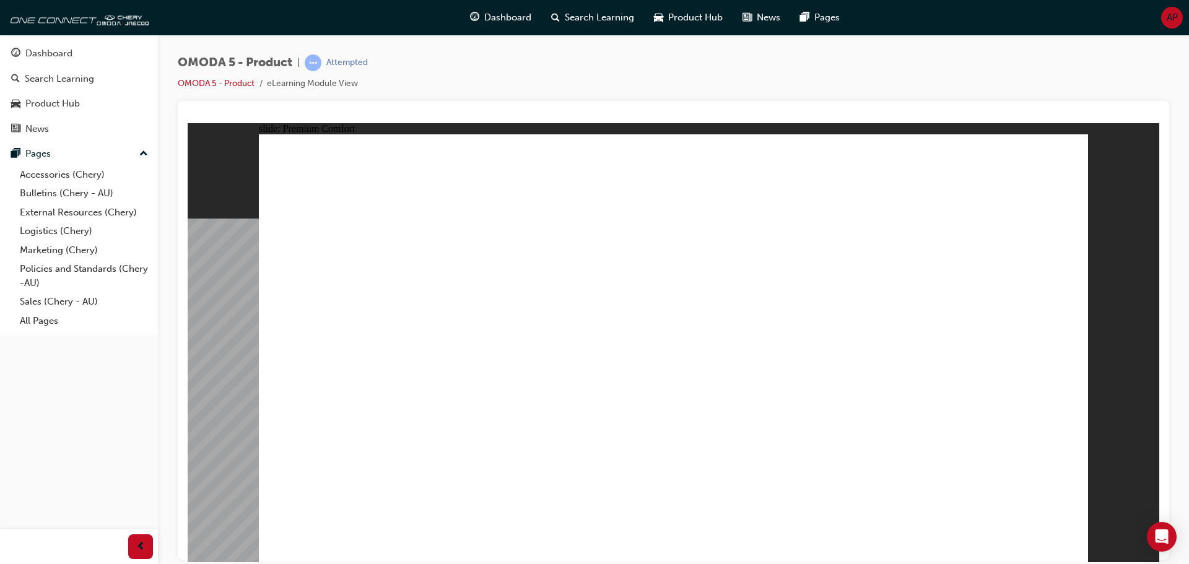
drag, startPoint x: 1022, startPoint y: 323, endPoint x: 926, endPoint y: 333, distance: 95.9
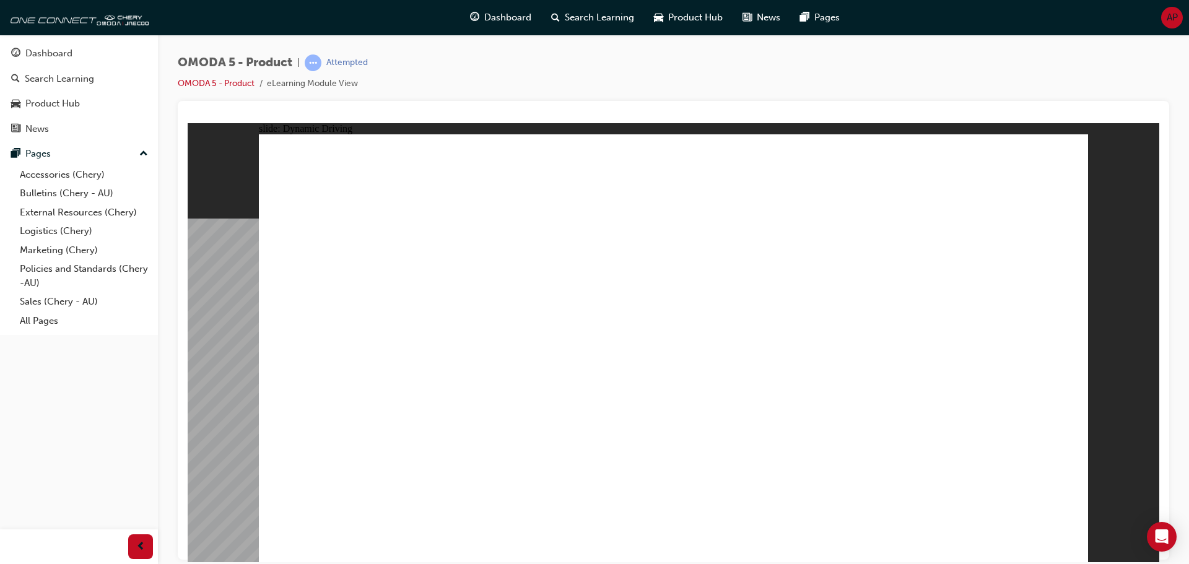
drag, startPoint x: 806, startPoint y: 242, endPoint x: 404, endPoint y: 317, distance: 408.8
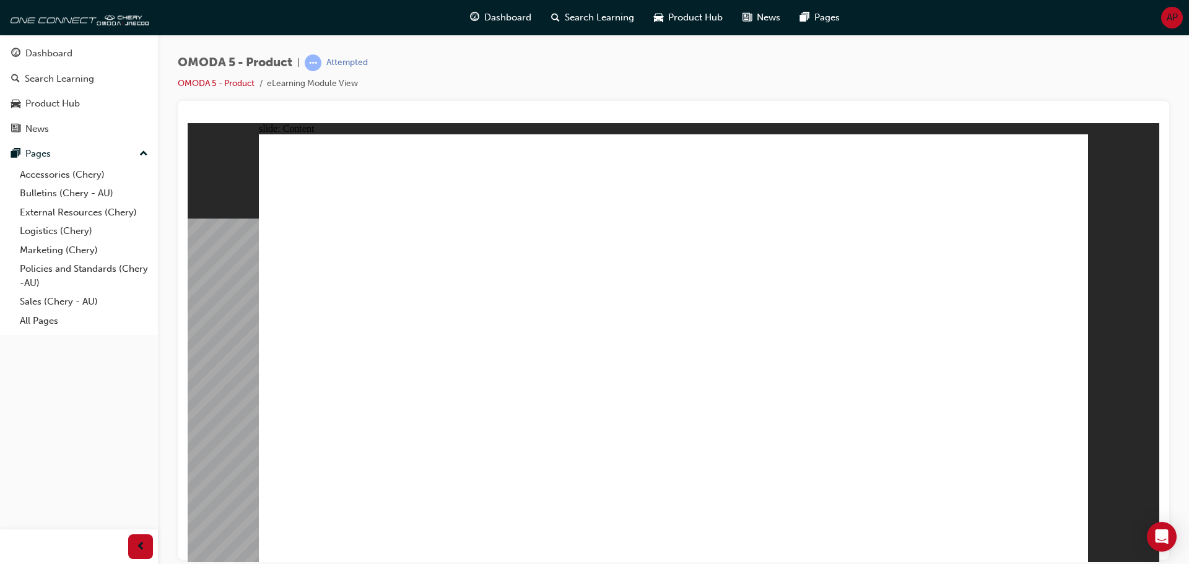
drag, startPoint x: 556, startPoint y: 210, endPoint x: 782, endPoint y: 186, distance: 227.3
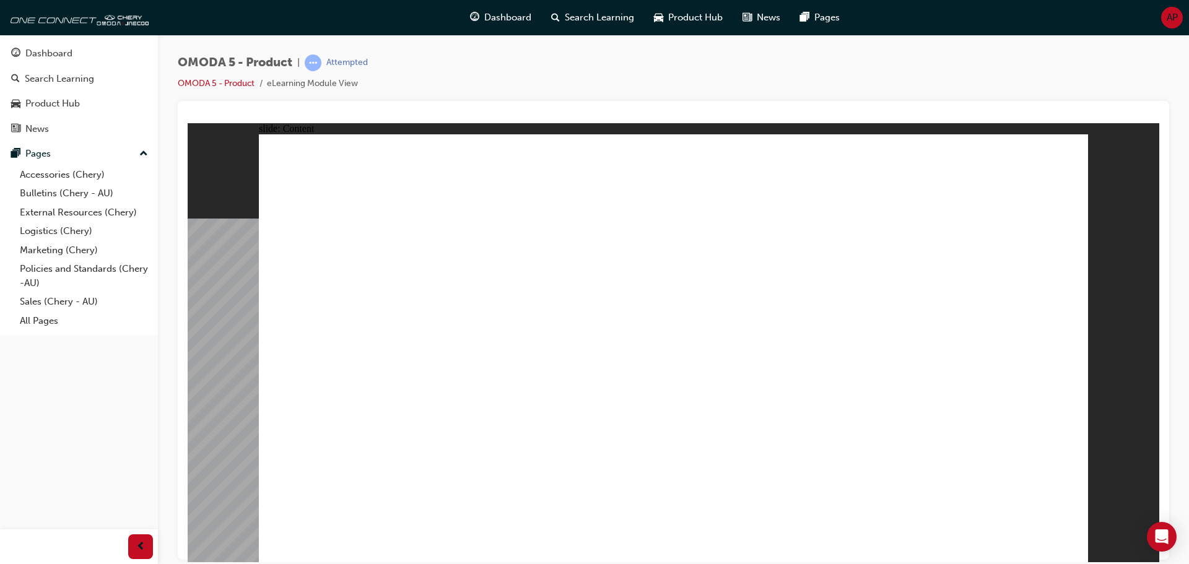
drag, startPoint x: 377, startPoint y: 219, endPoint x: 604, endPoint y: 222, distance: 227.3
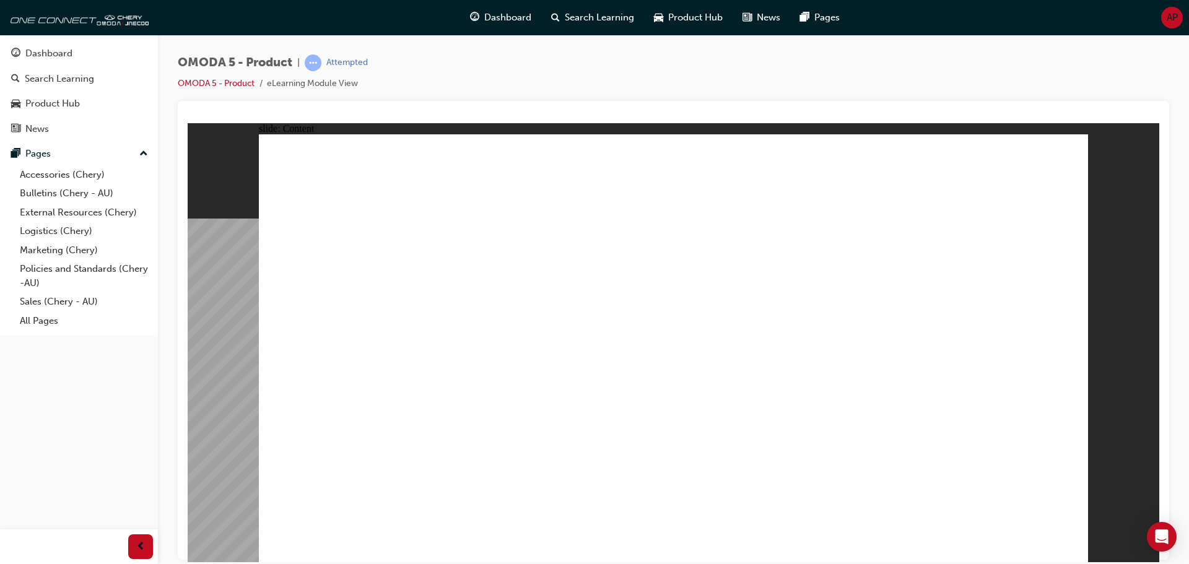
click at [188, 123] on image at bounding box center [188, 123] width 0 height 0
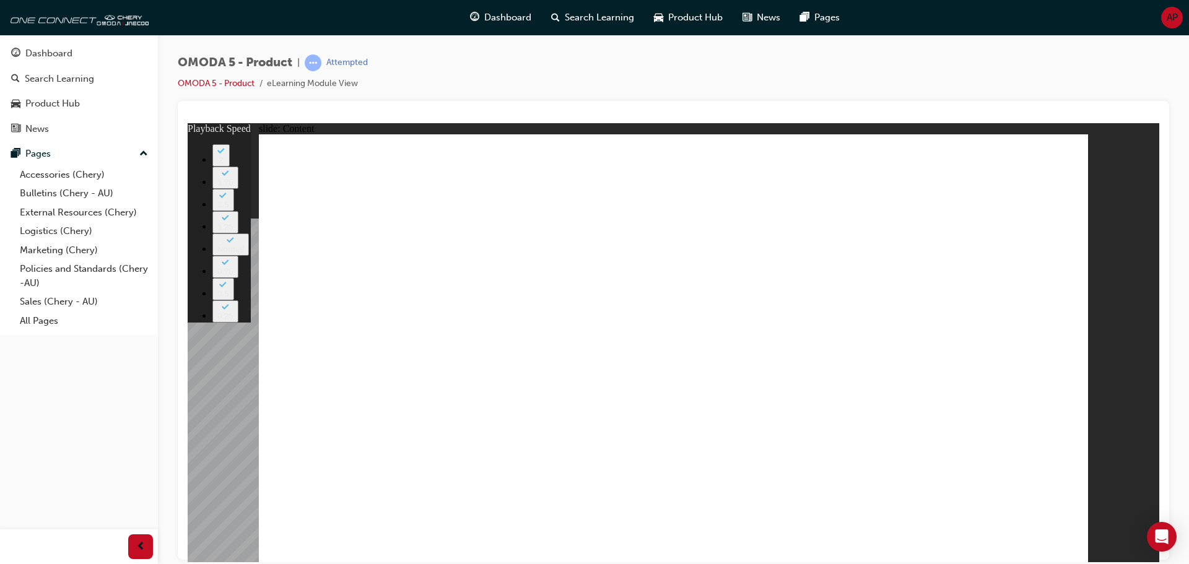
type input "0"
drag, startPoint x: 368, startPoint y: 212, endPoint x: 512, endPoint y: 208, distance: 143.7
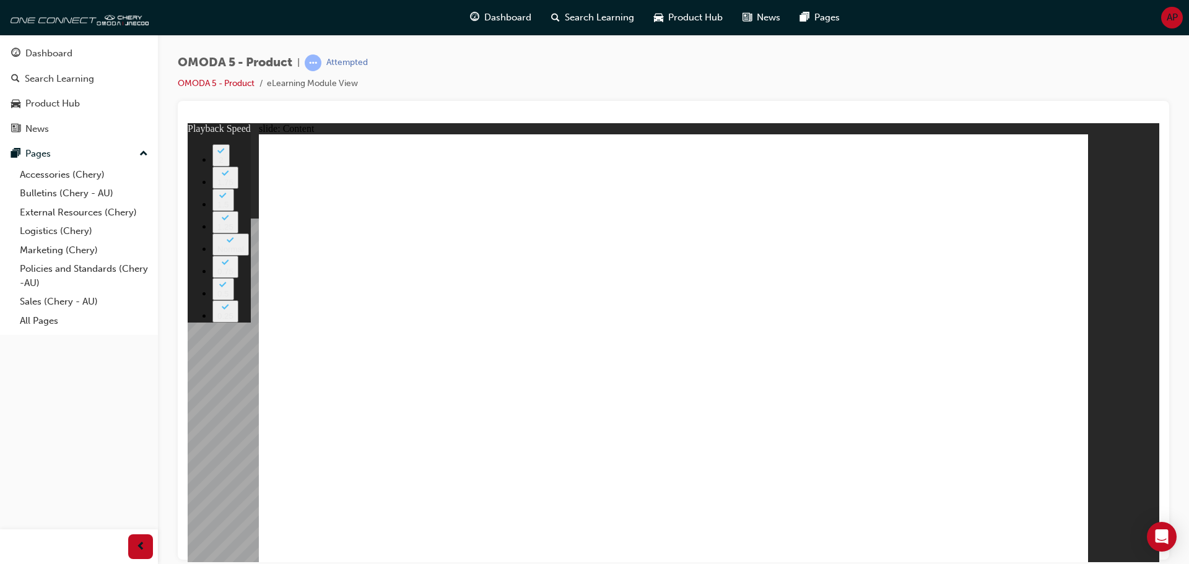
drag, startPoint x: 595, startPoint y: 217, endPoint x: 665, endPoint y: 219, distance: 70.0
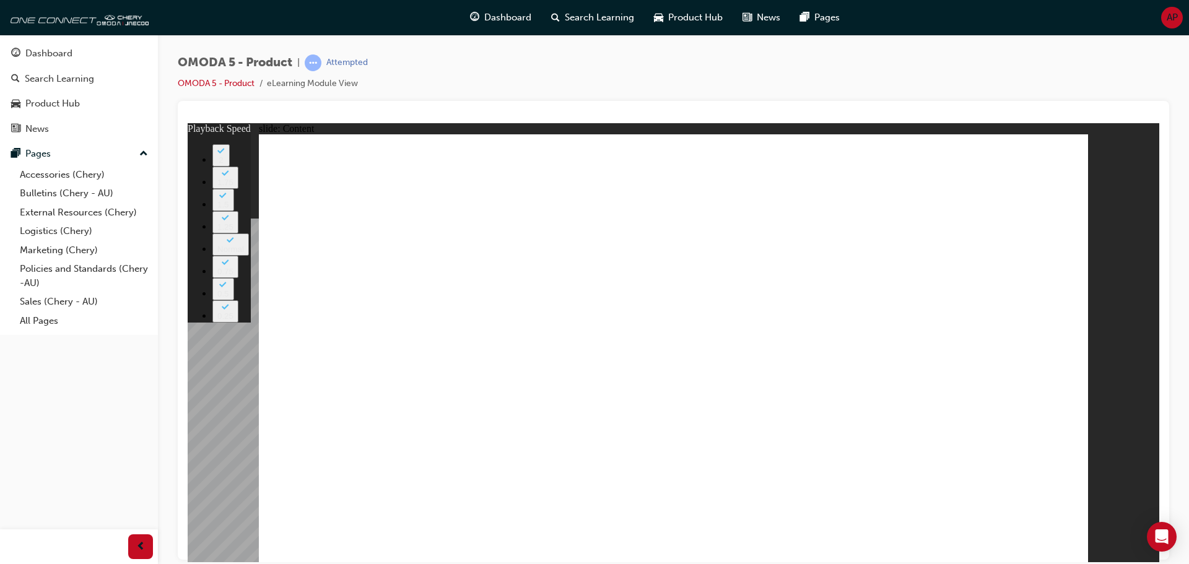
drag, startPoint x: 549, startPoint y: 227, endPoint x: 707, endPoint y: 207, distance: 159.2
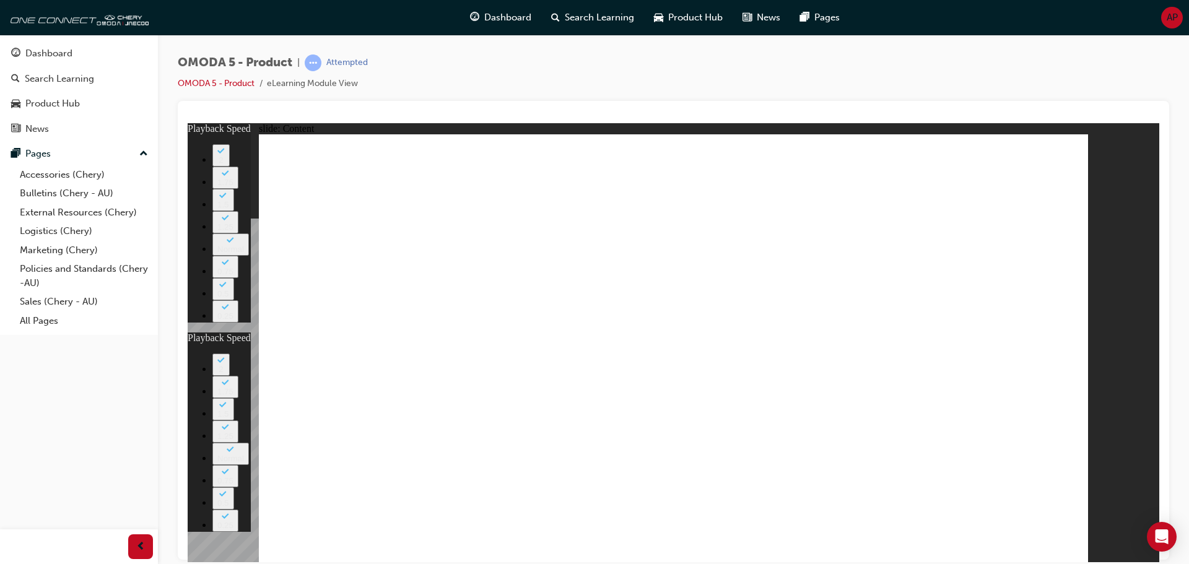
drag, startPoint x: 544, startPoint y: 210, endPoint x: 757, endPoint y: 180, distance: 215.1
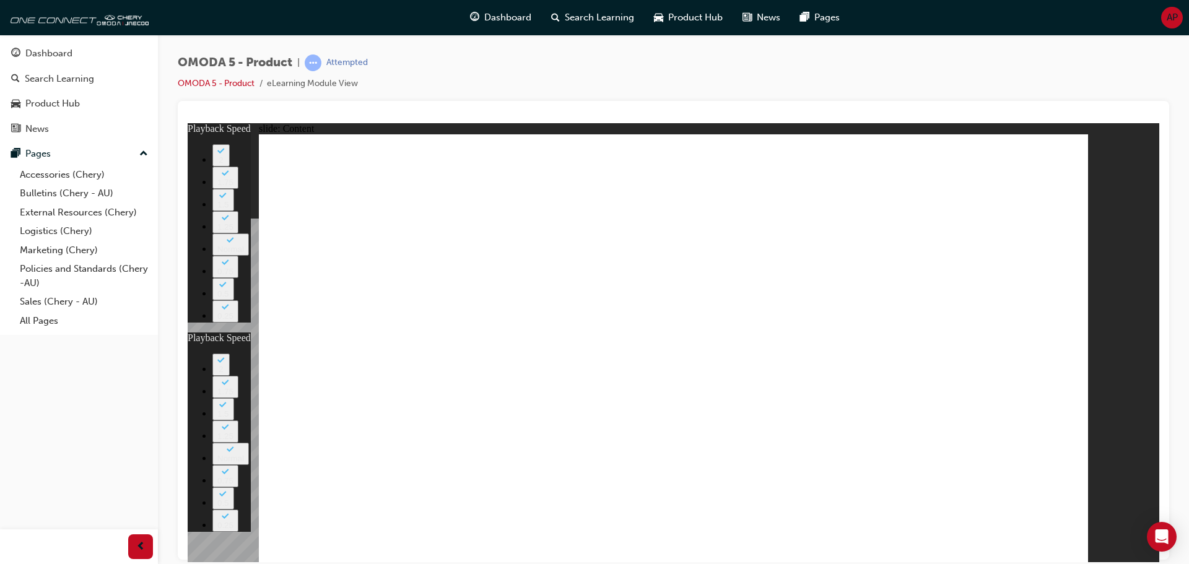
type input "0"
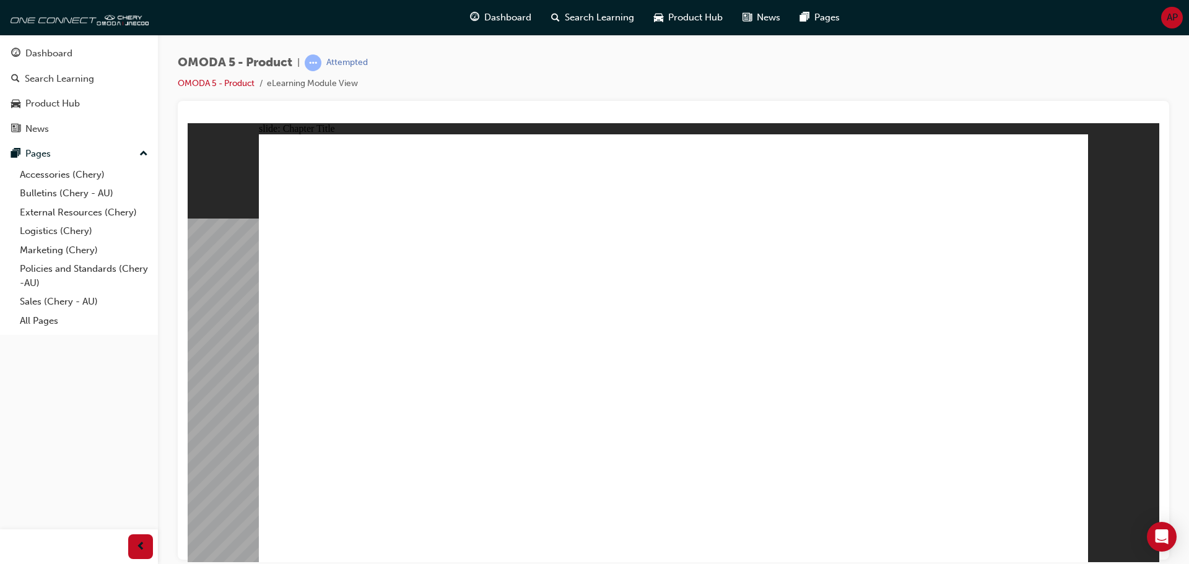
drag, startPoint x: 1053, startPoint y: 542, endPoint x: 1065, endPoint y: 541, distance: 11.8
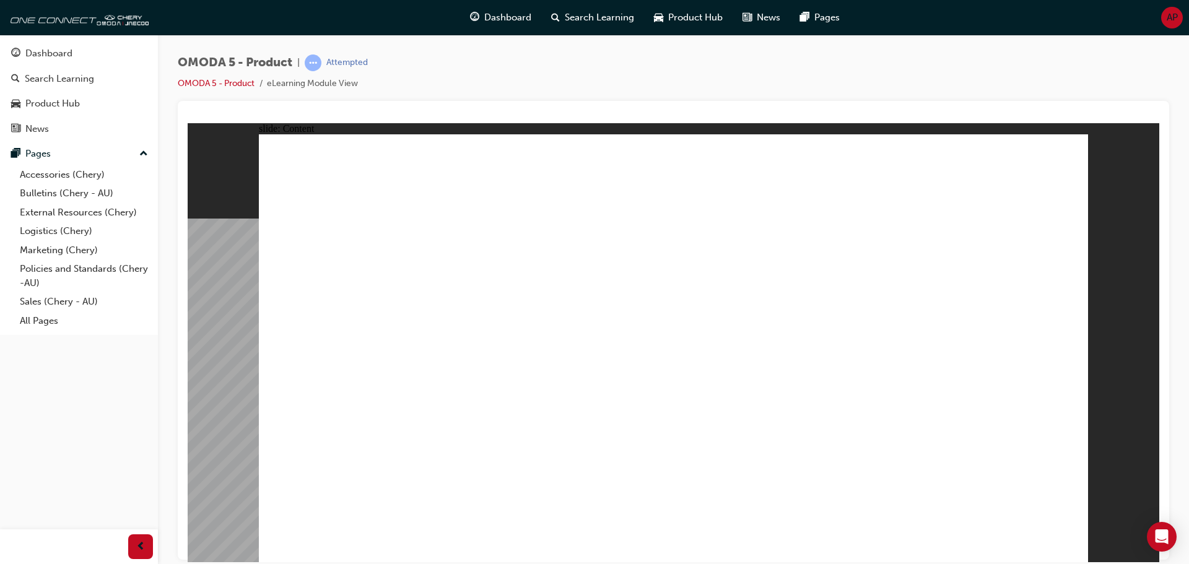
radio input "true"
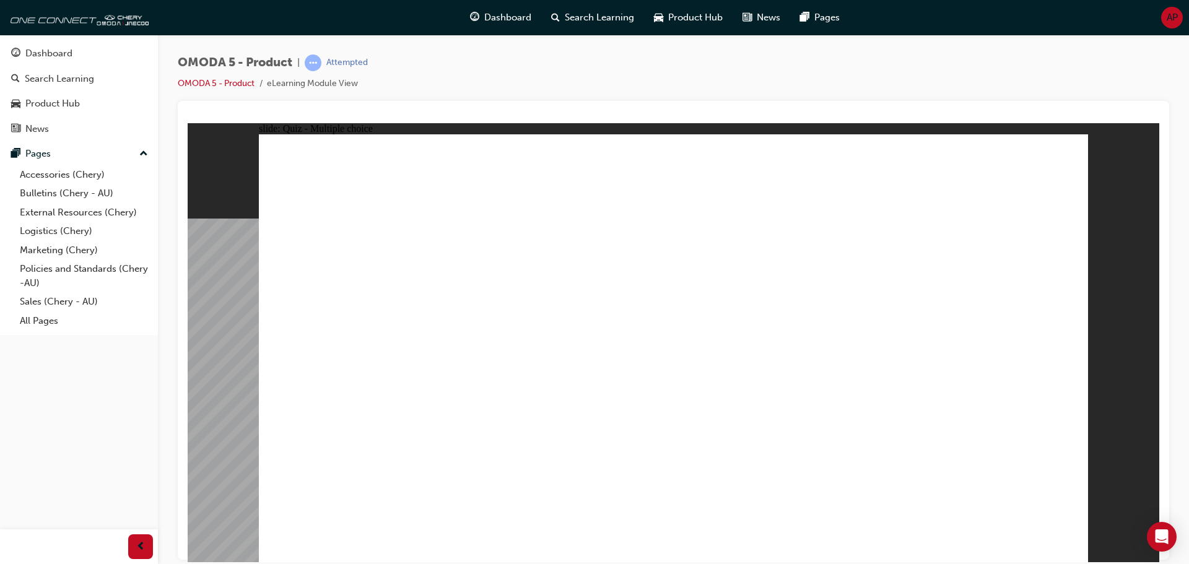
radio input "true"
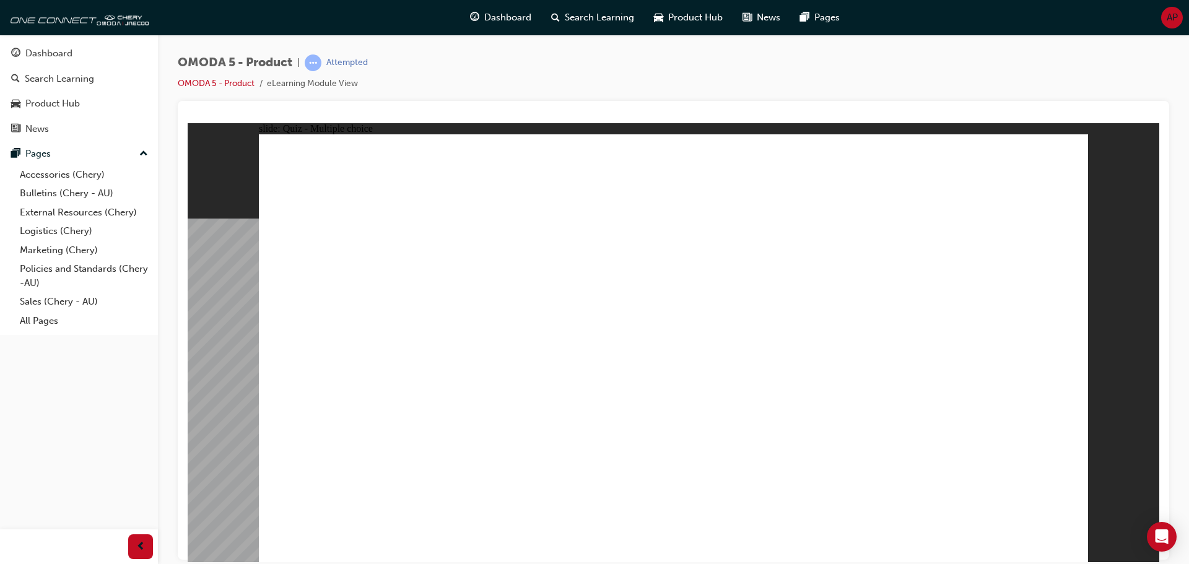
radio input "true"
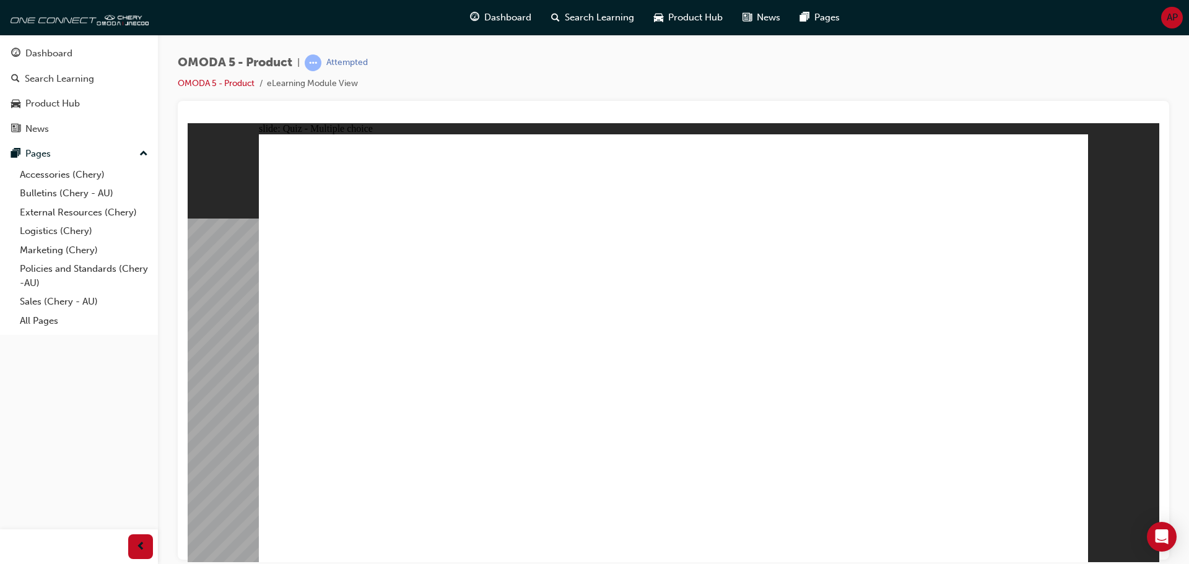
radio input "true"
drag, startPoint x: 985, startPoint y: 284, endPoint x: 370, endPoint y: 443, distance: 635.8
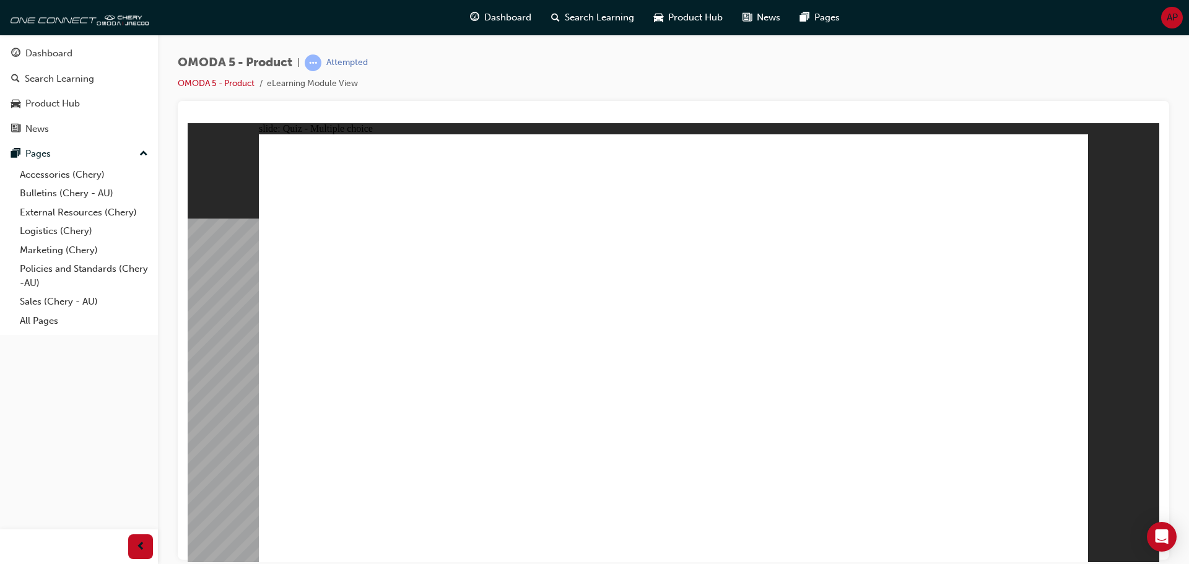
drag, startPoint x: 982, startPoint y: 235, endPoint x: 691, endPoint y: 425, distance: 347.1
drag, startPoint x: 694, startPoint y: 333, endPoint x: 547, endPoint y: 436, distance: 179.2
drag, startPoint x: 829, startPoint y: 160, endPoint x: 880, endPoint y: 437, distance: 282.0
drag, startPoint x: 709, startPoint y: 153, endPoint x: 388, endPoint y: 424, distance: 420.1
drag, startPoint x: 851, startPoint y: 289, endPoint x: 551, endPoint y: 431, distance: 331.8
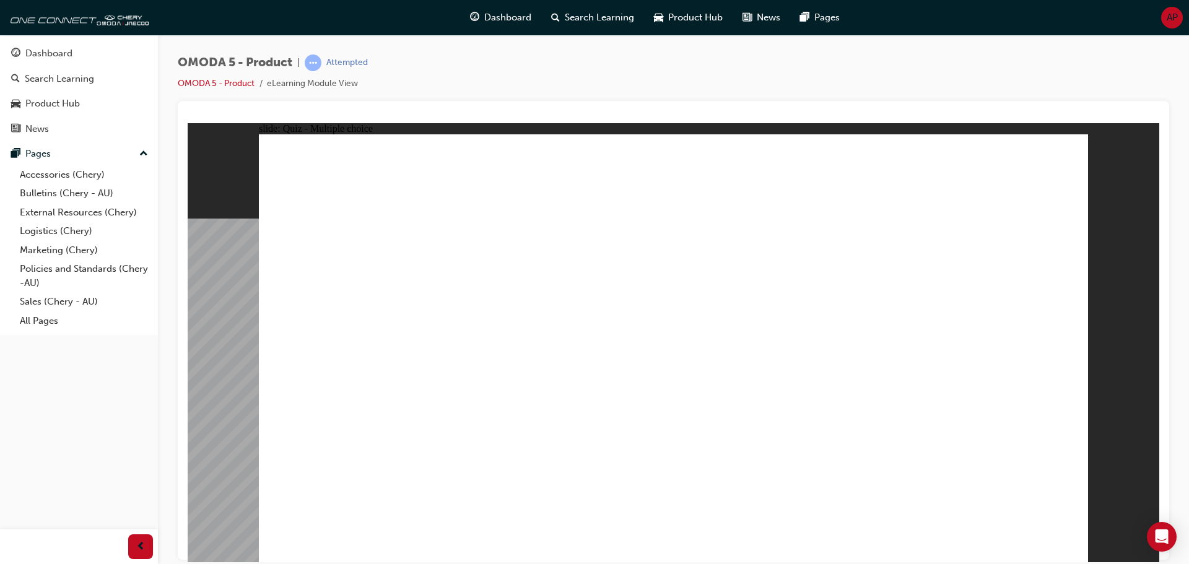
drag, startPoint x: 848, startPoint y: 250, endPoint x: 536, endPoint y: 436, distance: 363.0
drag, startPoint x: 1004, startPoint y: 162, endPoint x: 555, endPoint y: 434, distance: 525.2
drag, startPoint x: 687, startPoint y: 248, endPoint x: 703, endPoint y: 438, distance: 191.4
drag, startPoint x: 838, startPoint y: 328, endPoint x: 351, endPoint y: 429, distance: 497.0
drag, startPoint x: 854, startPoint y: 208, endPoint x: 551, endPoint y: 443, distance: 383.5
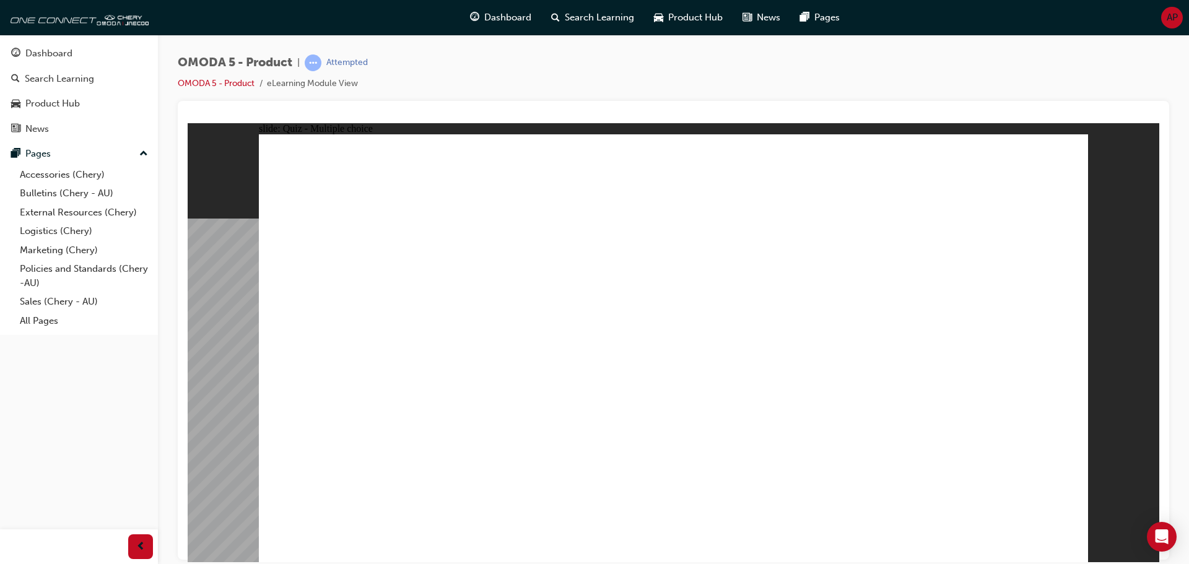
drag, startPoint x: 1005, startPoint y: 212, endPoint x: 897, endPoint y: 447, distance: 258.5
drag, startPoint x: 703, startPoint y: 193, endPoint x: 549, endPoint y: 429, distance: 282.4
drag, startPoint x: 701, startPoint y: 297, endPoint x: 898, endPoint y: 443, distance: 245.2
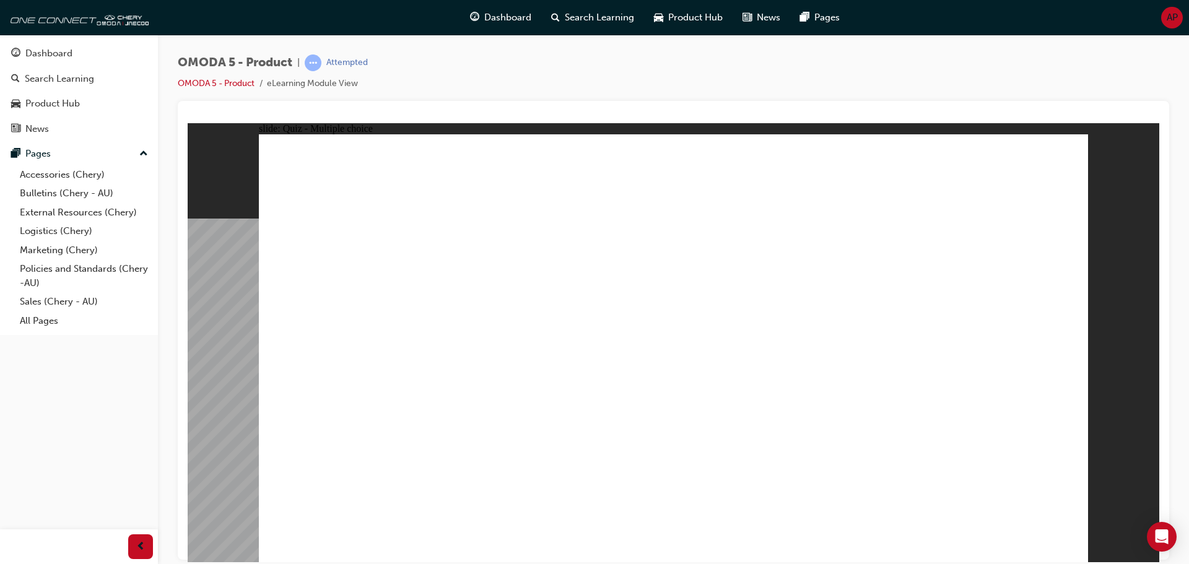
radio input "true"
drag, startPoint x: 946, startPoint y: 277, endPoint x: 384, endPoint y: 398, distance: 575.2
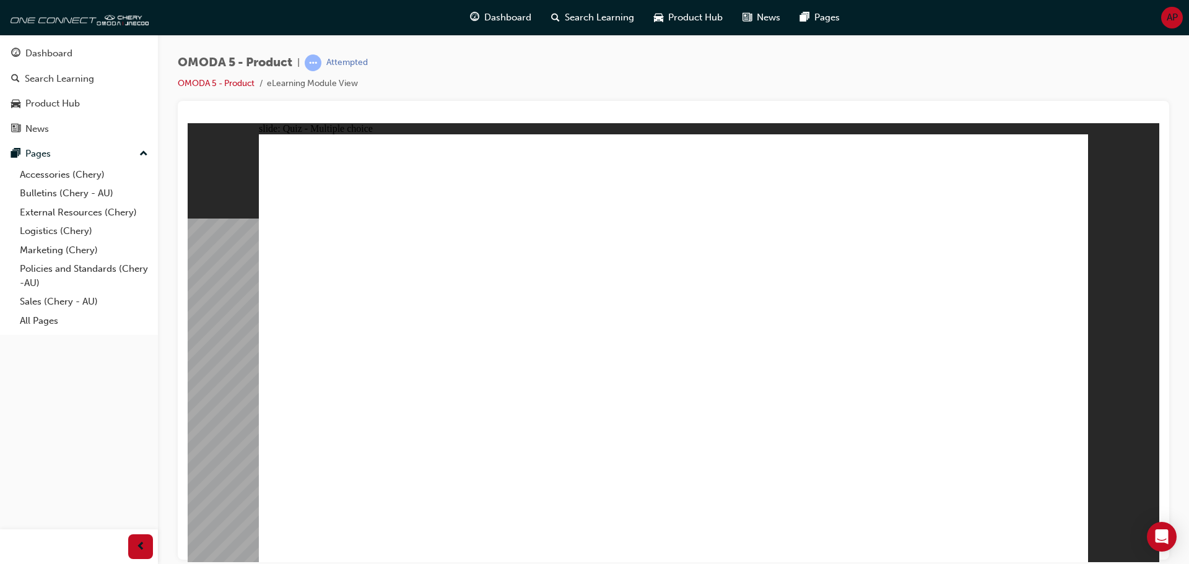
drag, startPoint x: 970, startPoint y: 217, endPoint x: 567, endPoint y: 398, distance: 441.6
drag, startPoint x: 752, startPoint y: 208, endPoint x: 693, endPoint y: 378, distance: 180.2
drag, startPoint x: 755, startPoint y: 269, endPoint x: 892, endPoint y: 386, distance: 180.1
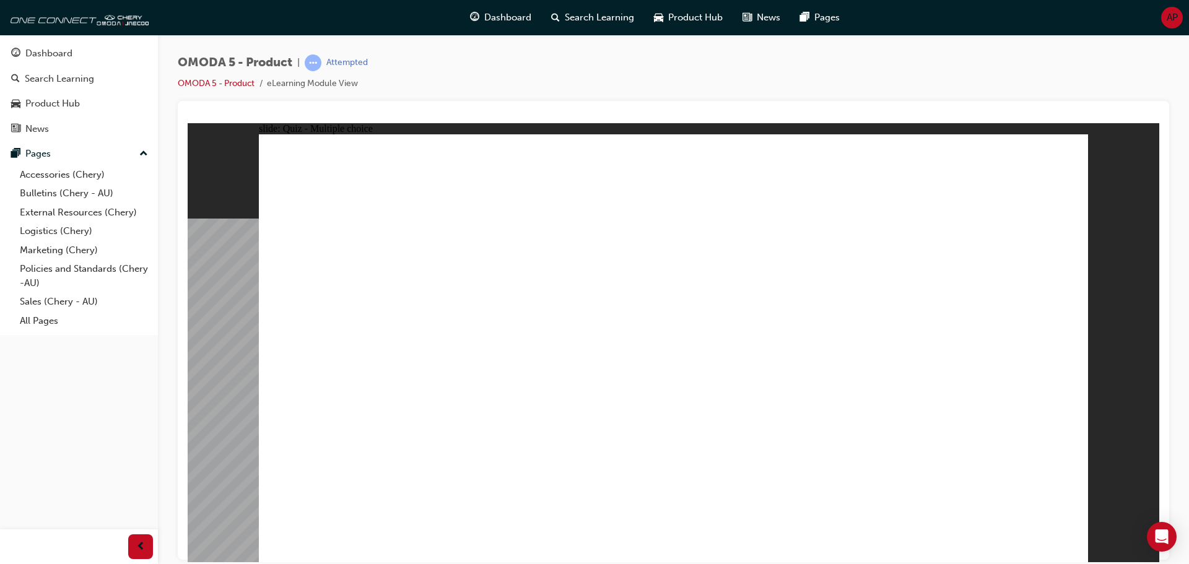
radio input "true"
drag, startPoint x: 811, startPoint y: 203, endPoint x: 378, endPoint y: 329, distance: 450.2
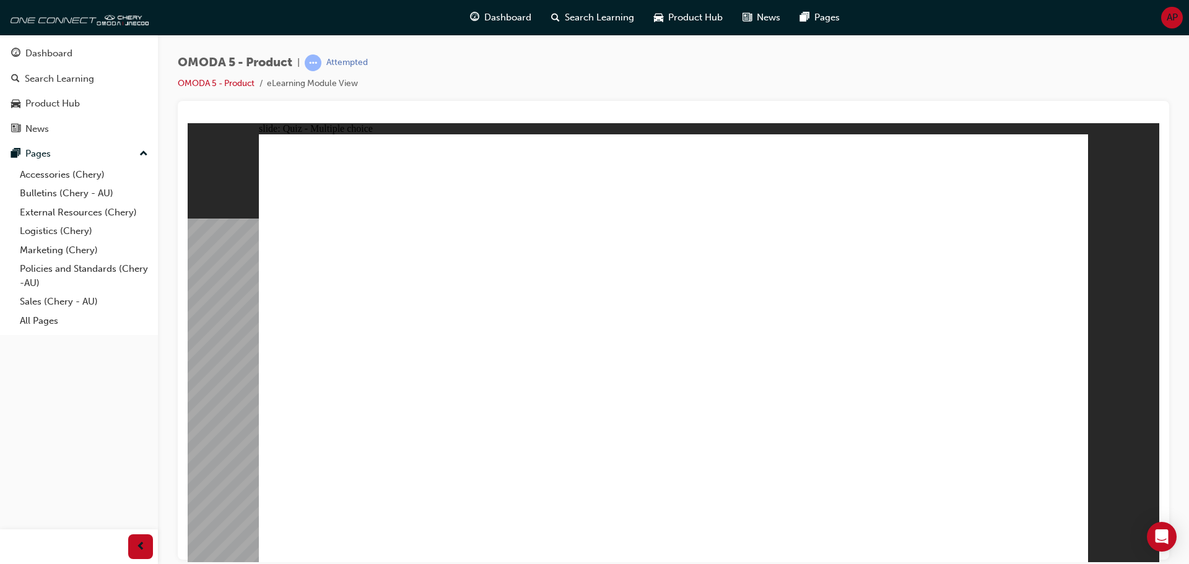
drag, startPoint x: 813, startPoint y: 308, endPoint x: 493, endPoint y: 340, distance: 321.8
drag, startPoint x: 817, startPoint y: 351, endPoint x: 598, endPoint y: 368, distance: 219.3
drag, startPoint x: 931, startPoint y: 263, endPoint x: 568, endPoint y: 367, distance: 377.9
drag, startPoint x: 952, startPoint y: 213, endPoint x: 521, endPoint y: 370, distance: 458.2
drag, startPoint x: 973, startPoint y: 167, endPoint x: 640, endPoint y: 370, distance: 390.2
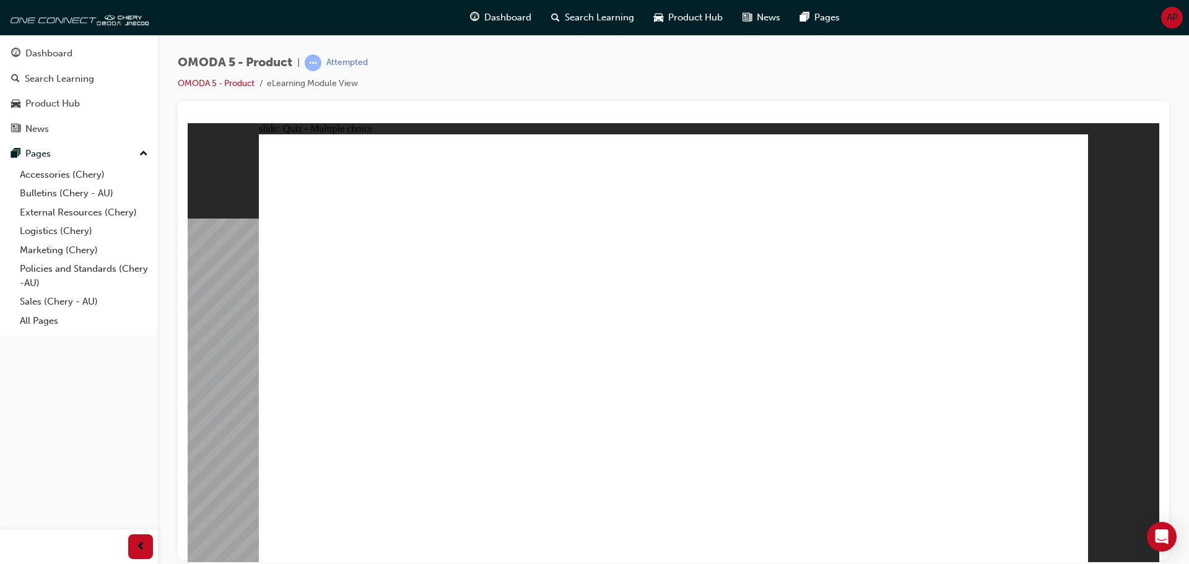
radio input "false"
radio input "true"
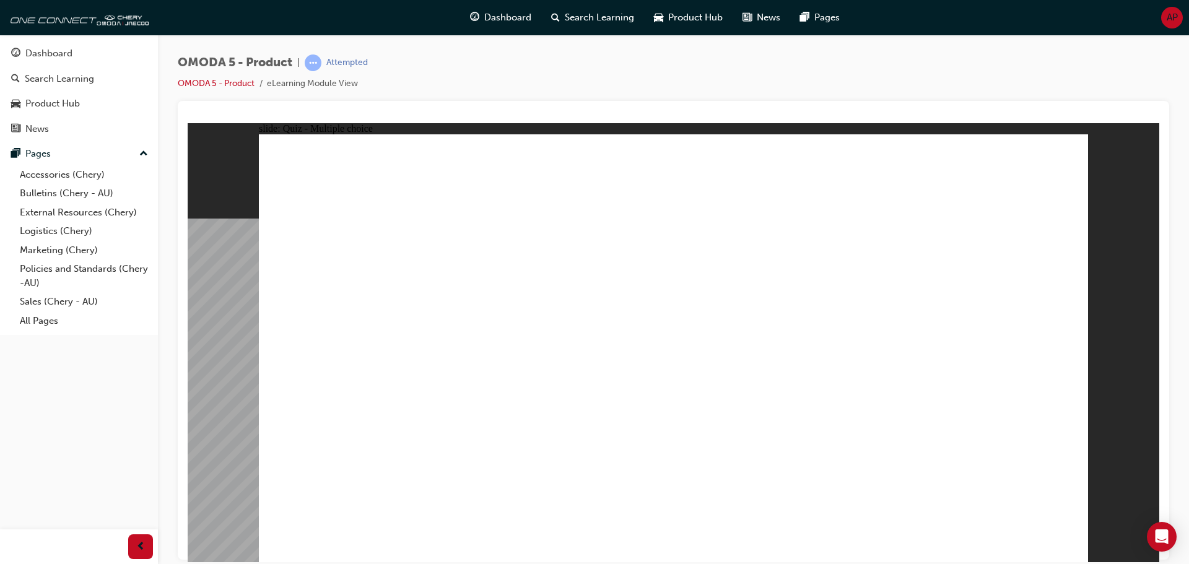
radio input "true"
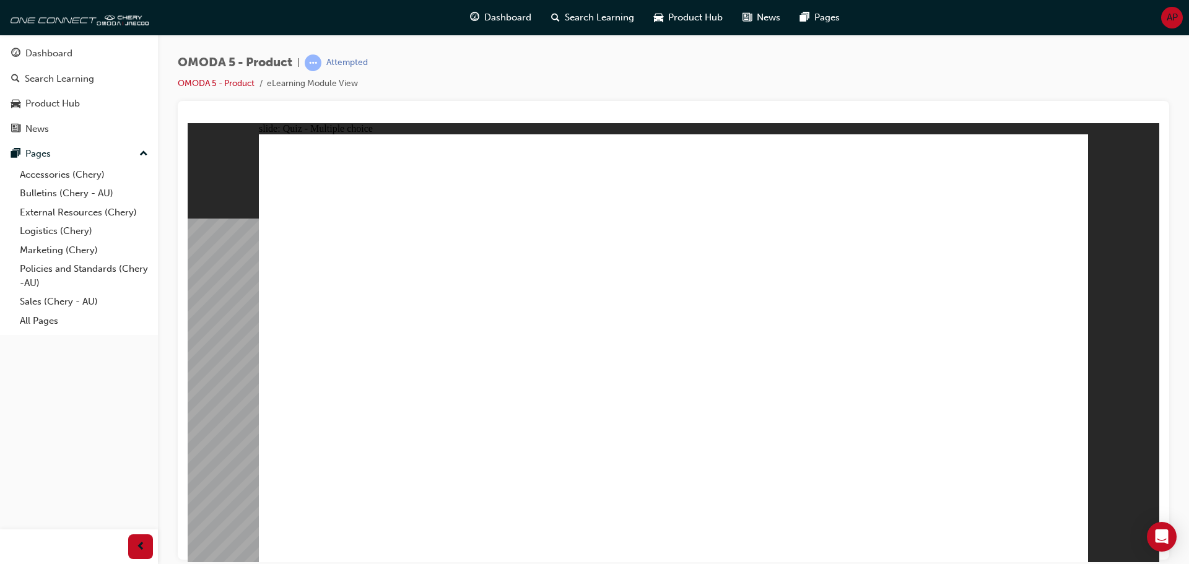
radio input "true"
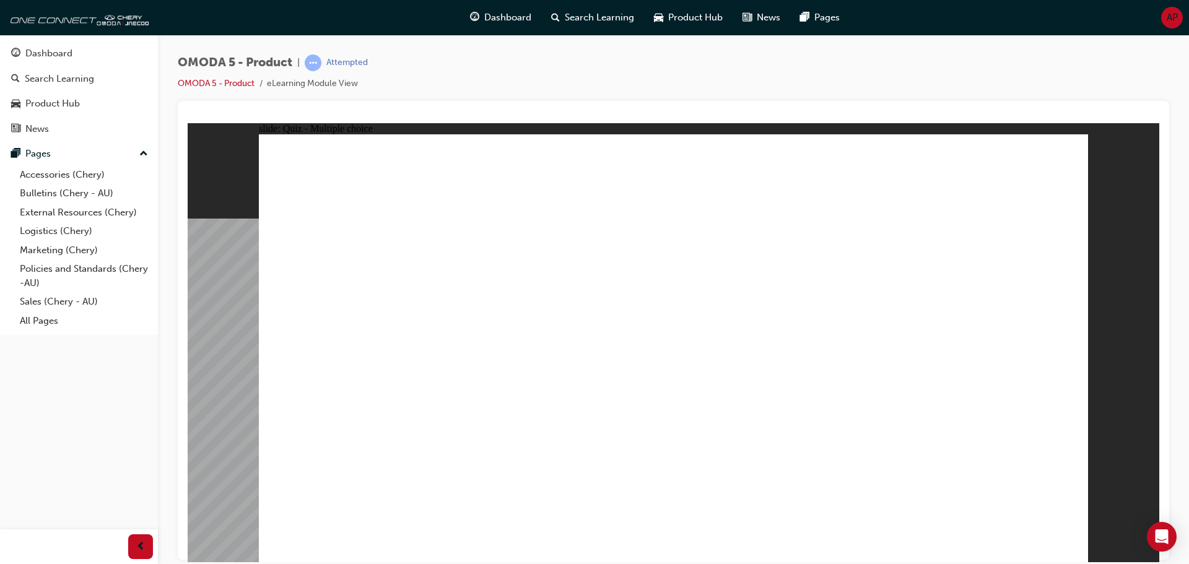
radio input "true"
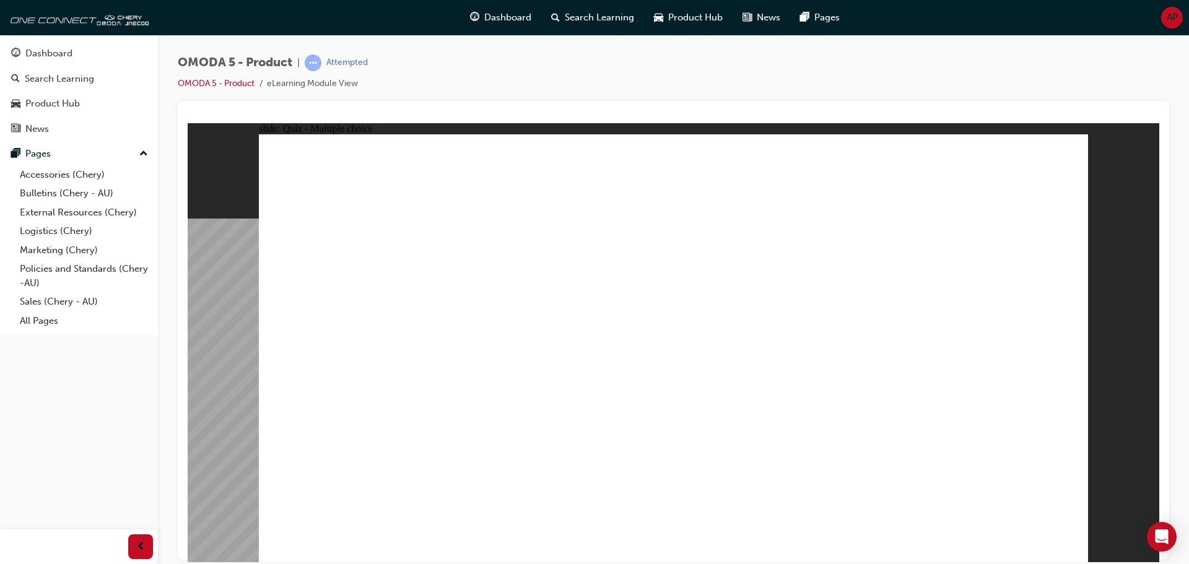
radio input "true"
drag, startPoint x: 682, startPoint y: 155, endPoint x: 333, endPoint y: 429, distance: 443.7
drag, startPoint x: 1008, startPoint y: 246, endPoint x: 732, endPoint y: 439, distance: 336.2
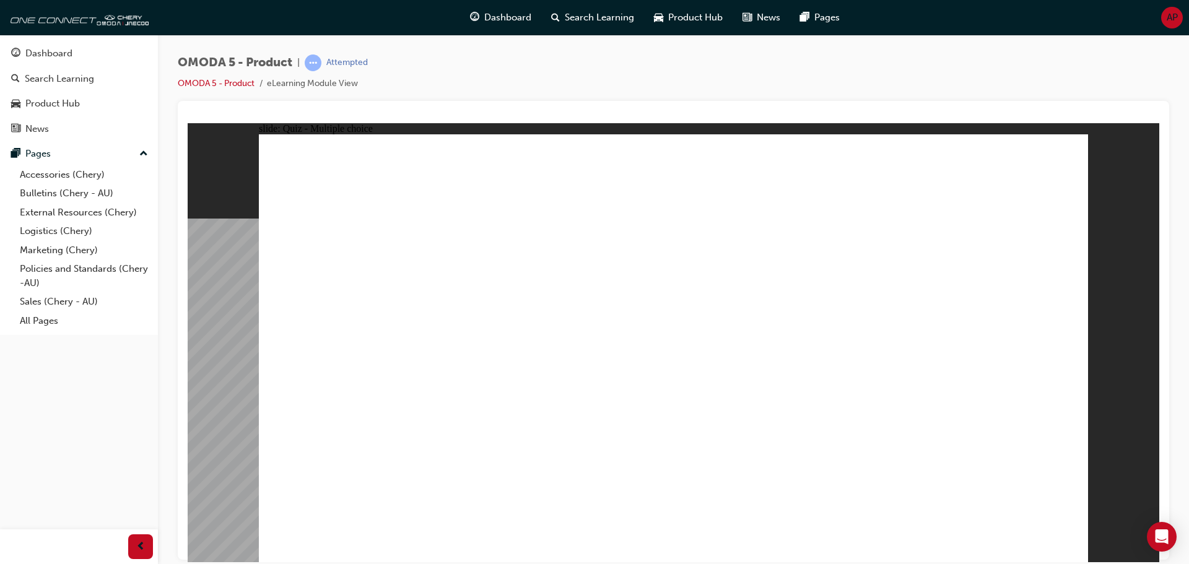
drag, startPoint x: 990, startPoint y: 279, endPoint x: 364, endPoint y: 429, distance: 643.6
drag, startPoint x: 1001, startPoint y: 155, endPoint x: 530, endPoint y: 438, distance: 549.2
drag, startPoint x: 688, startPoint y: 330, endPoint x: 531, endPoint y: 425, distance: 183.6
drag, startPoint x: 687, startPoint y: 194, endPoint x: 531, endPoint y: 425, distance: 278.6
drag, startPoint x: 861, startPoint y: 246, endPoint x: 569, endPoint y: 438, distance: 349.7
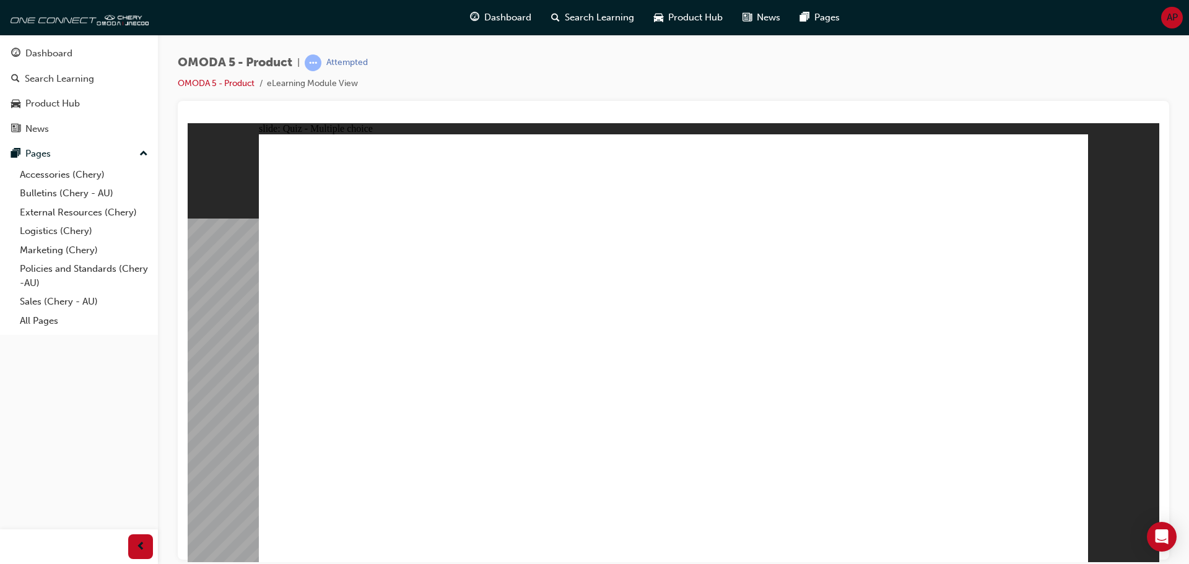
drag, startPoint x: 832, startPoint y: 201, endPoint x: 368, endPoint y: 430, distance: 517.1
drag, startPoint x: 855, startPoint y: 289, endPoint x: 380, endPoint y: 434, distance: 497.2
drag, startPoint x: 858, startPoint y: 328, endPoint x: 551, endPoint y: 432, distance: 324.3
drag, startPoint x: 838, startPoint y: 160, endPoint x: 886, endPoint y: 441, distance: 284.6
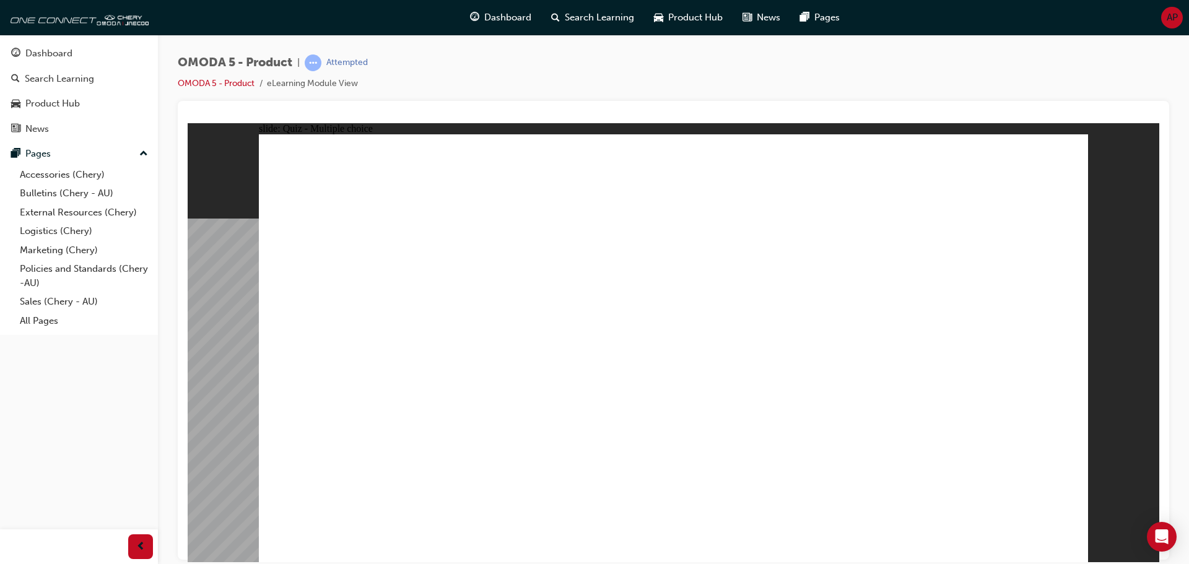
drag, startPoint x: 700, startPoint y: 294, endPoint x: 889, endPoint y: 440, distance: 239.7
drag, startPoint x: 656, startPoint y: 271, endPoint x: 363, endPoint y: 438, distance: 337.5
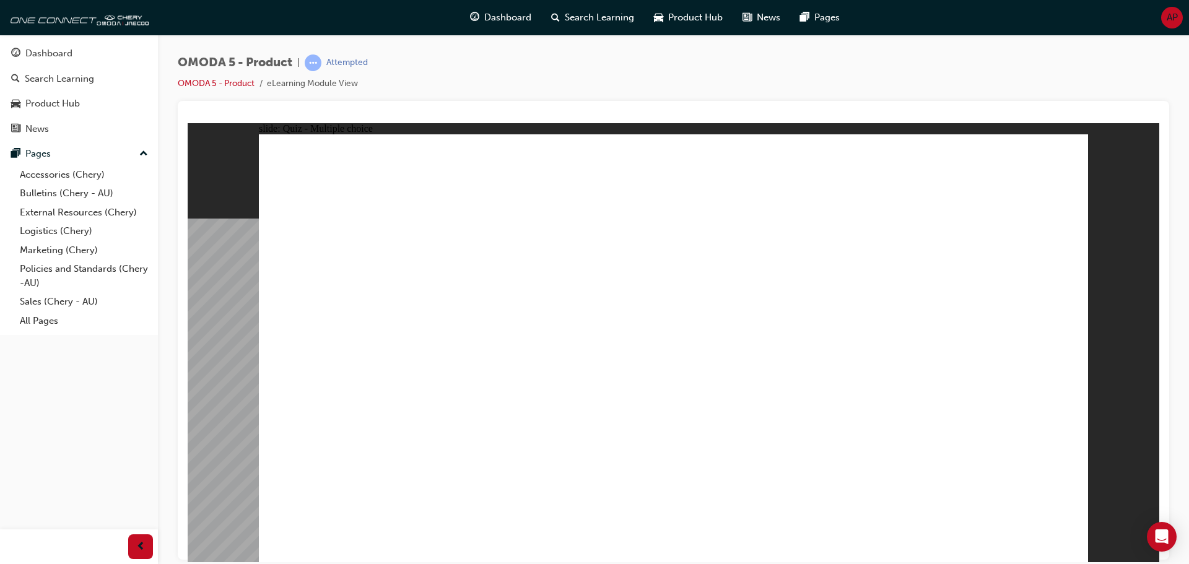
radio input "true"
drag, startPoint x: 921, startPoint y: 204, endPoint x: 859, endPoint y: 386, distance: 192.9
drag, startPoint x: 937, startPoint y: 269, endPoint x: 366, endPoint y: 387, distance: 583.0
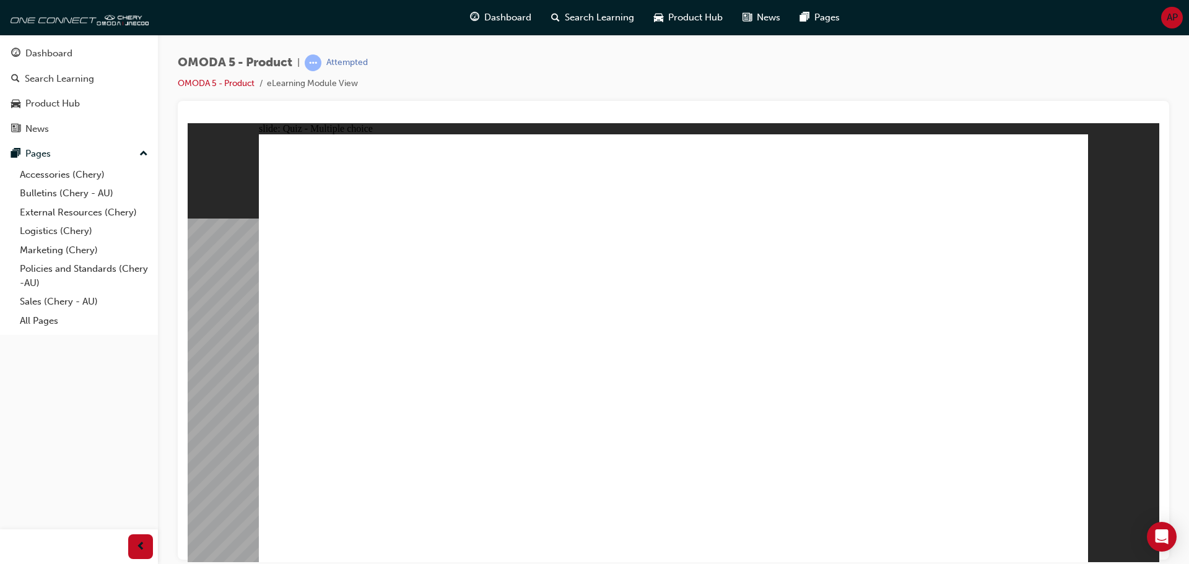
drag, startPoint x: 756, startPoint y: 210, endPoint x: 711, endPoint y: 383, distance: 179.2
drag, startPoint x: 698, startPoint y: 289, endPoint x: 516, endPoint y: 381, distance: 203.8
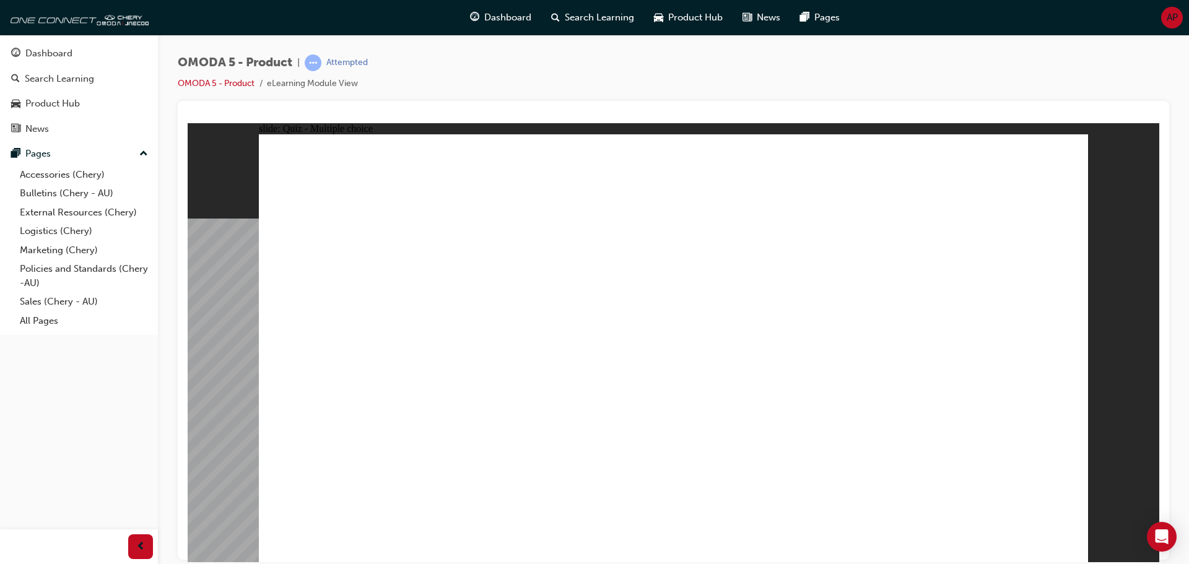
radio input "true"
drag, startPoint x: 813, startPoint y: 220, endPoint x: 362, endPoint y: 338, distance: 466.1
drag, startPoint x: 811, startPoint y: 313, endPoint x: 473, endPoint y: 351, distance: 340.2
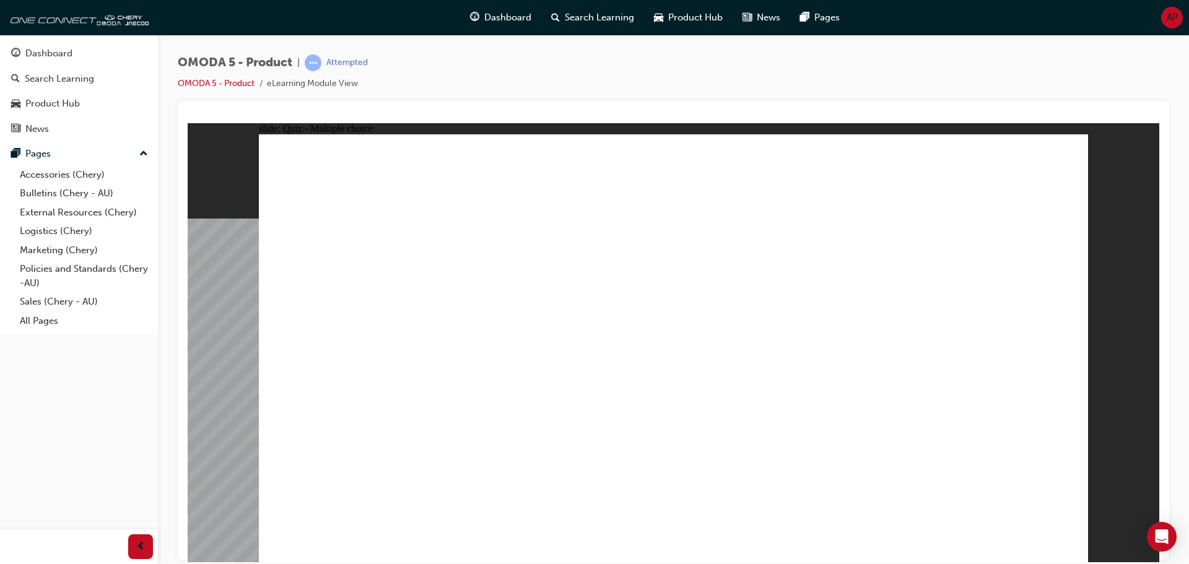
drag, startPoint x: 810, startPoint y: 355, endPoint x: 588, endPoint y: 355, distance: 222.3
drag, startPoint x: 734, startPoint y: 316, endPoint x: 568, endPoint y: 366, distance: 173.4
drag, startPoint x: 943, startPoint y: 169, endPoint x: 477, endPoint y: 365, distance: 505.4
drag, startPoint x: 922, startPoint y: 214, endPoint x: 572, endPoint y: 372, distance: 383.9
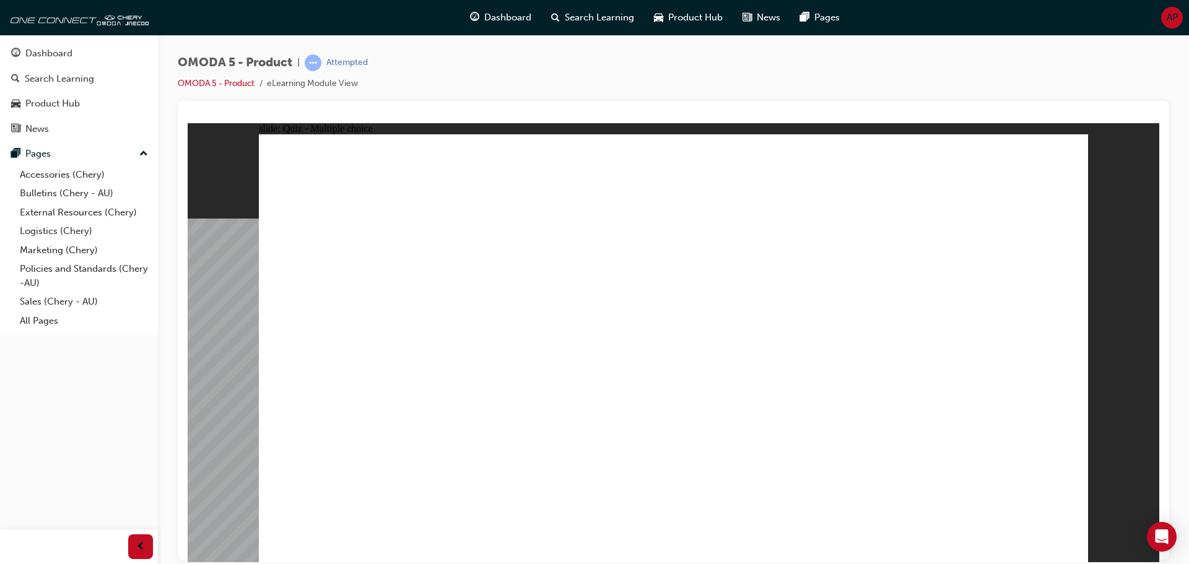
radio input "true"
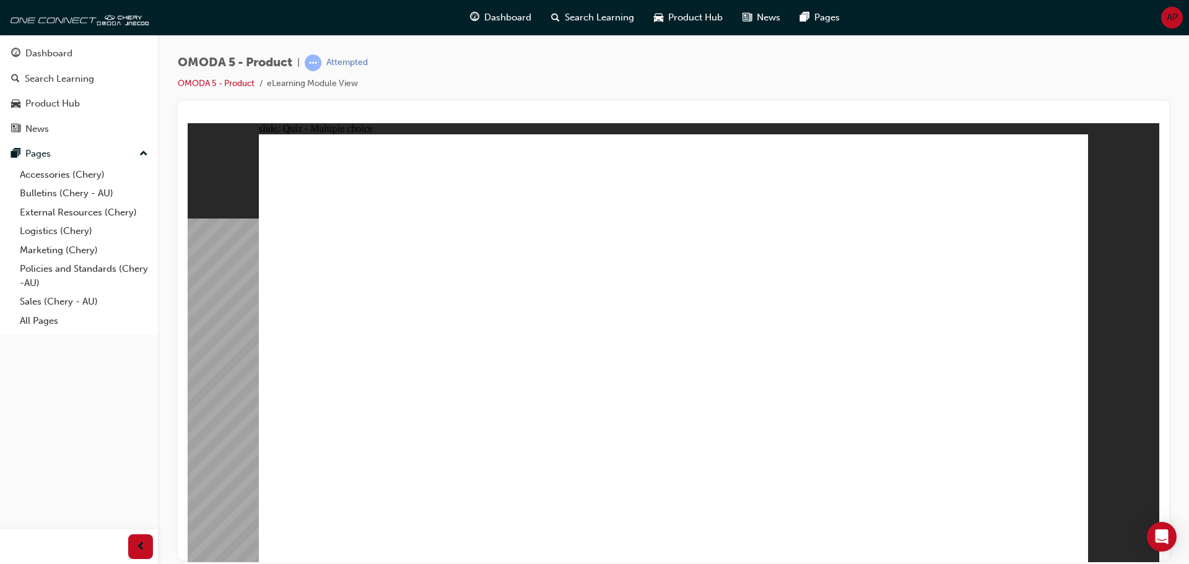
radio input "true"
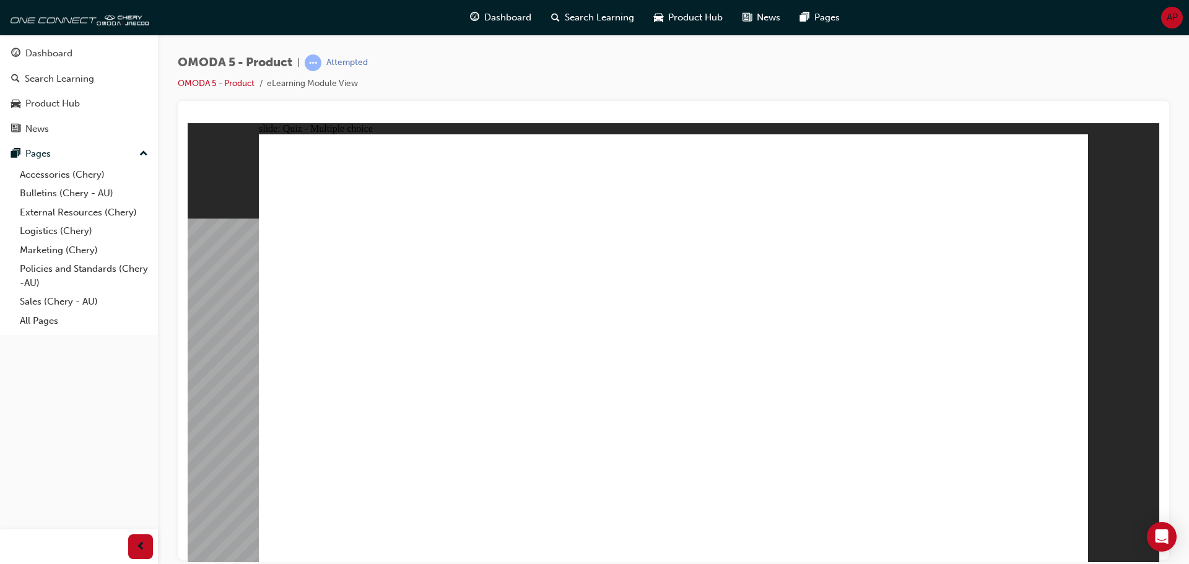
radio input "true"
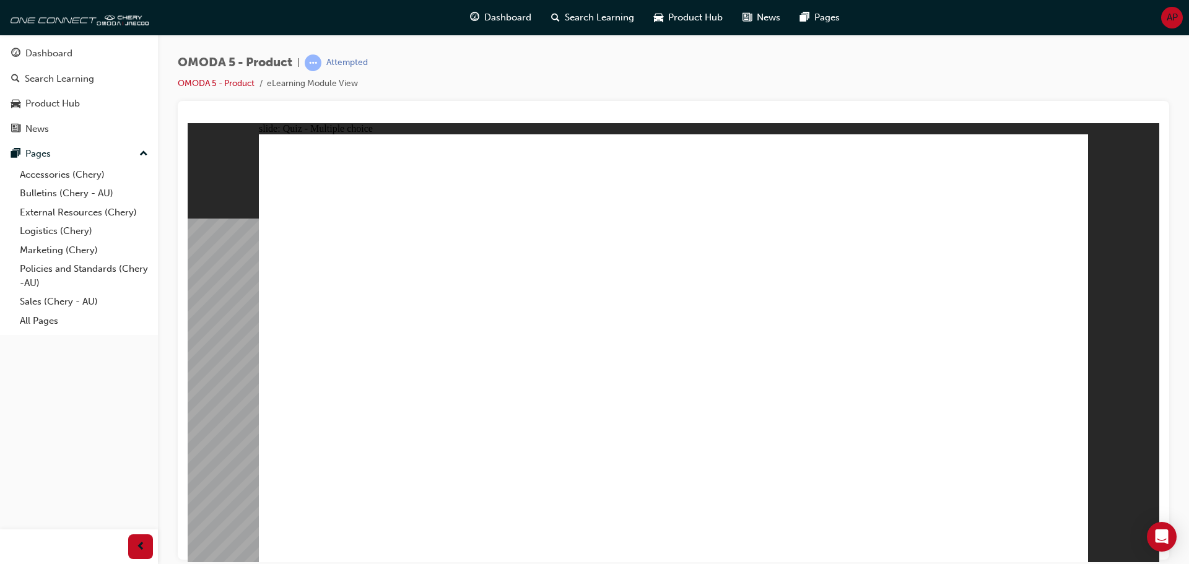
radio input "true"
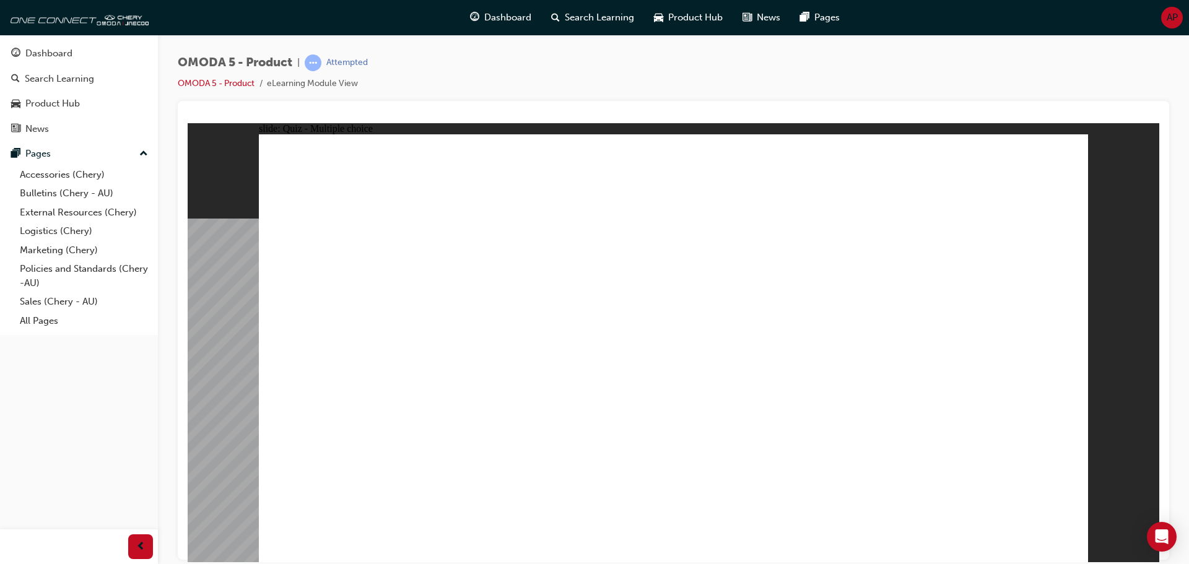
radio input "true"
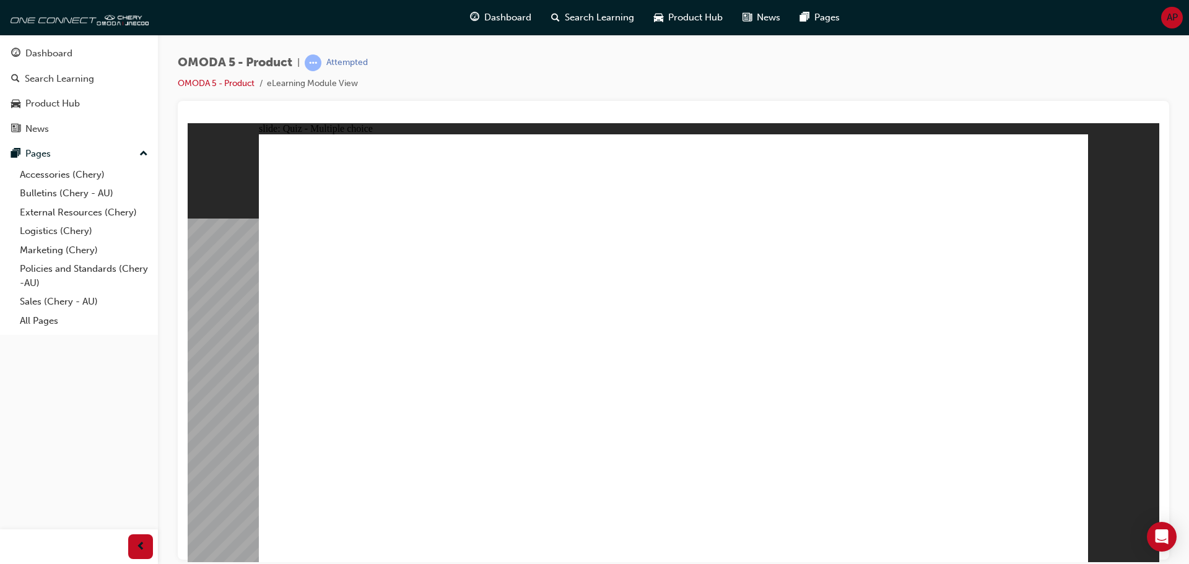
drag, startPoint x: 693, startPoint y: 336, endPoint x: 533, endPoint y: 443, distance: 192.7
drag, startPoint x: 711, startPoint y: 291, endPoint x: 887, endPoint y: 437, distance: 228.7
drag, startPoint x: 964, startPoint y: 288, endPoint x: 337, endPoint y: 437, distance: 644.2
drag, startPoint x: 960, startPoint y: 233, endPoint x: 341, endPoint y: 422, distance: 646.8
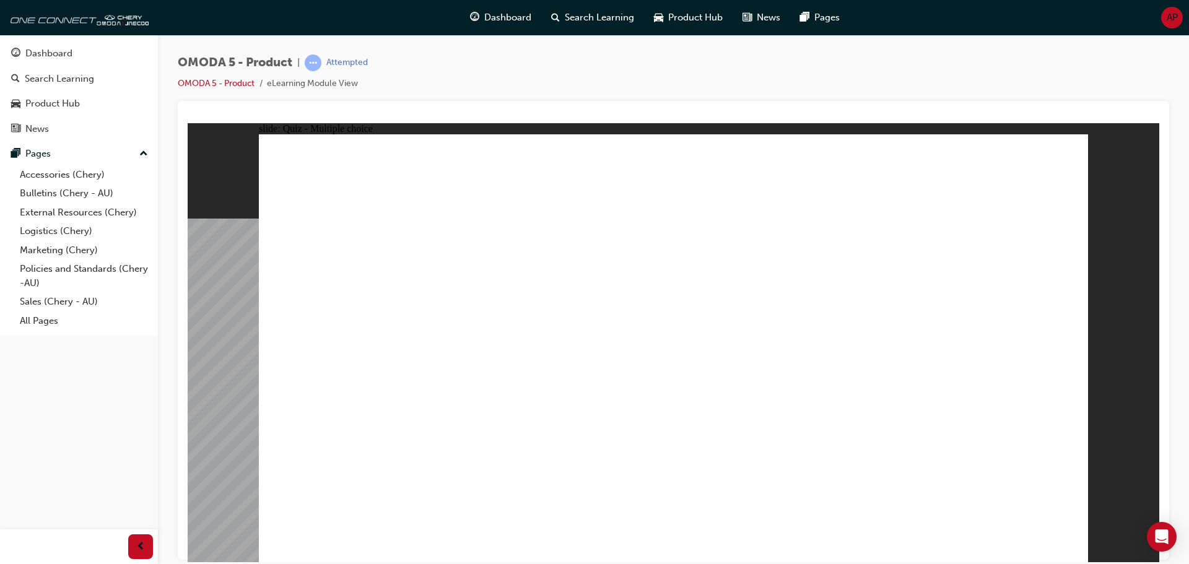
drag, startPoint x: 992, startPoint y: 223, endPoint x: 1015, endPoint y: 225, distance: 23.0
drag, startPoint x: 706, startPoint y: 160, endPoint x: 382, endPoint y: 422, distance: 416.6
drag, startPoint x: 718, startPoint y: 189, endPoint x: 554, endPoint y: 420, distance: 283.9
drag, startPoint x: 688, startPoint y: 244, endPoint x: 355, endPoint y: 433, distance: 383.3
drag, startPoint x: 545, startPoint y: 423, endPoint x: 701, endPoint y: 227, distance: 250.8
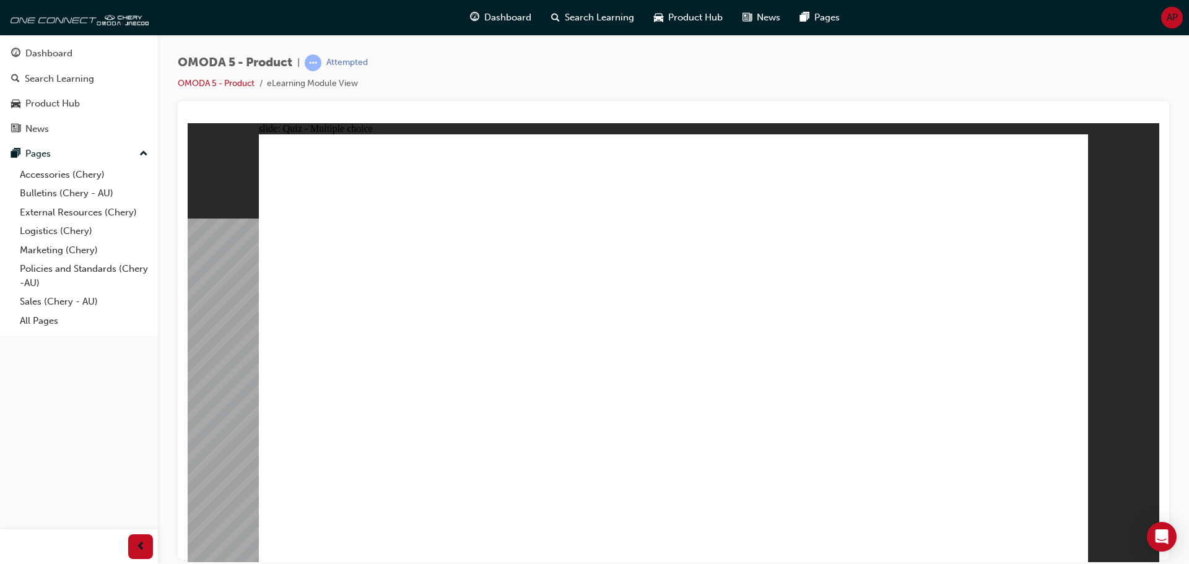
drag, startPoint x: 527, startPoint y: 449, endPoint x: 534, endPoint y: 456, distance: 9.6
drag, startPoint x: 663, startPoint y: 204, endPoint x: 516, endPoint y: 435, distance: 273.9
drag, startPoint x: 368, startPoint y: 435, endPoint x: 660, endPoint y: 285, distance: 328.2
drag, startPoint x: 364, startPoint y: 440, endPoint x: 560, endPoint y: 354, distance: 213.5
drag, startPoint x: 321, startPoint y: 443, endPoint x: 694, endPoint y: 453, distance: 372.9
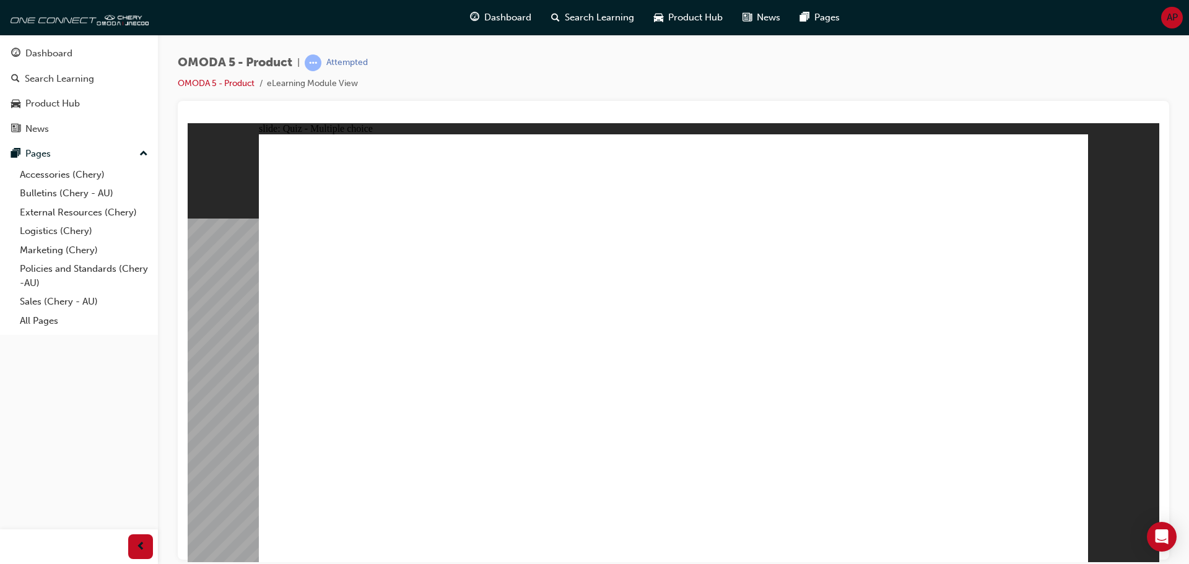
drag, startPoint x: 689, startPoint y: 259, endPoint x: 373, endPoint y: 435, distance: 361.2
drag, startPoint x: 682, startPoint y: 147, endPoint x: 355, endPoint y: 414, distance: 422.0
drag, startPoint x: 814, startPoint y: 154, endPoint x: 856, endPoint y: 425, distance: 273.8
drag, startPoint x: 836, startPoint y: 292, endPoint x: 695, endPoint y: 441, distance: 205.0
drag, startPoint x: 834, startPoint y: 250, endPoint x: 531, endPoint y: 427, distance: 351.1
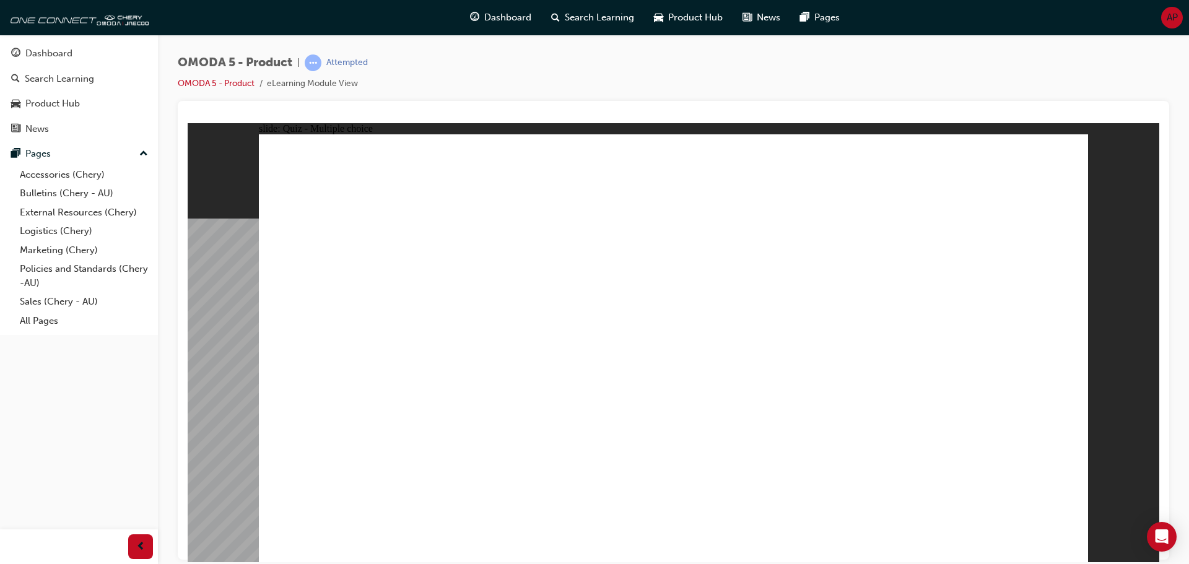
drag, startPoint x: 840, startPoint y: 214, endPoint x: 873, endPoint y: 442, distance: 230.3
drag, startPoint x: 1001, startPoint y: 199, endPoint x: 893, endPoint y: 429, distance: 253.8
drag, startPoint x: 956, startPoint y: 168, endPoint x: 513, endPoint y: 438, distance: 519.5
drag, startPoint x: 863, startPoint y: 330, endPoint x: 385, endPoint y: 429, distance: 488.2
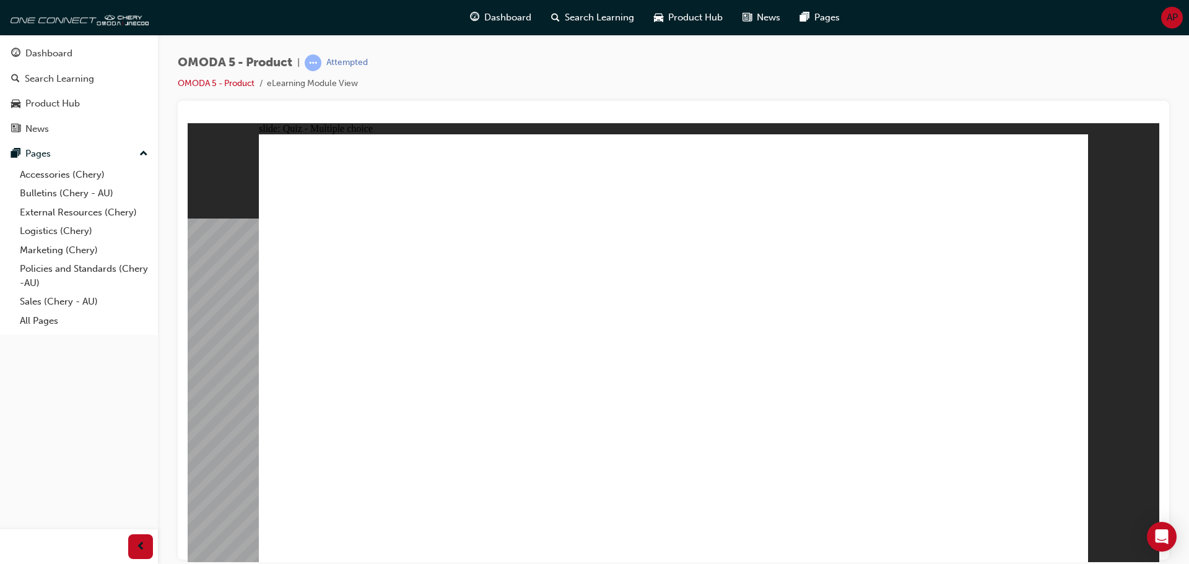
radio input "true"
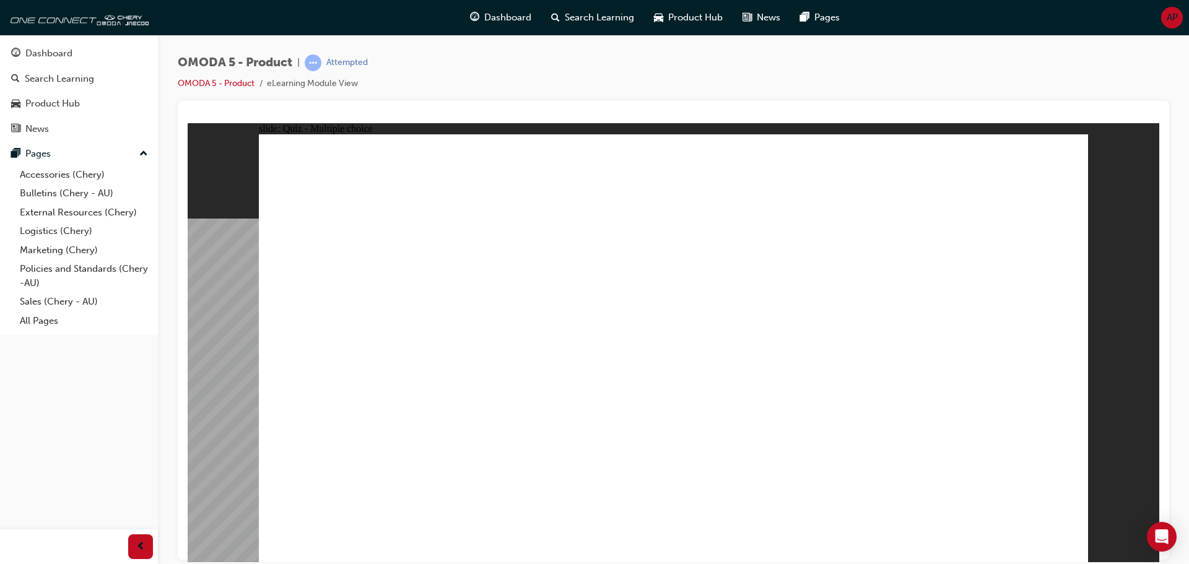
drag, startPoint x: 948, startPoint y: 279, endPoint x: 384, endPoint y: 393, distance: 575.5
drag, startPoint x: 743, startPoint y: 204, endPoint x: 694, endPoint y: 383, distance: 185.7
drag, startPoint x: 917, startPoint y: 209, endPoint x: 872, endPoint y: 397, distance: 192.9
drag, startPoint x: 808, startPoint y: 287, endPoint x: 567, endPoint y: 399, distance: 265.1
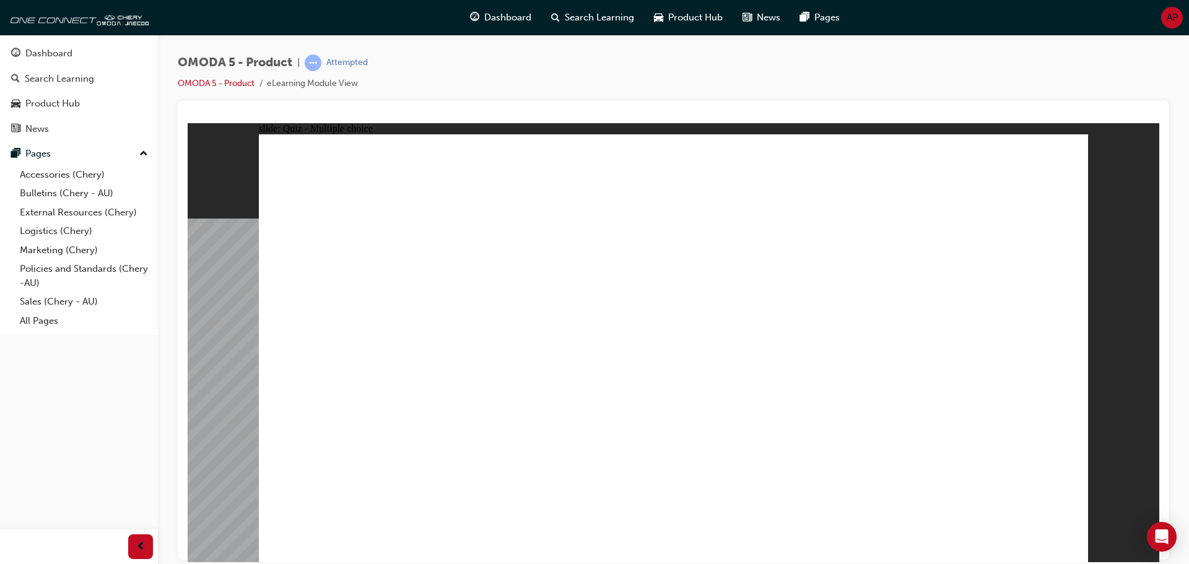
radio input "true"
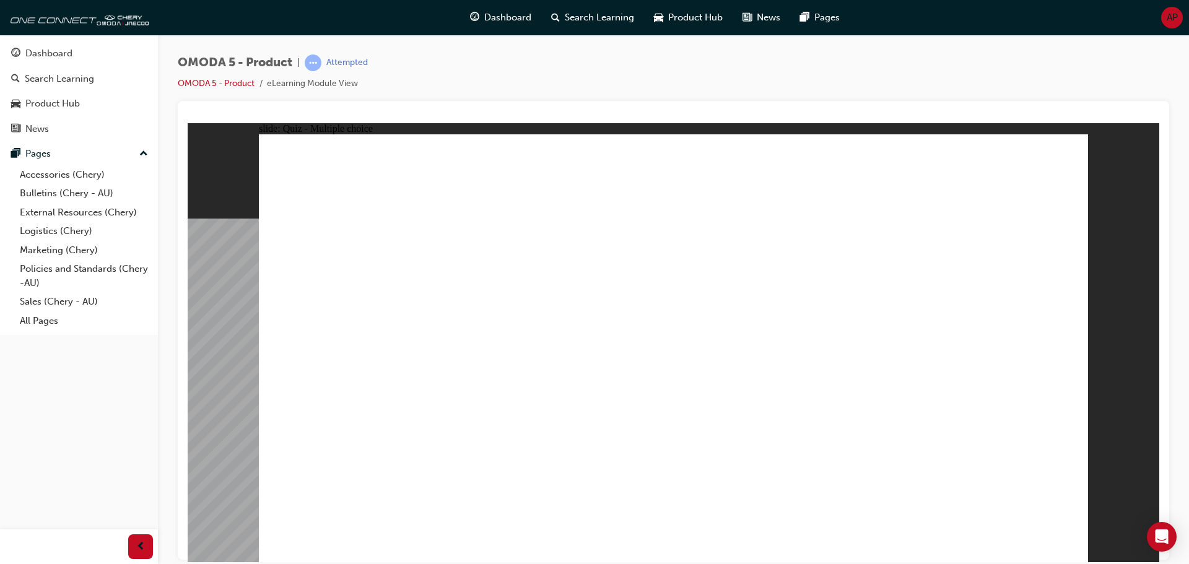
drag, startPoint x: 799, startPoint y: 303, endPoint x: 364, endPoint y: 336, distance: 436.6
drag, startPoint x: 933, startPoint y: 165, endPoint x: 437, endPoint y: 337, distance: 524.9
drag, startPoint x: 825, startPoint y: 354, endPoint x: 591, endPoint y: 351, distance: 234.7
drag, startPoint x: 798, startPoint y: 205, endPoint x: 559, endPoint y: 375, distance: 293.6
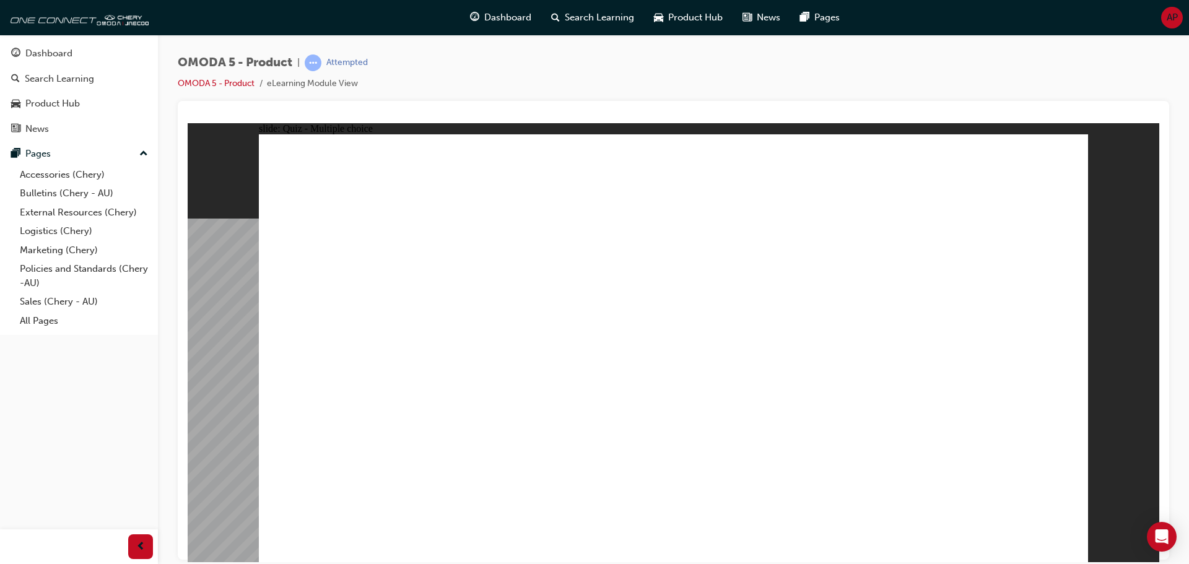
radio input "true"
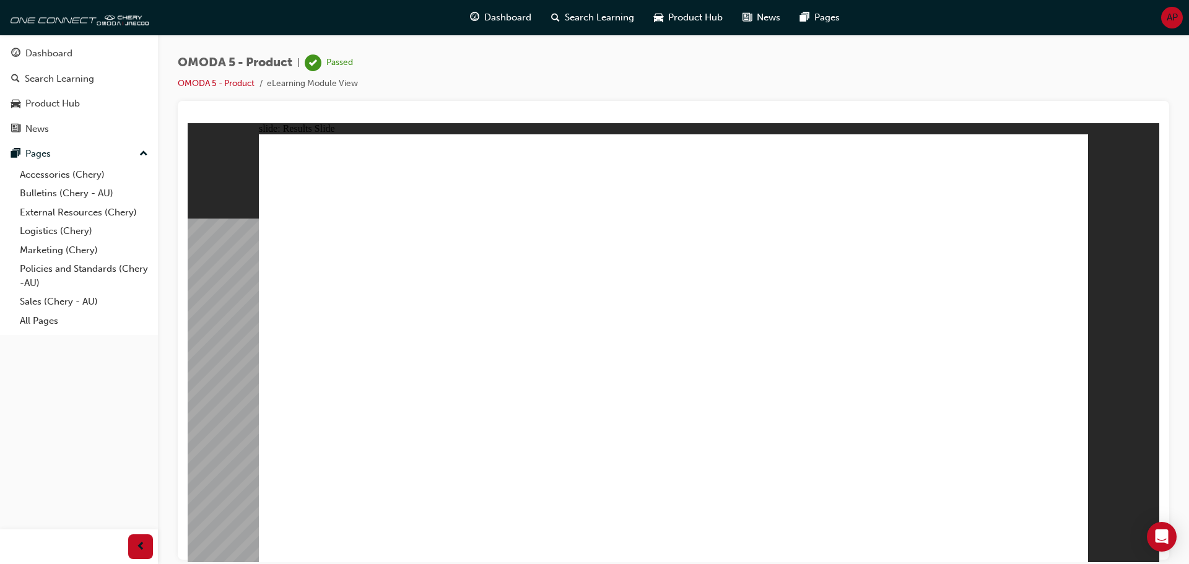
click at [485, 15] on span "Dashboard" at bounding box center [507, 18] width 47 height 14
